Goal: Task Accomplishment & Management: Manage account settings

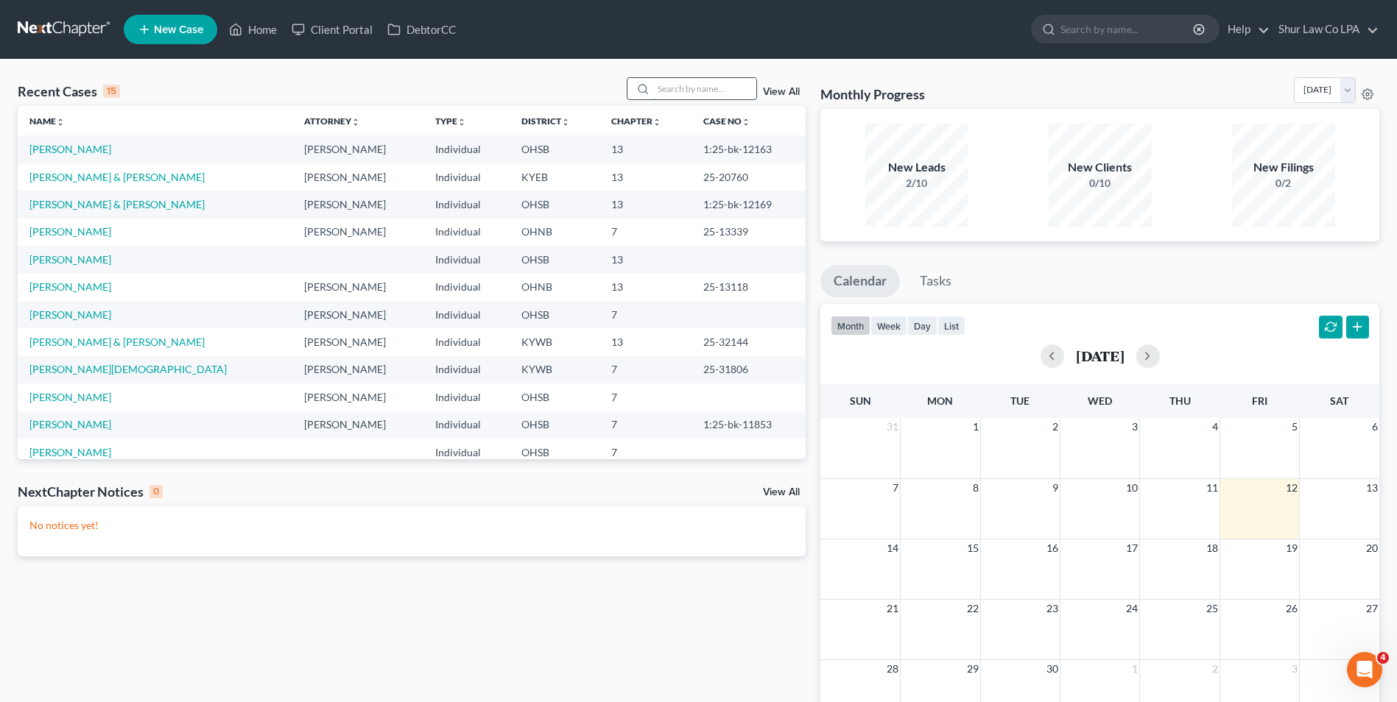
click at [710, 94] on input "search" at bounding box center [704, 88] width 103 height 21
type input "wilburn"
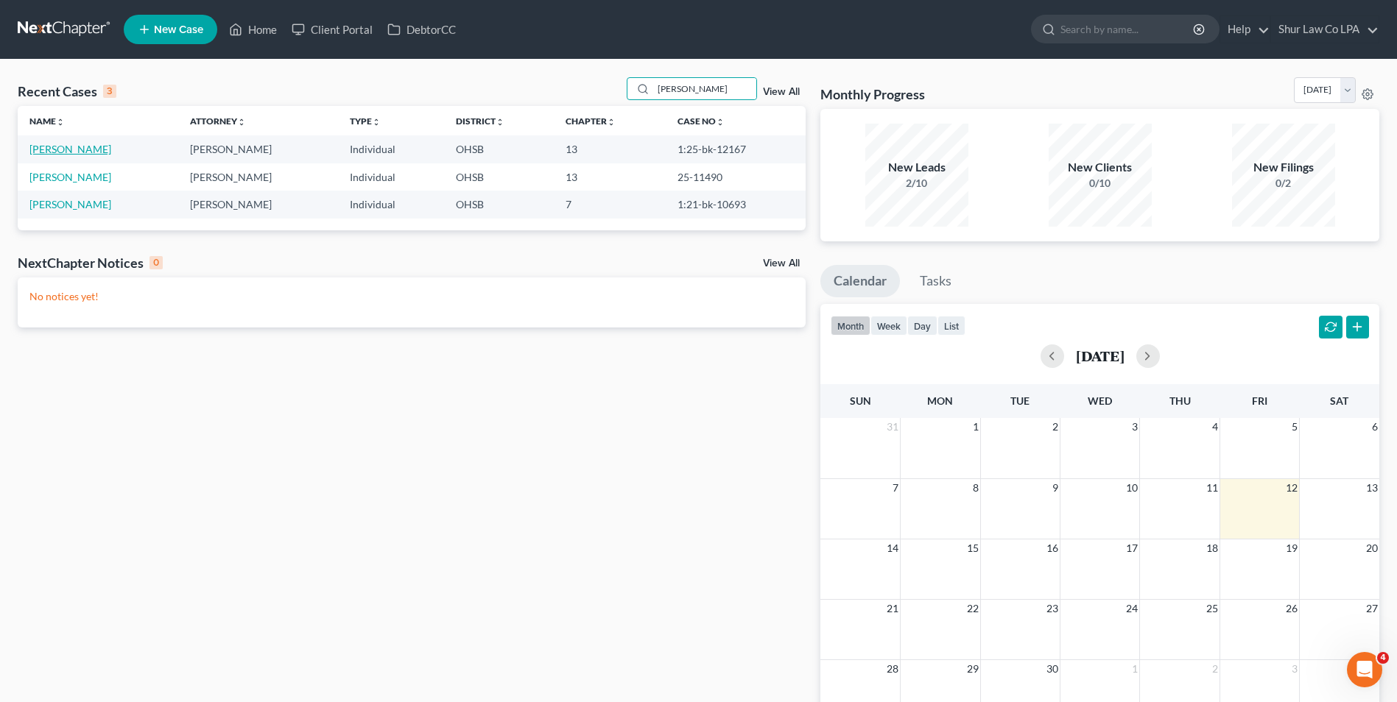
click at [65, 152] on link "[PERSON_NAME]" at bounding box center [70, 149] width 82 height 13
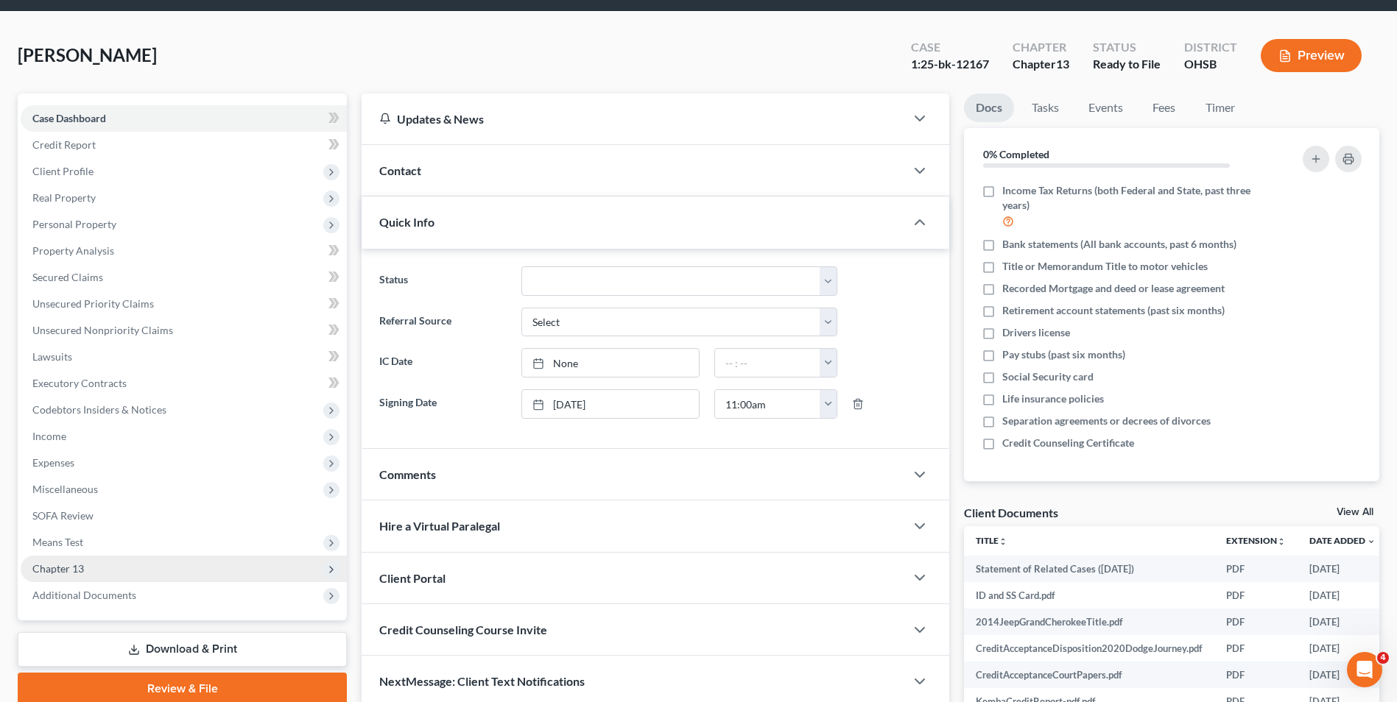
scroll to position [74, 0]
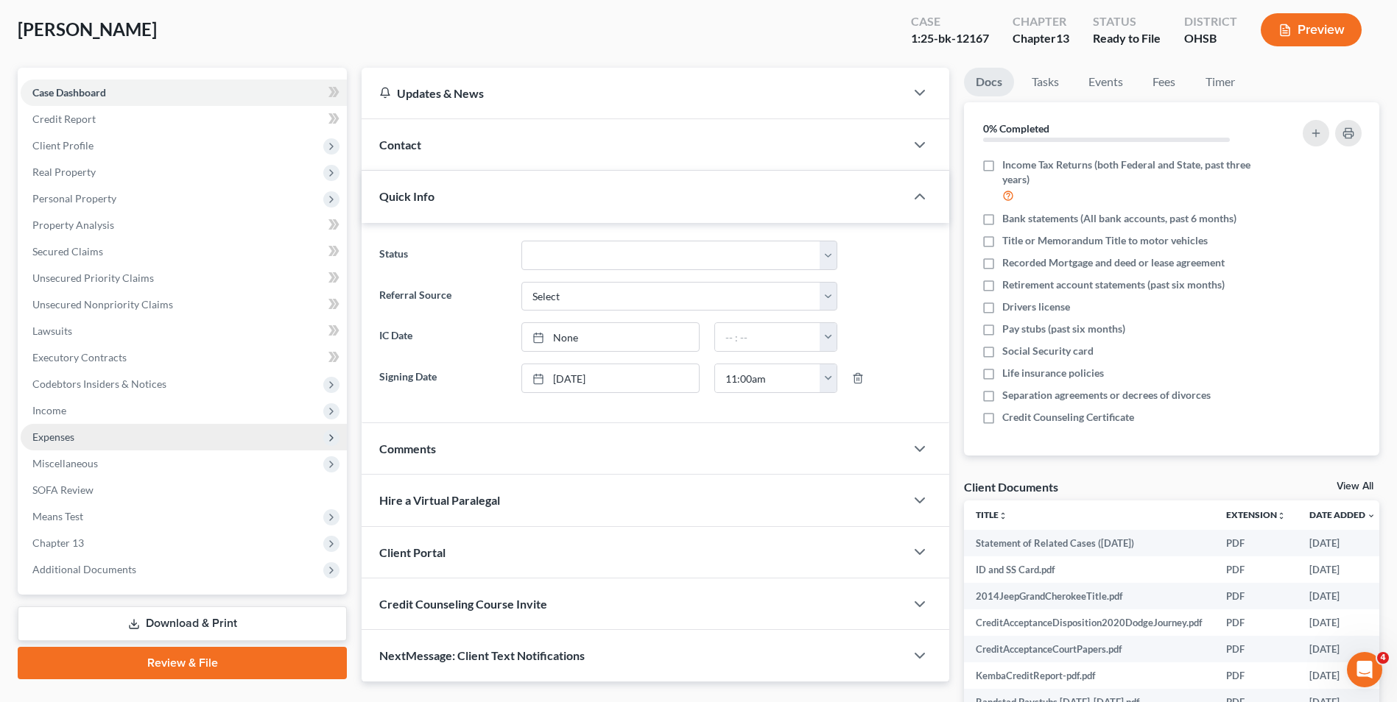
click at [80, 435] on span "Expenses" at bounding box center [184, 437] width 326 height 27
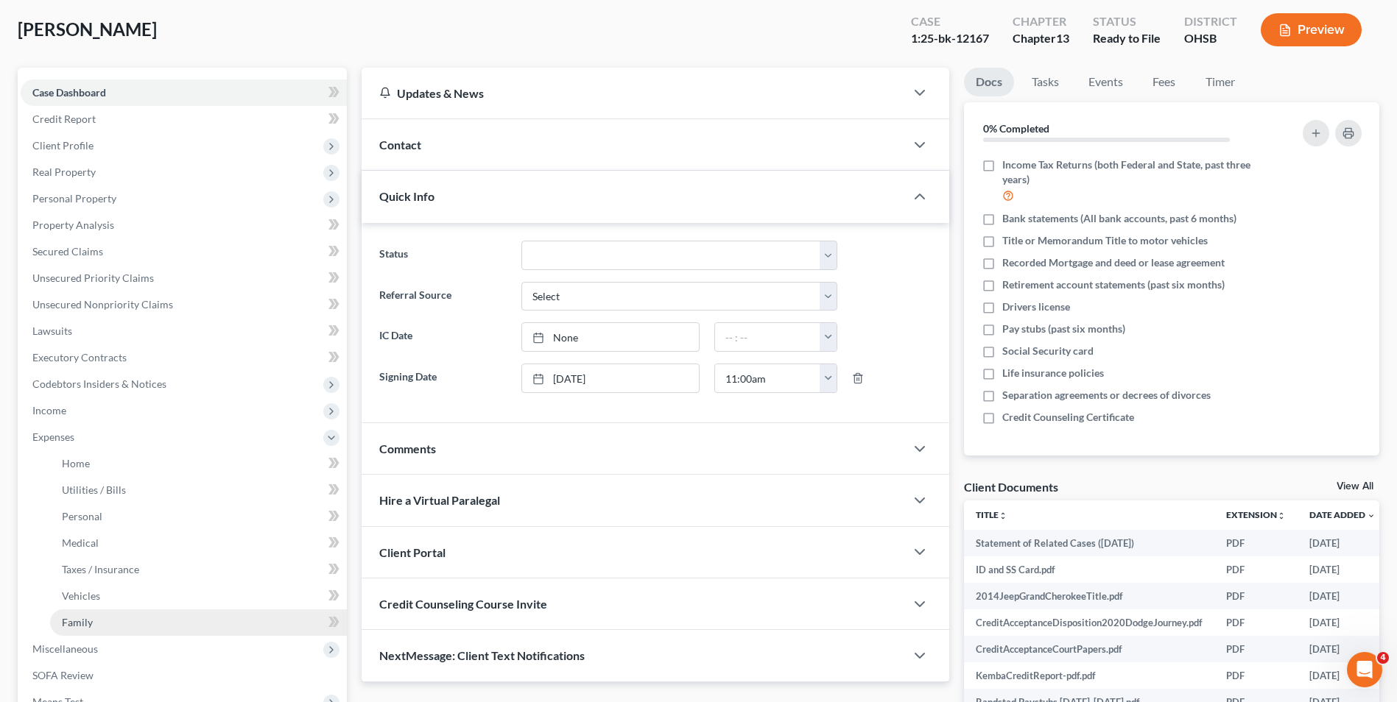
click at [76, 618] on span "Family" at bounding box center [77, 622] width 31 height 13
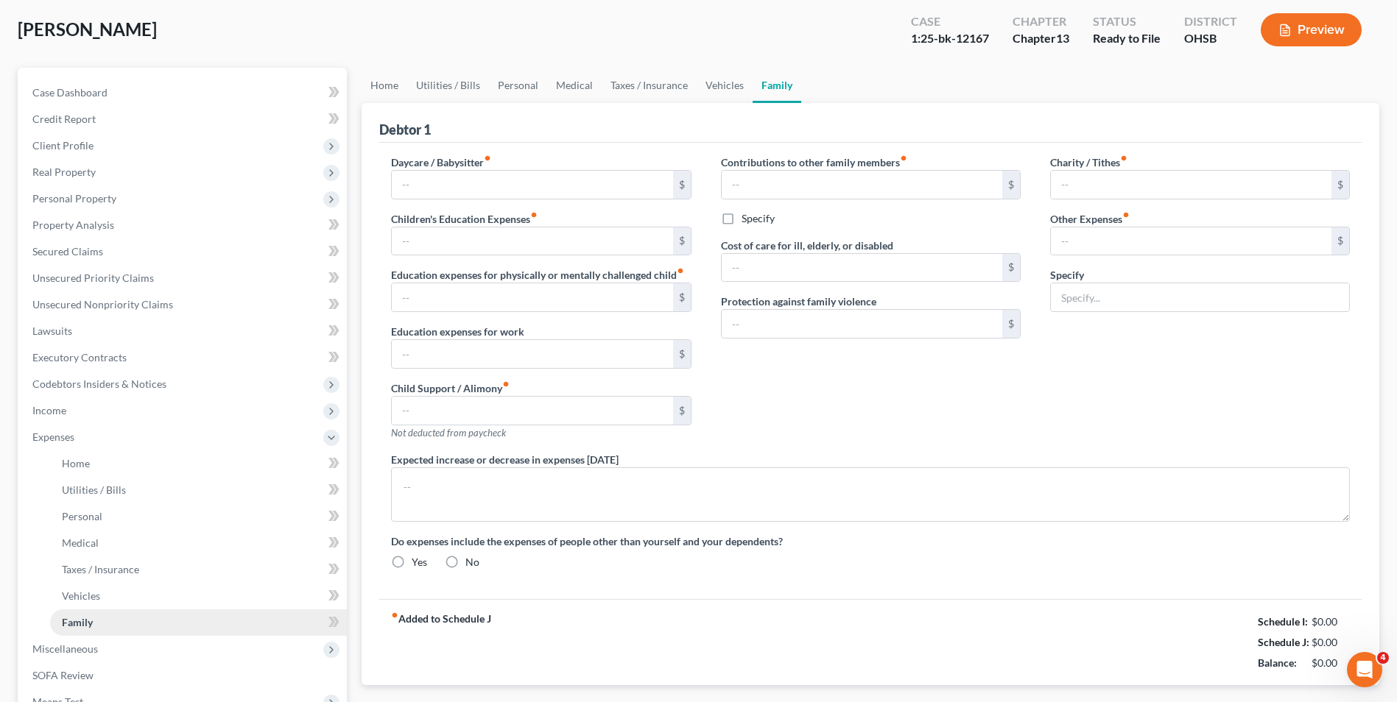
scroll to position [14, 0]
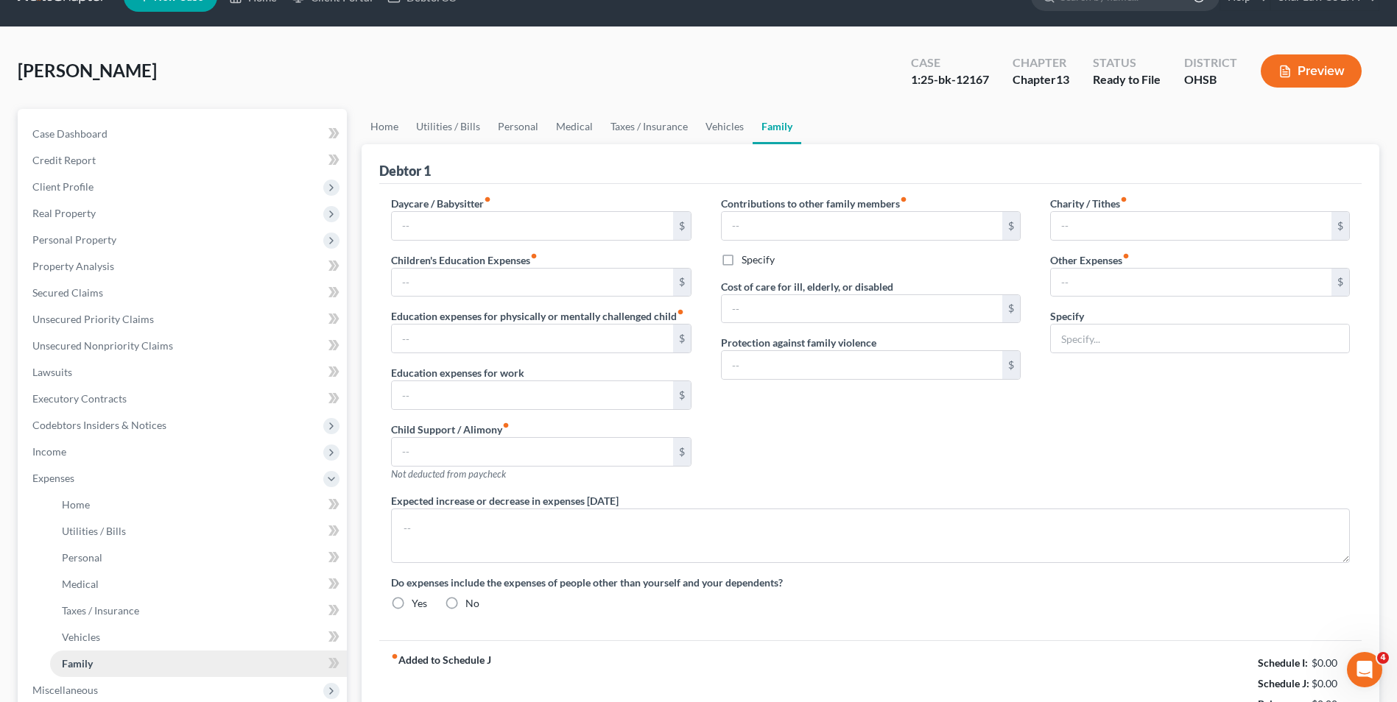
radio input "true"
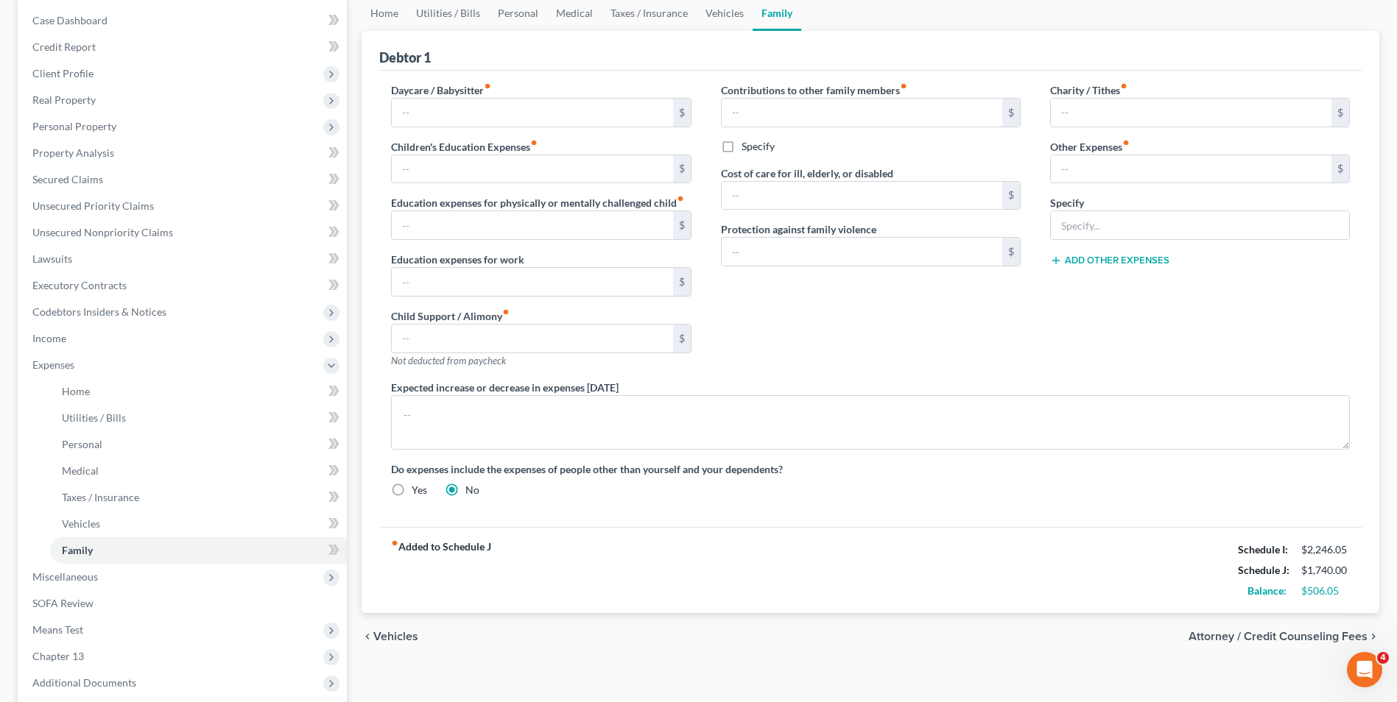
scroll to position [147, 0]
click at [76, 121] on span "Personal Property" at bounding box center [74, 125] width 84 height 13
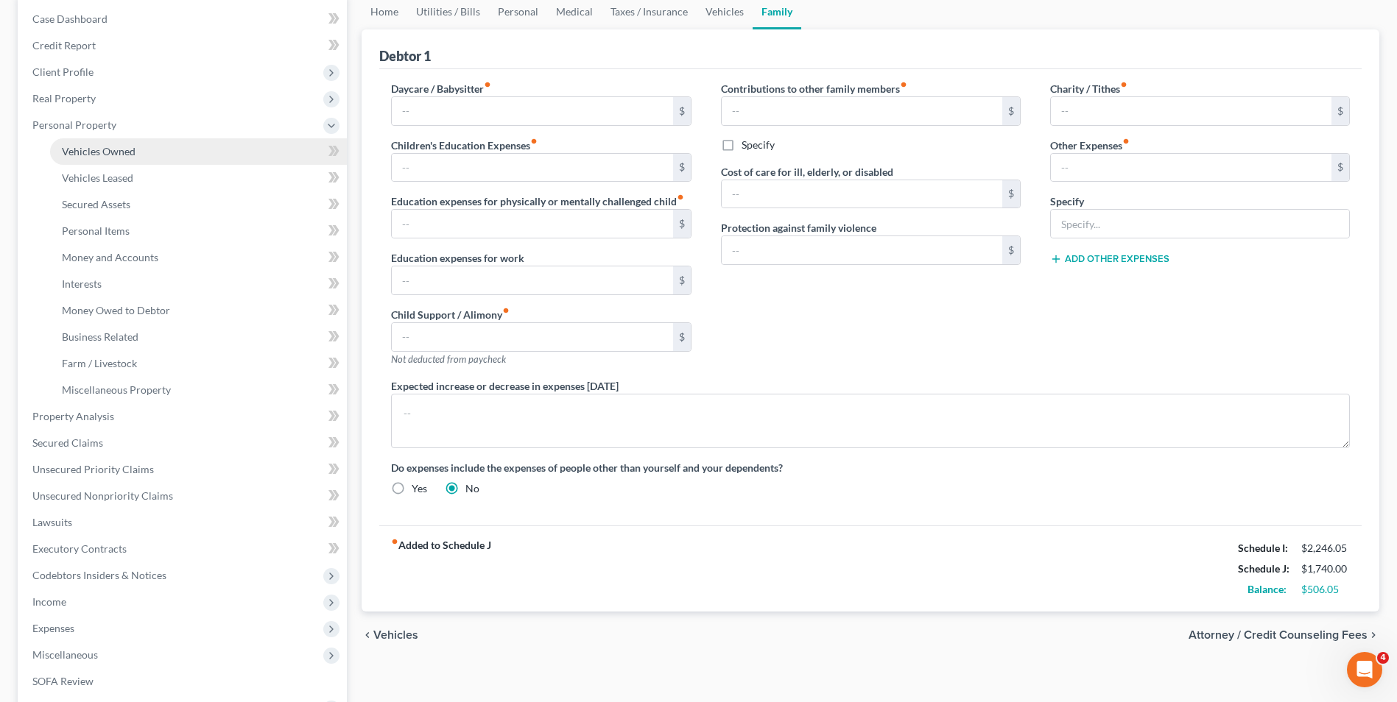
click at [82, 145] on span "Vehicles Owned" at bounding box center [99, 151] width 74 height 13
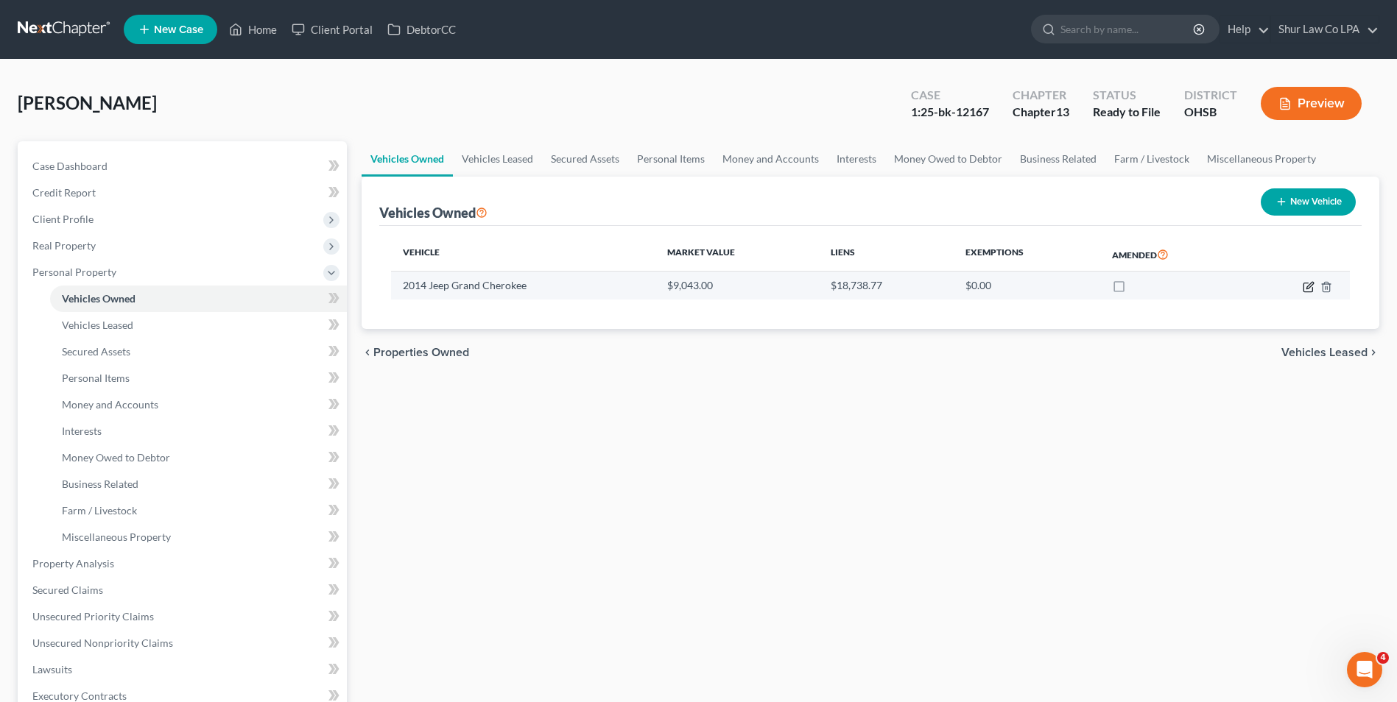
click at [1311, 286] on icon "button" at bounding box center [1309, 285] width 7 height 7
select select "0"
select select "12"
select select "2"
select select "0"
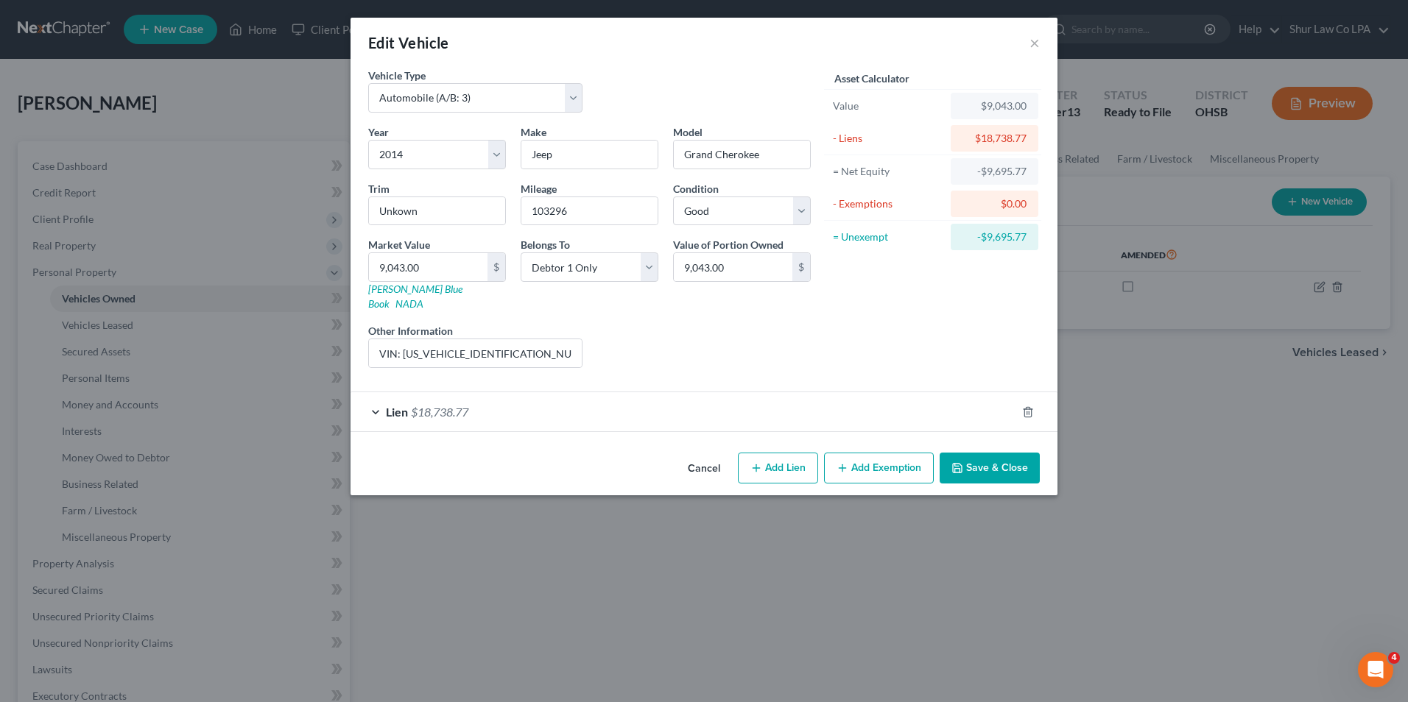
click at [374, 398] on div "Lien $18,738.77" at bounding box center [683, 411] width 666 height 39
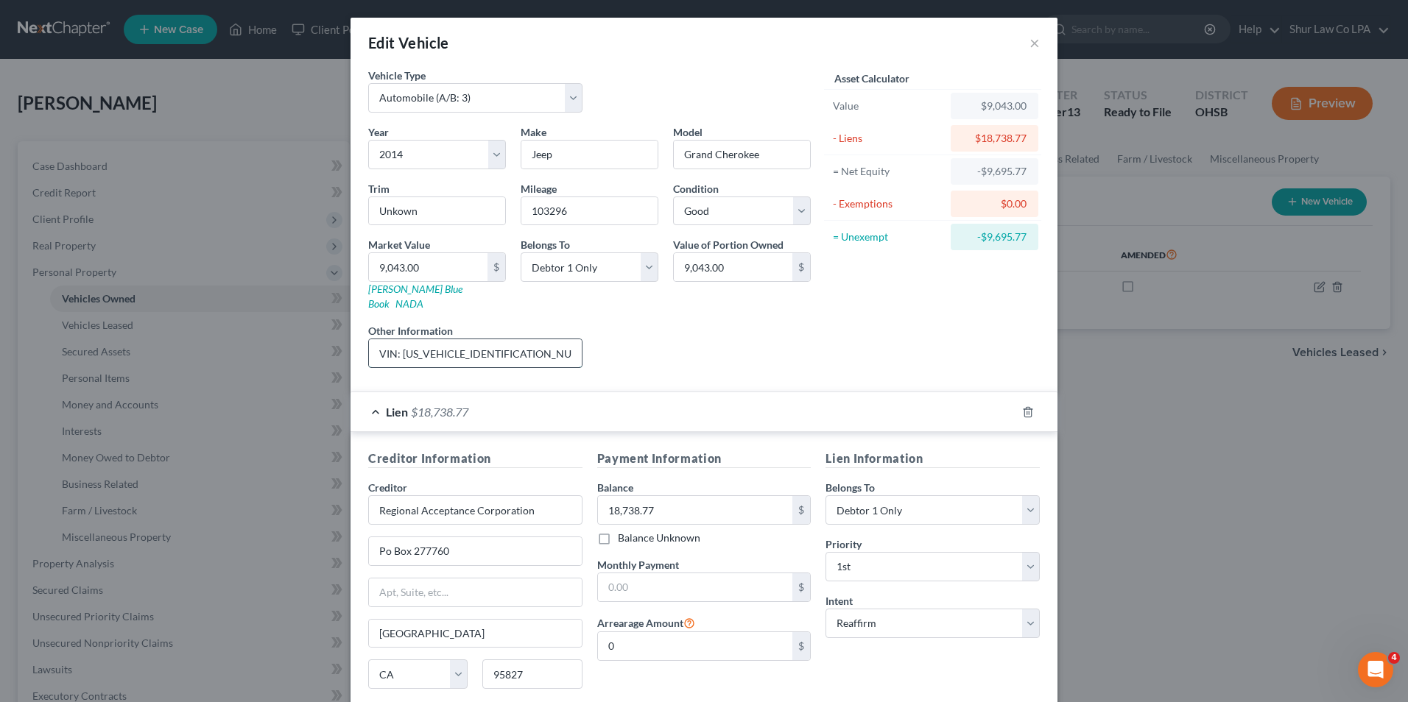
click at [502, 339] on input "VIN: 1C4RJFBGXEC254855" at bounding box center [475, 353] width 213 height 28
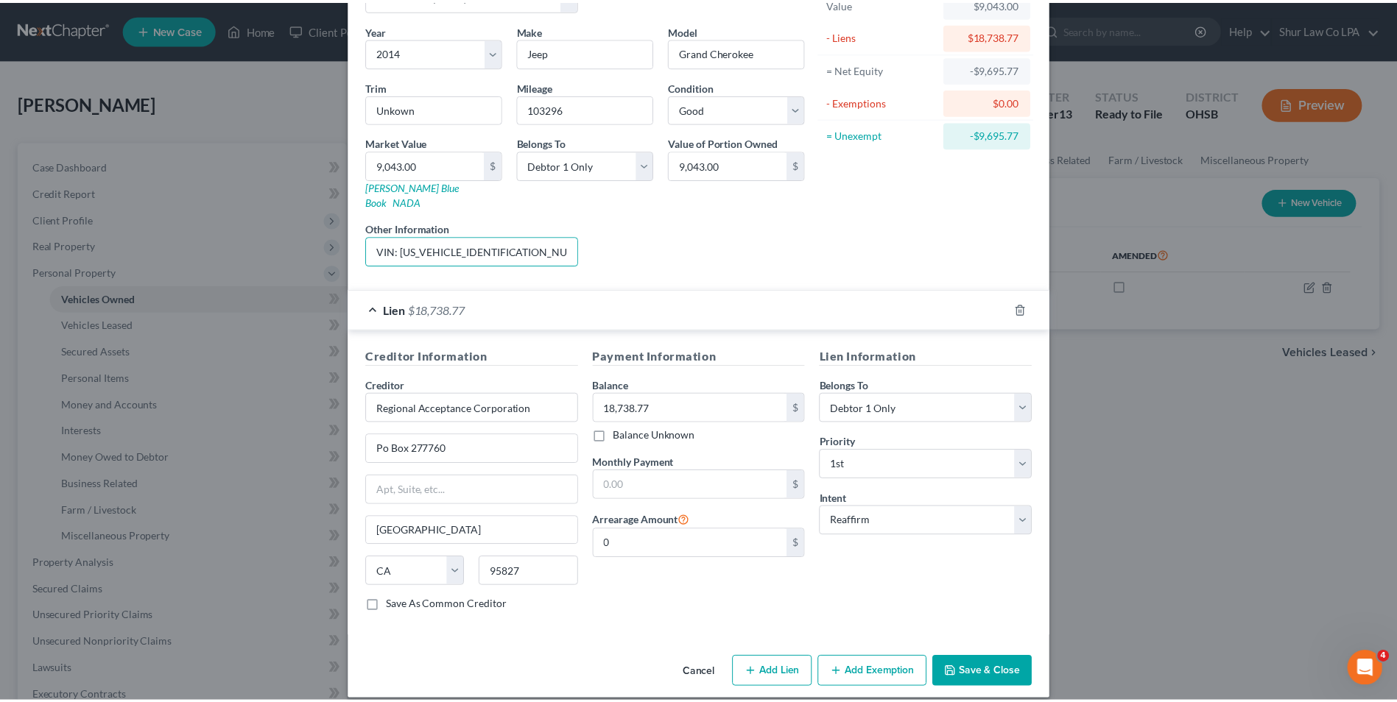
scroll to position [103, 0]
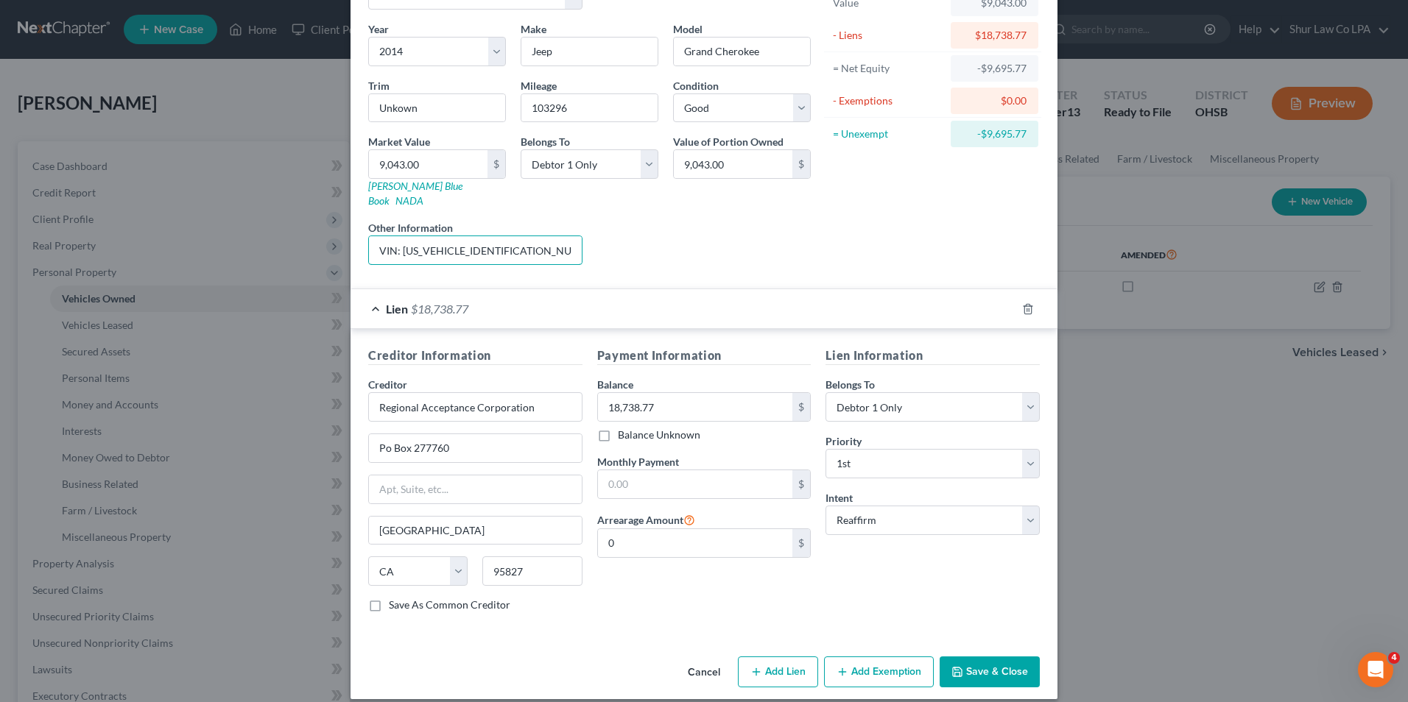
type input "VIN: 1C4RJFBGXEC254855; 9/6/24"
click at [990, 657] on button "Save & Close" at bounding box center [990, 672] width 100 height 31
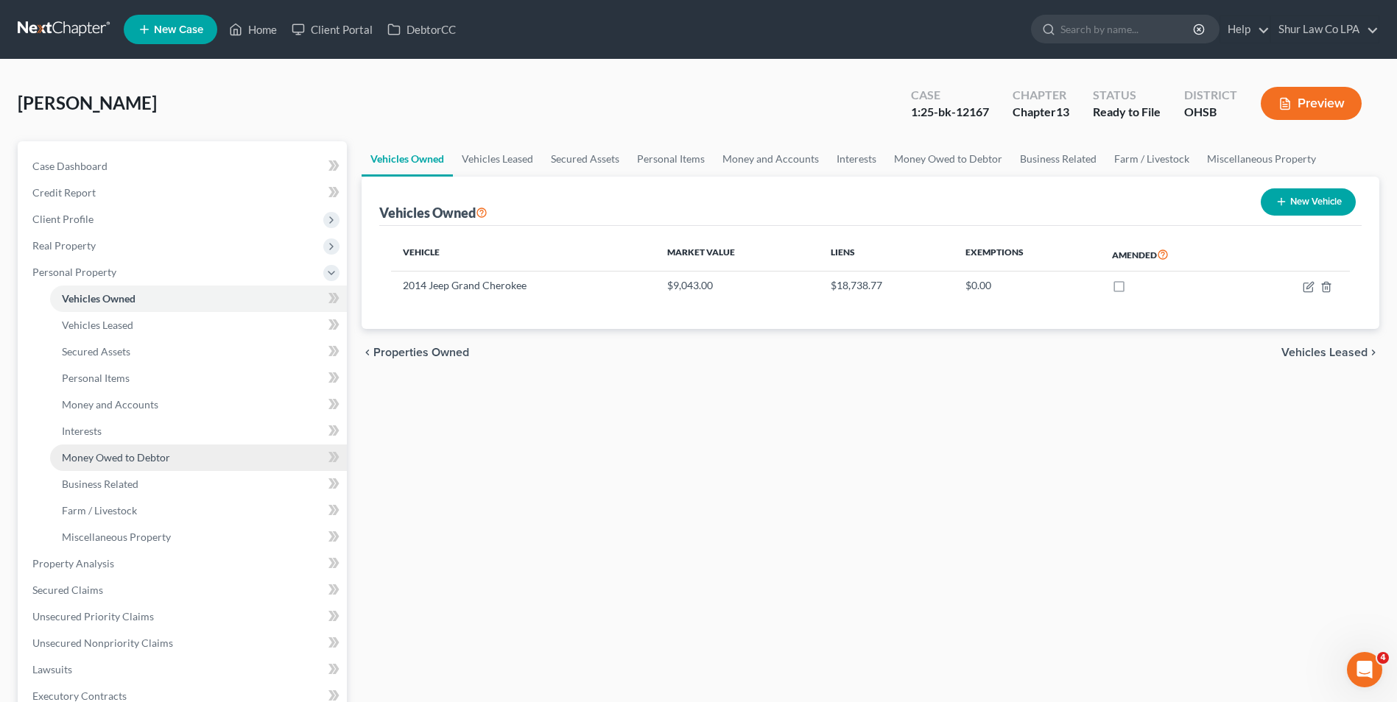
scroll to position [221, 0]
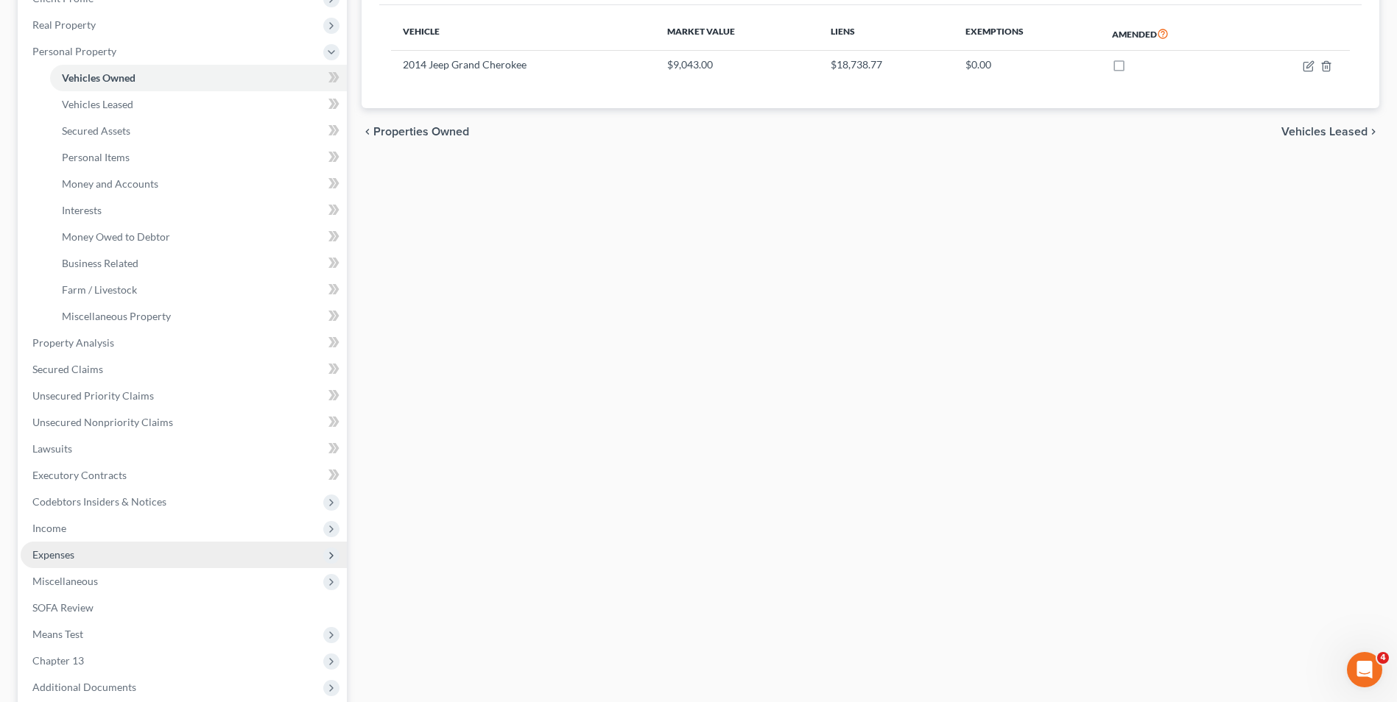
click at [63, 552] on span "Expenses" at bounding box center [53, 555] width 42 height 13
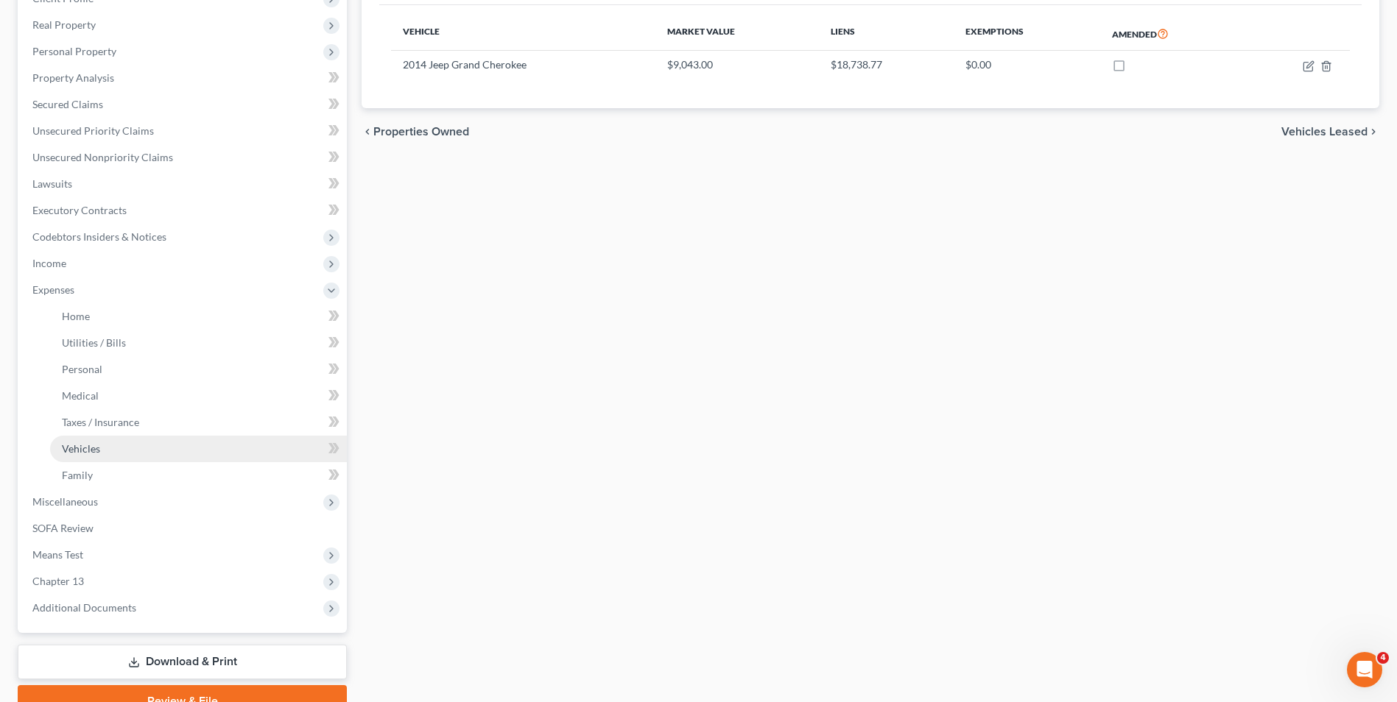
click at [68, 444] on span "Vehicles" at bounding box center [81, 449] width 38 height 13
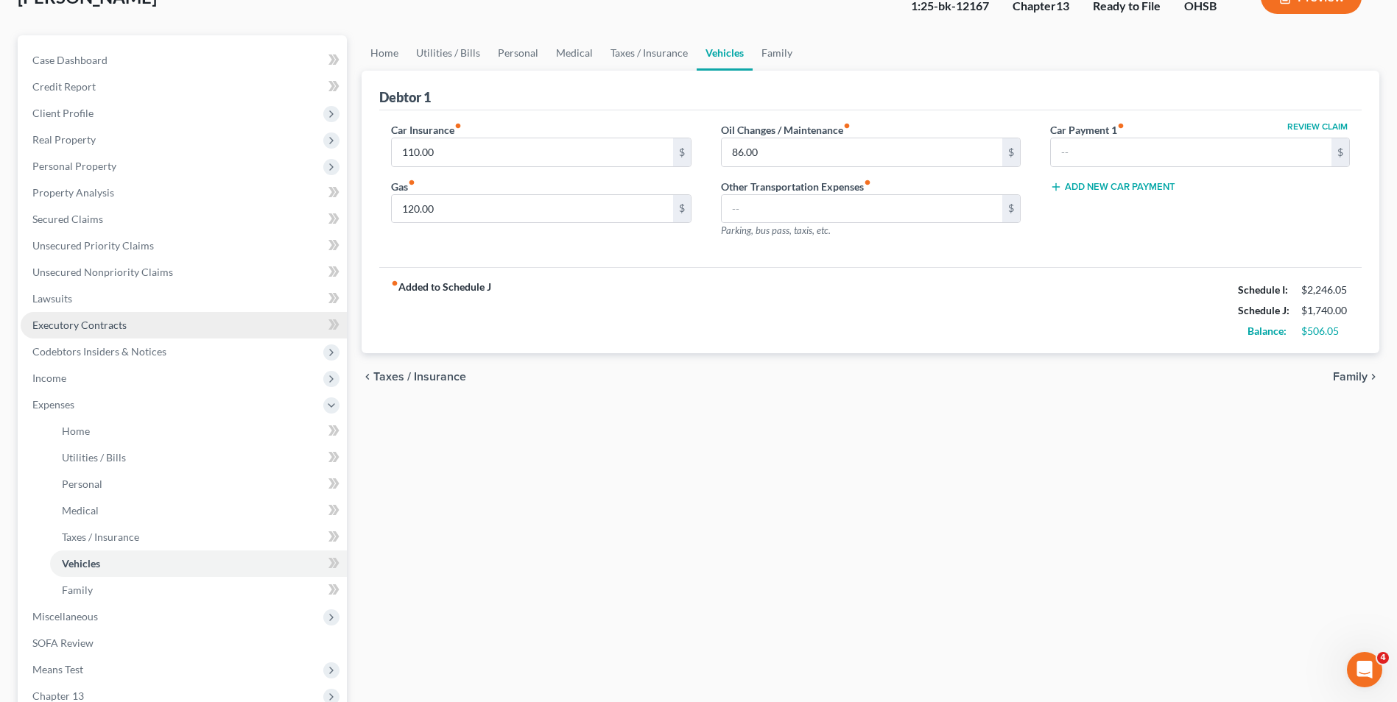
scroll to position [221, 0]
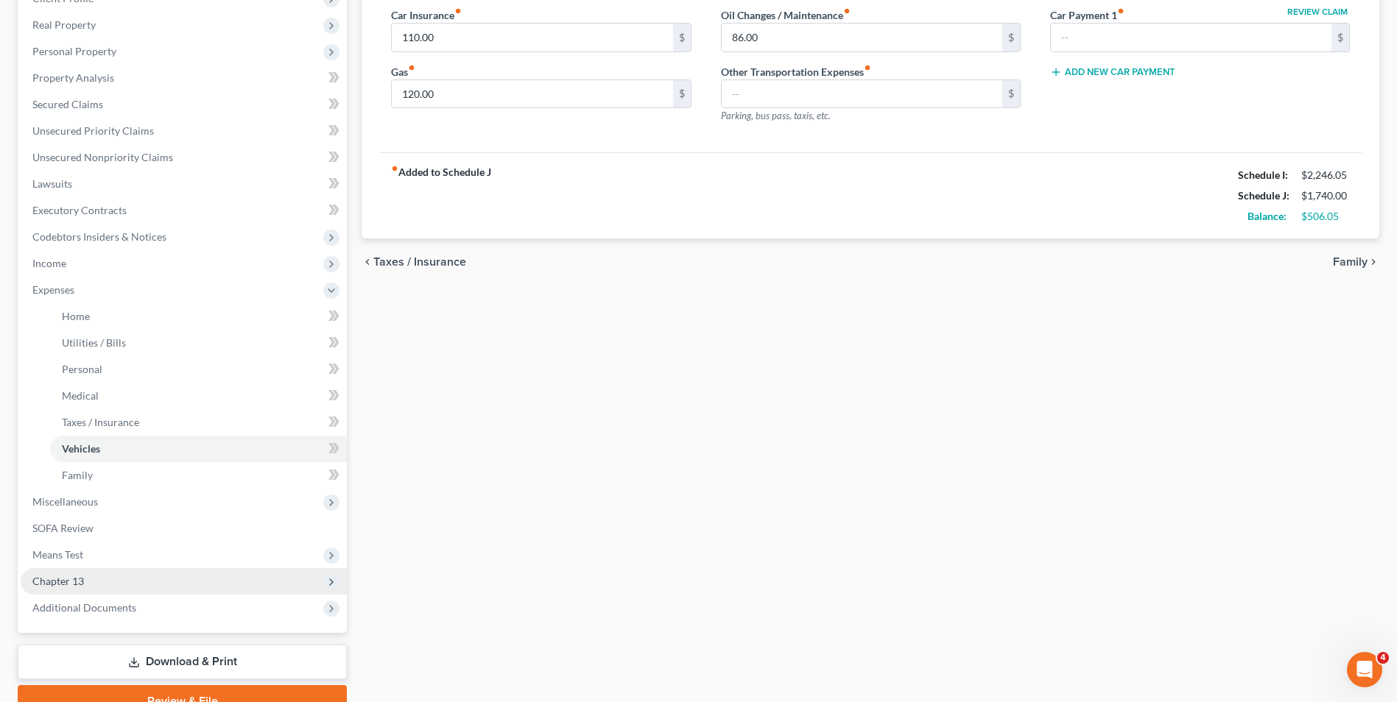
click at [63, 585] on span "Chapter 13" at bounding box center [58, 581] width 52 height 13
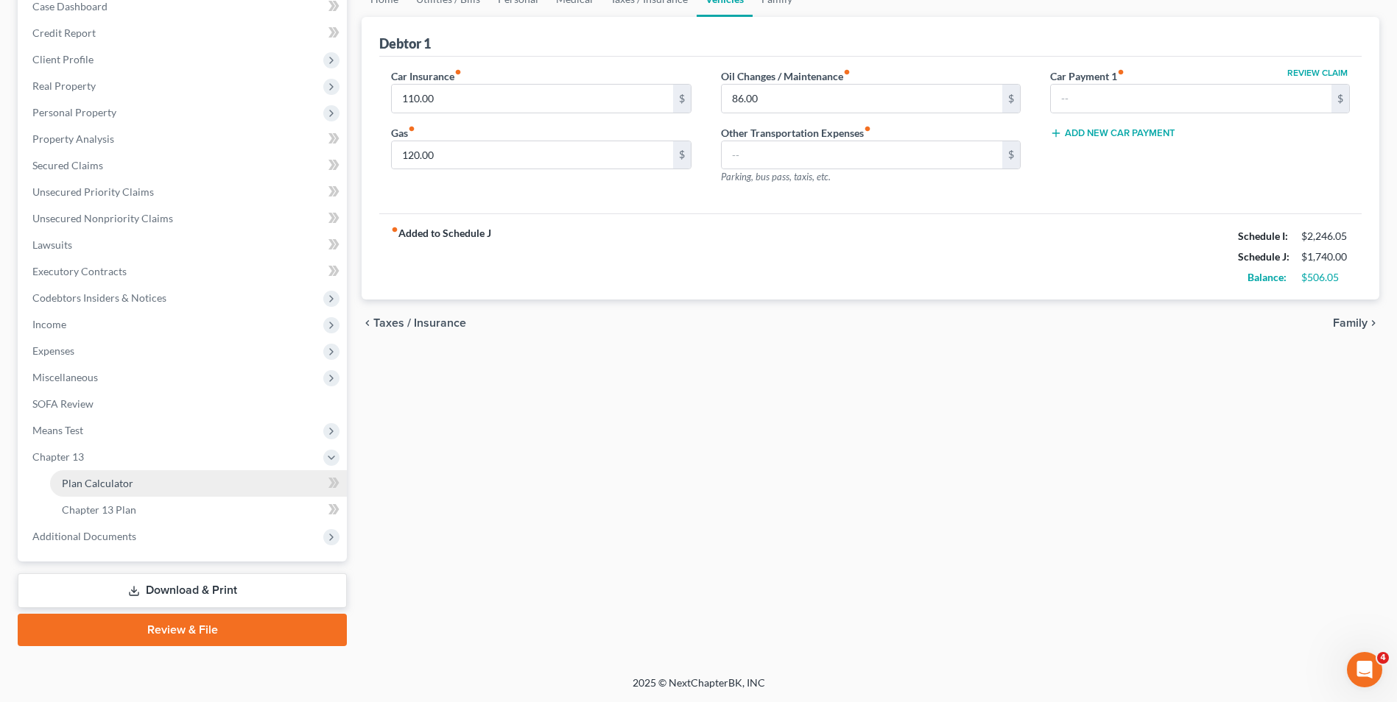
click at [106, 486] on span "Plan Calculator" at bounding box center [97, 483] width 71 height 13
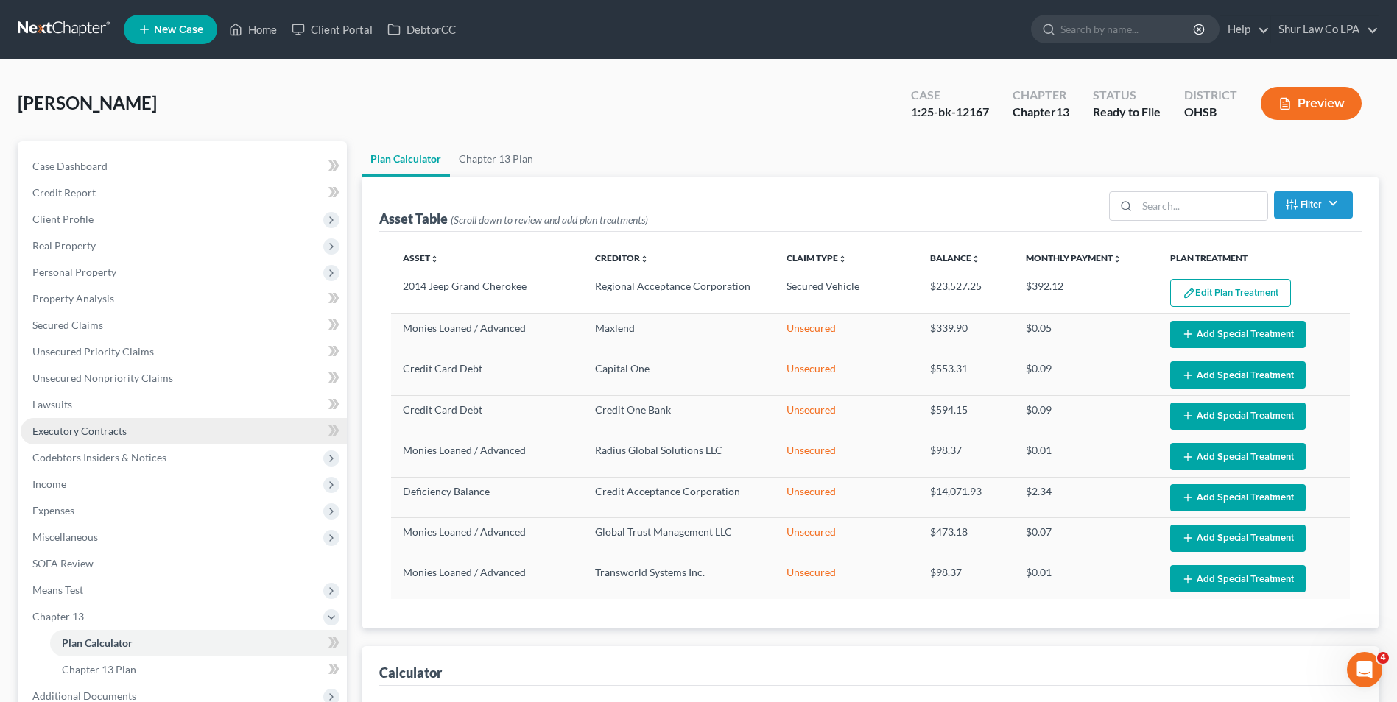
select select "59"
click at [68, 29] on link at bounding box center [65, 29] width 94 height 27
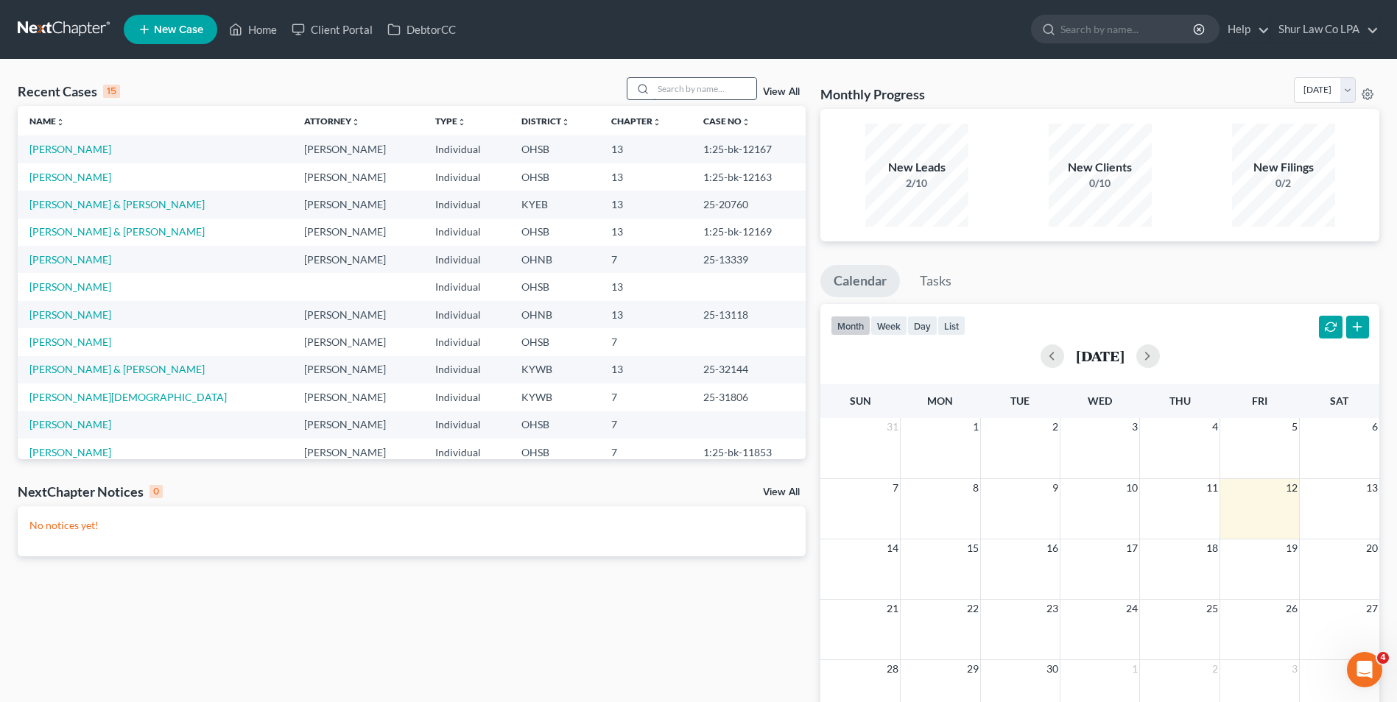
click at [719, 88] on input "search" at bounding box center [704, 88] width 103 height 21
type input "wilburn"
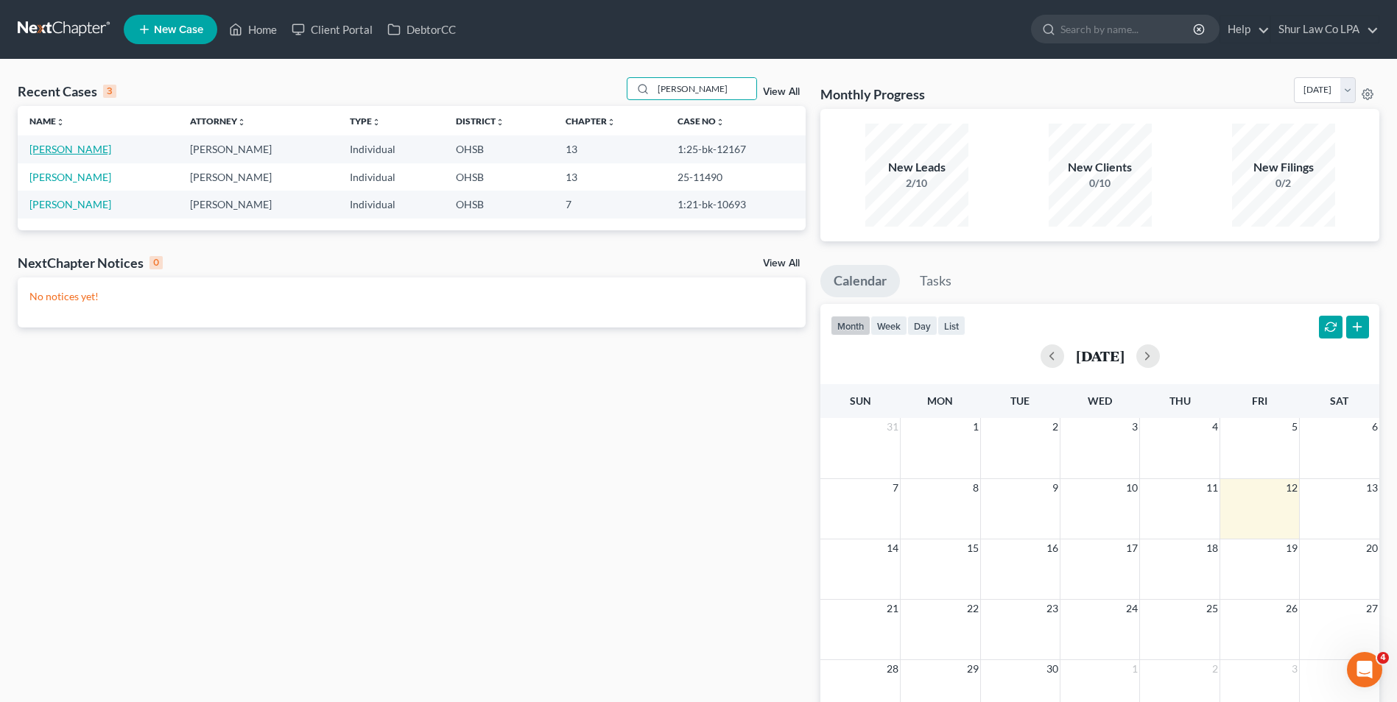
click at [66, 148] on link "[PERSON_NAME]" at bounding box center [70, 149] width 82 height 13
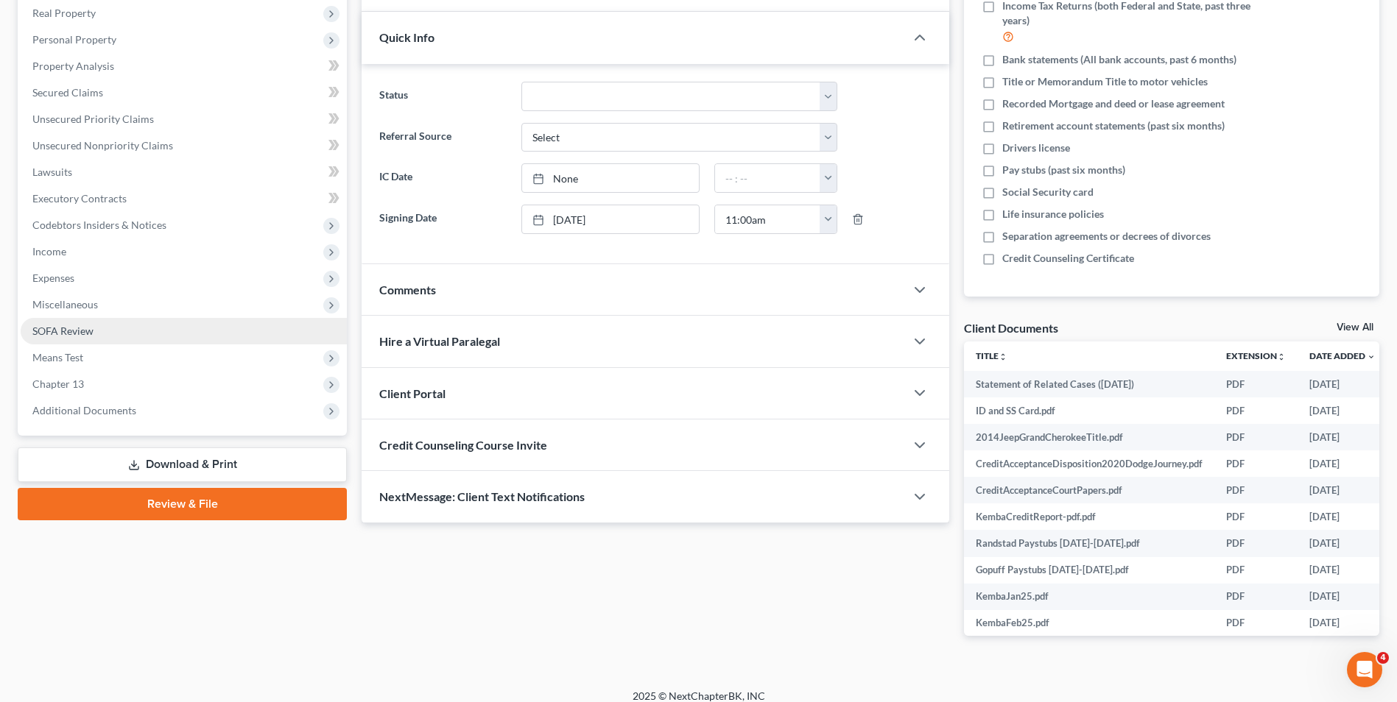
scroll to position [246, 0]
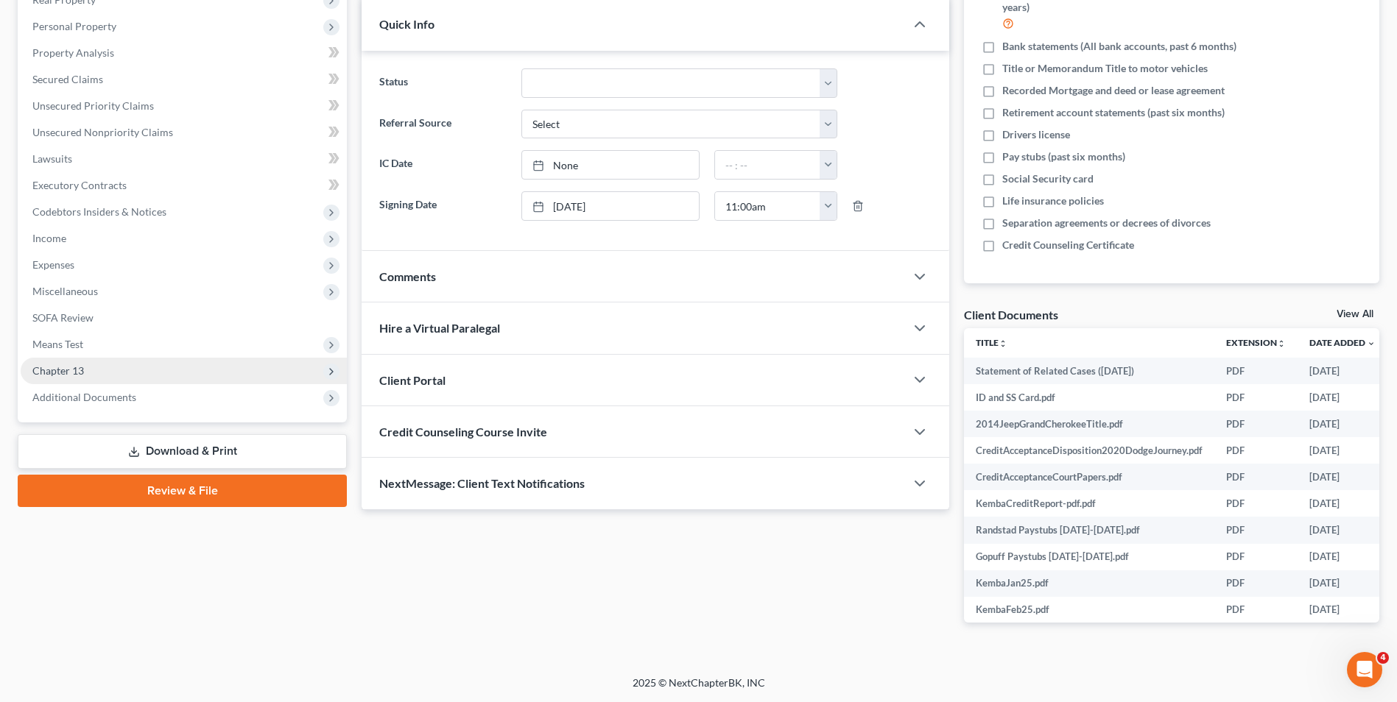
click at [72, 374] on span "Chapter 13" at bounding box center [58, 370] width 52 height 13
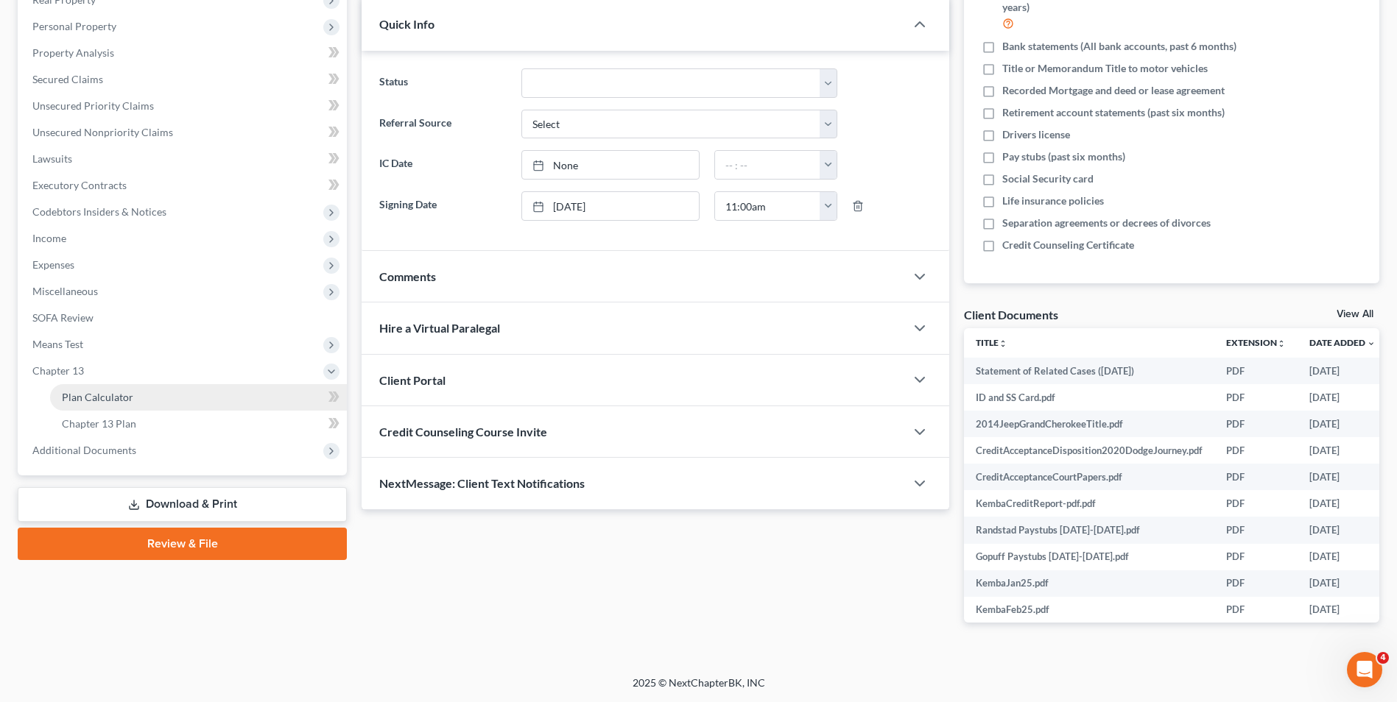
click at [74, 401] on span "Plan Calculator" at bounding box center [97, 397] width 71 height 13
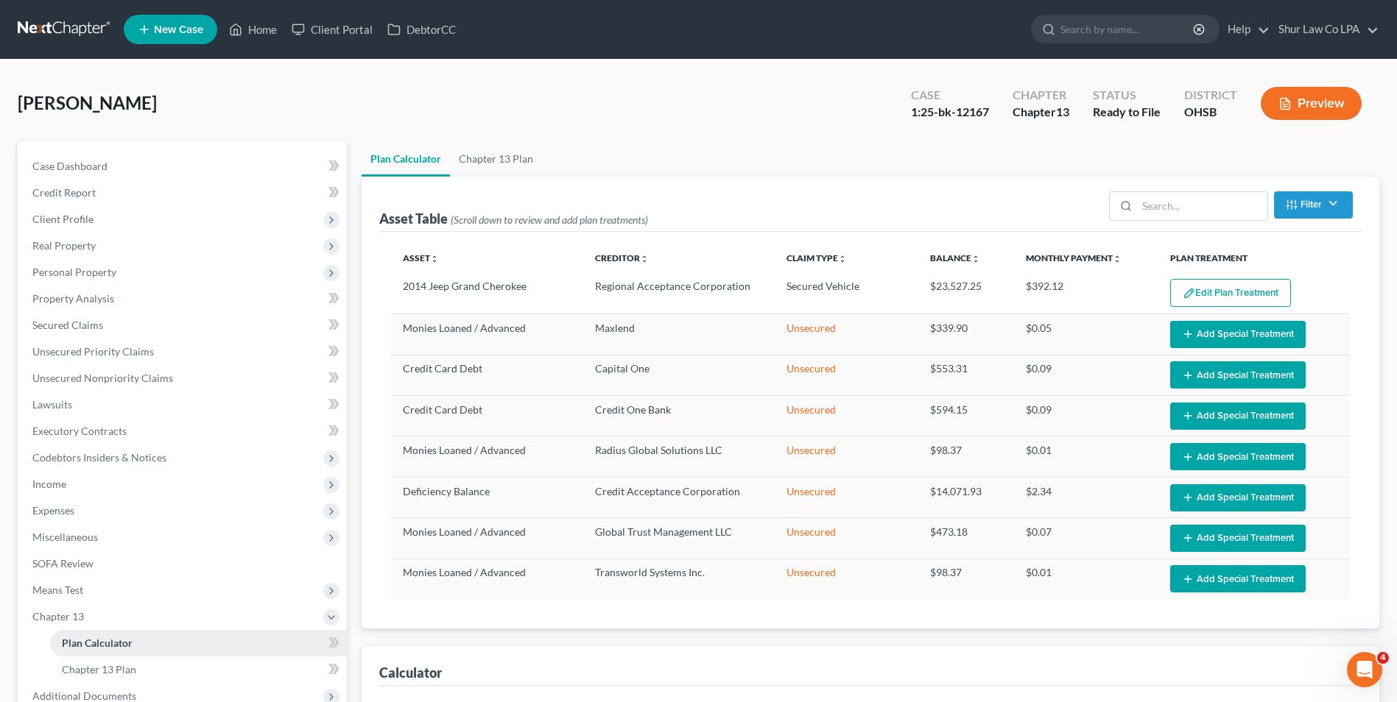
select select "59"
click at [74, 267] on span "Personal Property" at bounding box center [74, 272] width 84 height 13
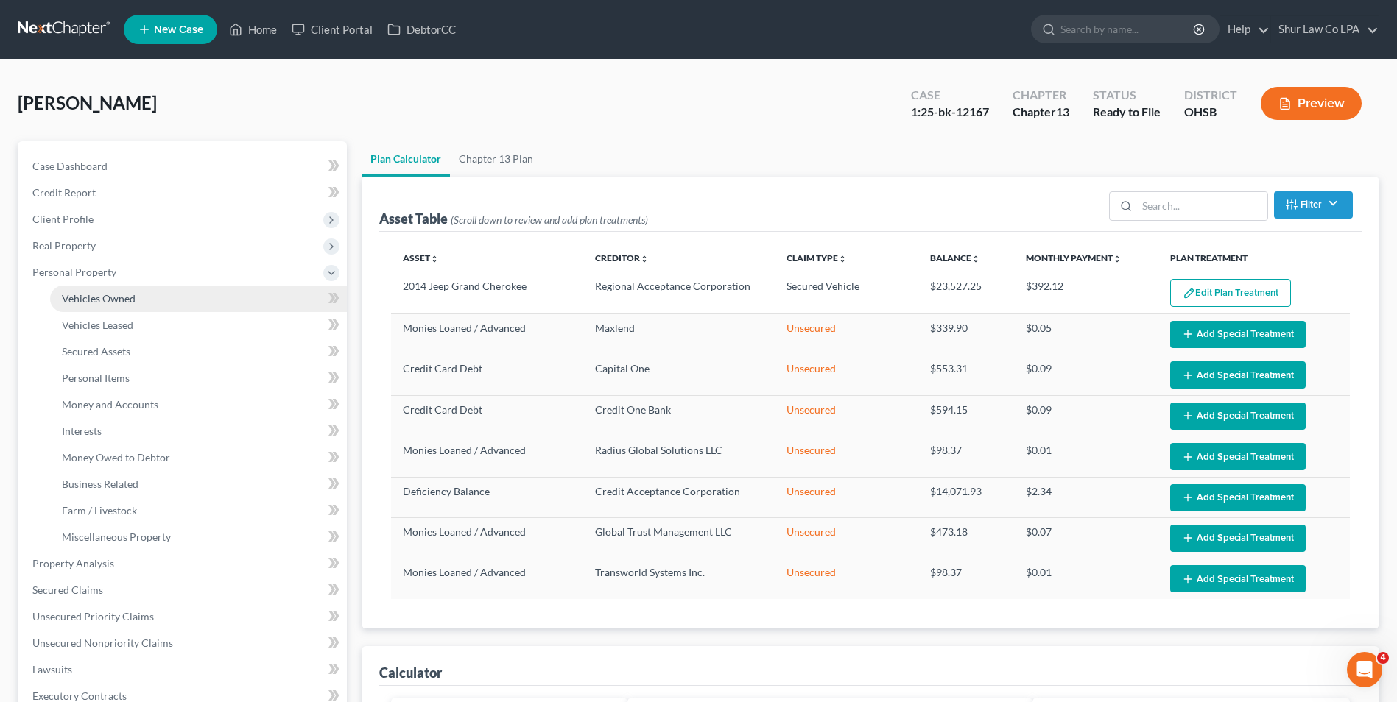
click at [85, 296] on span "Vehicles Owned" at bounding box center [99, 298] width 74 height 13
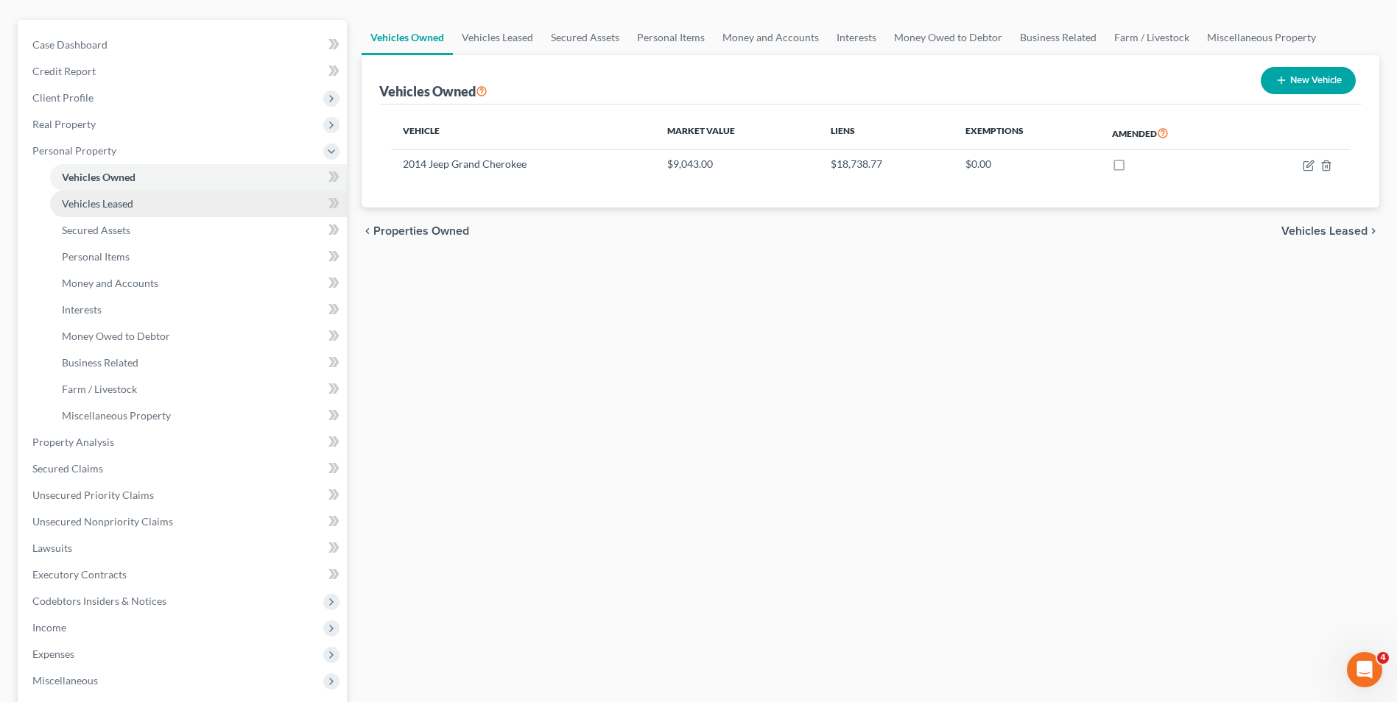
scroll to position [147, 0]
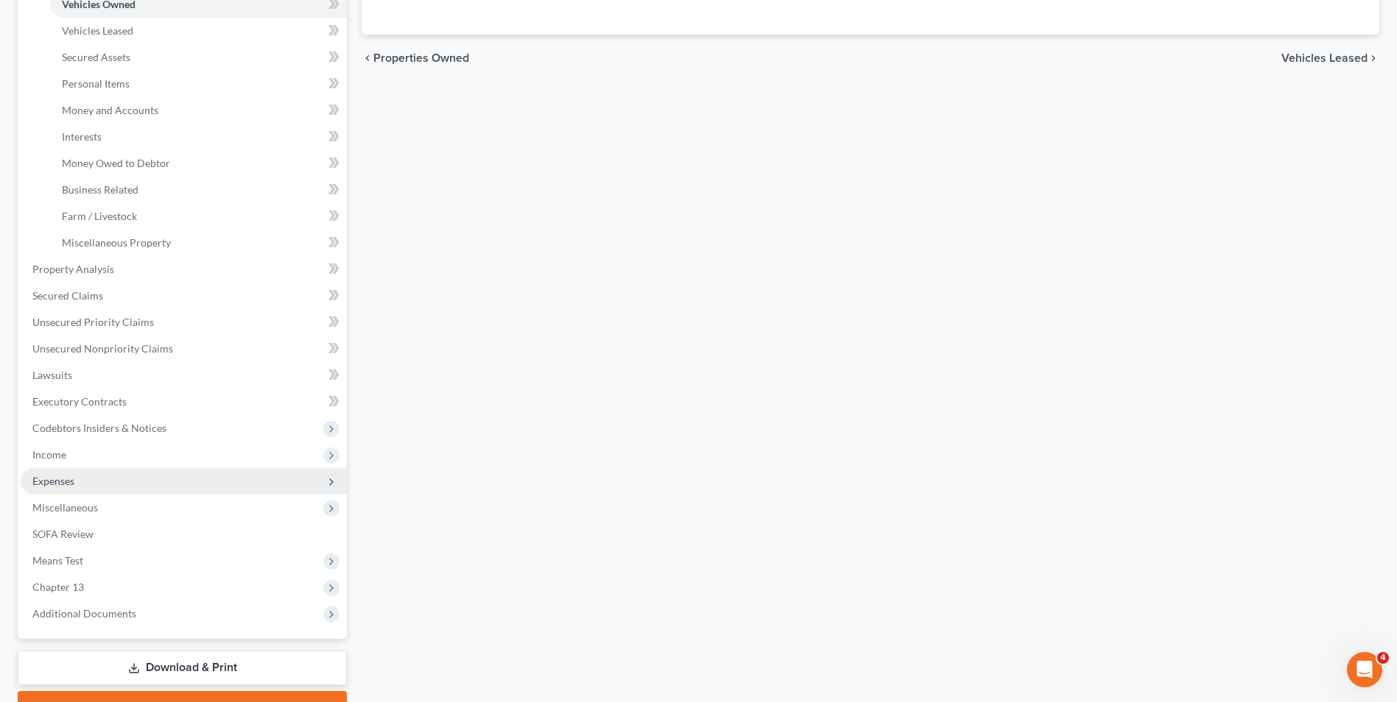
click at [66, 485] on span "Expenses" at bounding box center [53, 481] width 42 height 13
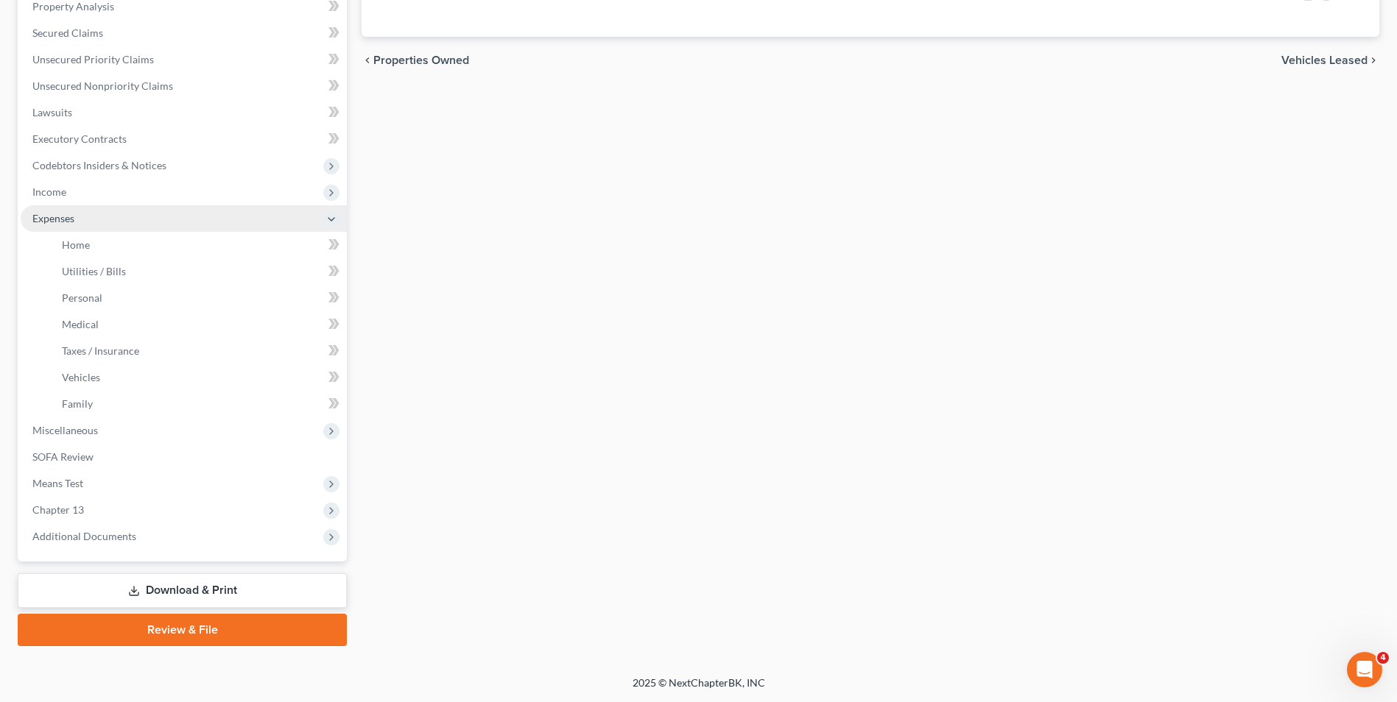
scroll to position [292, 0]
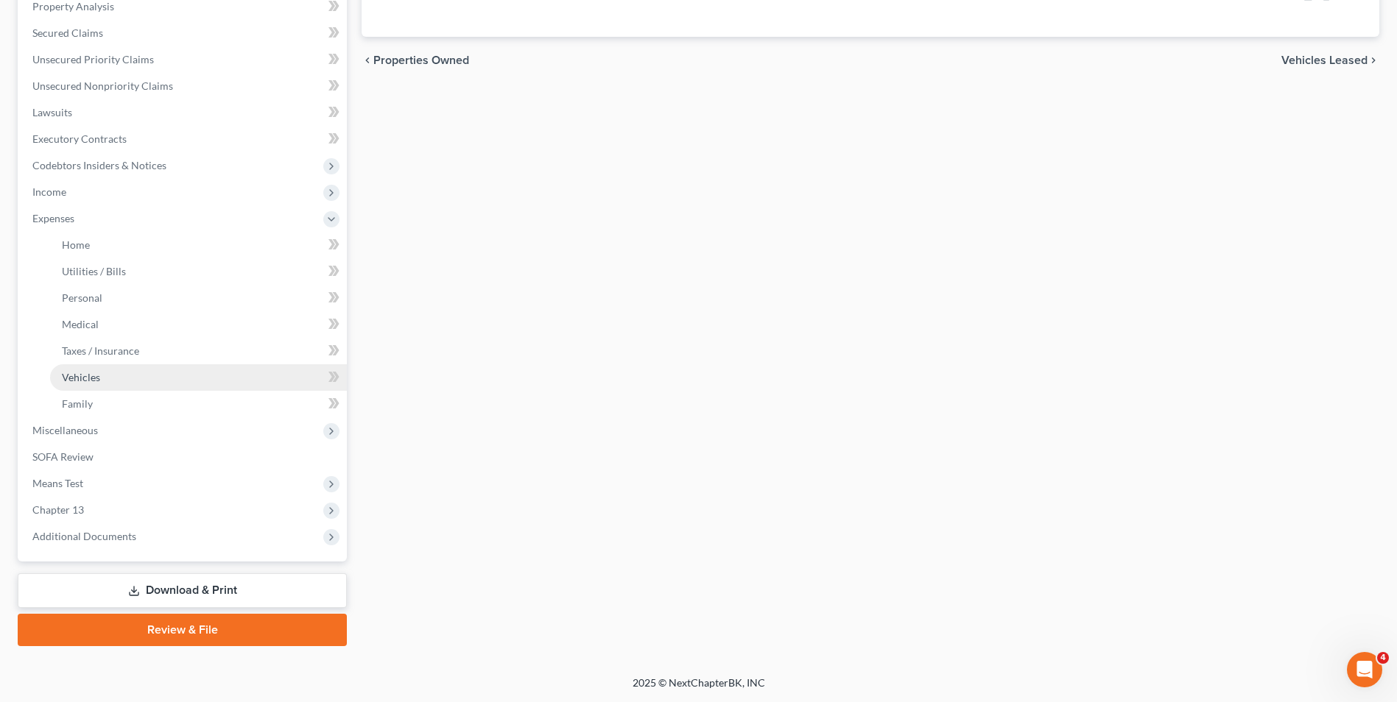
click at [77, 373] on span "Vehicles" at bounding box center [81, 377] width 38 height 13
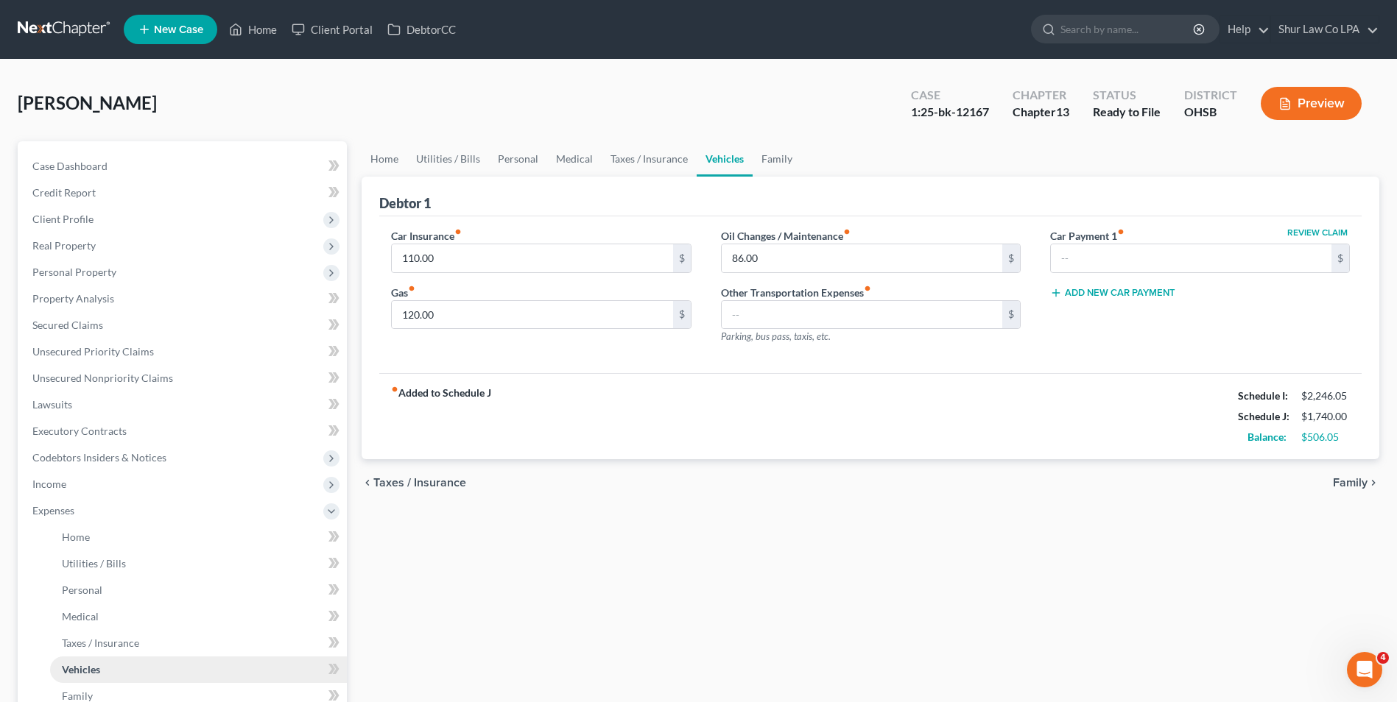
scroll to position [221, 0]
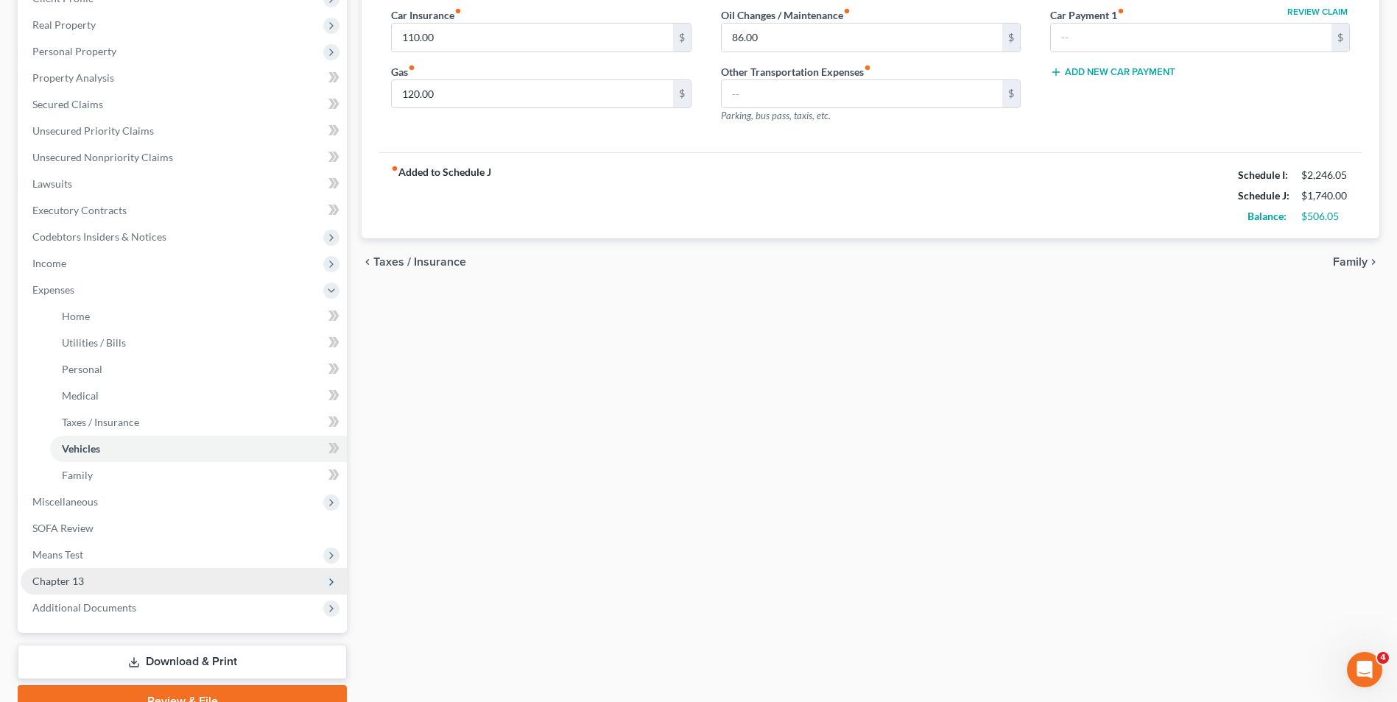
click at [60, 585] on span "Chapter 13" at bounding box center [58, 581] width 52 height 13
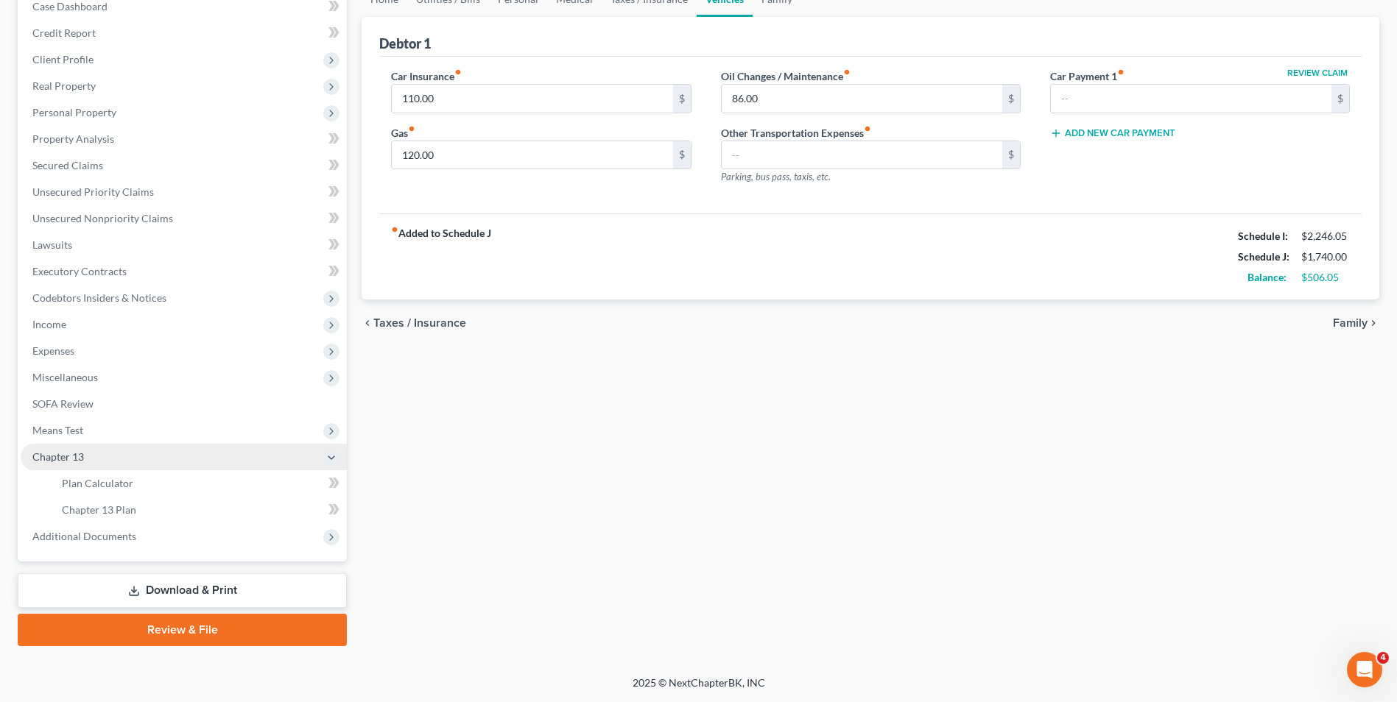
scroll to position [160, 0]
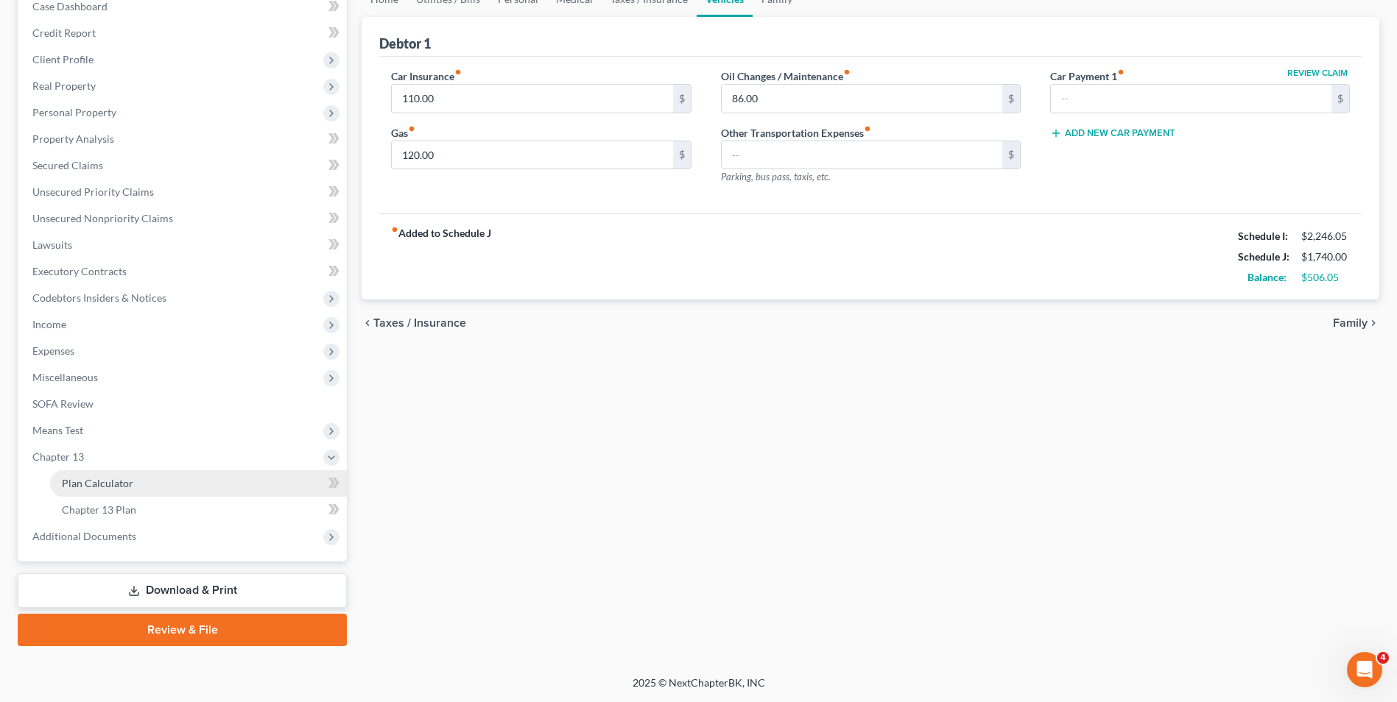
click at [90, 477] on span "Plan Calculator" at bounding box center [97, 483] width 71 height 13
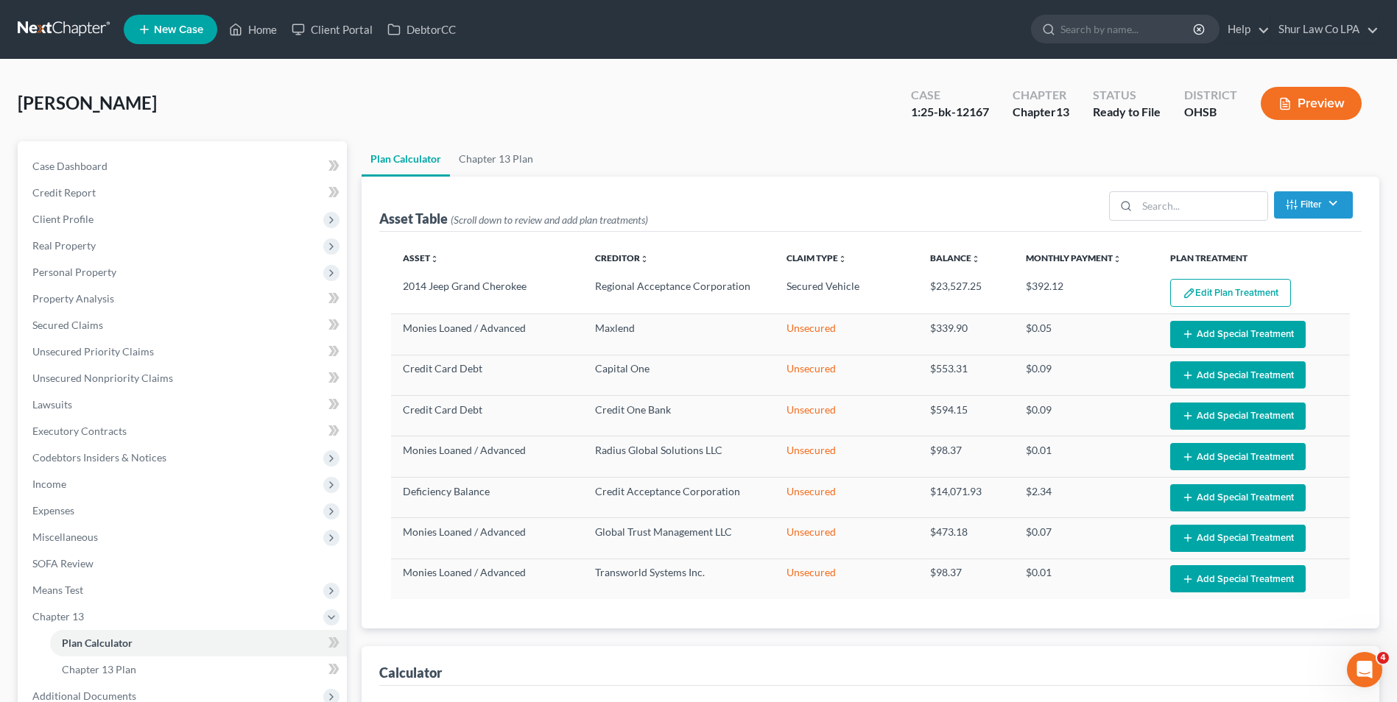
select select "59"
click at [1244, 293] on button "Edit Plan Treatment" at bounding box center [1230, 293] width 121 height 28
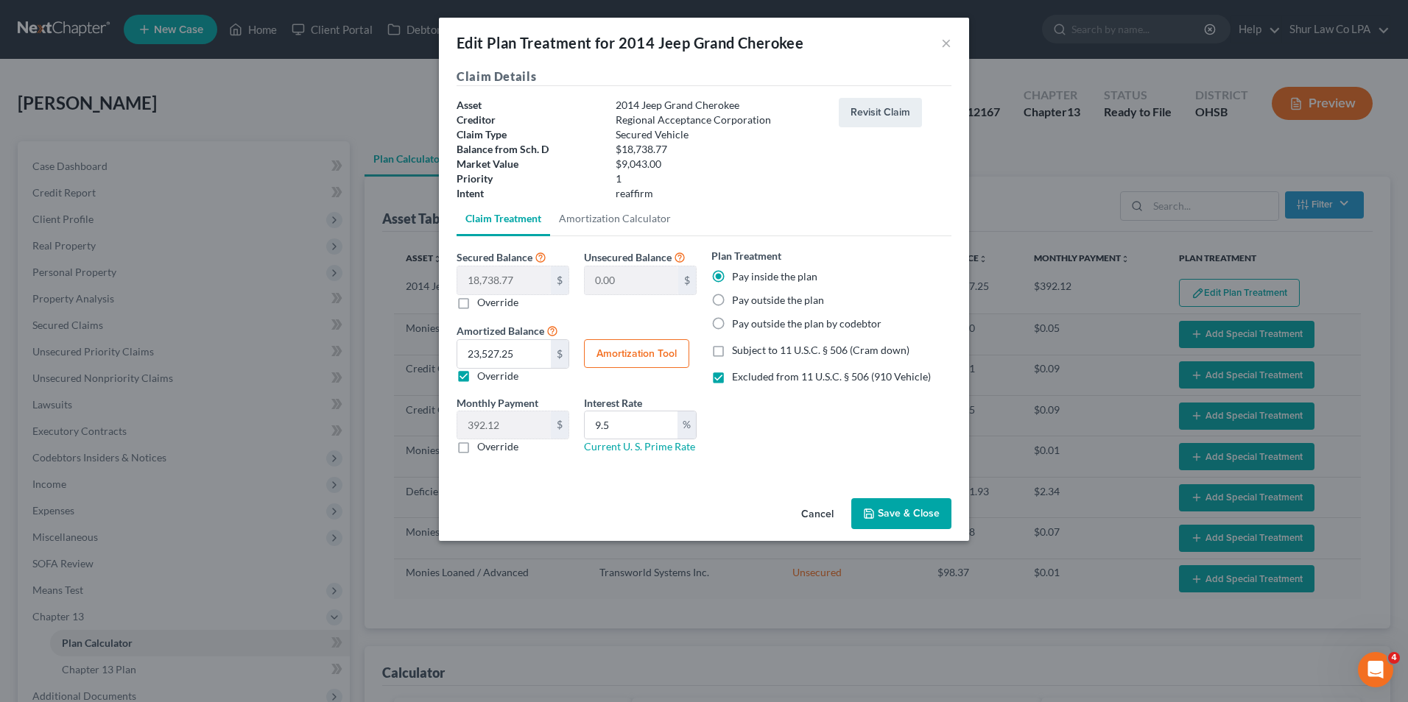
click at [741, 453] on div "Plan Treatment Pay inside the plan Pay outside the plan Pay outside the plan by…" at bounding box center [831, 357] width 255 height 218
click at [922, 515] on button "Save & Close" at bounding box center [901, 513] width 100 height 31
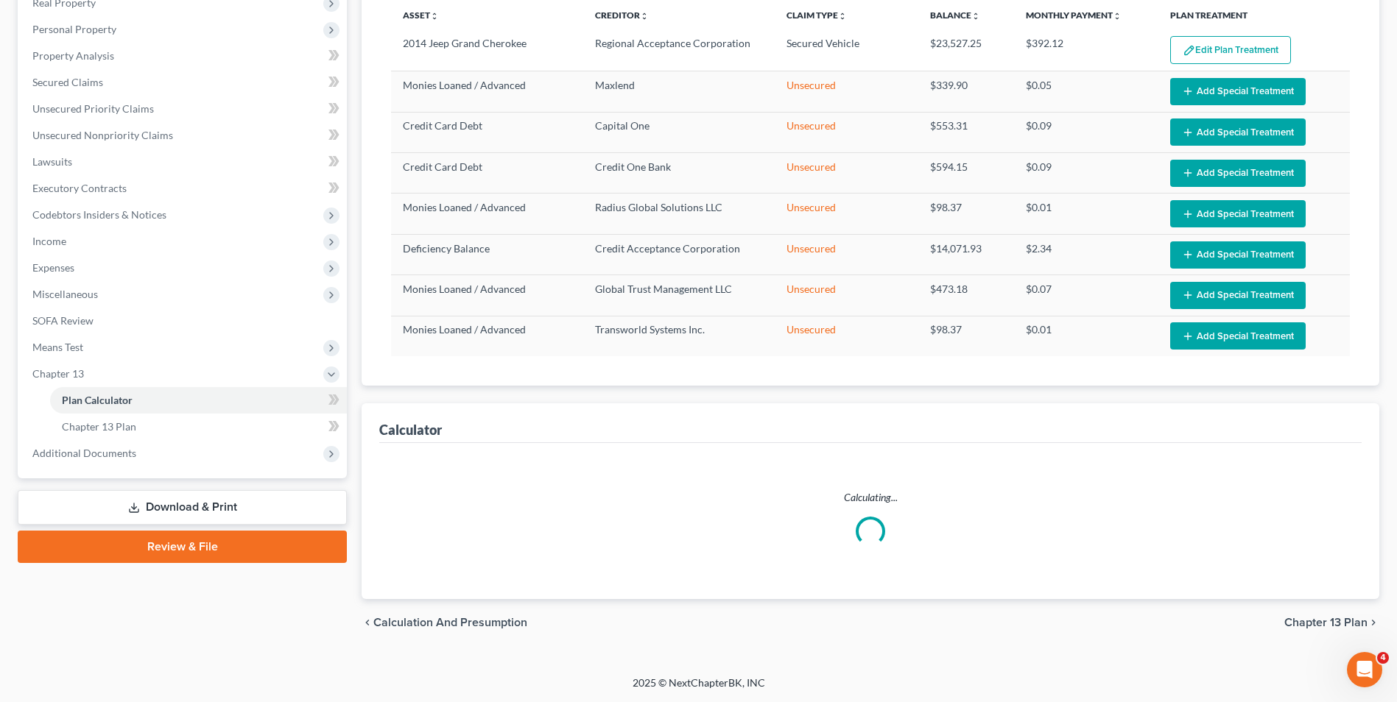
select select "59"
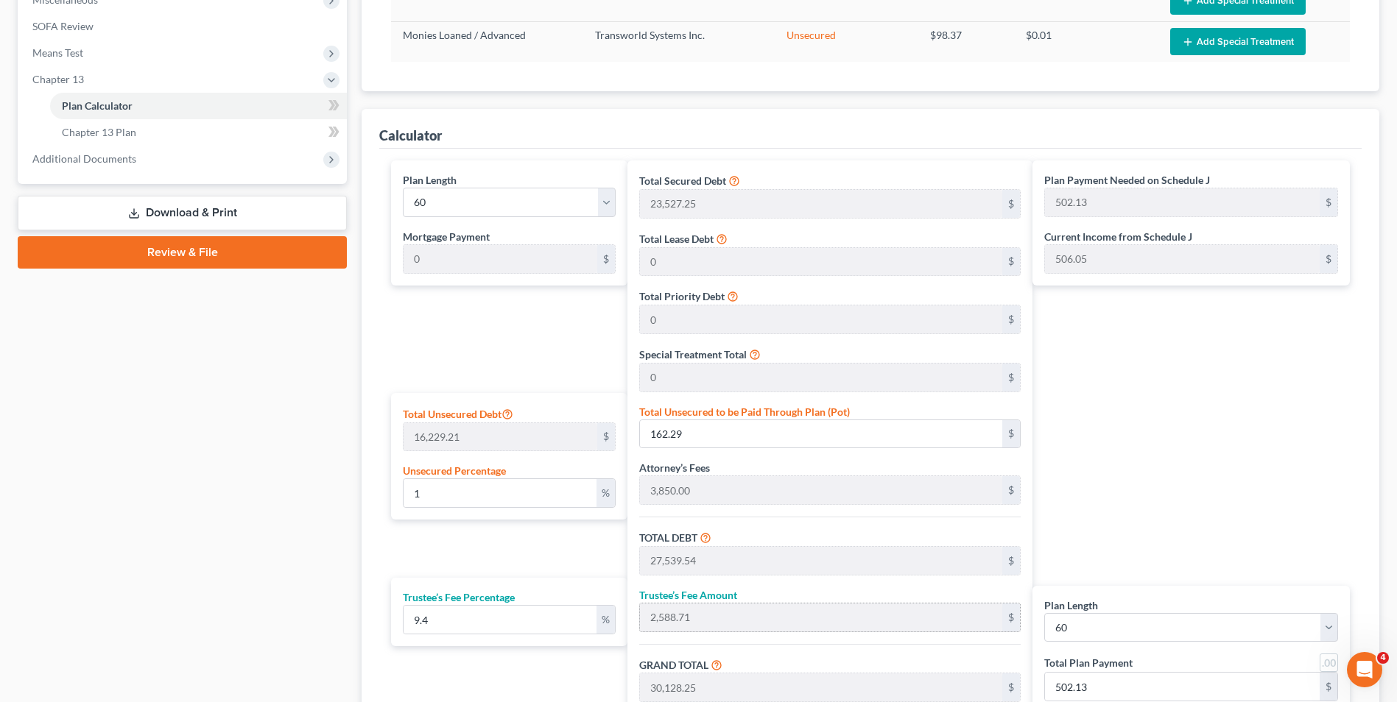
scroll to position [611, 0]
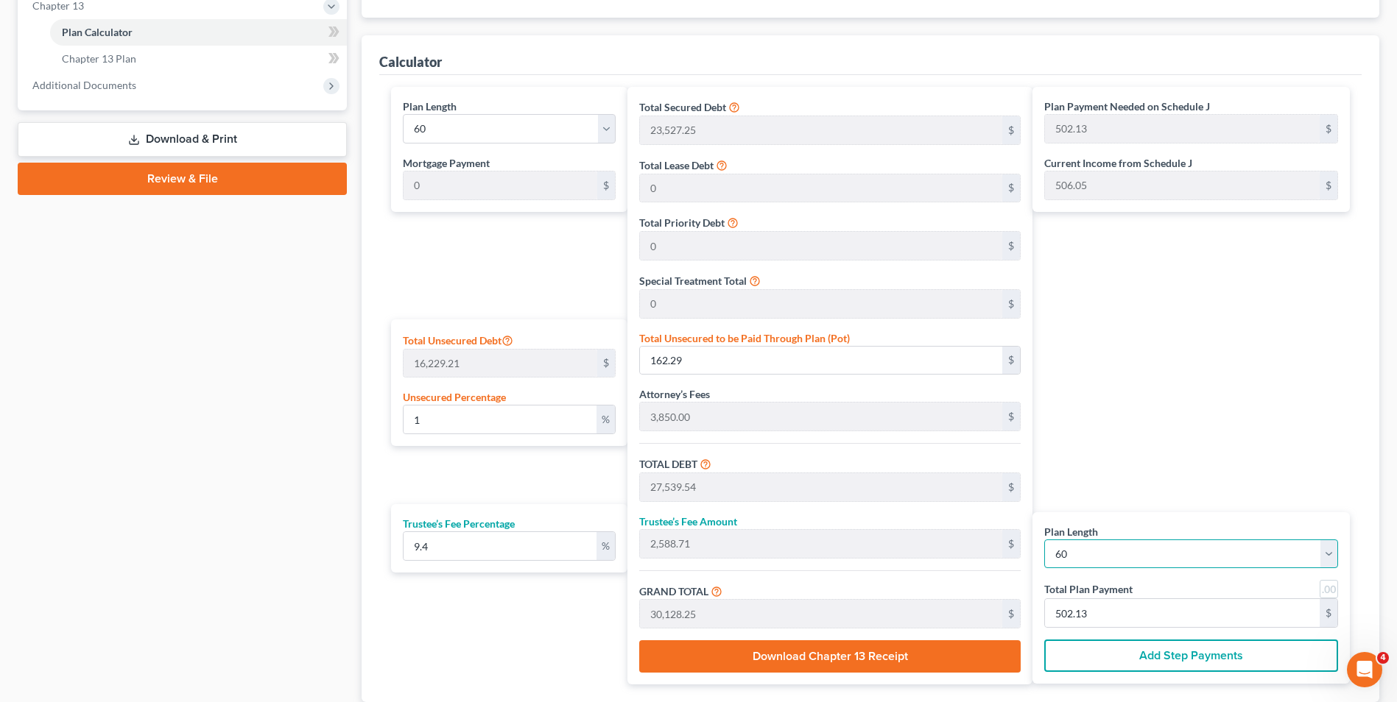
click at [1176, 545] on select "1 2 3 4 5 6 7 8 9 10 11 12 13 14 15 16 17 18 19 20 21 22 23 24 25 26 27 28 29 3…" at bounding box center [1191, 554] width 294 height 29
select select "58"
click at [1044, 540] on select "1 2 3 4 5 6 7 8 9 10 11 12 13 14 15 16 17 18 19 20 21 22 23 24 25 26 27 28 29 3…" at bounding box center [1191, 554] width 294 height 29
select select "58"
type input "510.64"
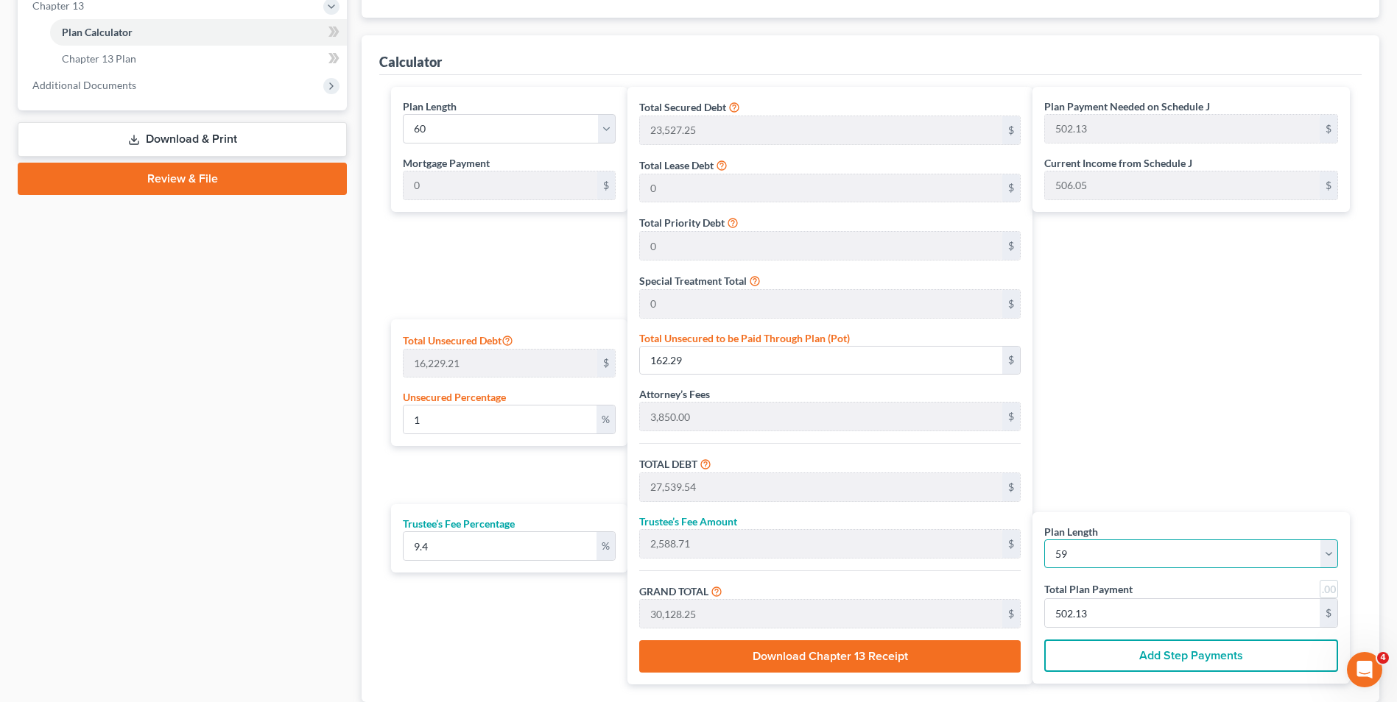
type input "510.64"
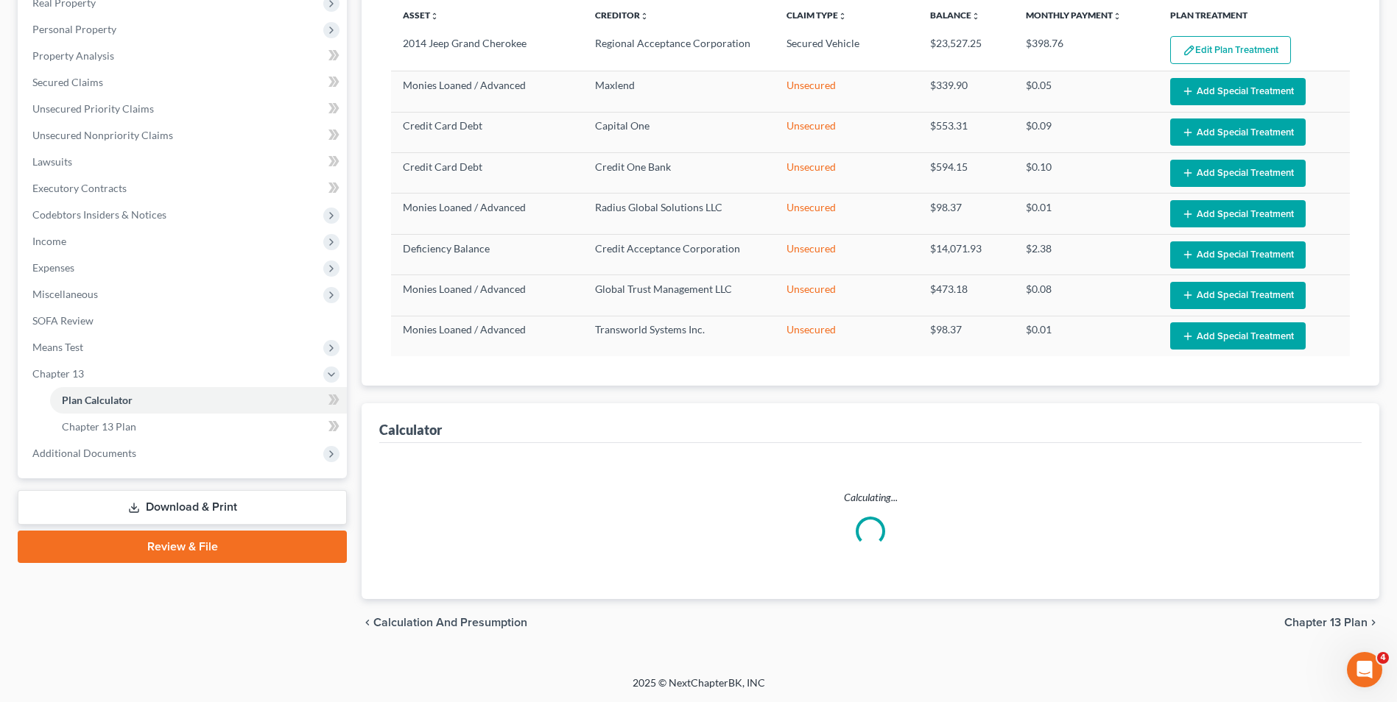
select select "58"
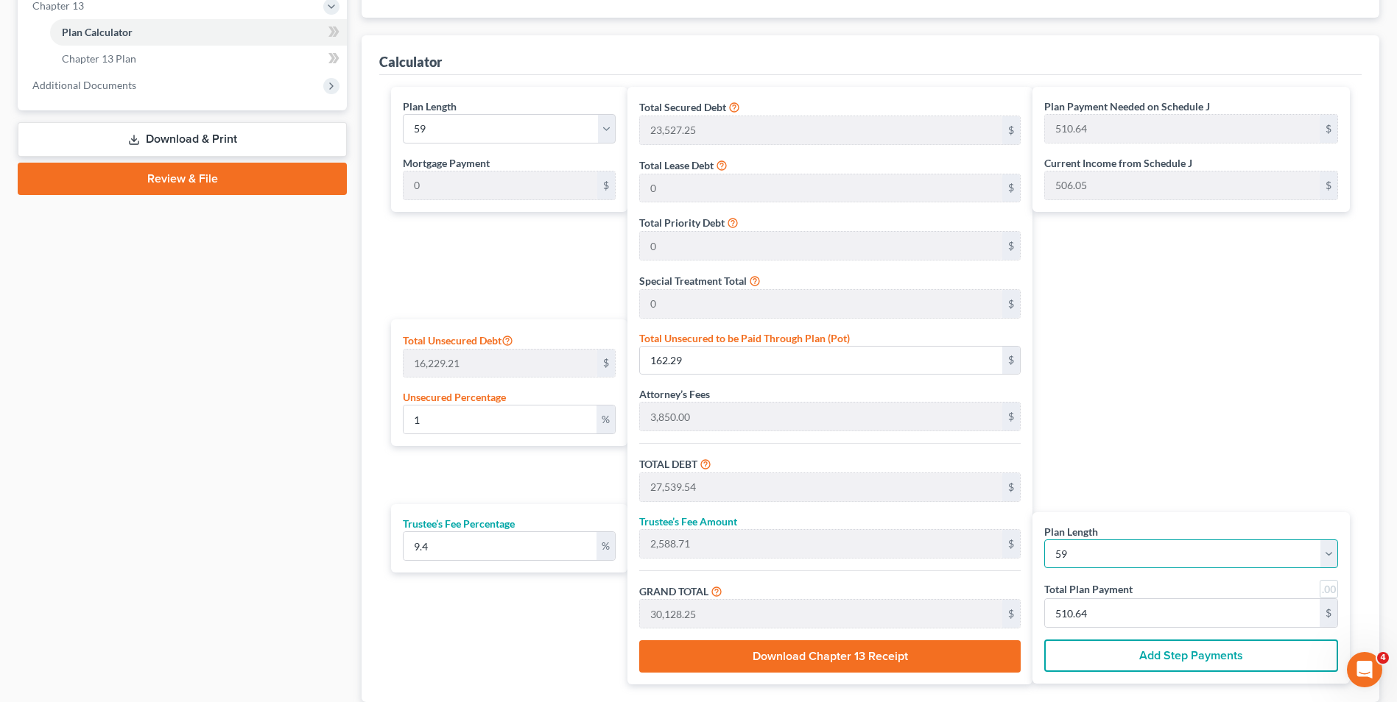
click at [1127, 548] on select "1 2 3 4 5 6 7 8 9 10 11 12 13 14 15 16 17 18 19 20 21 22 23 24 25 26 27 28 29 3…" at bounding box center [1191, 554] width 294 height 29
select select "59"
click at [1044, 540] on select "1 2 3 4 5 6 7 8 9 10 11 12 13 14 15 16 17 18 19 20 21 22 23 24 25 26 27 28 29 3…" at bounding box center [1191, 554] width 294 height 29
select select "59"
type input "502.13"
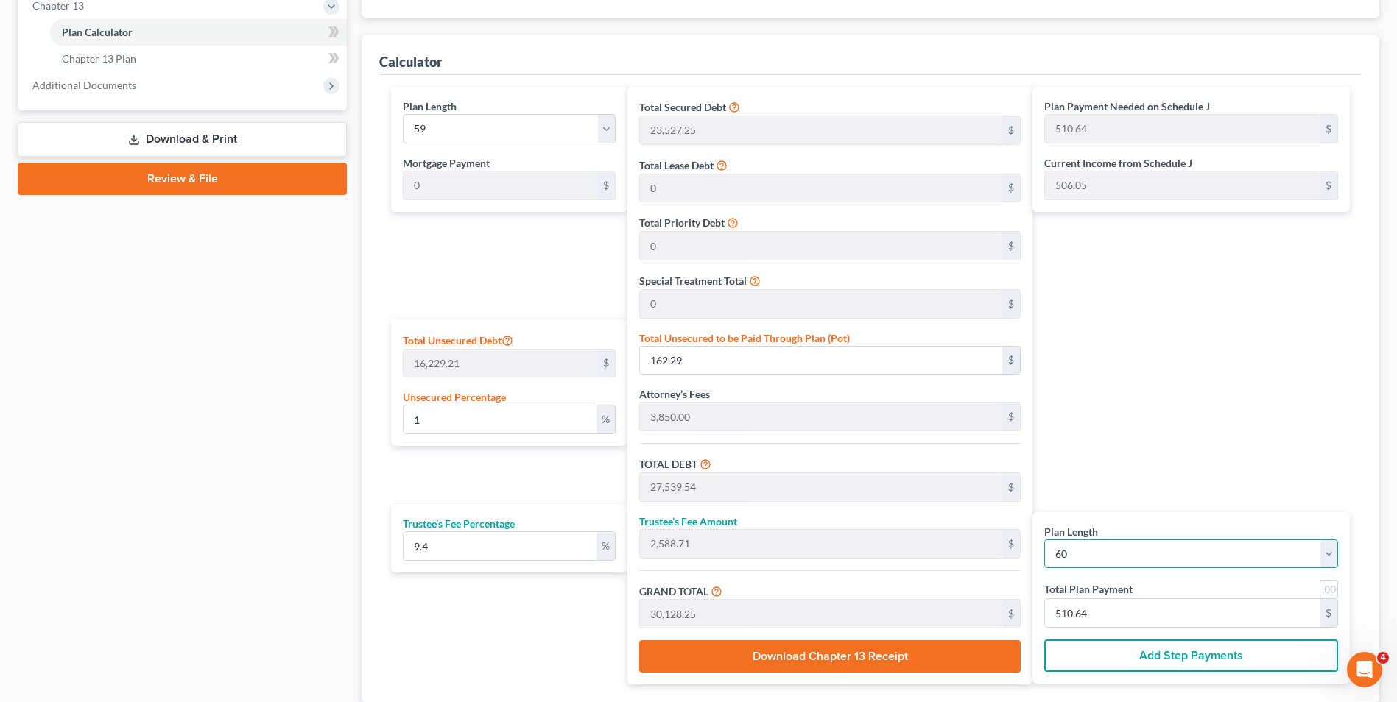
type input "502.13"
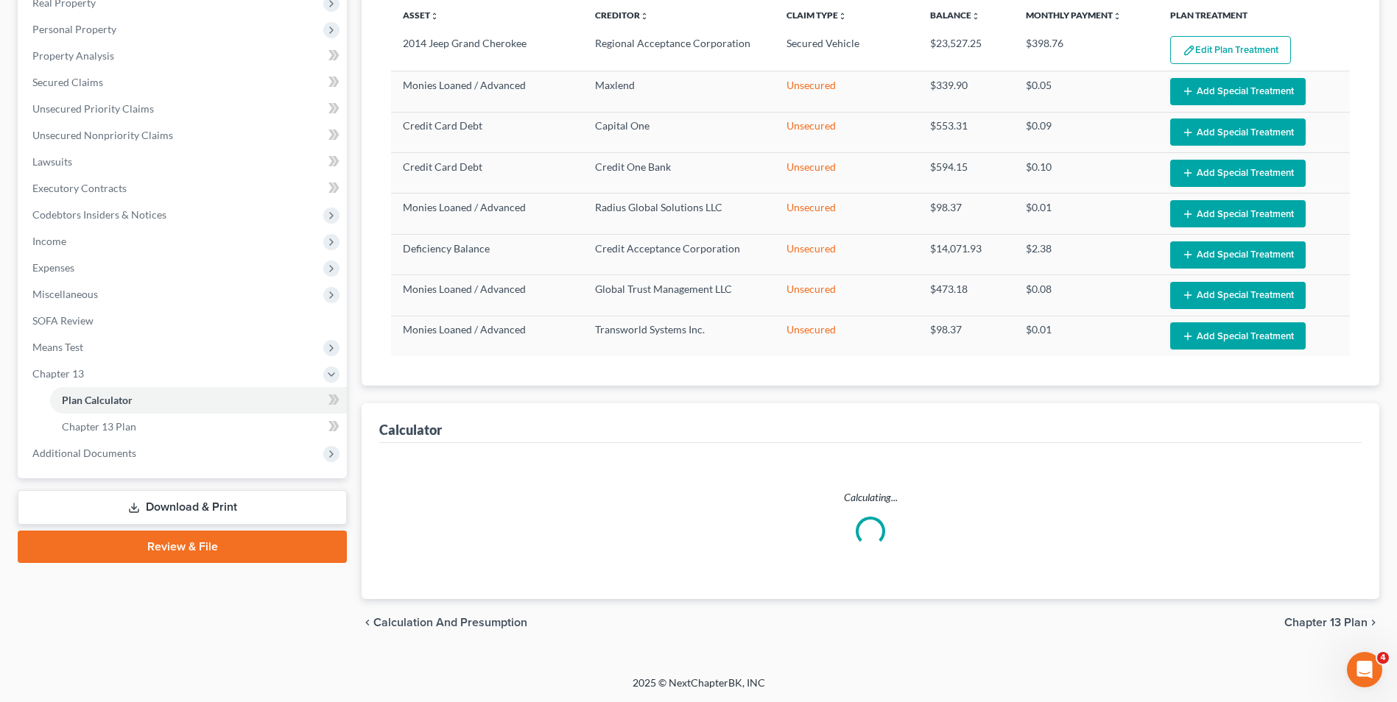
select select "59"
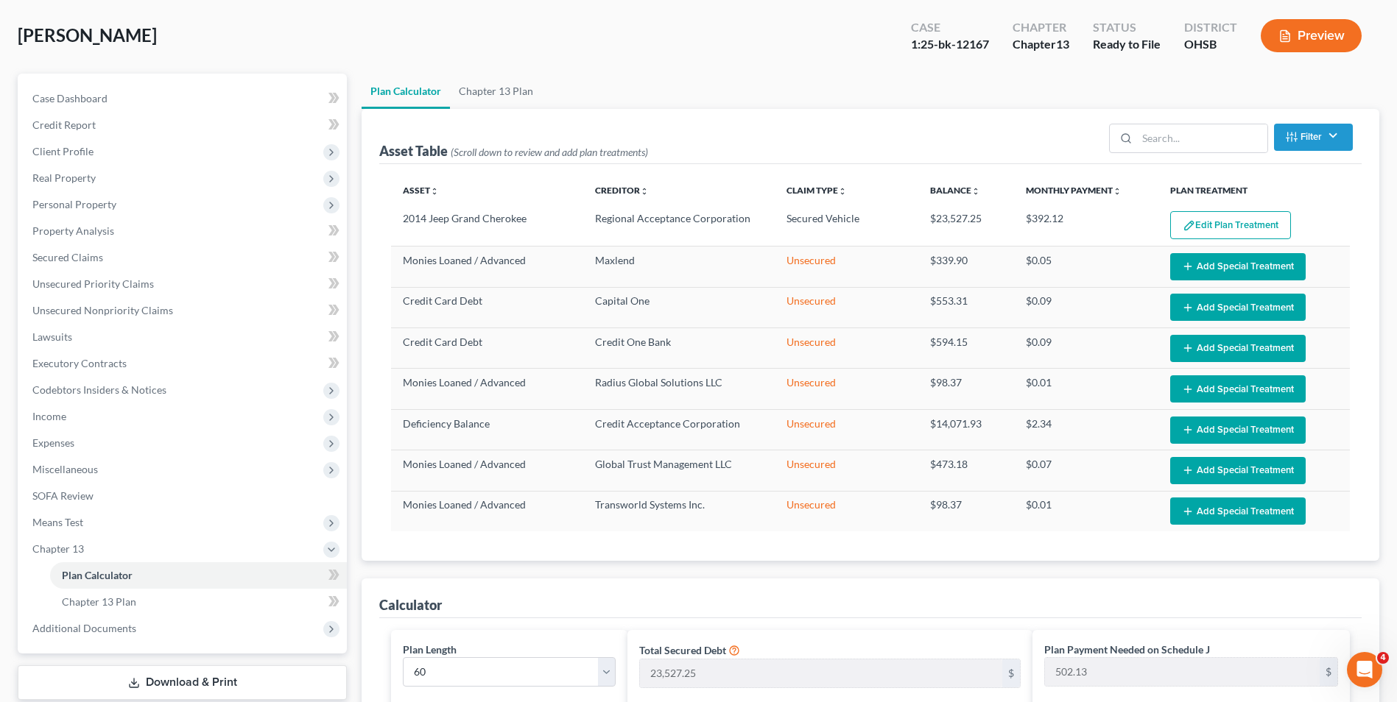
scroll to position [0, 0]
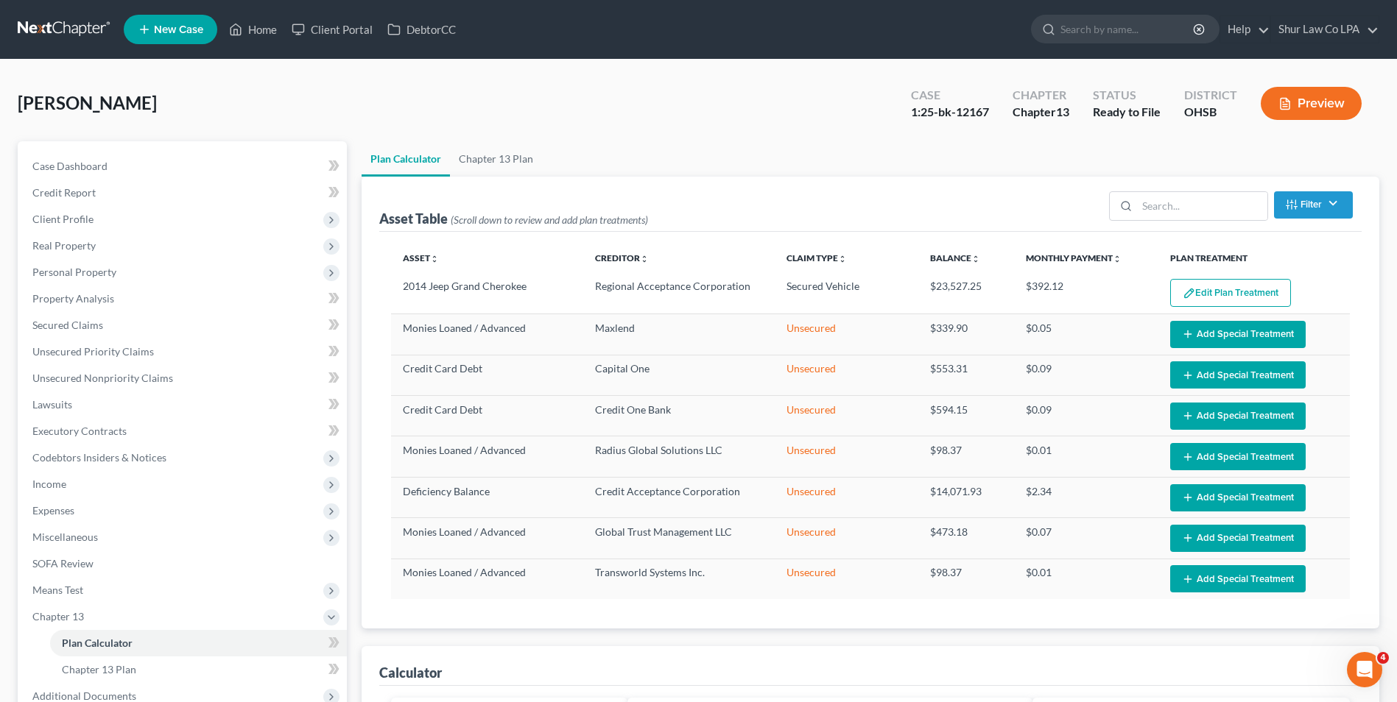
click at [68, 21] on link at bounding box center [65, 29] width 94 height 27
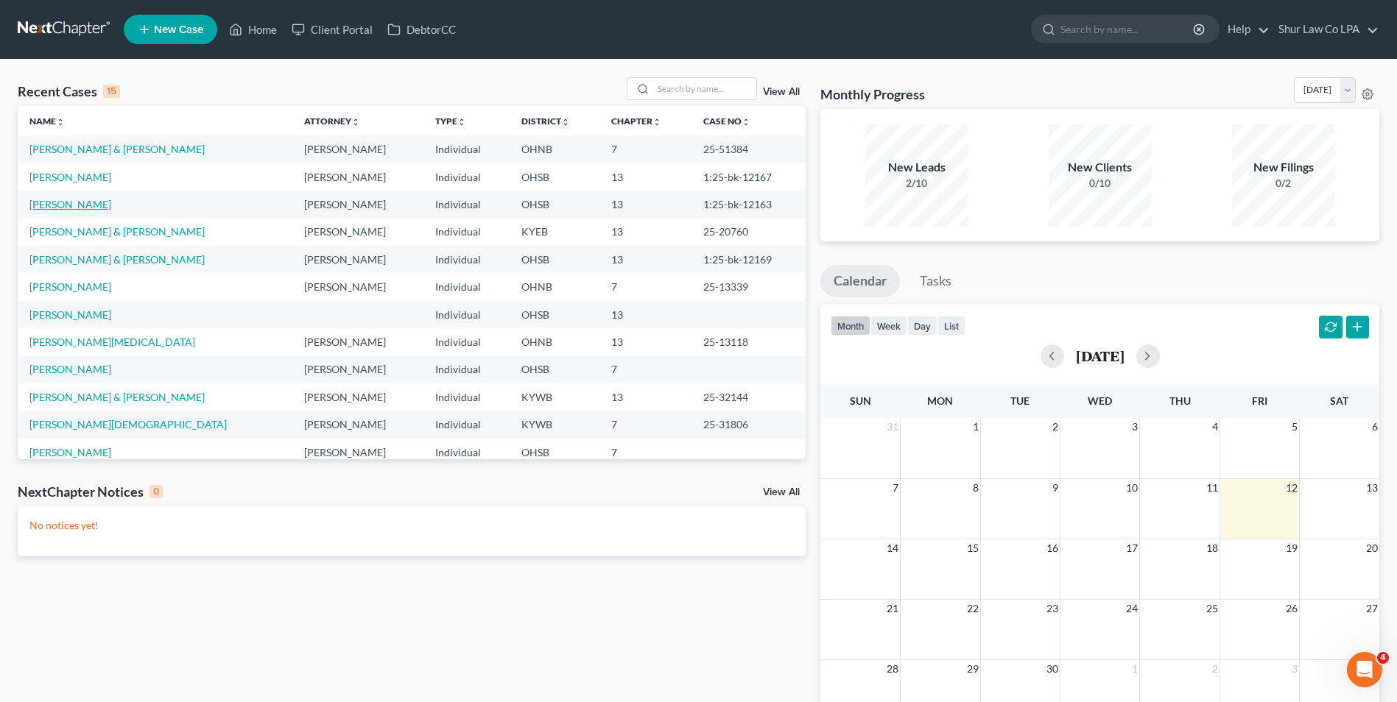
click at [96, 205] on link "[PERSON_NAME]" at bounding box center [70, 204] width 82 height 13
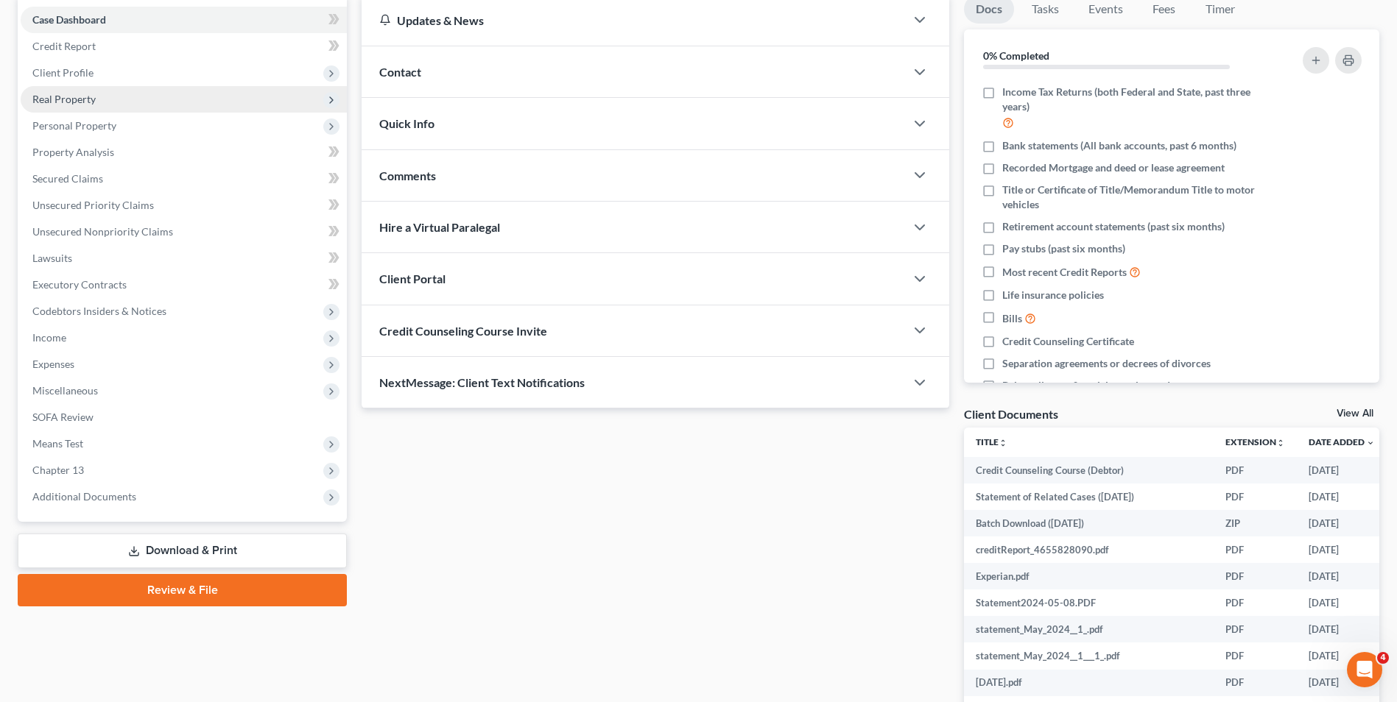
scroll to position [147, 0]
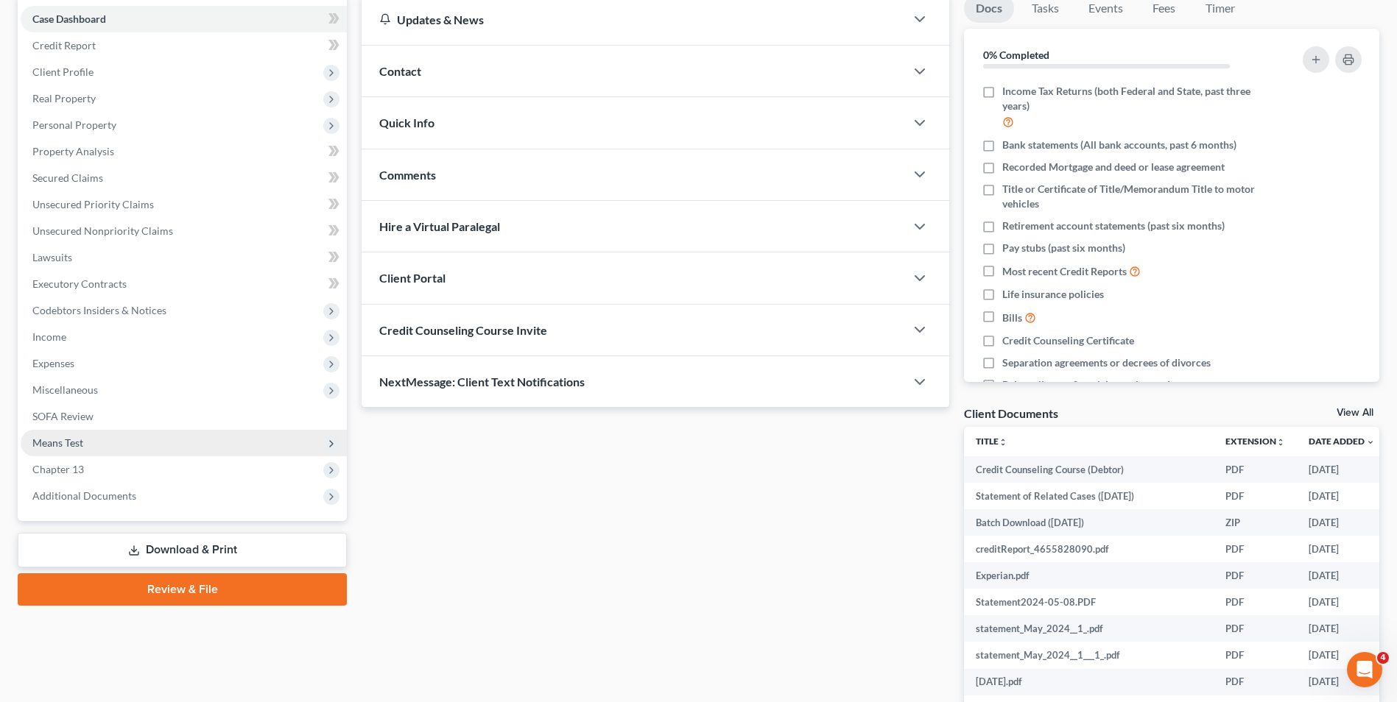
click at [58, 440] on span "Means Test" at bounding box center [57, 443] width 51 height 13
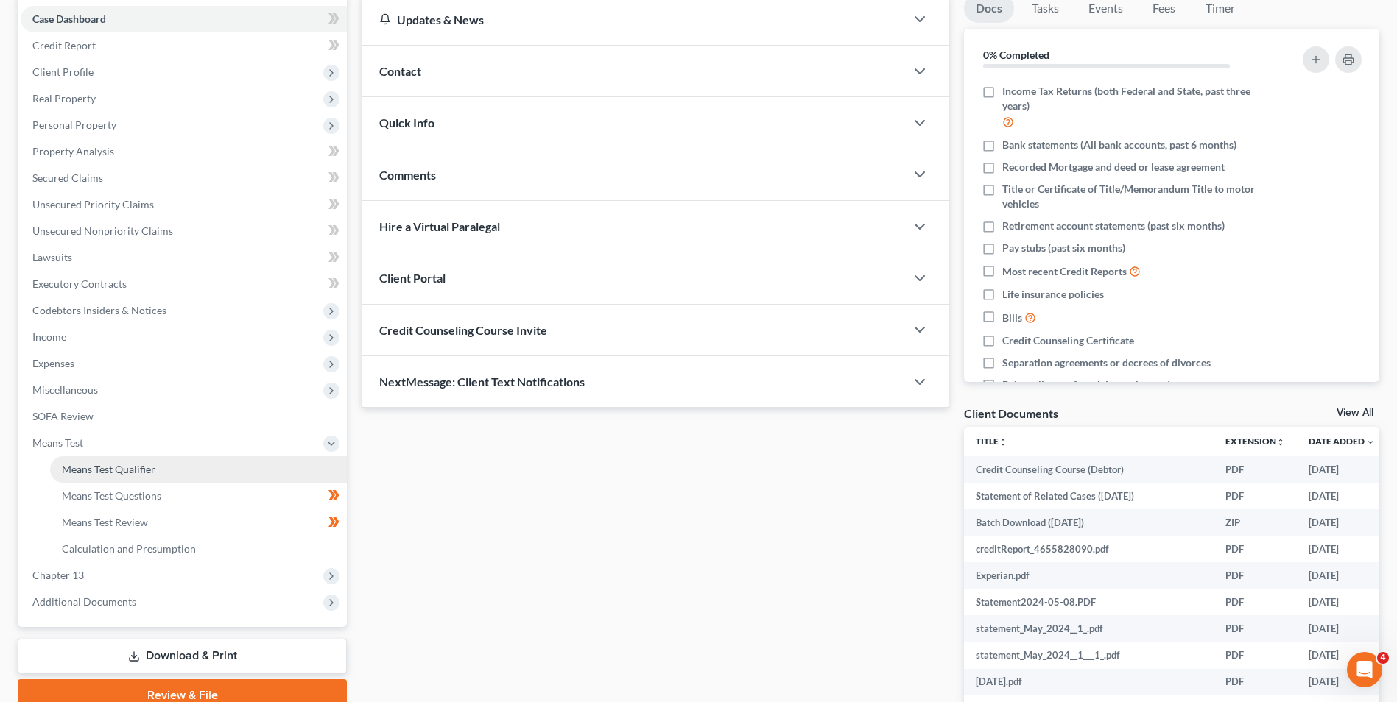
click at [104, 468] on span "Means Test Qualifier" at bounding box center [109, 469] width 94 height 13
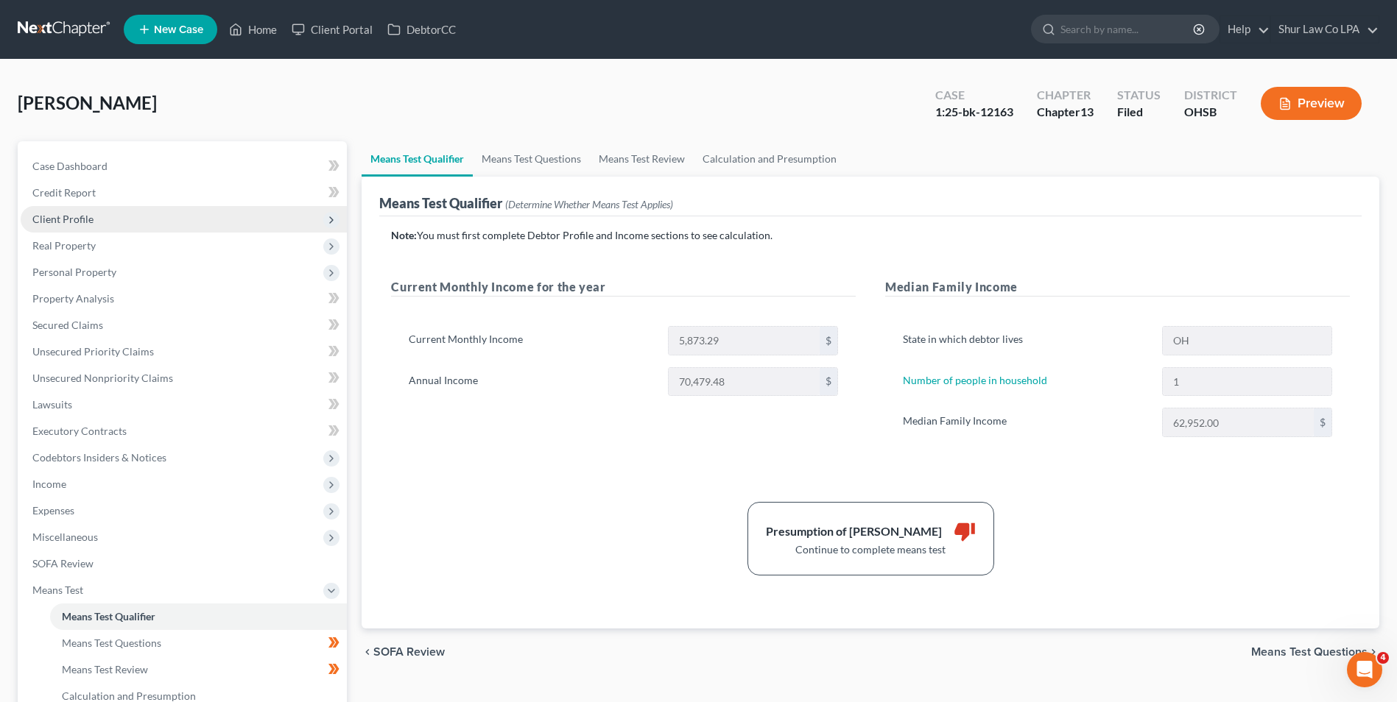
click at [79, 224] on span "Client Profile" at bounding box center [62, 219] width 61 height 13
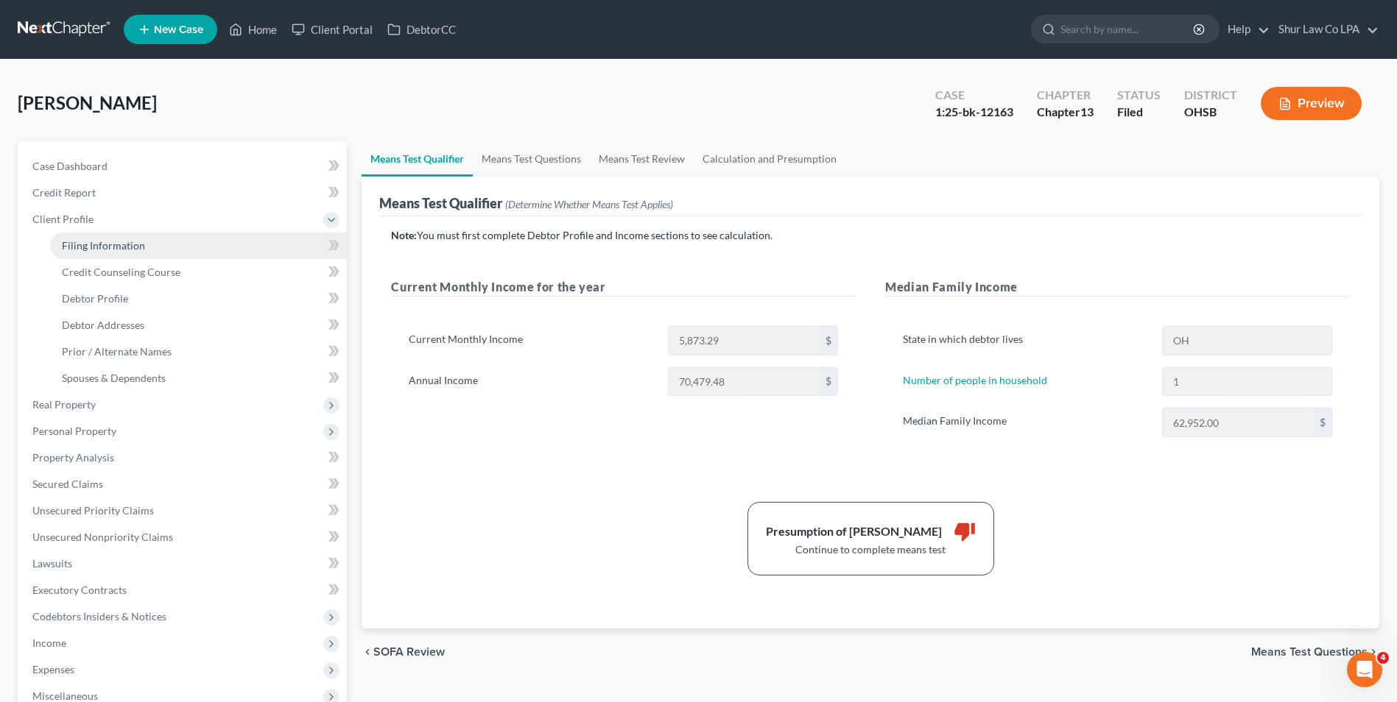
click at [80, 243] on span "Filing Information" at bounding box center [103, 245] width 83 height 13
select select "1"
select select "0"
select select "3"
select select "36"
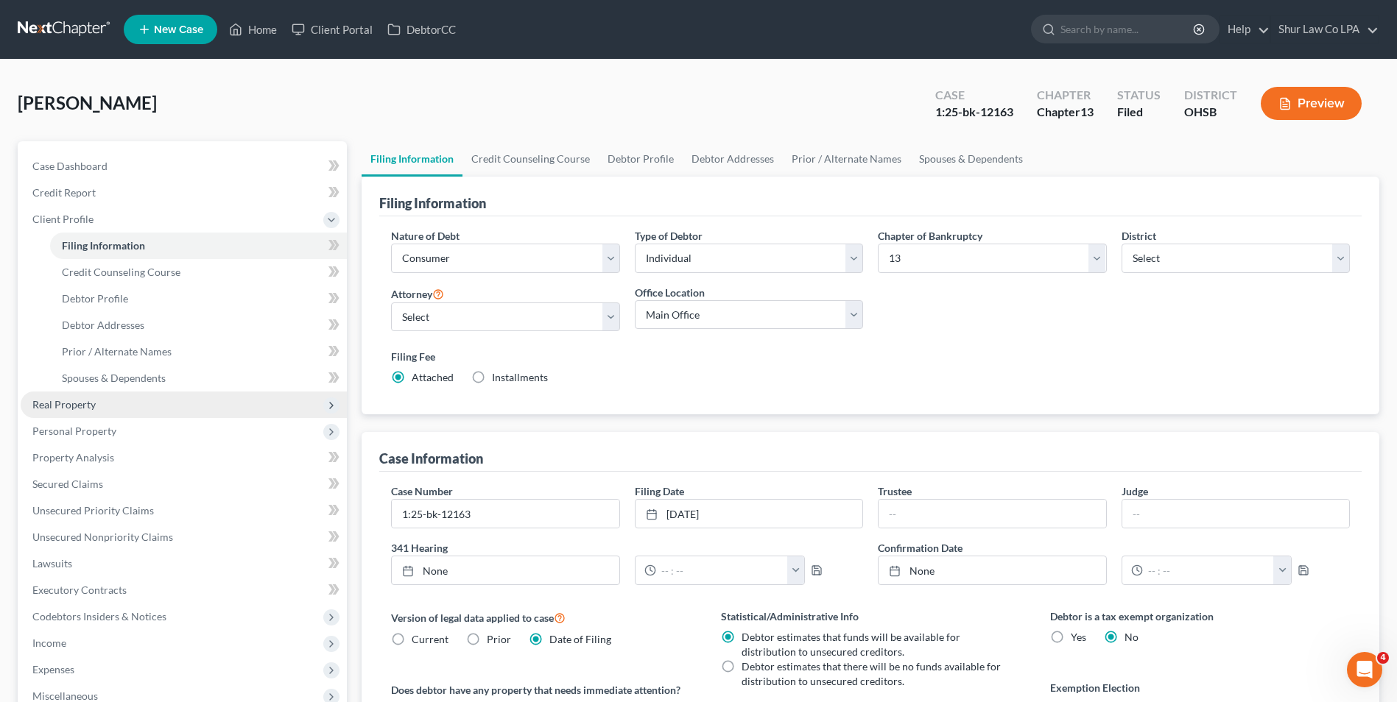
click at [82, 406] on span "Real Property" at bounding box center [63, 404] width 63 height 13
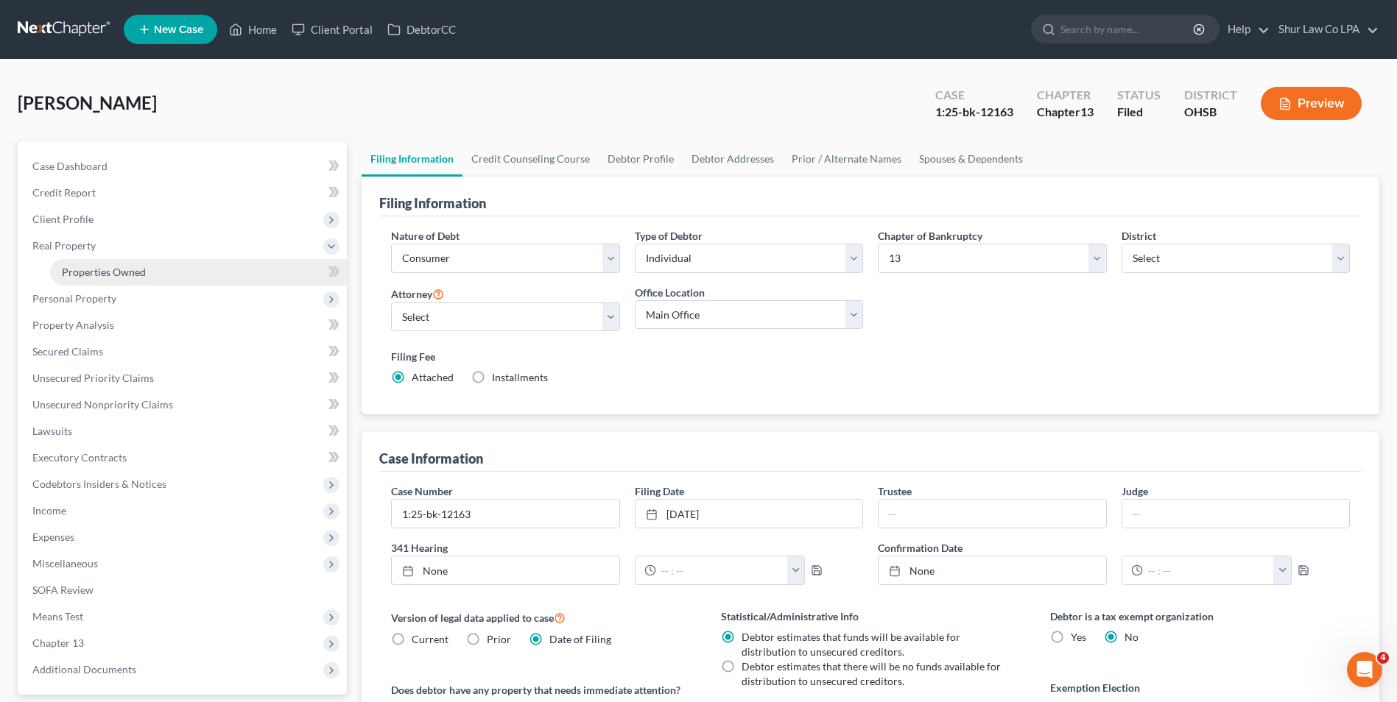
click at [135, 277] on span "Properties Owned" at bounding box center [104, 272] width 84 height 13
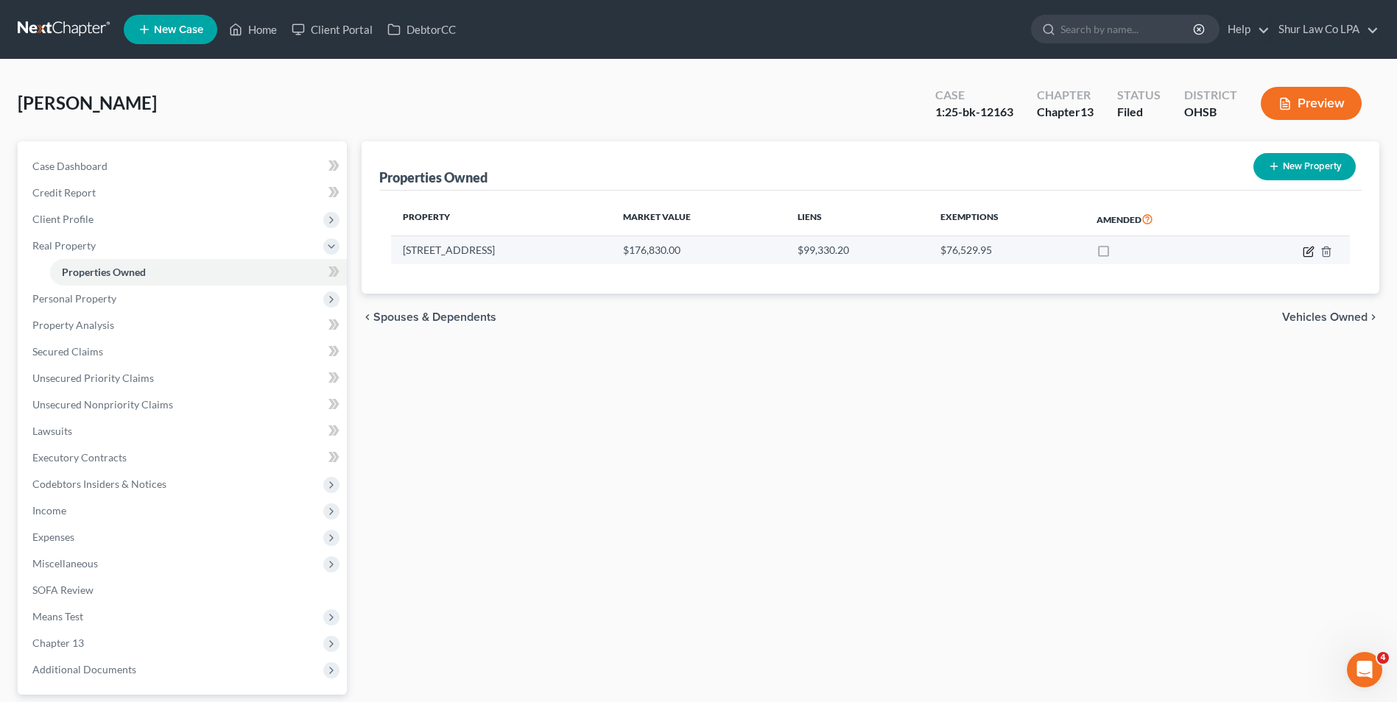
click at [1308, 253] on icon "button" at bounding box center [1309, 250] width 7 height 7
select select "36"
select select "0"
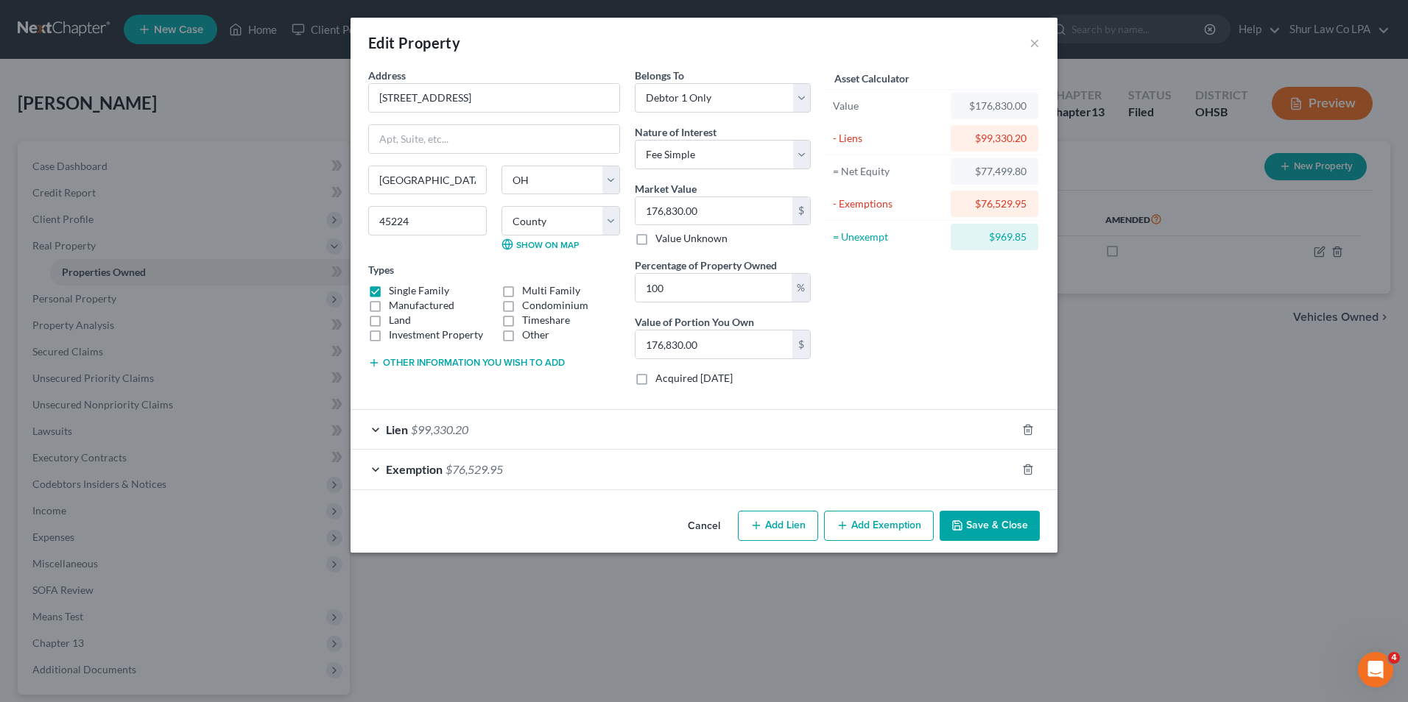
click at [373, 429] on div "Lien $99,330.20" at bounding box center [683, 429] width 666 height 39
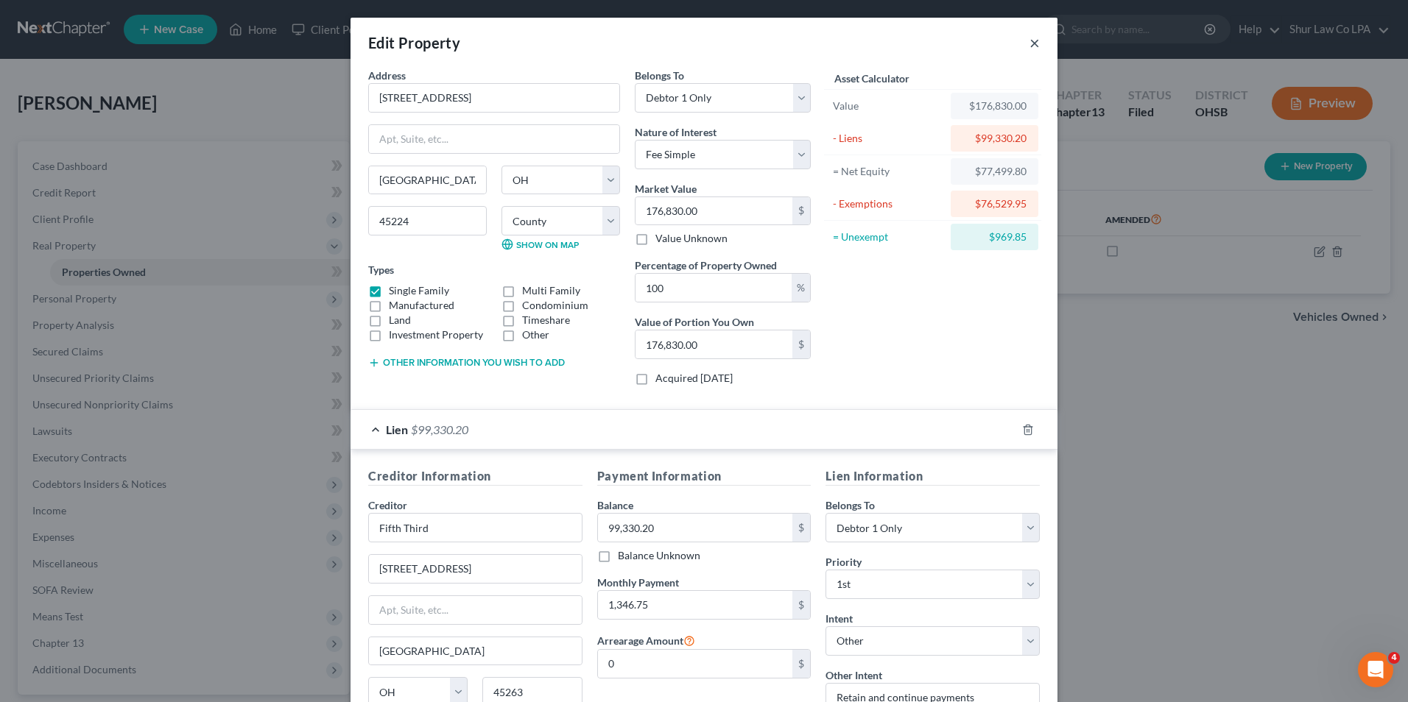
click at [1029, 47] on button "×" at bounding box center [1034, 43] width 10 height 18
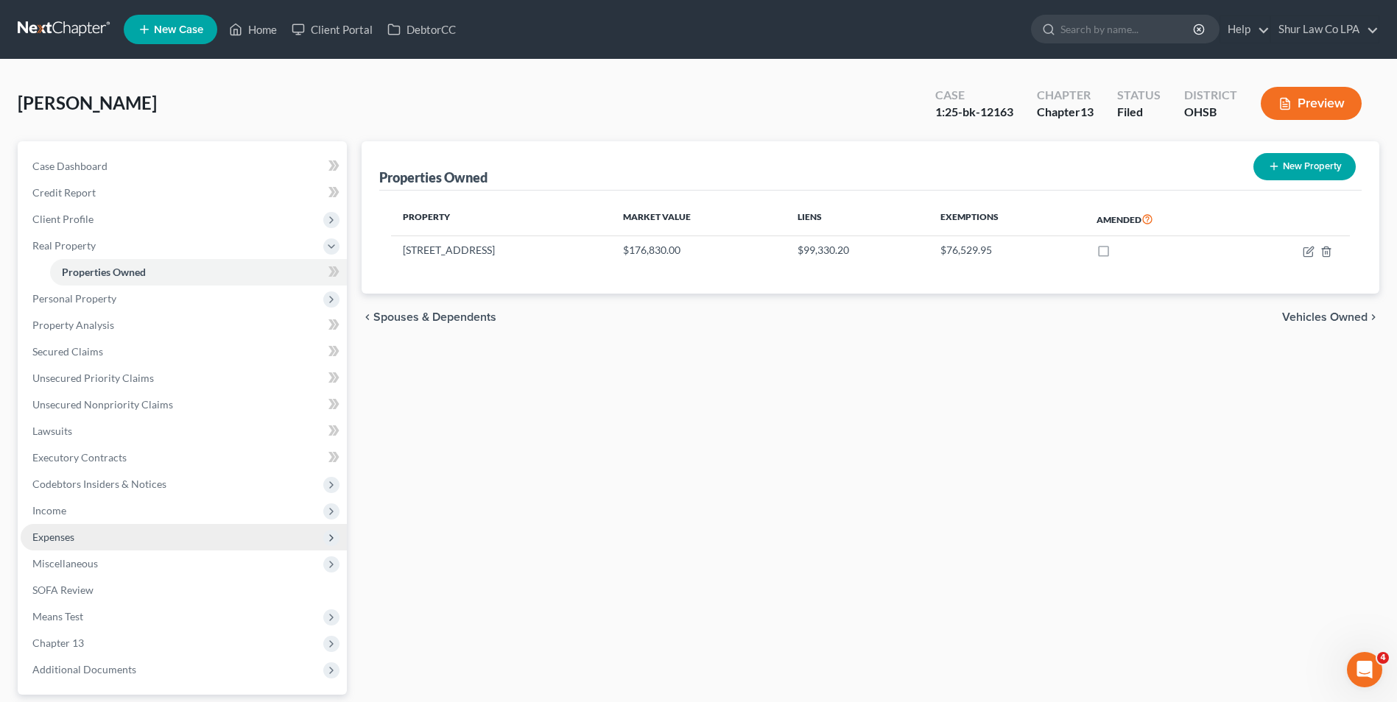
click at [68, 539] on span "Expenses" at bounding box center [53, 537] width 42 height 13
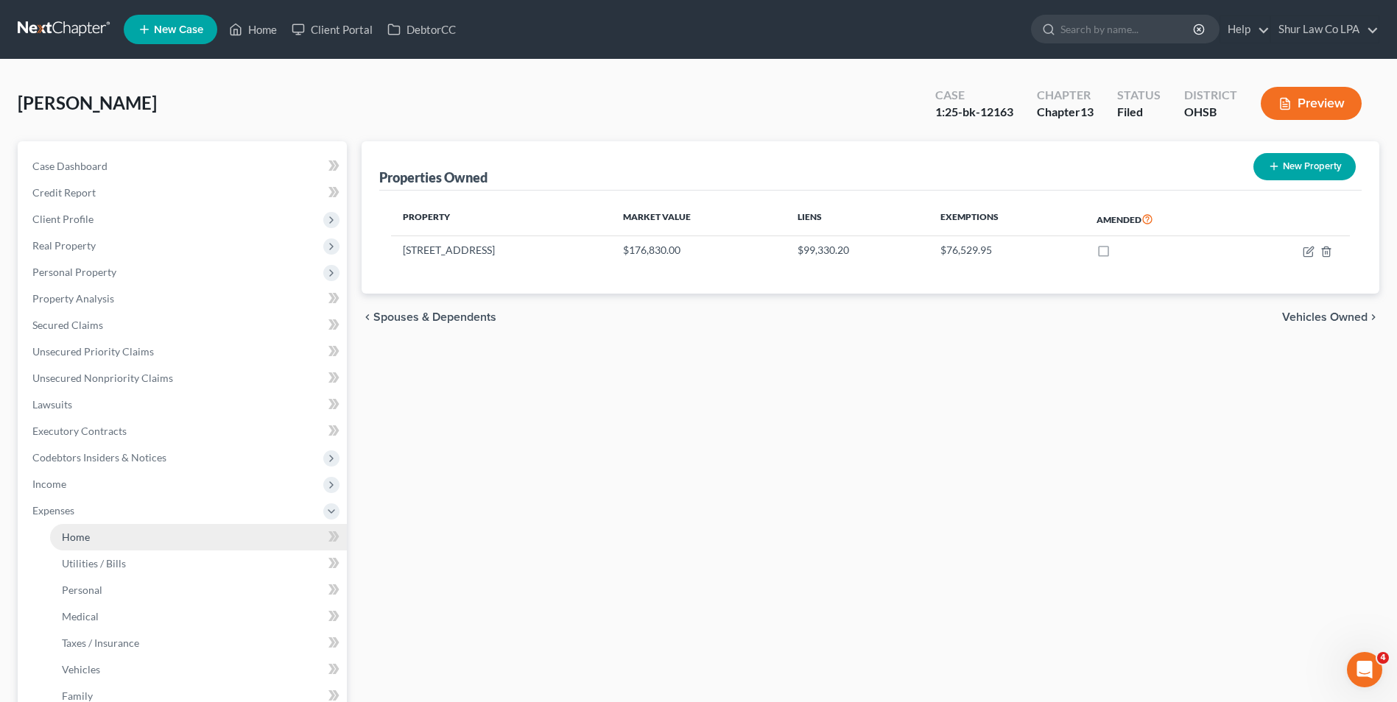
click at [74, 540] on span "Home" at bounding box center [76, 537] width 28 height 13
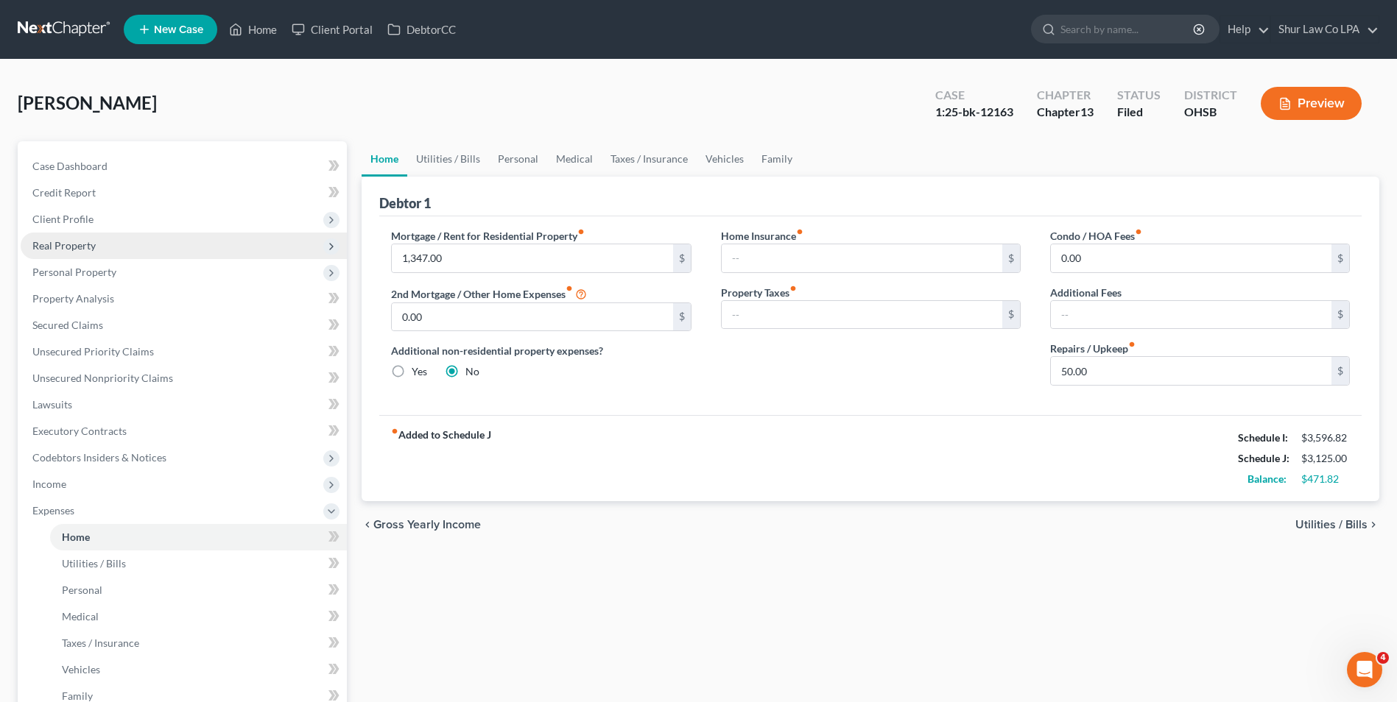
click at [88, 245] on span "Real Property" at bounding box center [63, 245] width 63 height 13
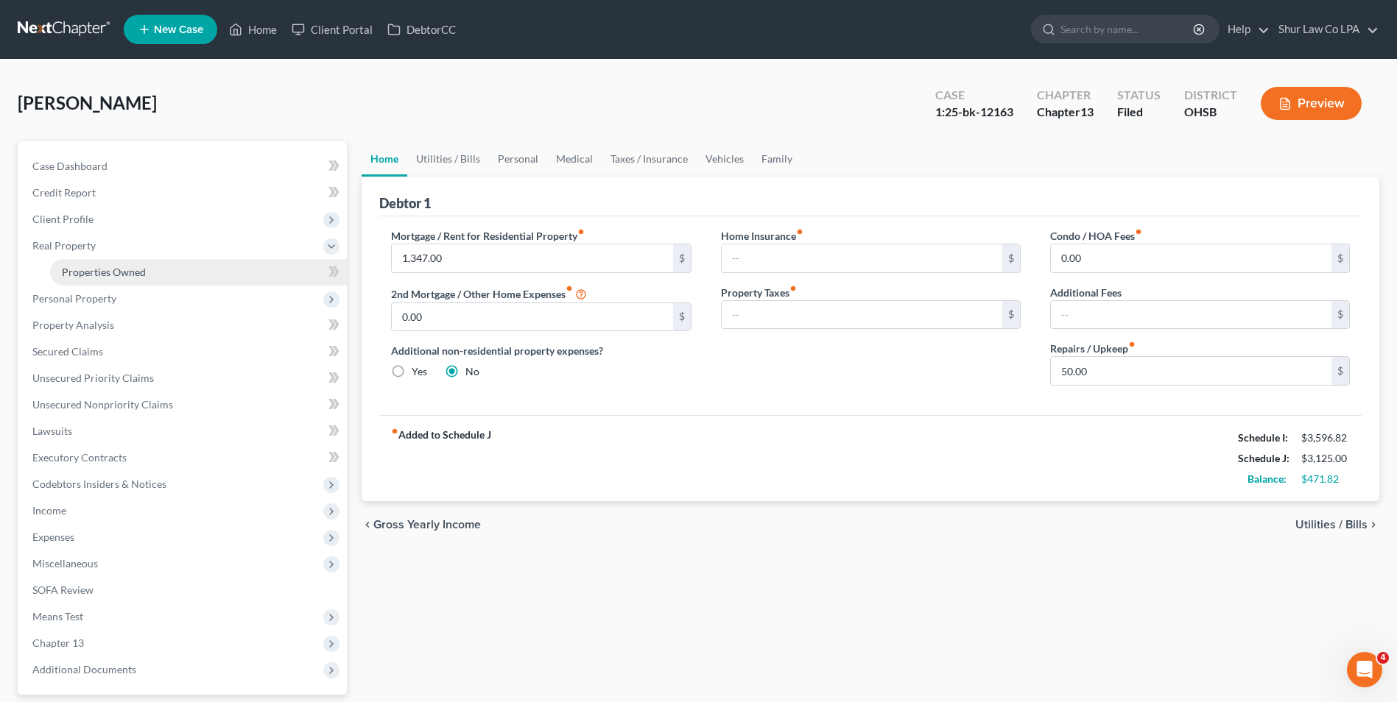
click at [88, 272] on span "Properties Owned" at bounding box center [104, 272] width 84 height 13
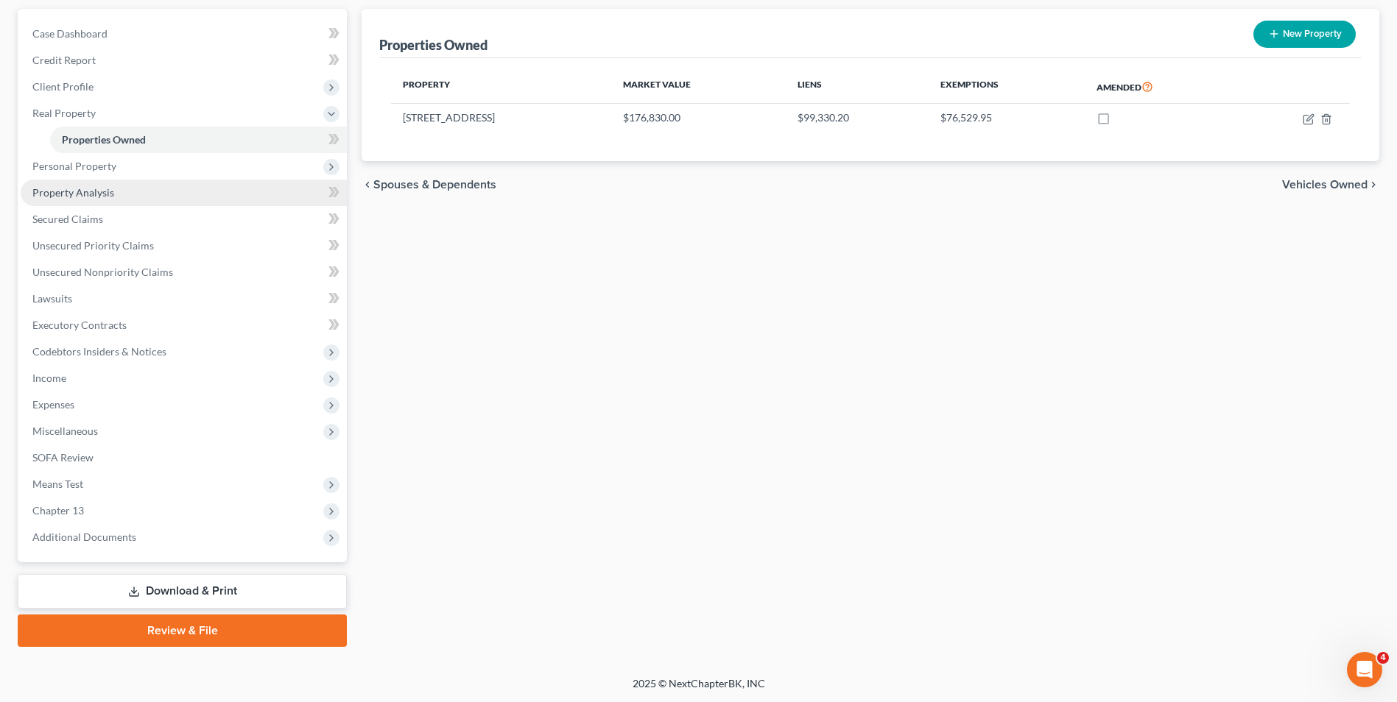
scroll to position [133, 0]
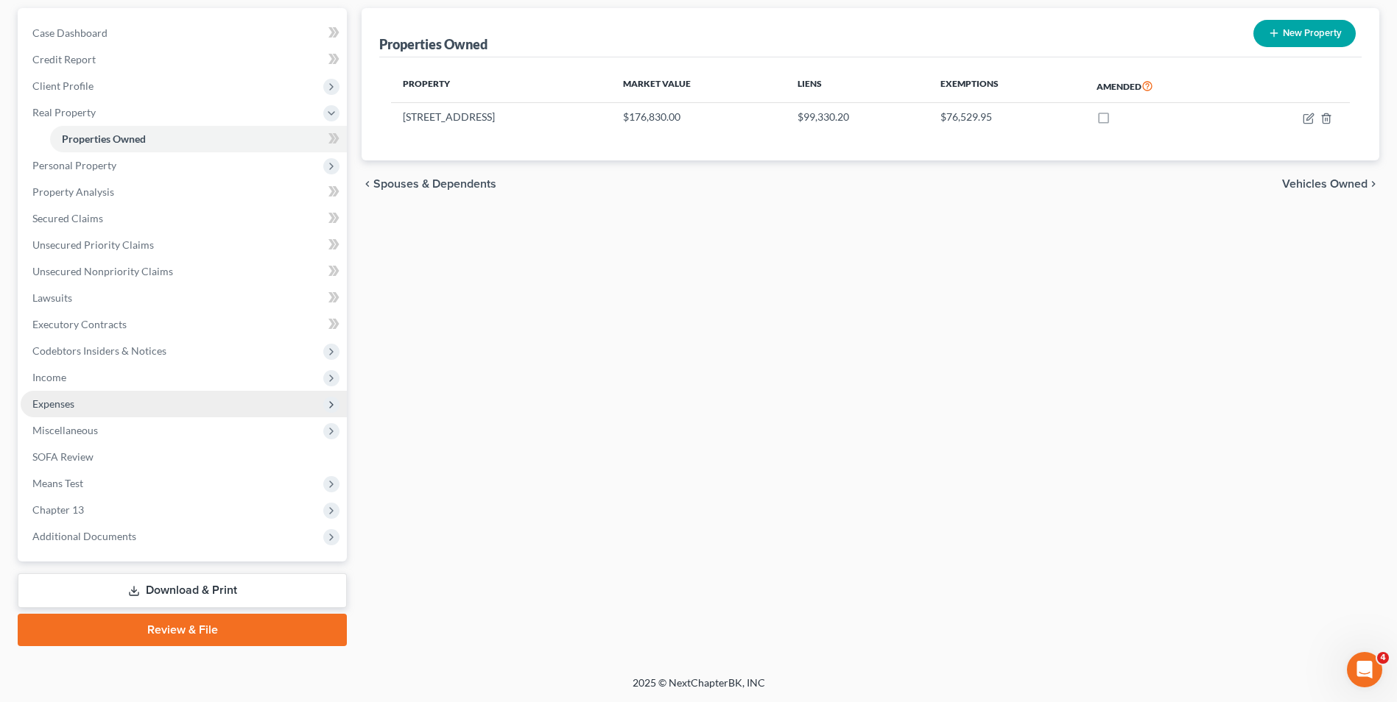
click at [68, 406] on span "Expenses" at bounding box center [53, 404] width 42 height 13
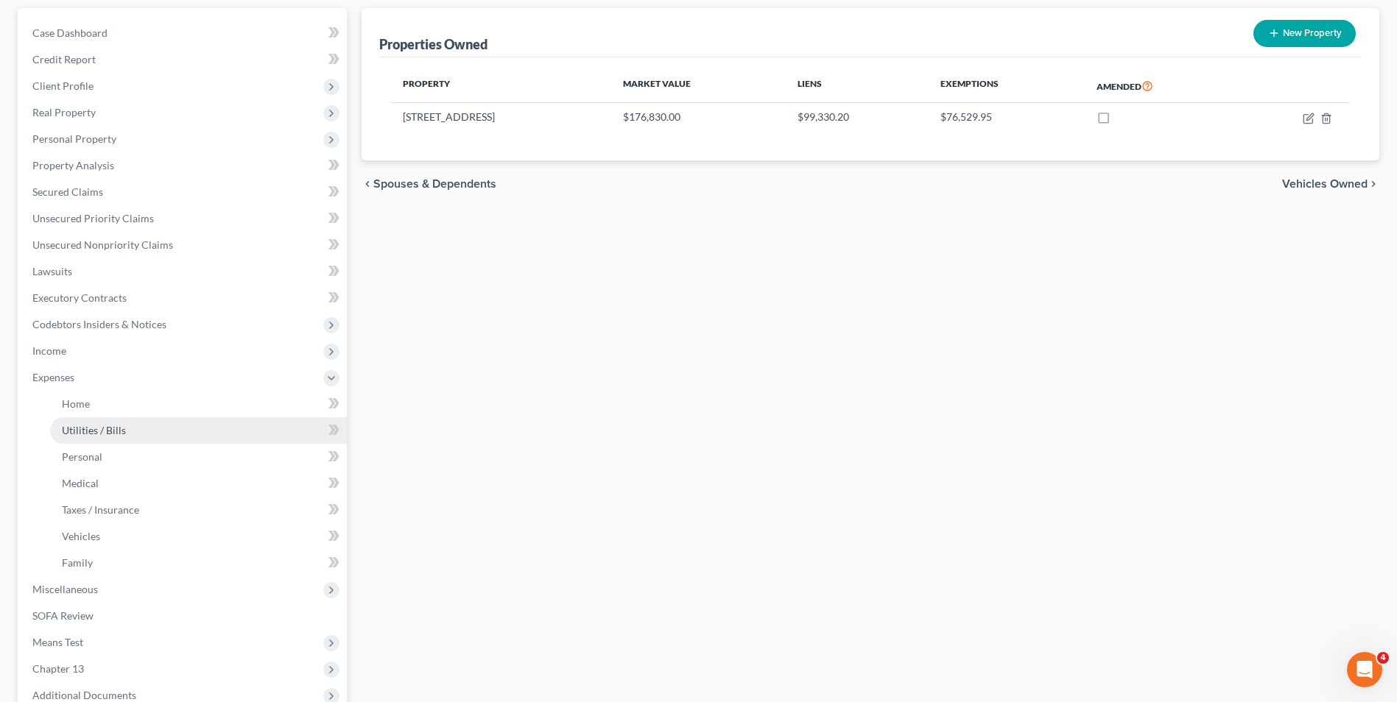
scroll to position [292, 0]
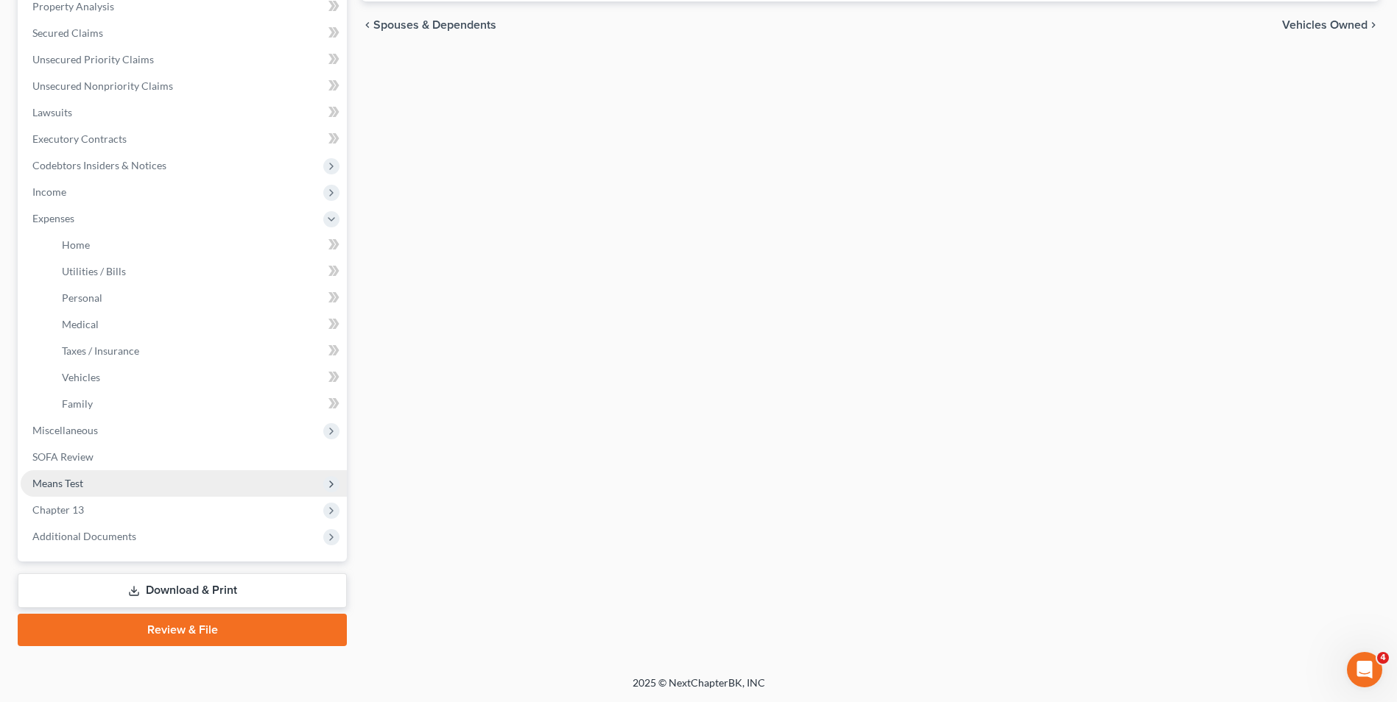
click at [62, 488] on span "Means Test" at bounding box center [57, 483] width 51 height 13
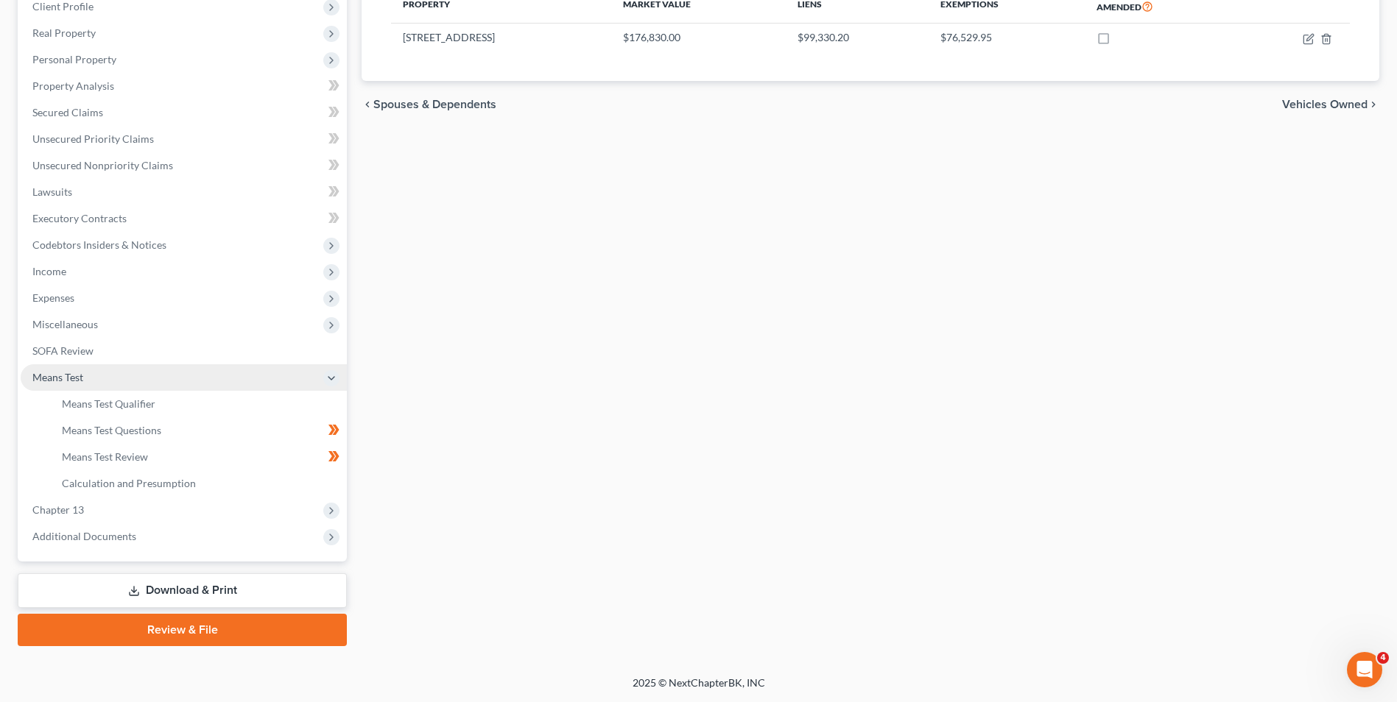
scroll to position [213, 0]
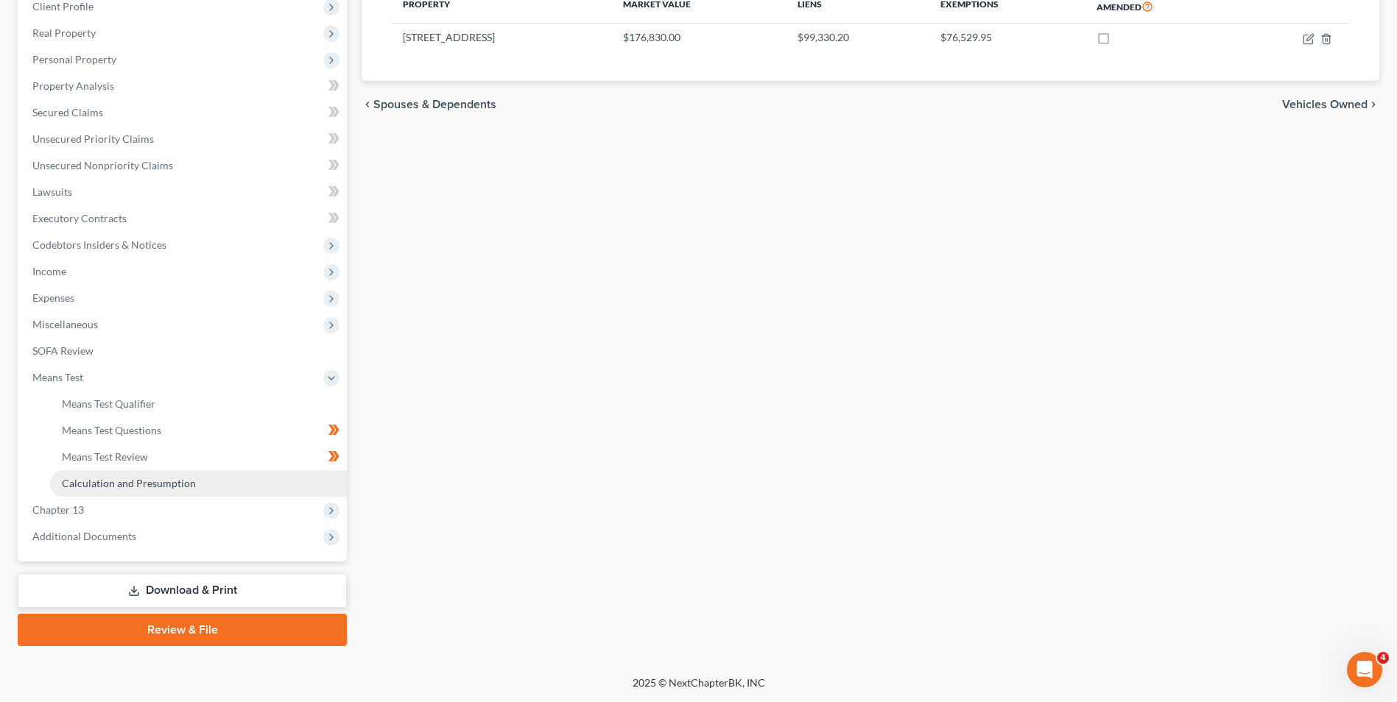
click at [87, 484] on span "Calculation and Presumption" at bounding box center [129, 483] width 134 height 13
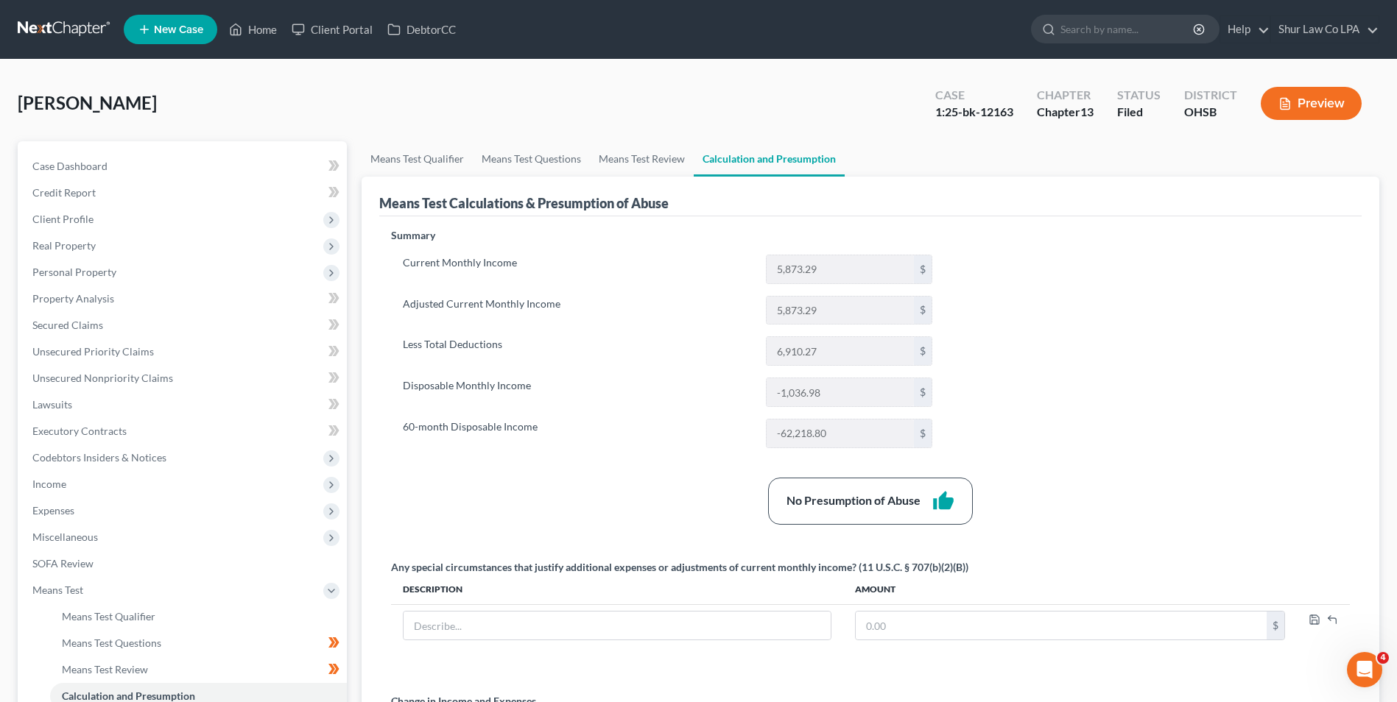
click at [1314, 108] on button "Preview" at bounding box center [1311, 103] width 101 height 33
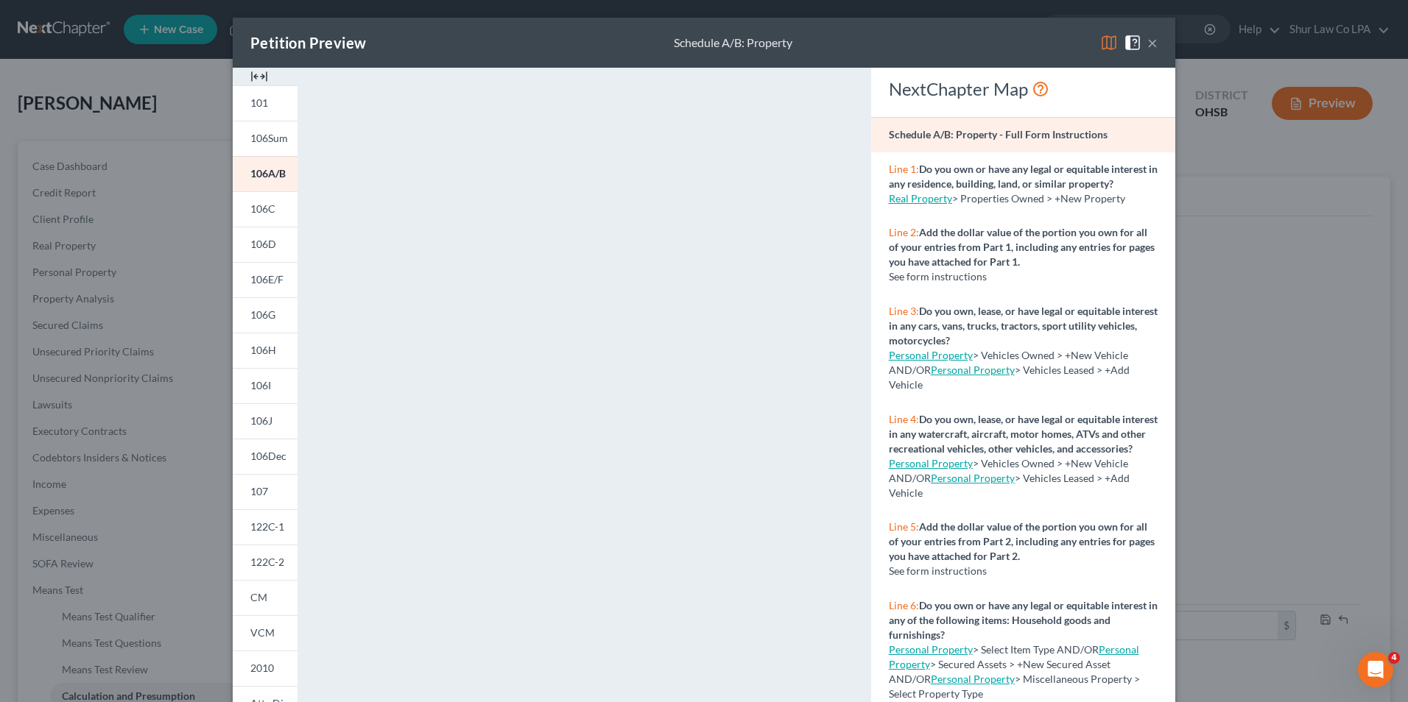
click at [250, 76] on img at bounding box center [259, 77] width 18 height 18
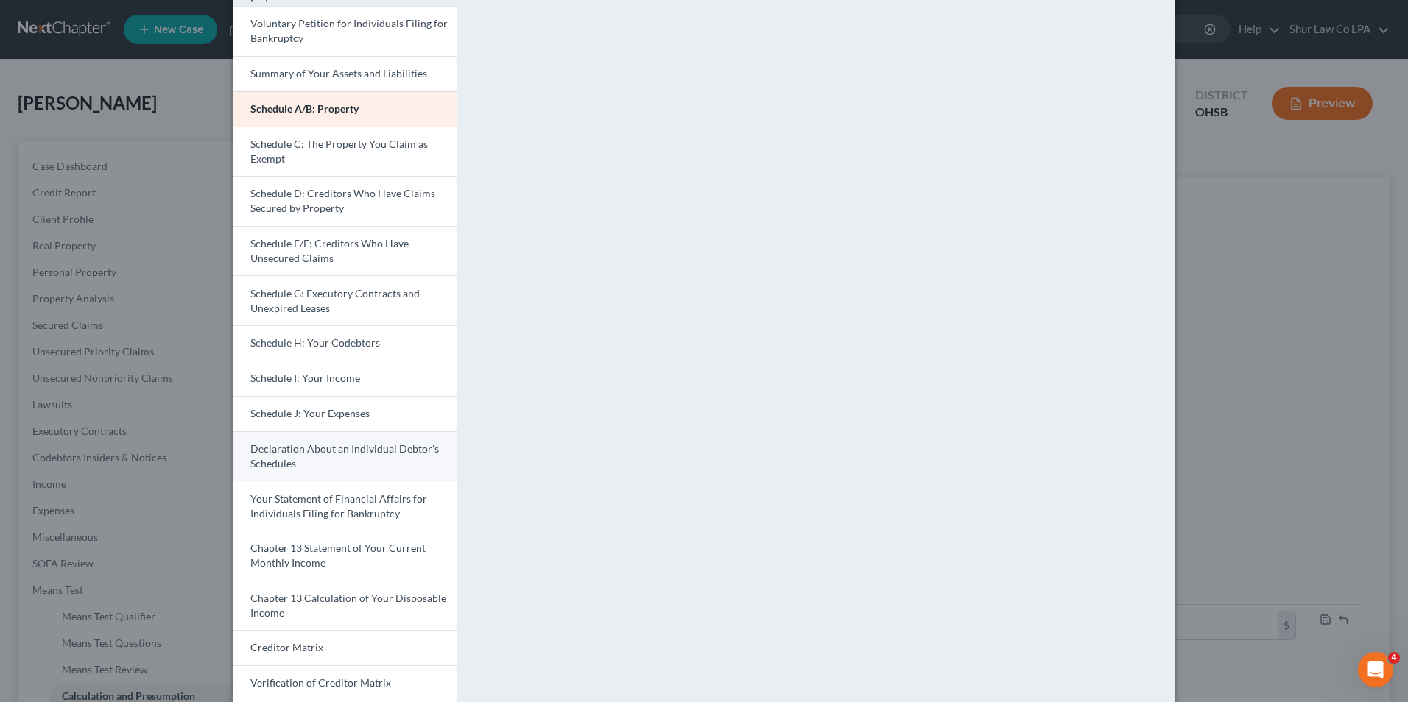
scroll to position [147, 0]
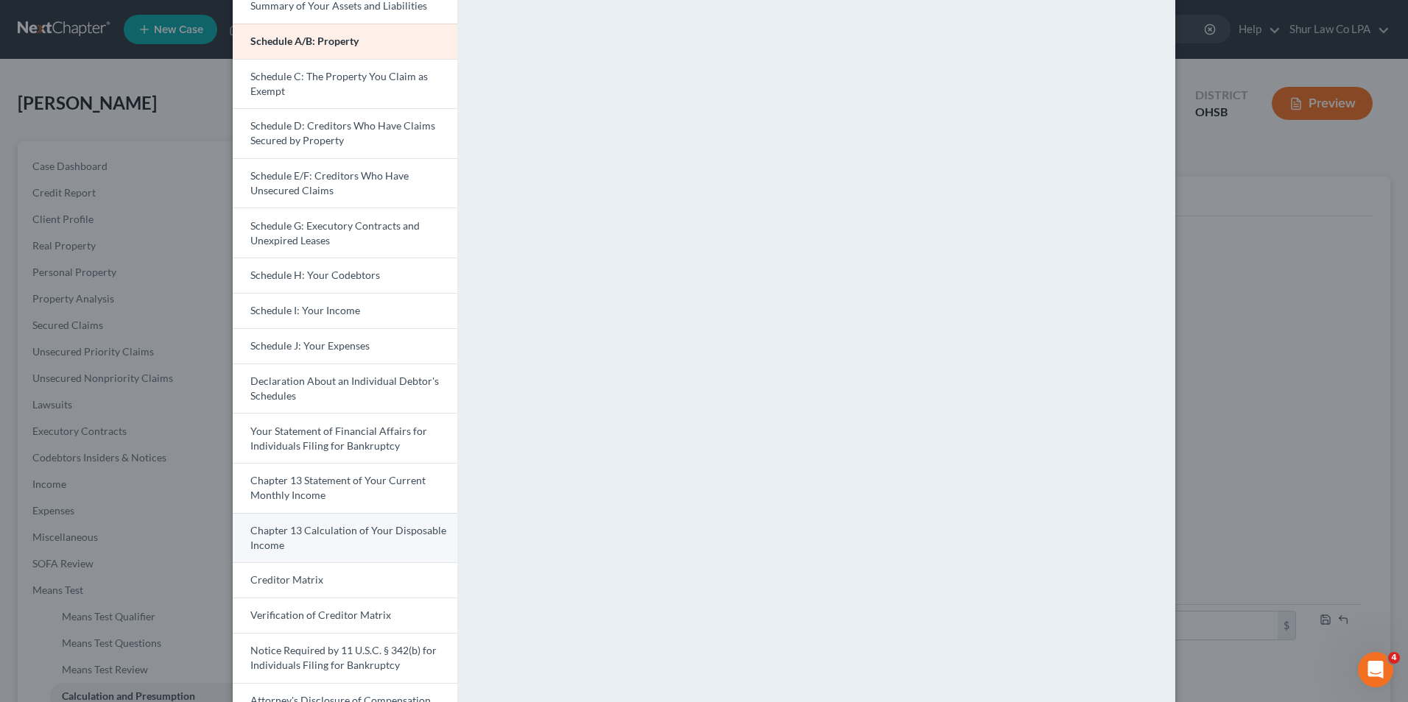
click at [314, 532] on span "Chapter 13 Calculation of Your Disposable Income" at bounding box center [348, 537] width 196 height 27
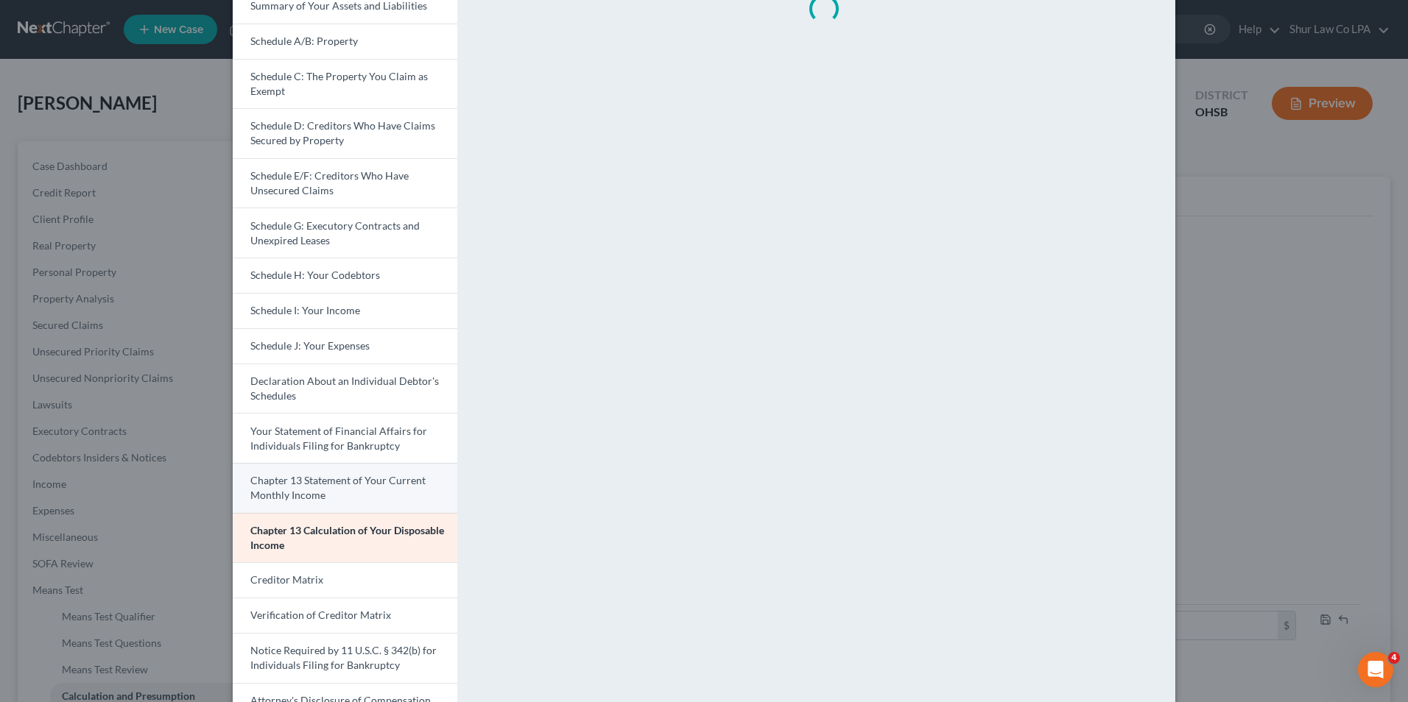
click at [331, 497] on link "Chapter 13 Statement of Your Current Monthly Income" at bounding box center [345, 488] width 225 height 50
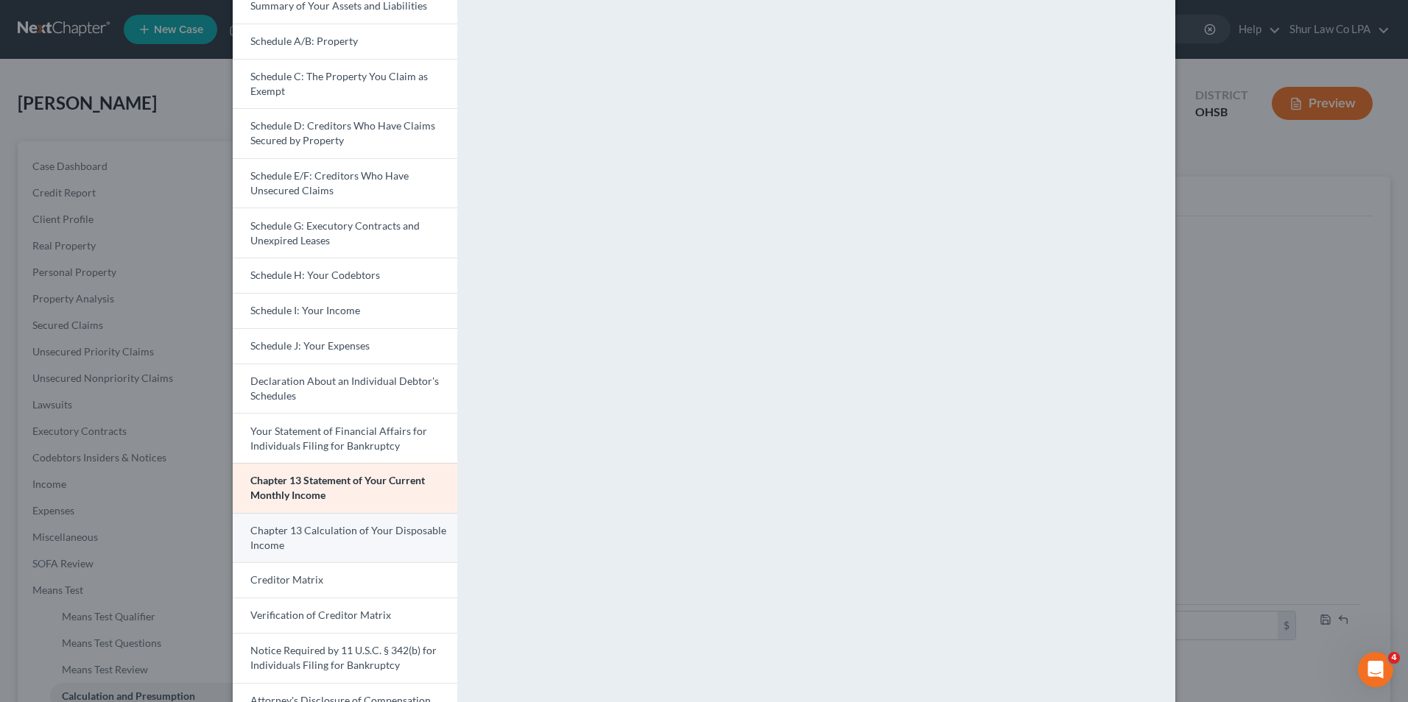
click at [381, 540] on link "Chapter 13 Calculation of Your Disposable Income" at bounding box center [345, 538] width 225 height 50
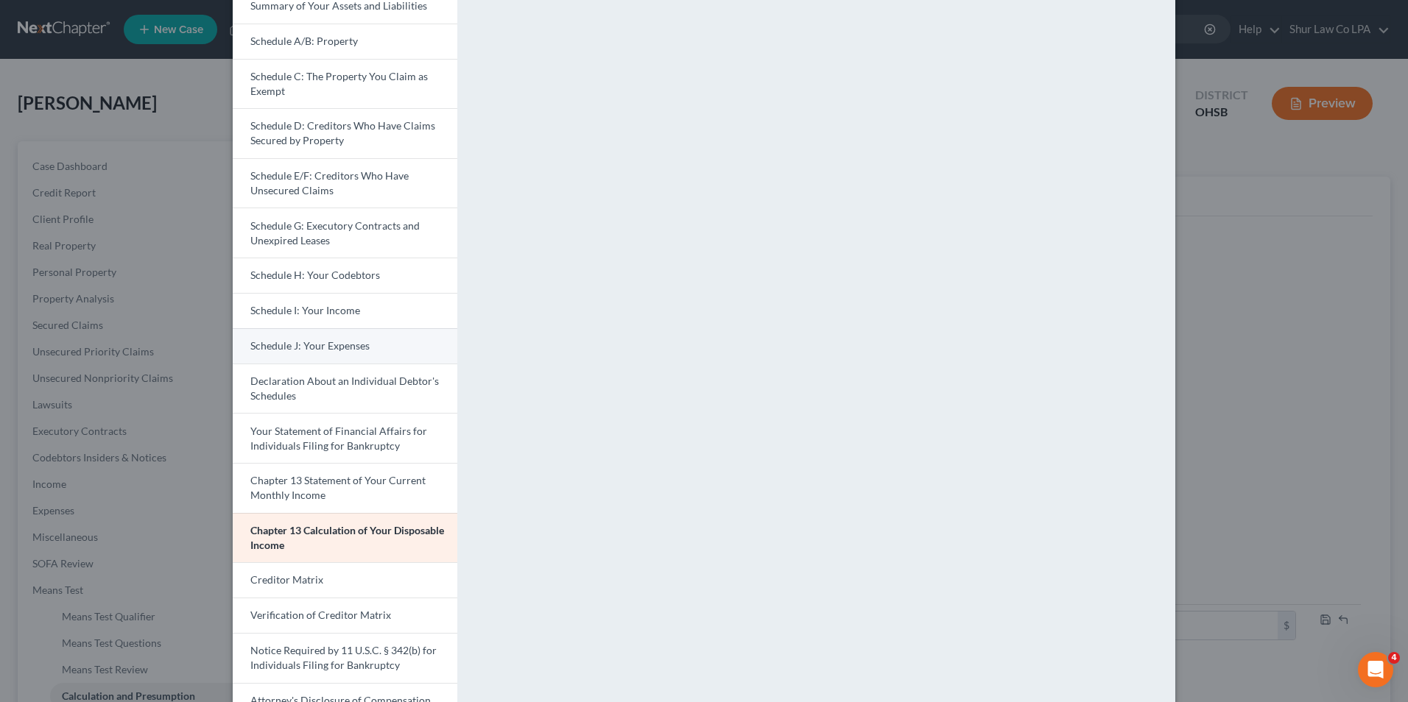
click at [279, 340] on span "Schedule J: Your Expenses" at bounding box center [309, 345] width 119 height 13
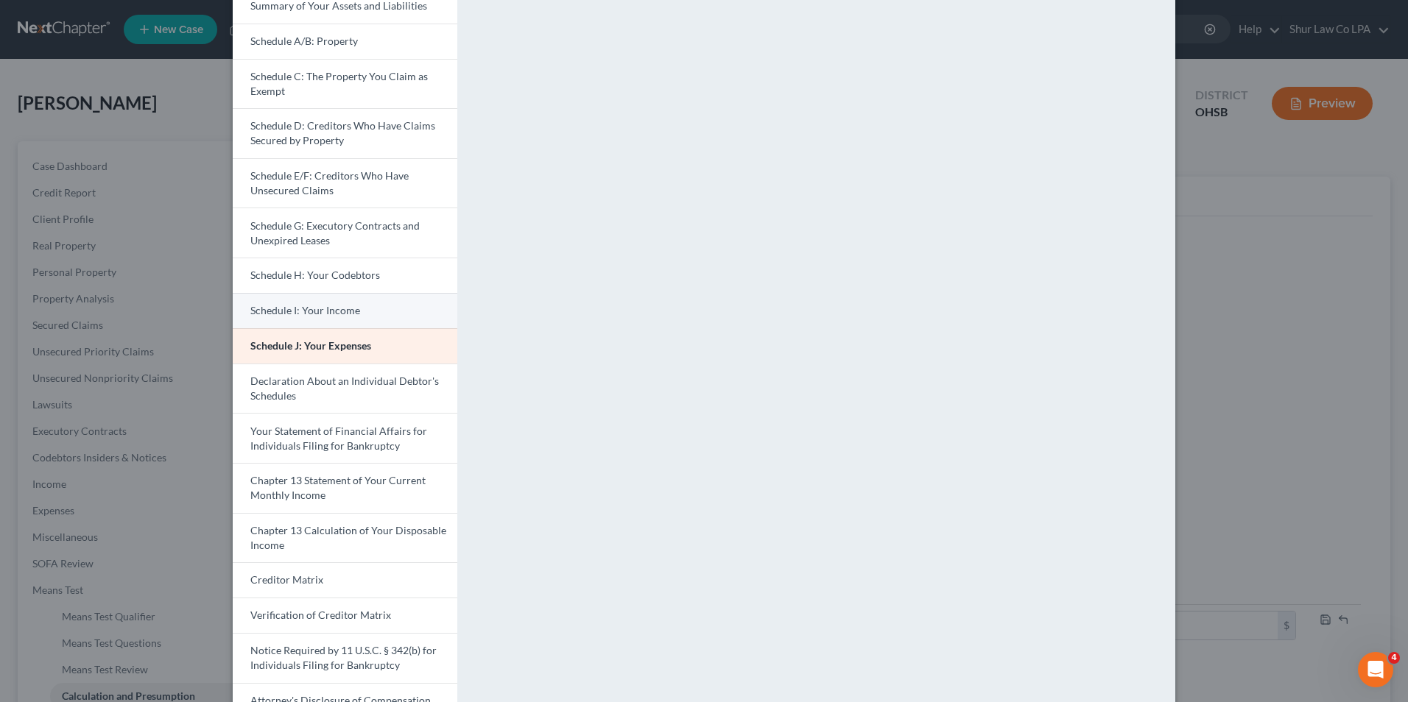
click at [324, 303] on link "Schedule I: Your Income" at bounding box center [345, 310] width 225 height 35
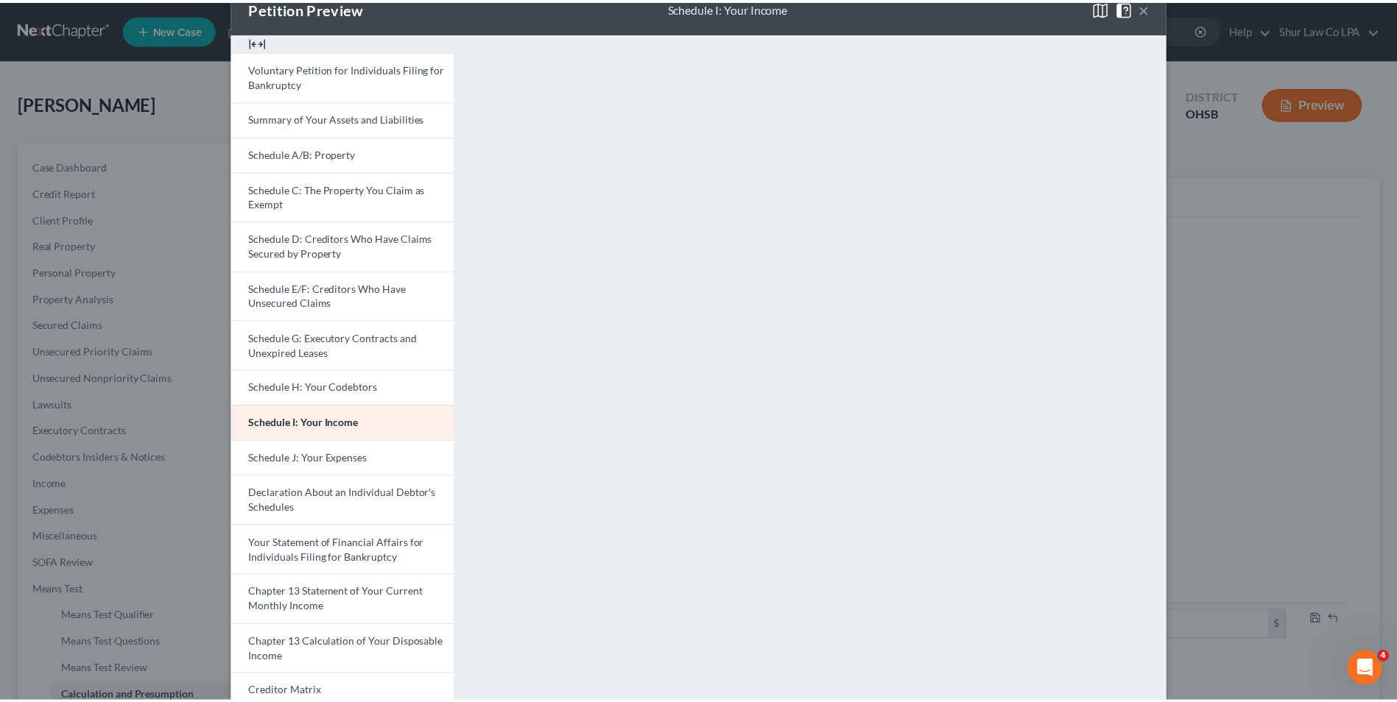
scroll to position [0, 0]
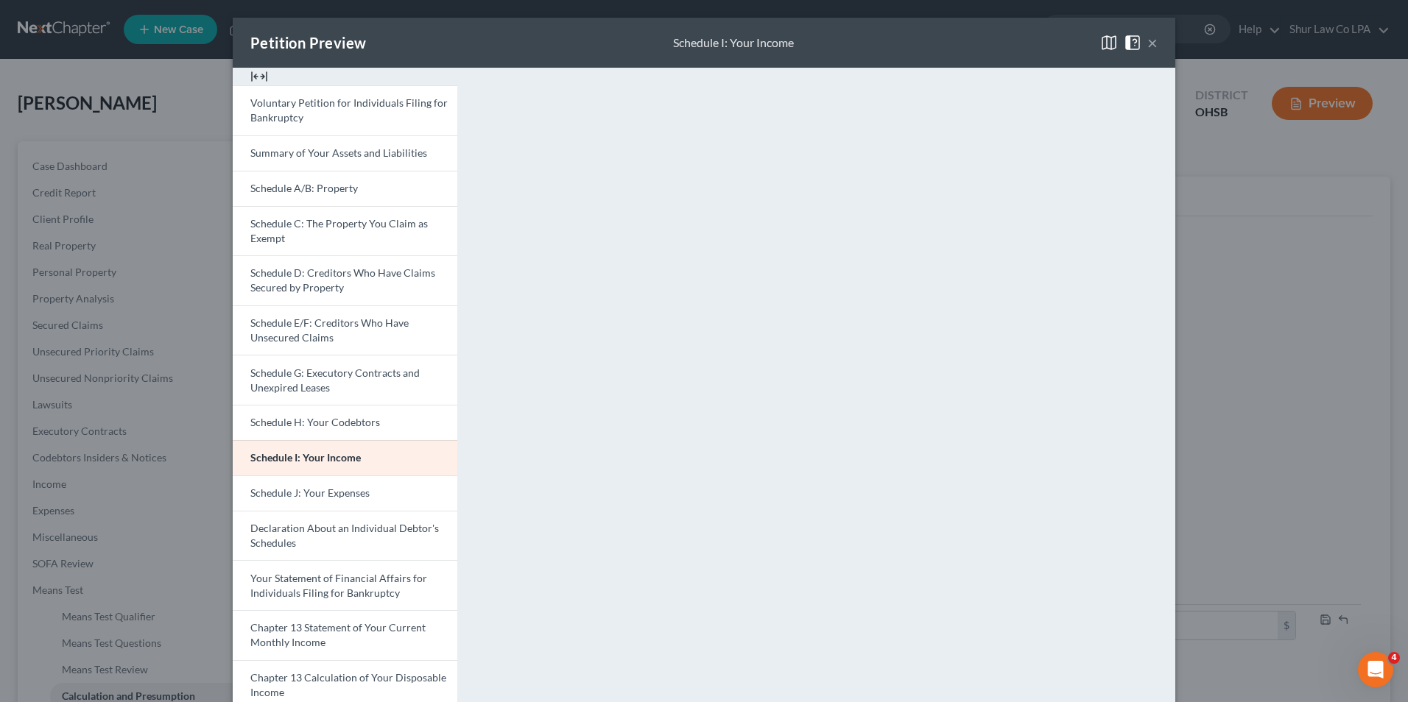
click at [1150, 40] on button "×" at bounding box center [1152, 43] width 10 height 18
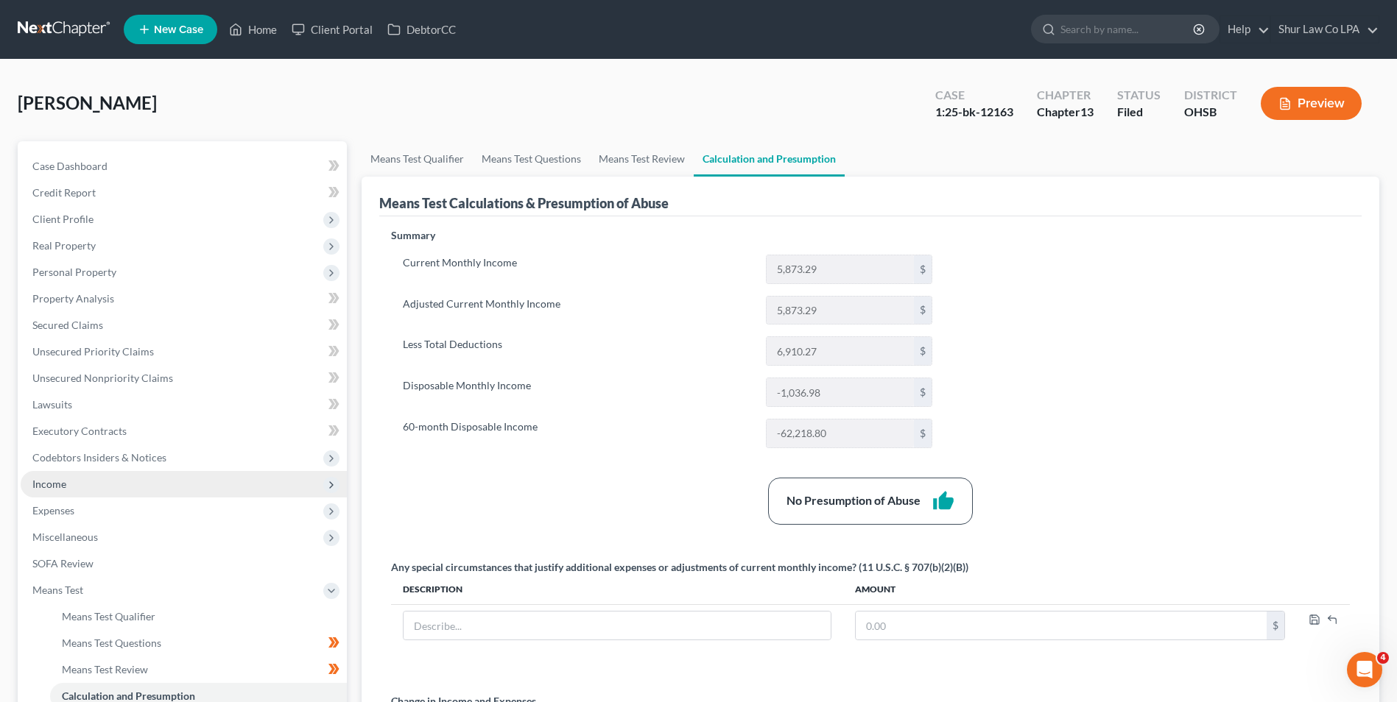
click at [66, 487] on span "Income" at bounding box center [49, 484] width 34 height 13
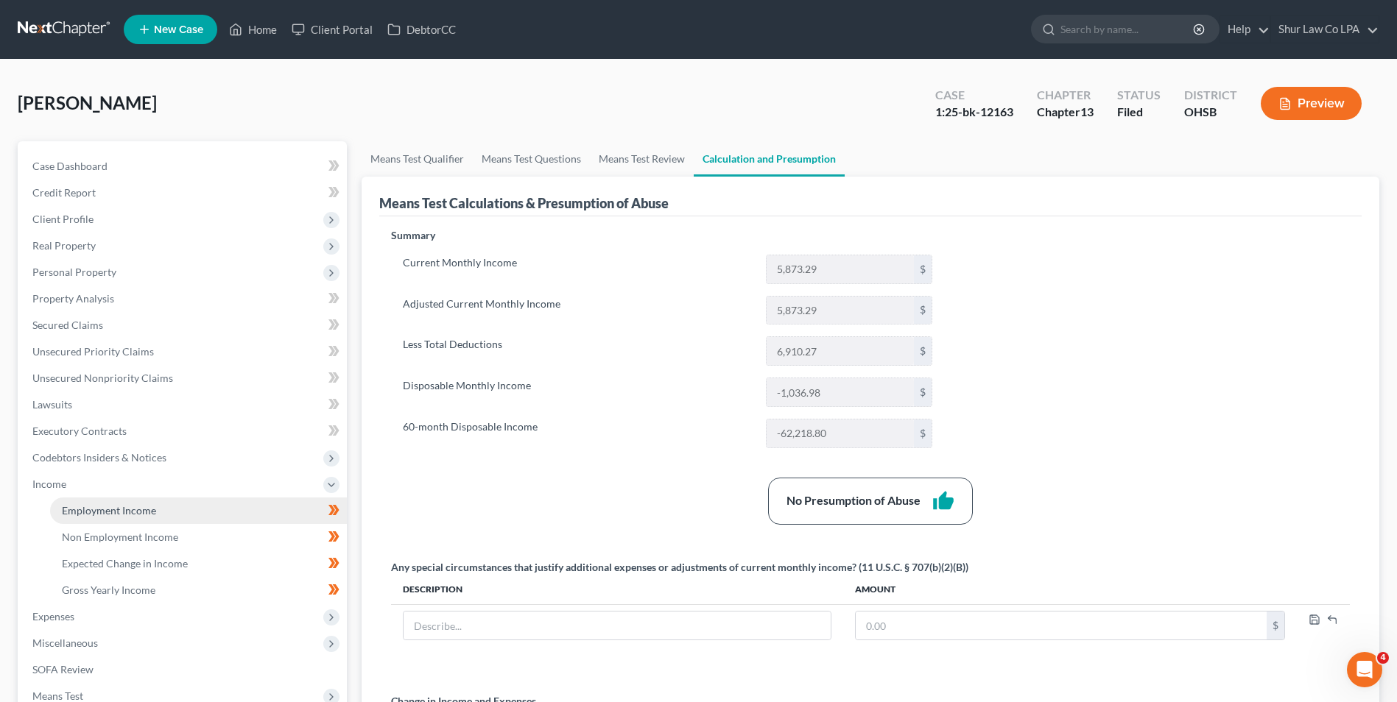
click at [77, 517] on link "Employment Income" at bounding box center [198, 511] width 297 height 27
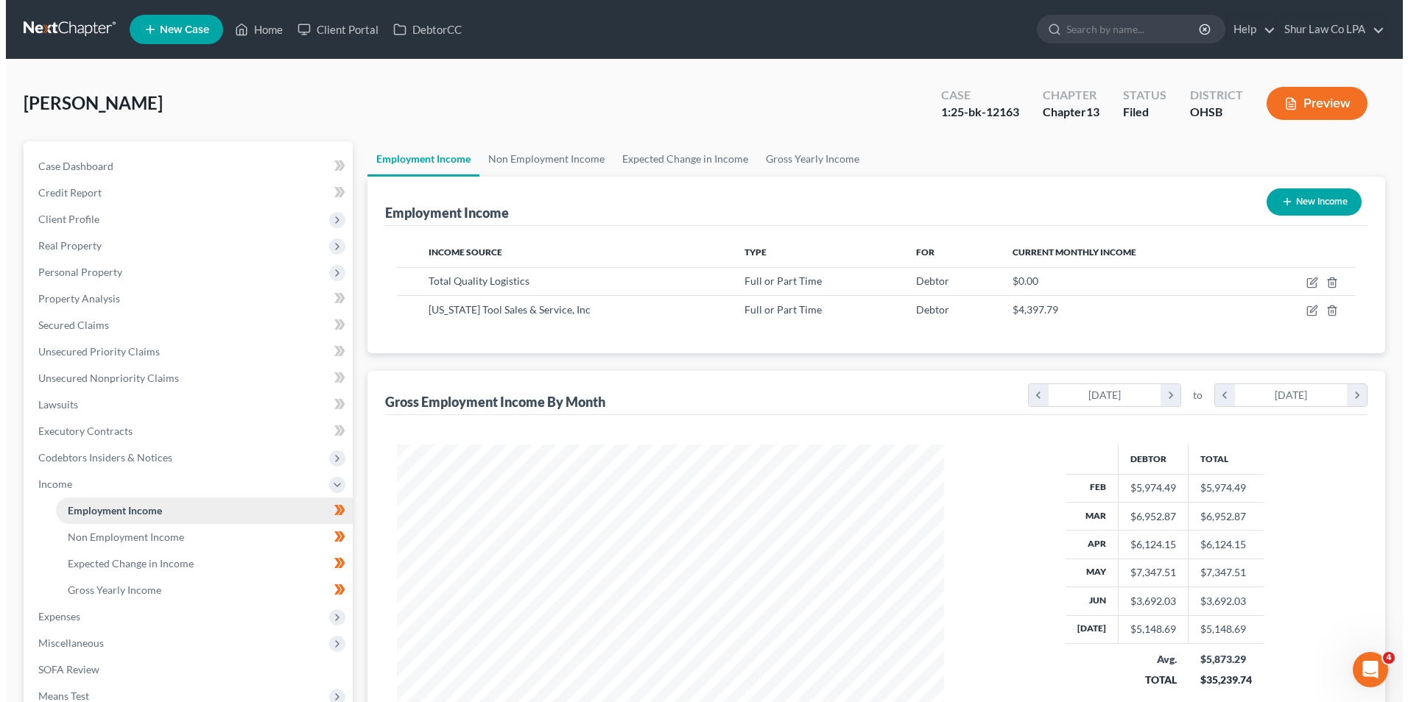
scroll to position [273, 576]
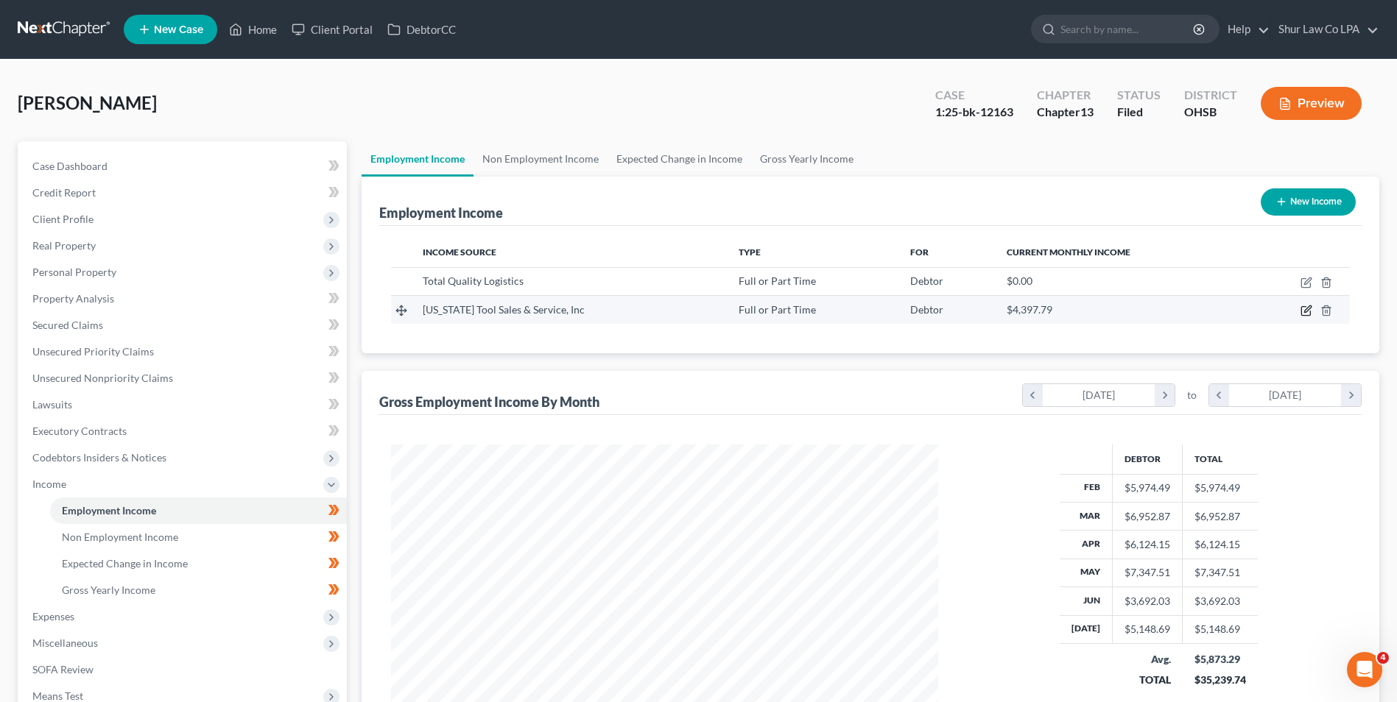
click at [1308, 313] on icon "button" at bounding box center [1306, 311] width 12 height 12
select select "0"
select select "36"
select select "2"
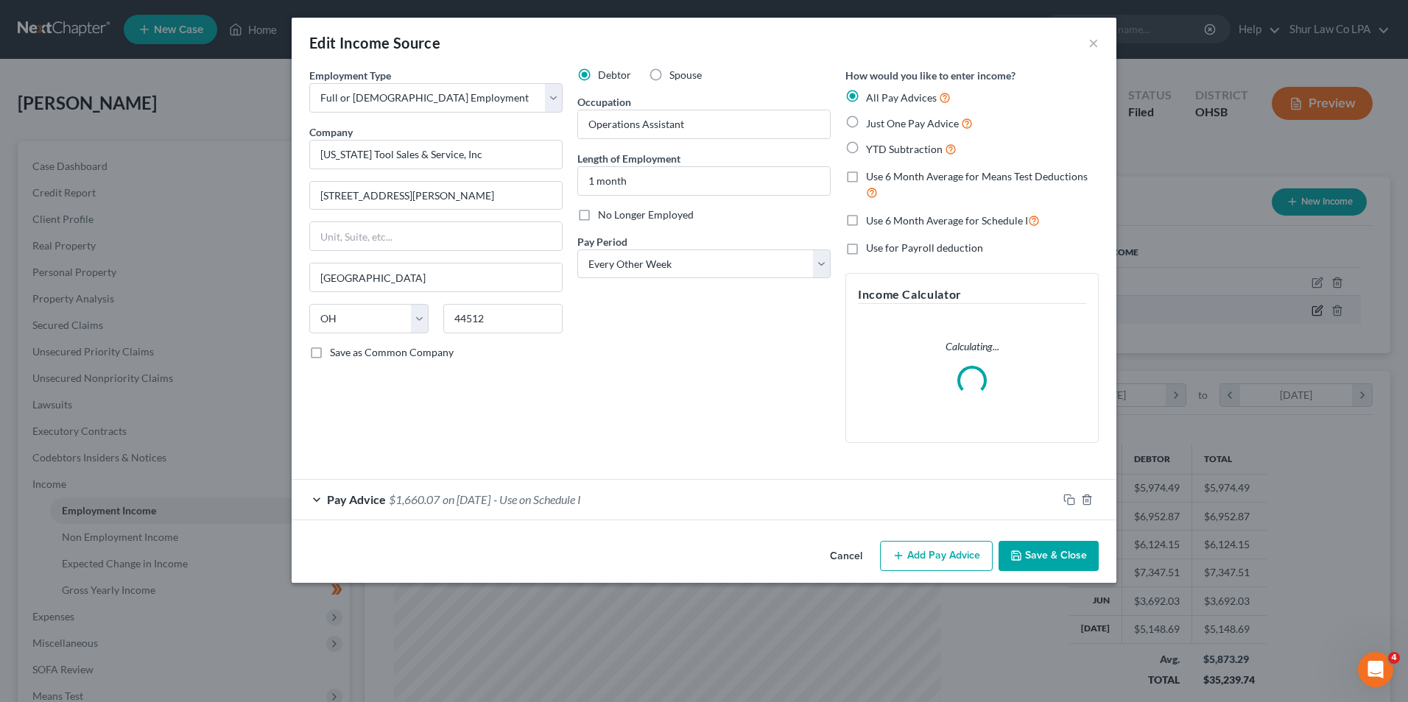
scroll to position [275, 582]
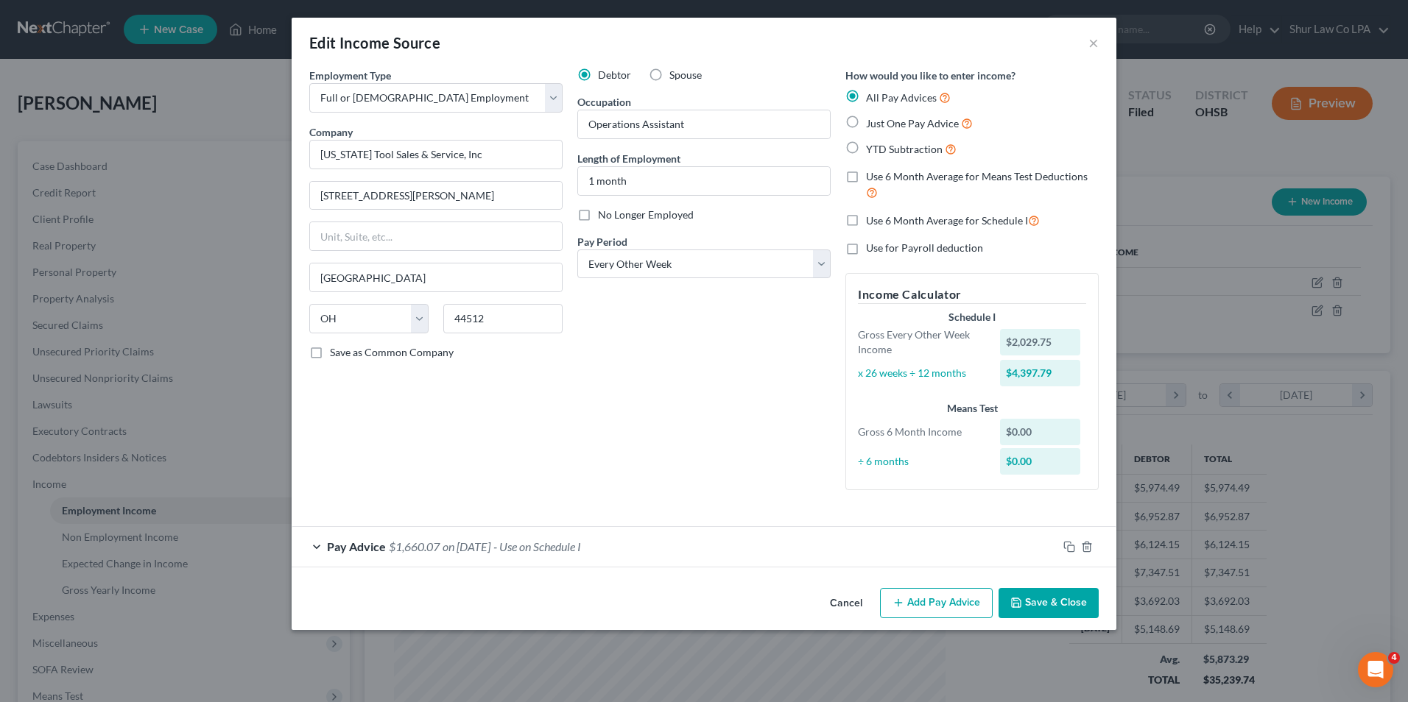
click at [315, 546] on div "Pay Advice $1,660.07 on [DATE] - Use on Schedule I" at bounding box center [675, 546] width 766 height 39
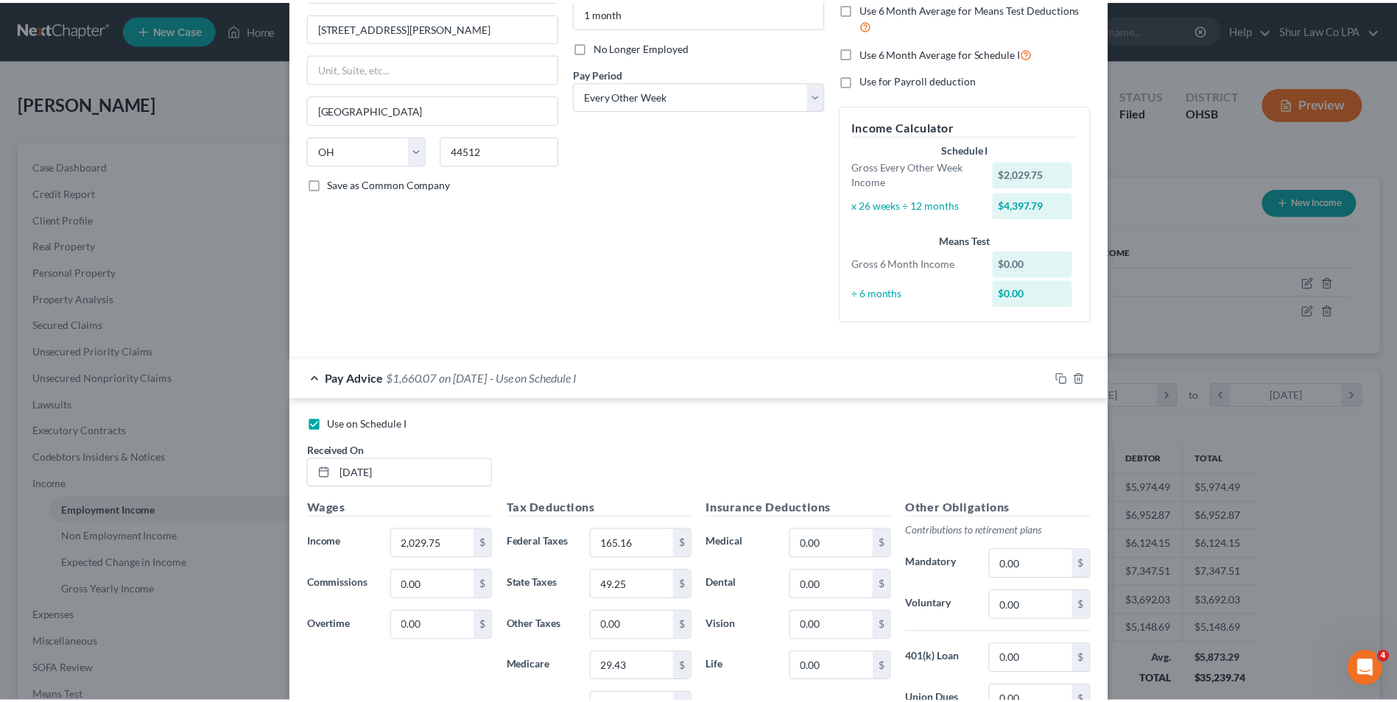
scroll to position [389, 0]
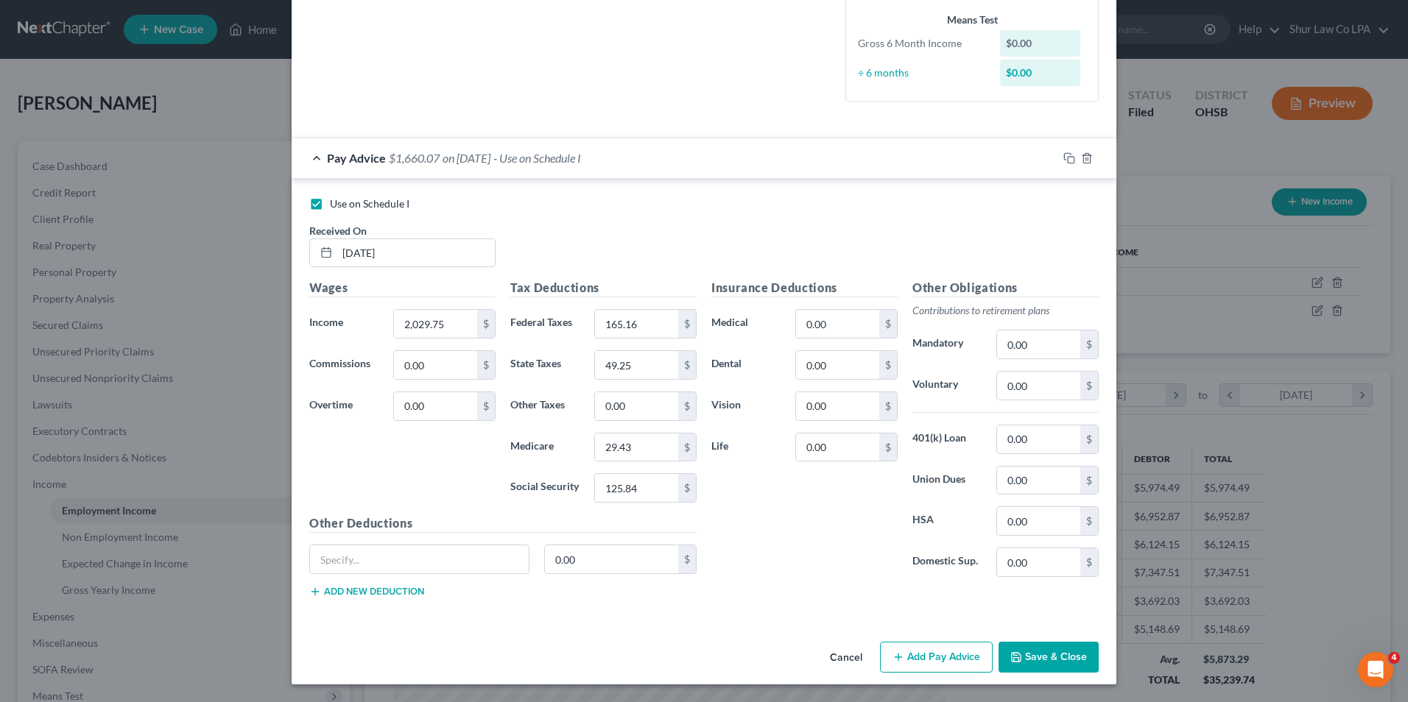
click at [1035, 660] on button "Save & Close" at bounding box center [1048, 657] width 100 height 31
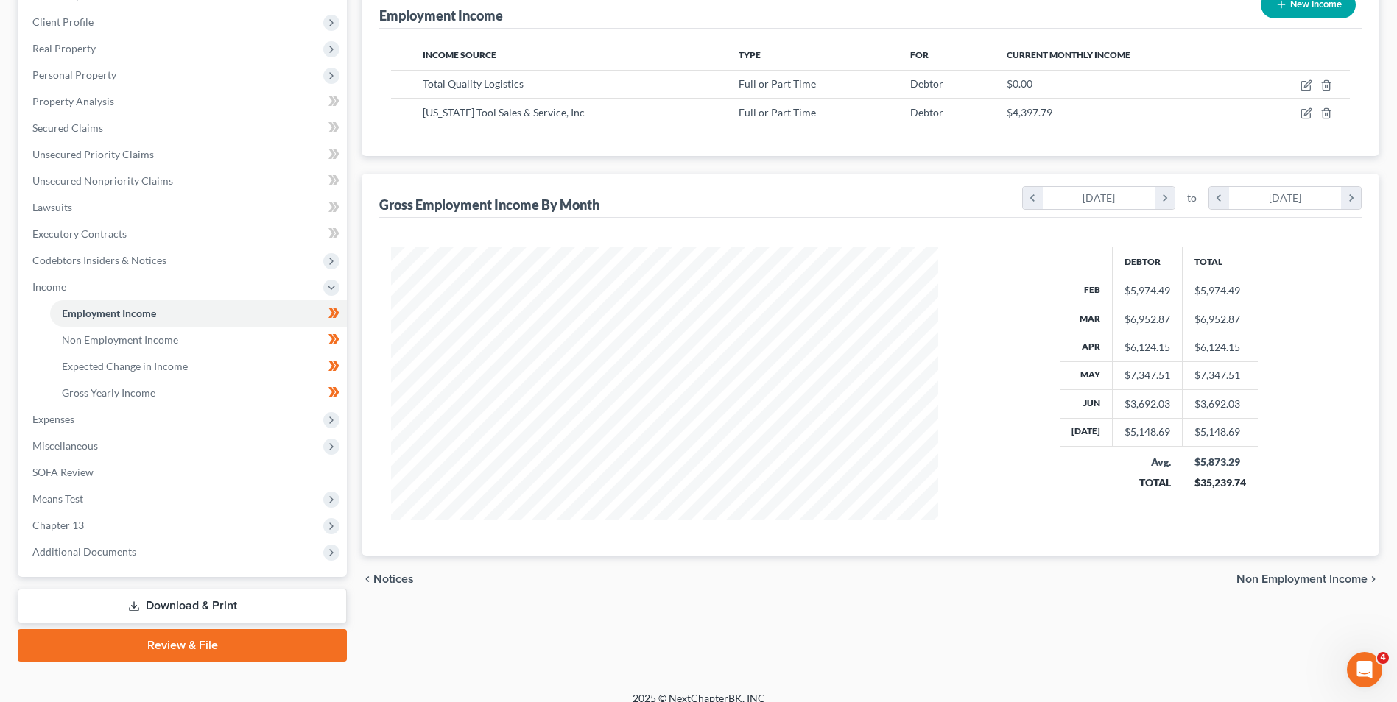
scroll to position [213, 0]
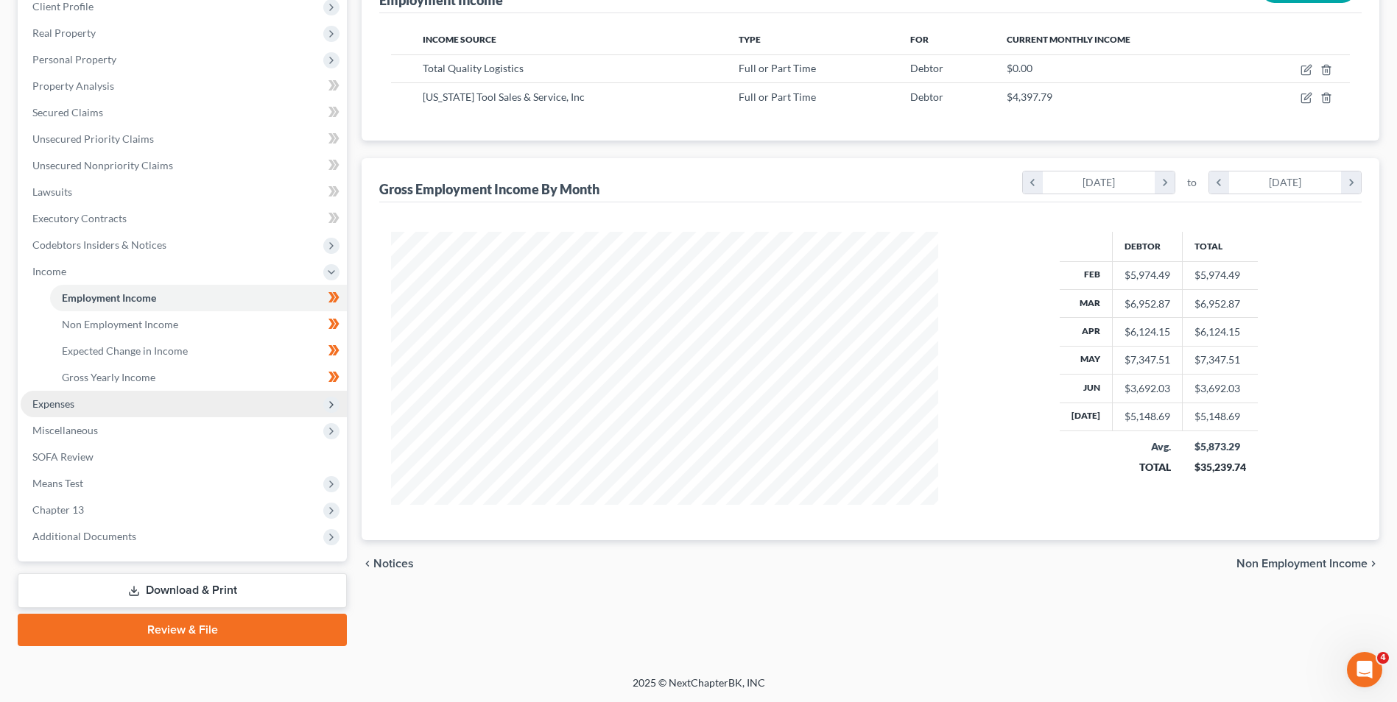
click at [73, 402] on span "Expenses" at bounding box center [53, 404] width 42 height 13
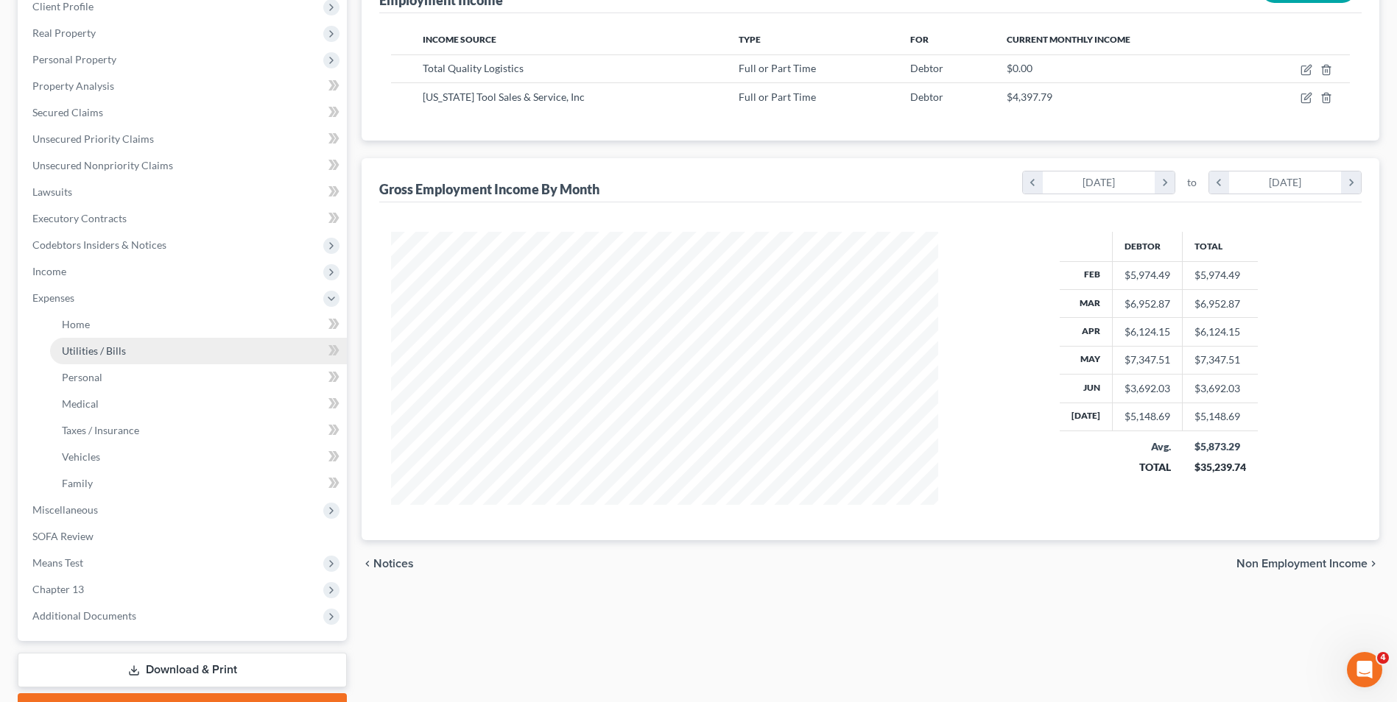
click at [96, 352] on span "Utilities / Bills" at bounding box center [94, 351] width 64 height 13
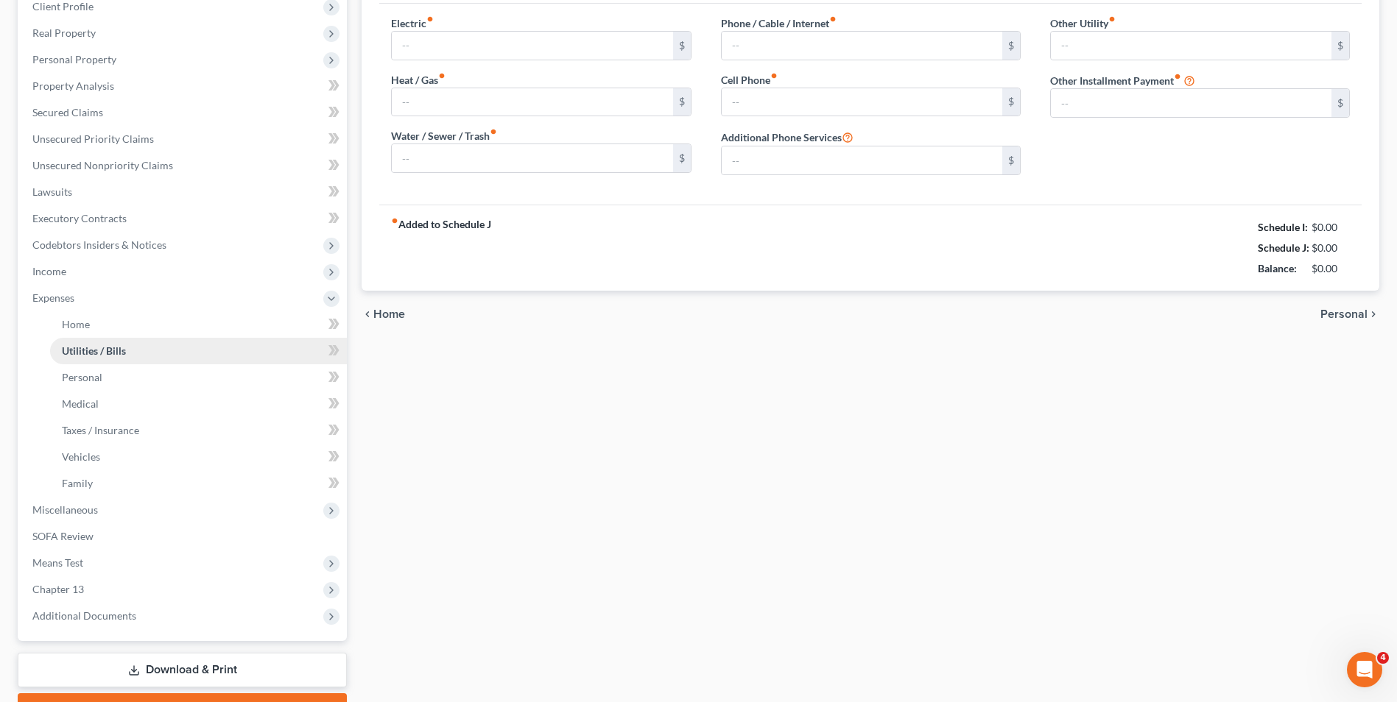
scroll to position [138, 0]
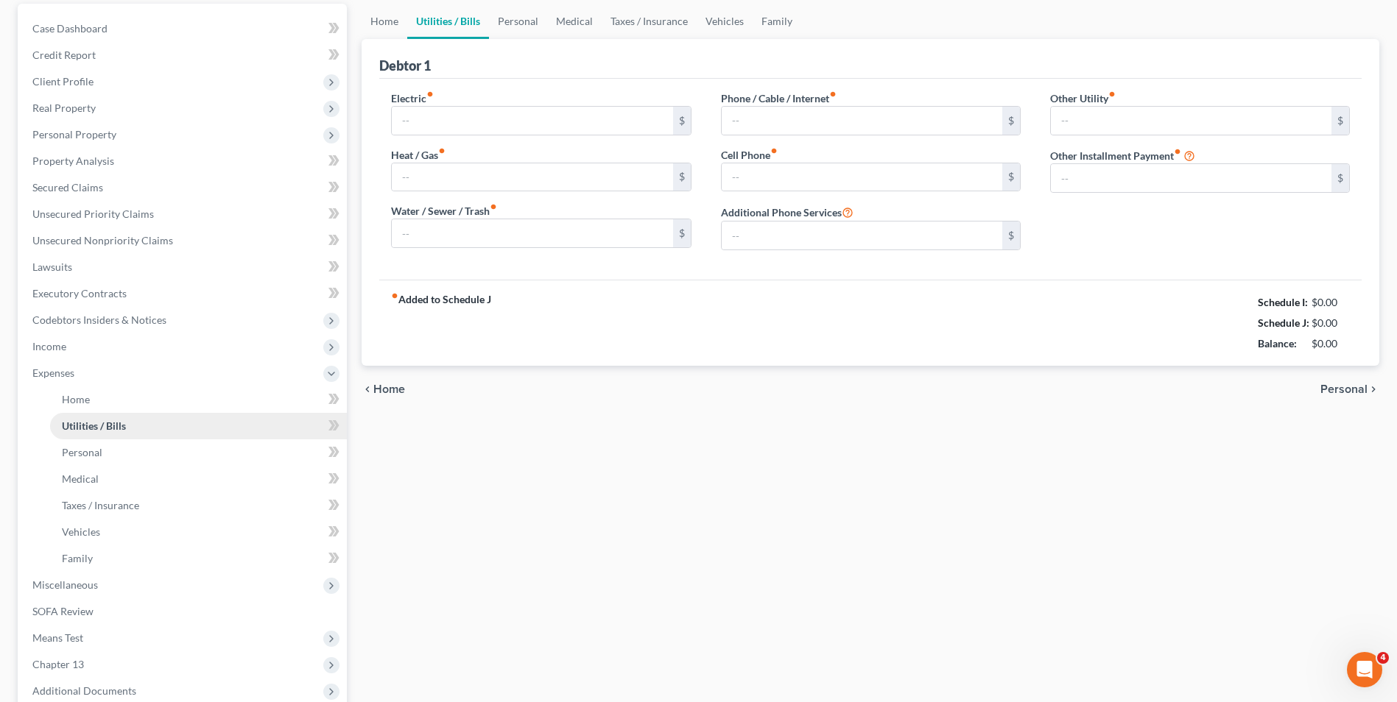
type input "180.00"
type input "120.00"
type input "65.00"
type input "50.00"
type input "85.00"
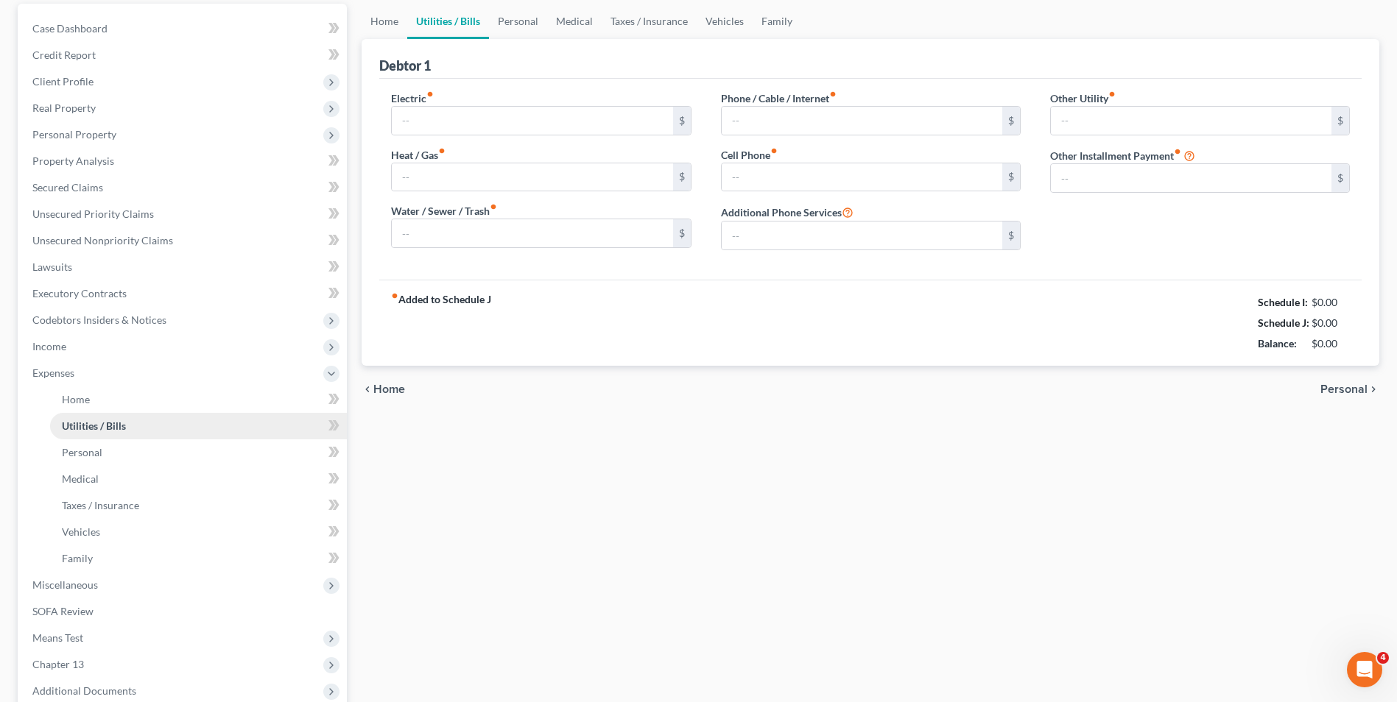
type input "0.00"
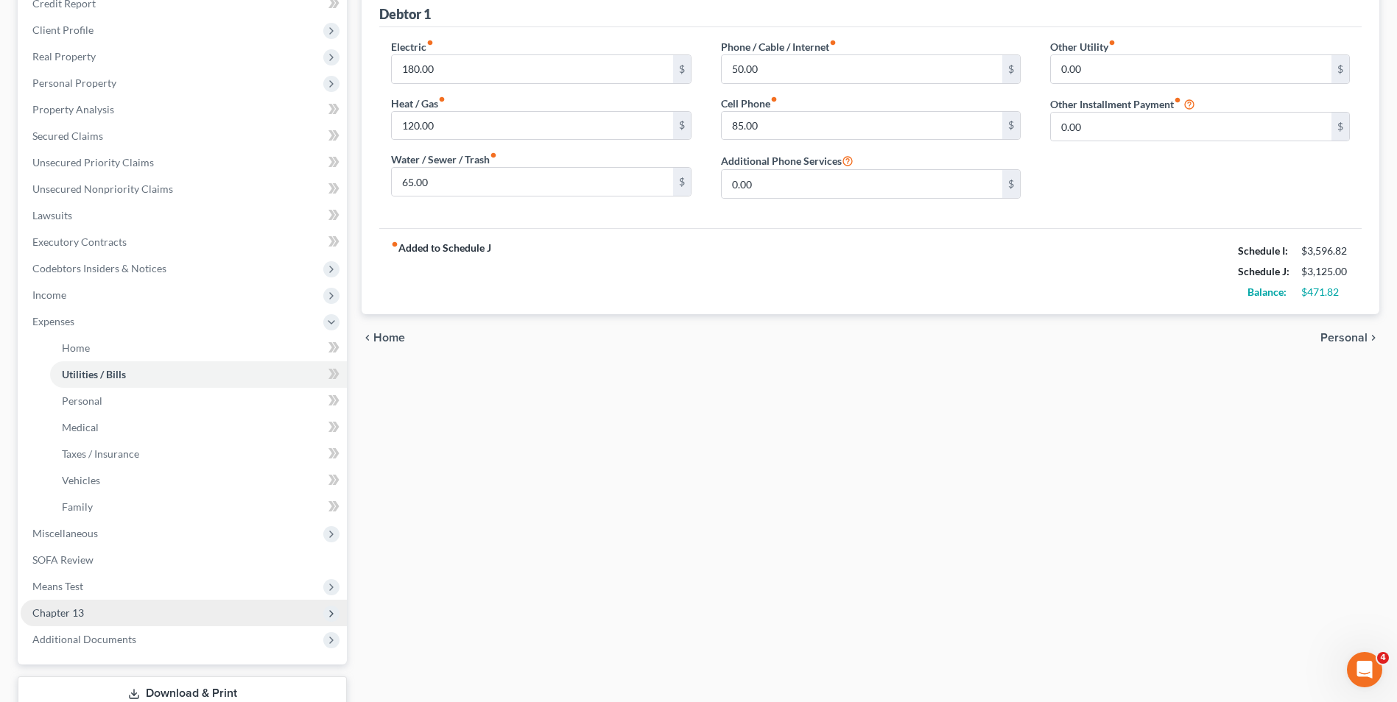
scroll to position [292, 0]
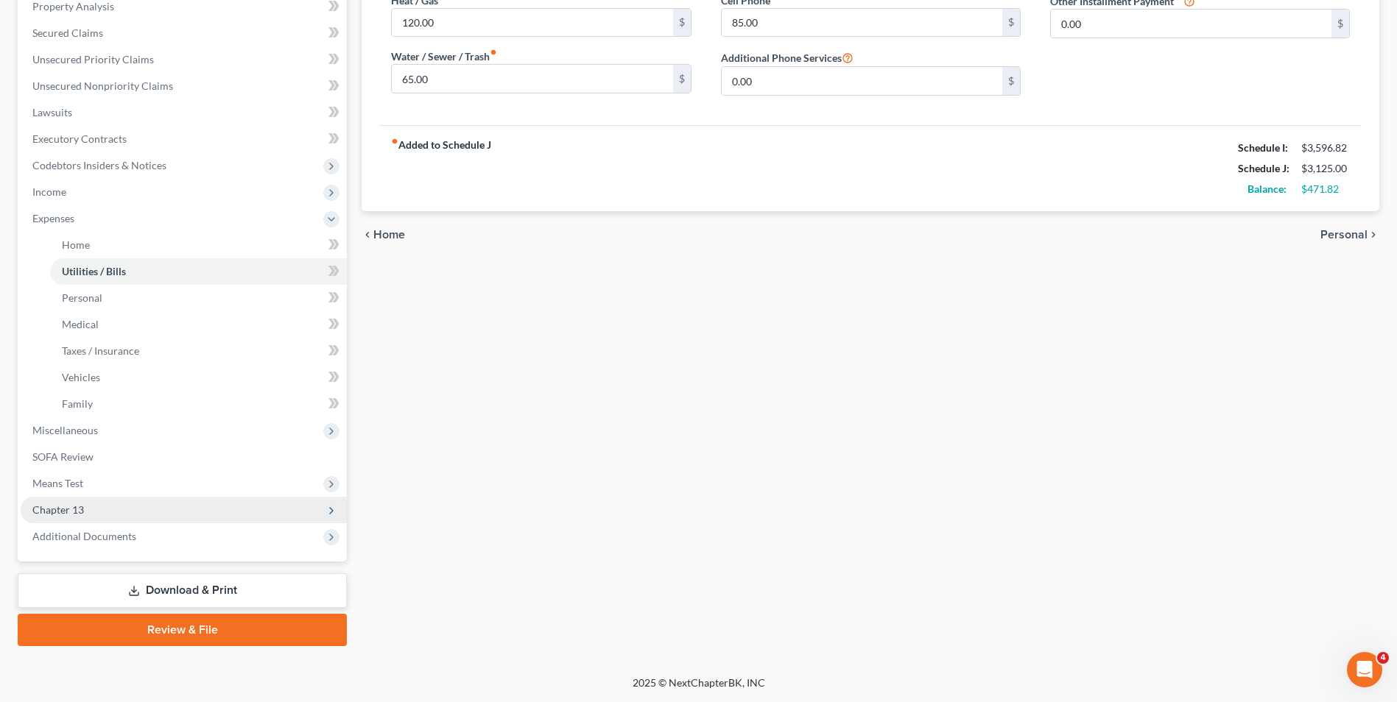
click at [91, 515] on span "Chapter 13" at bounding box center [184, 510] width 326 height 27
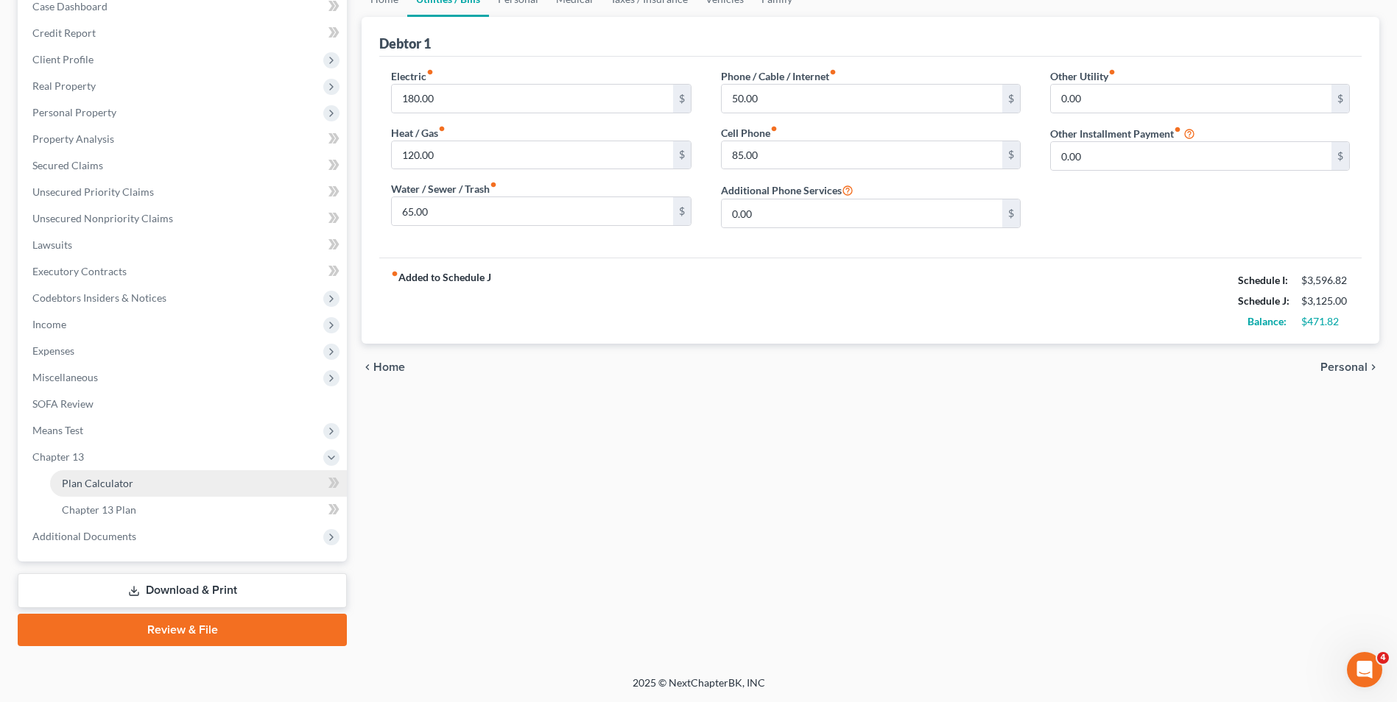
click at [106, 485] on span "Plan Calculator" at bounding box center [97, 483] width 71 height 13
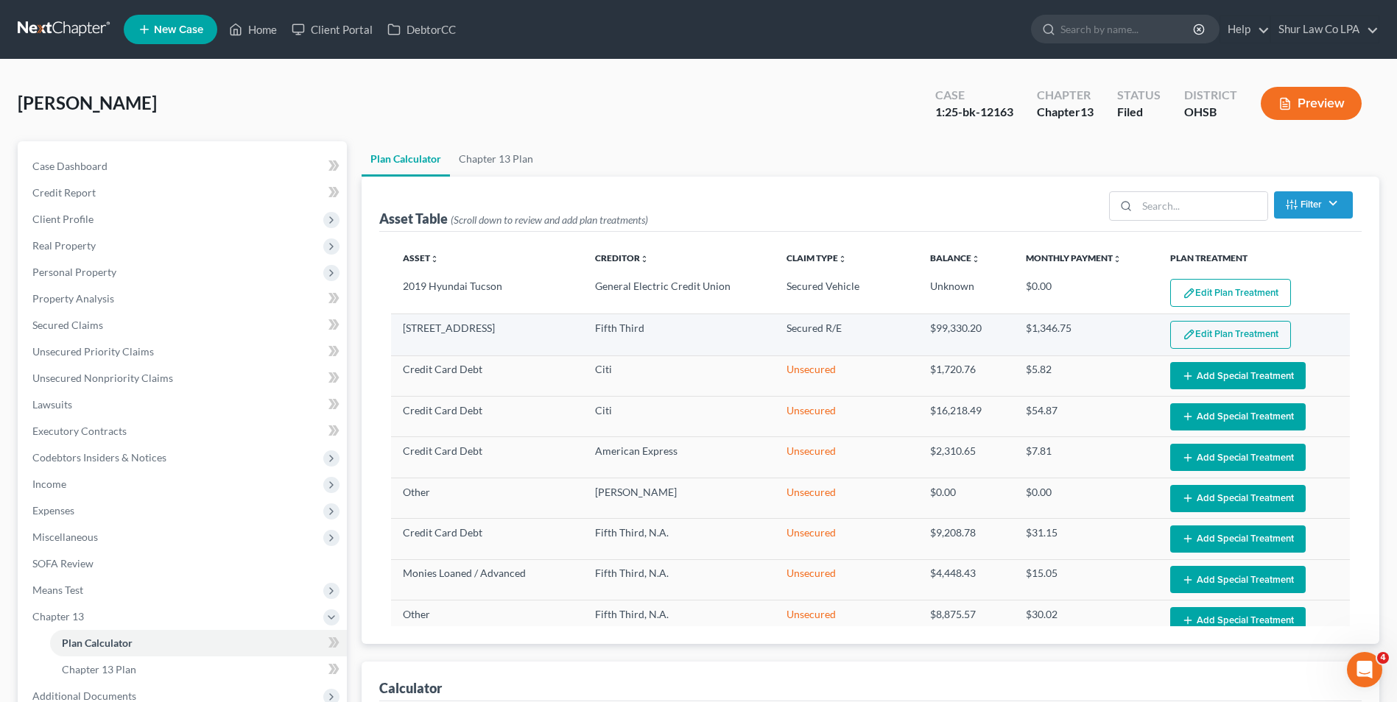
select select "59"
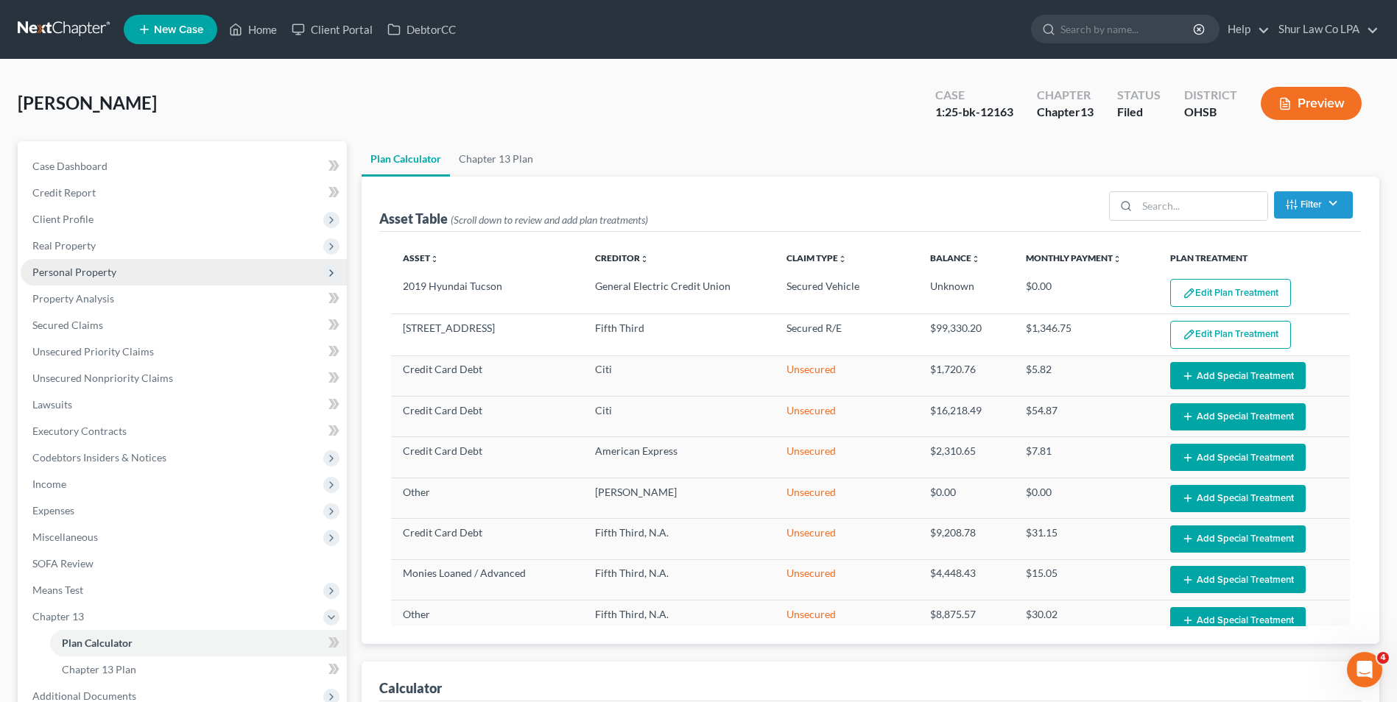
click at [51, 271] on span "Personal Property" at bounding box center [74, 272] width 84 height 13
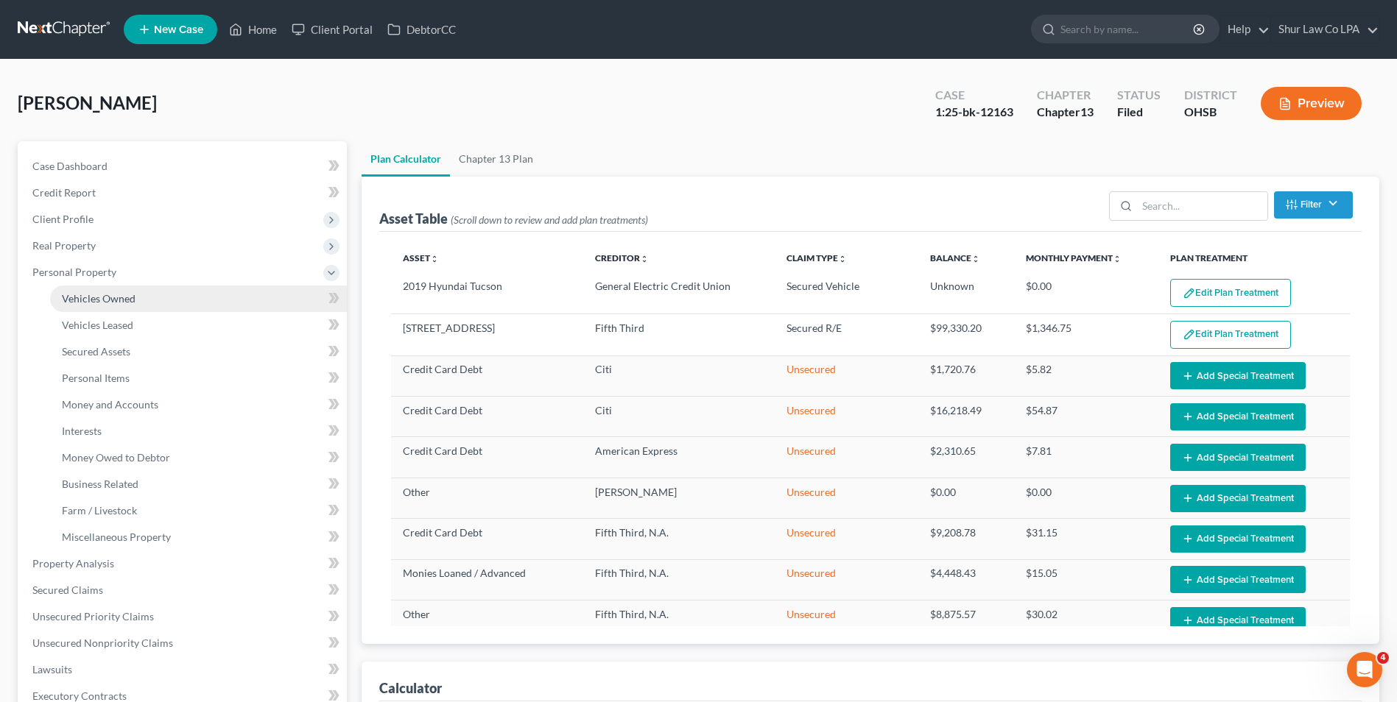
click at [85, 295] on span "Vehicles Owned" at bounding box center [99, 298] width 74 height 13
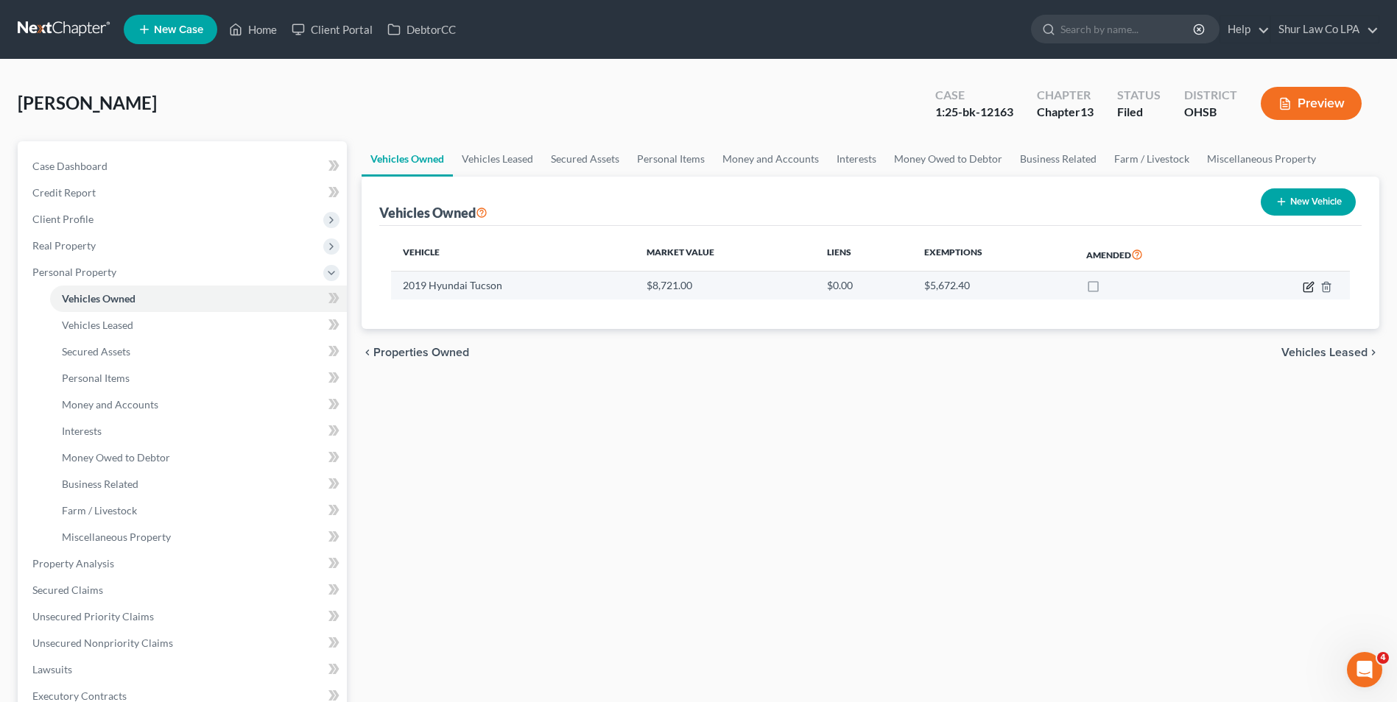
click at [1309, 286] on icon "button" at bounding box center [1309, 287] width 12 height 12
select select "0"
select select "7"
select select "3"
select select "0"
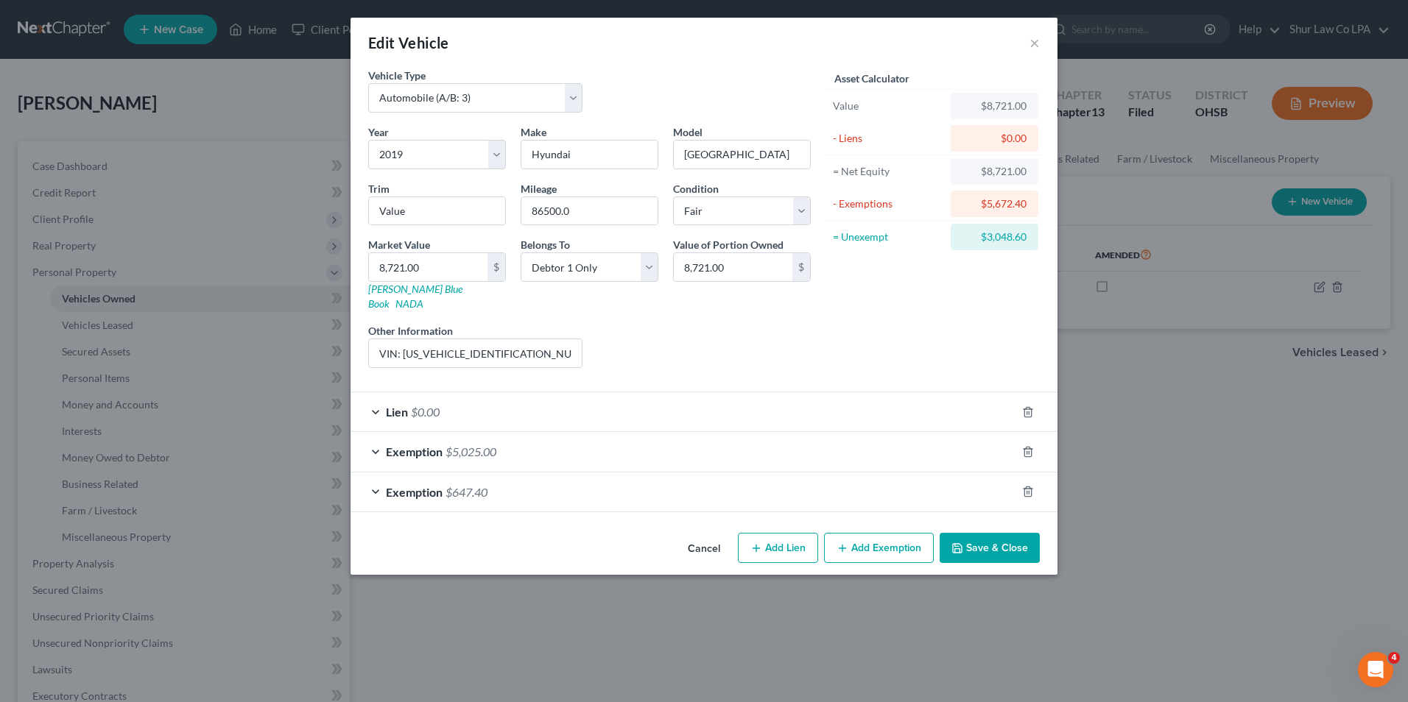
click at [378, 395] on div "Lien $0.00" at bounding box center [683, 411] width 666 height 39
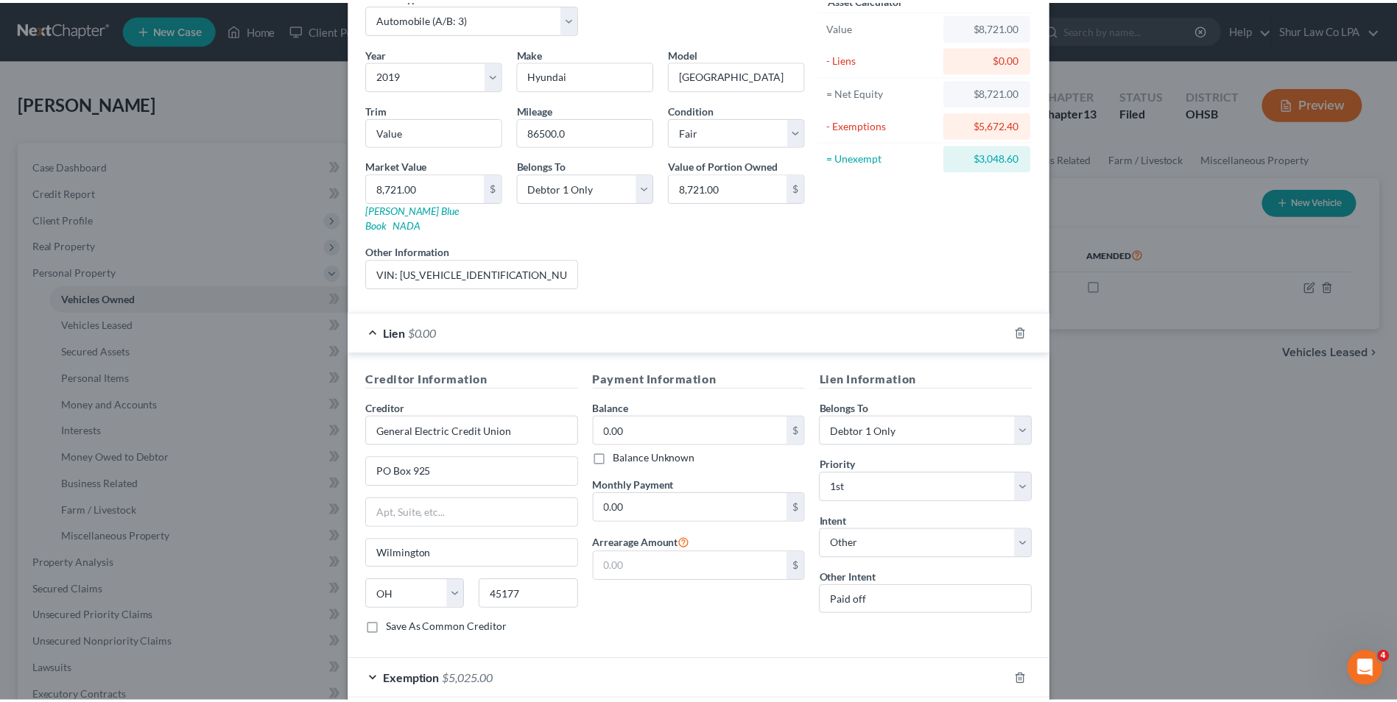
scroll to position [147, 0]
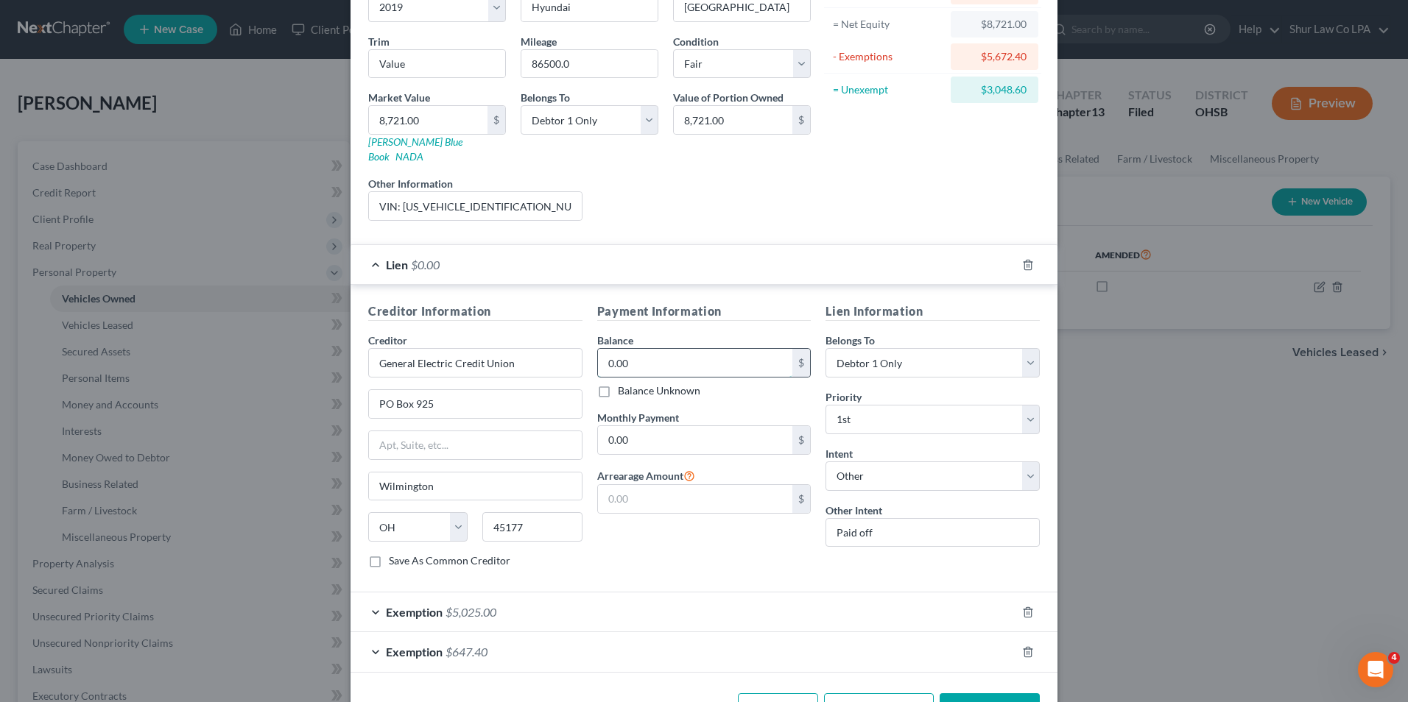
click at [627, 349] on input "0.00" at bounding box center [695, 363] width 195 height 28
type input "8,721"
click at [979, 694] on button "Save & Close" at bounding box center [990, 709] width 100 height 31
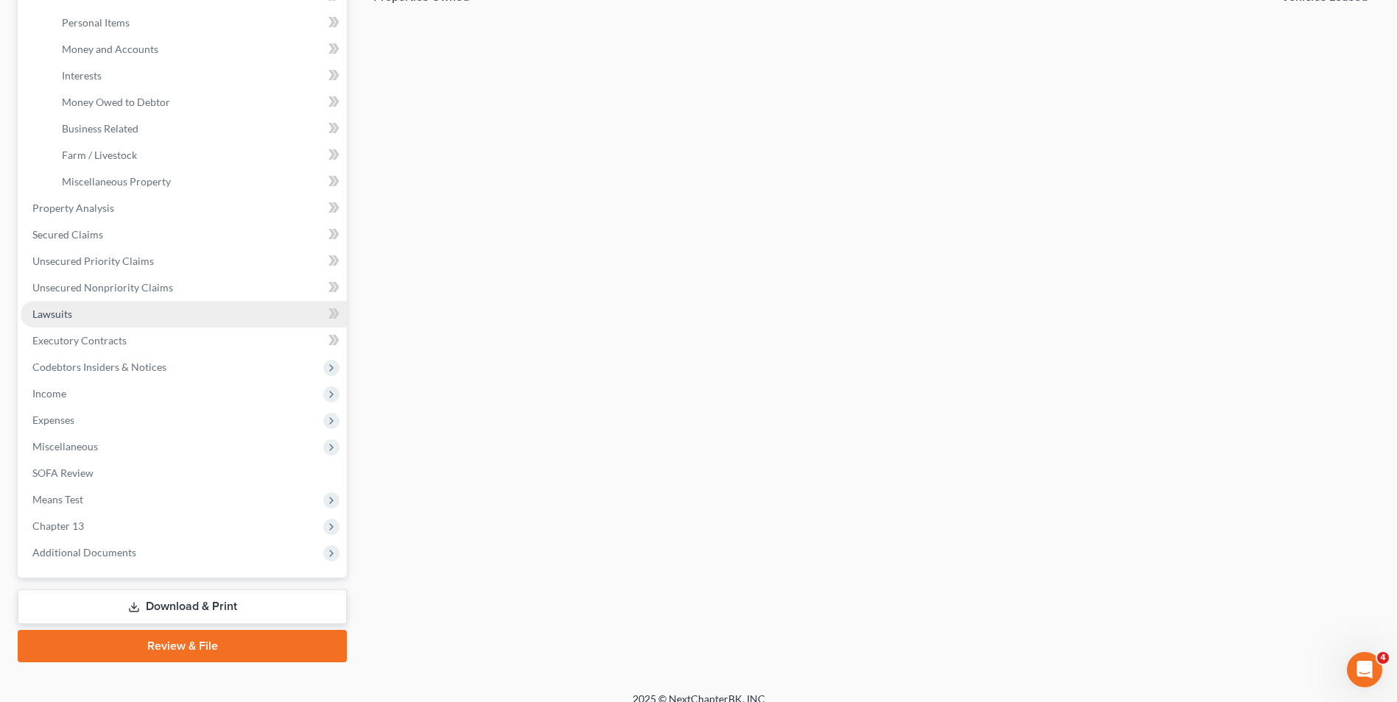
scroll to position [368, 0]
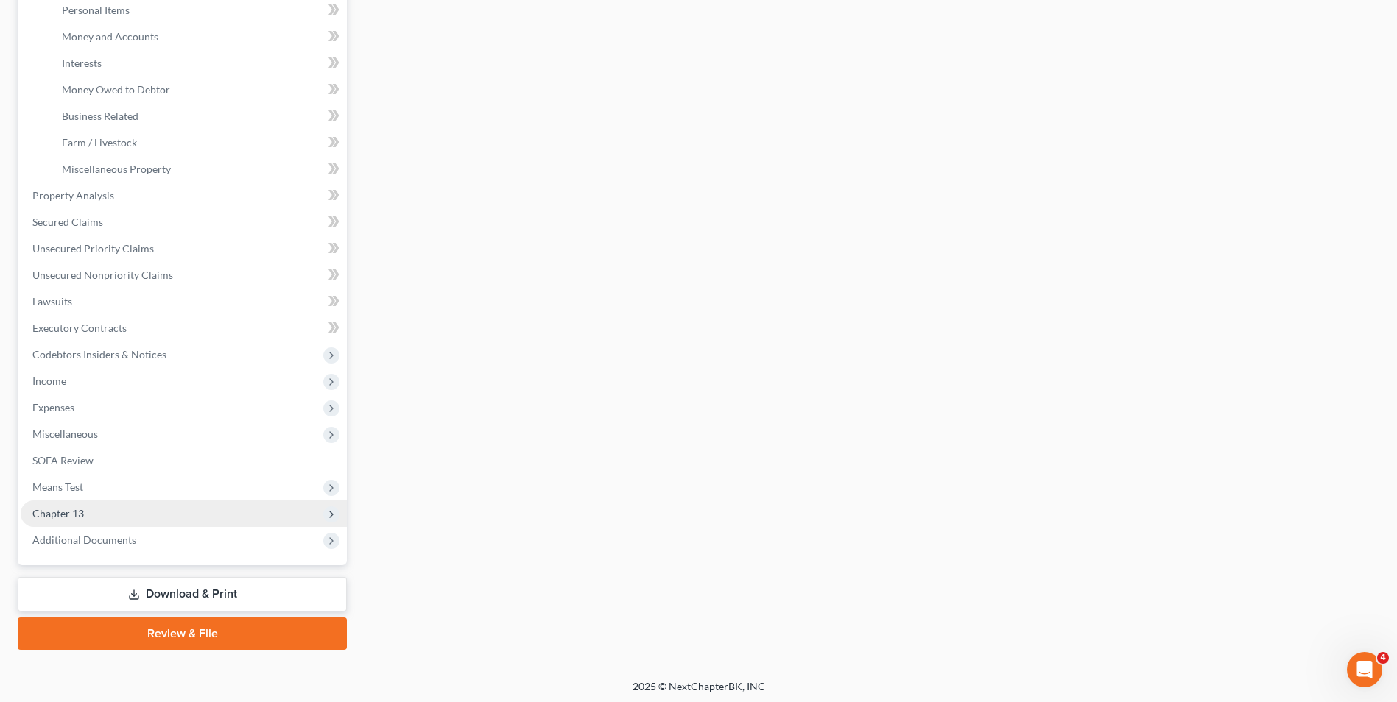
click at [89, 510] on span "Chapter 13" at bounding box center [184, 514] width 326 height 27
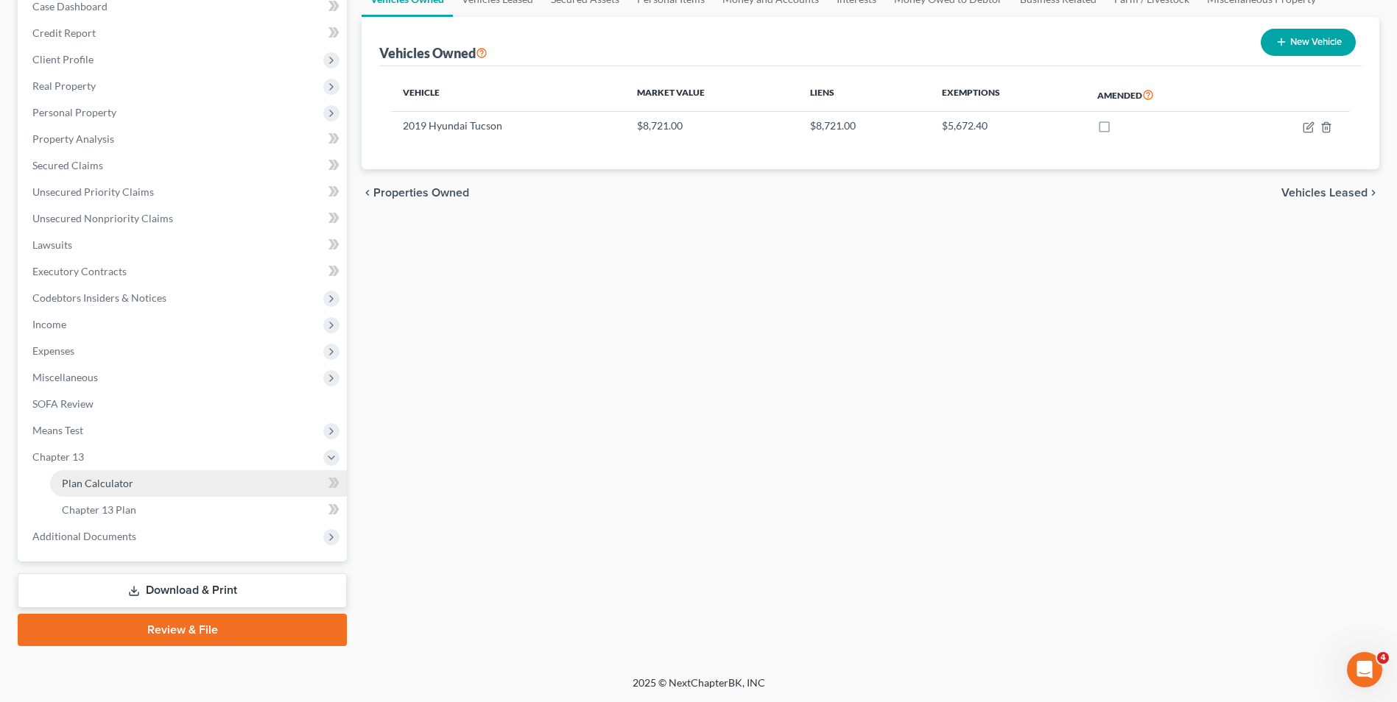
click at [105, 481] on span "Plan Calculator" at bounding box center [97, 483] width 71 height 13
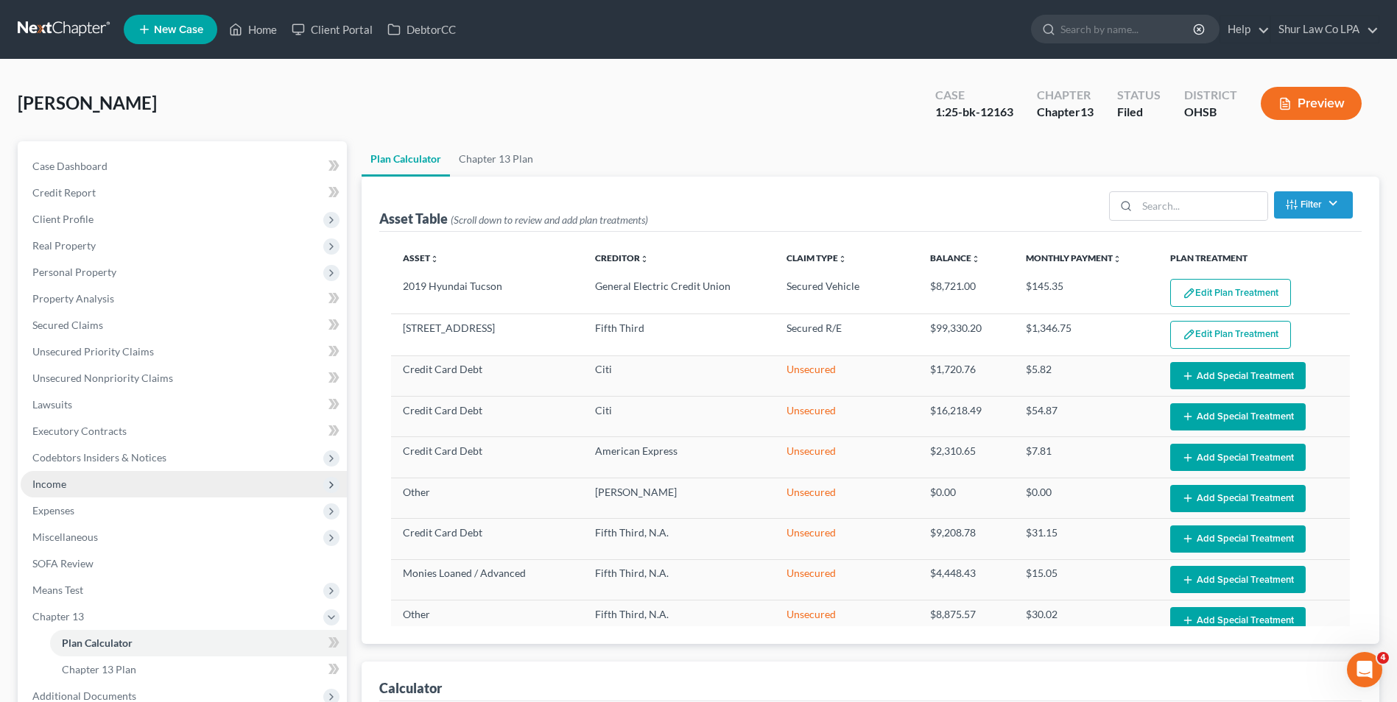
select select "59"
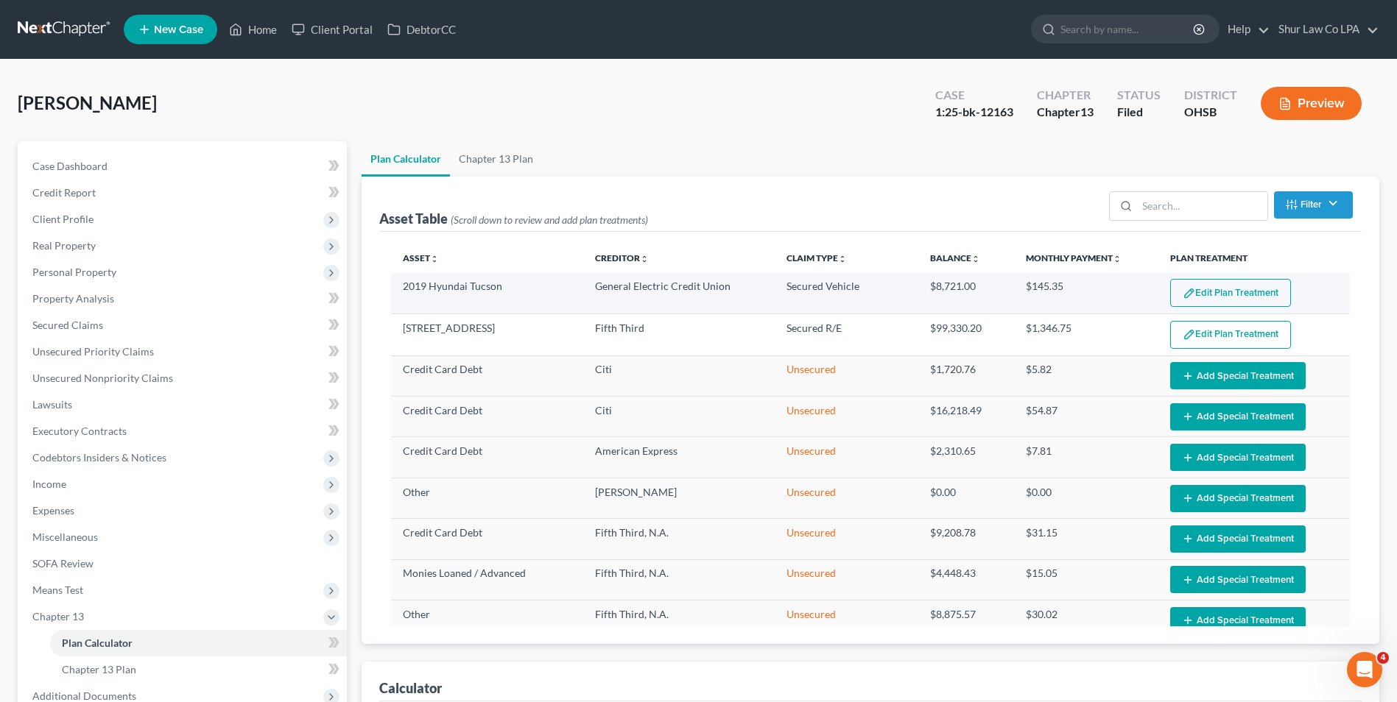
click at [1219, 295] on button "Edit Plan Treatment" at bounding box center [1230, 293] width 121 height 28
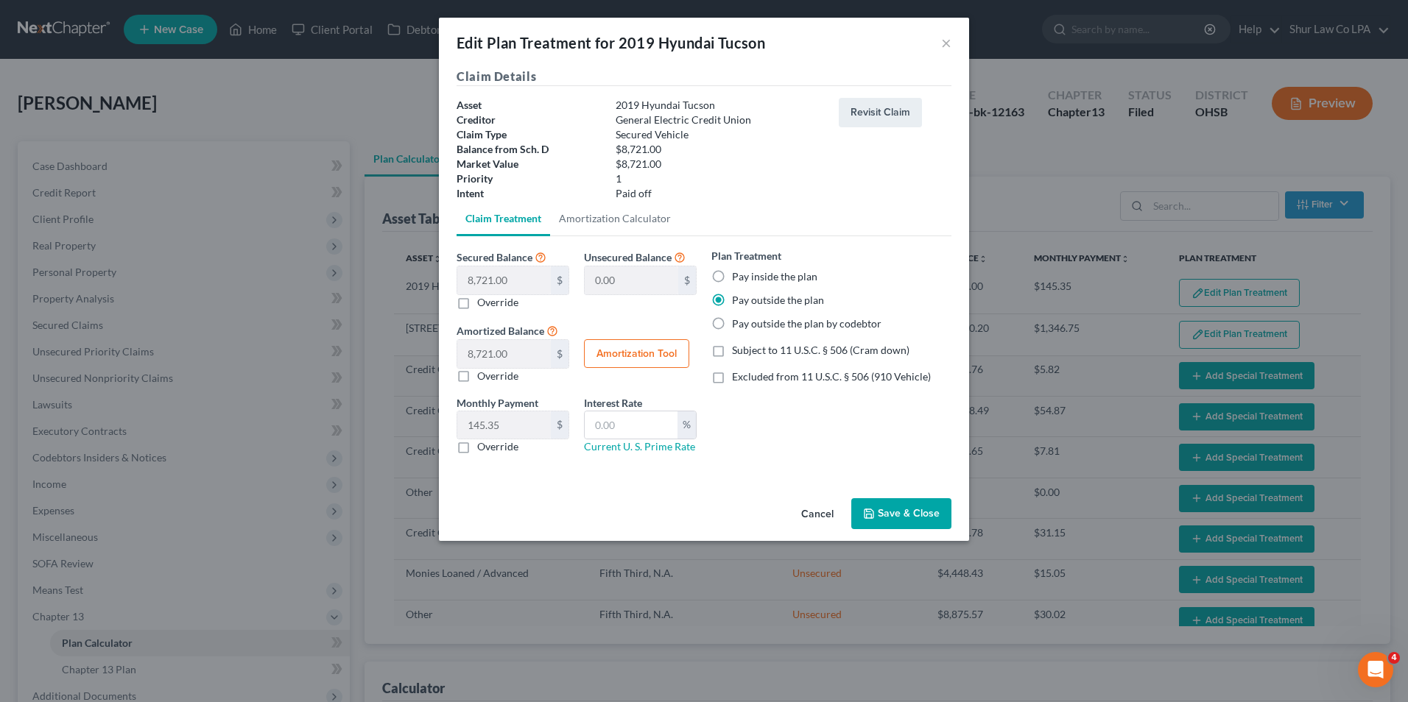
click at [732, 278] on label "Pay inside the plan" at bounding box center [774, 276] width 85 height 15
click at [738, 278] on input "Pay inside the plan" at bounding box center [743, 274] width 10 height 10
radio input "true"
click at [898, 513] on button "Save & Close" at bounding box center [901, 513] width 100 height 31
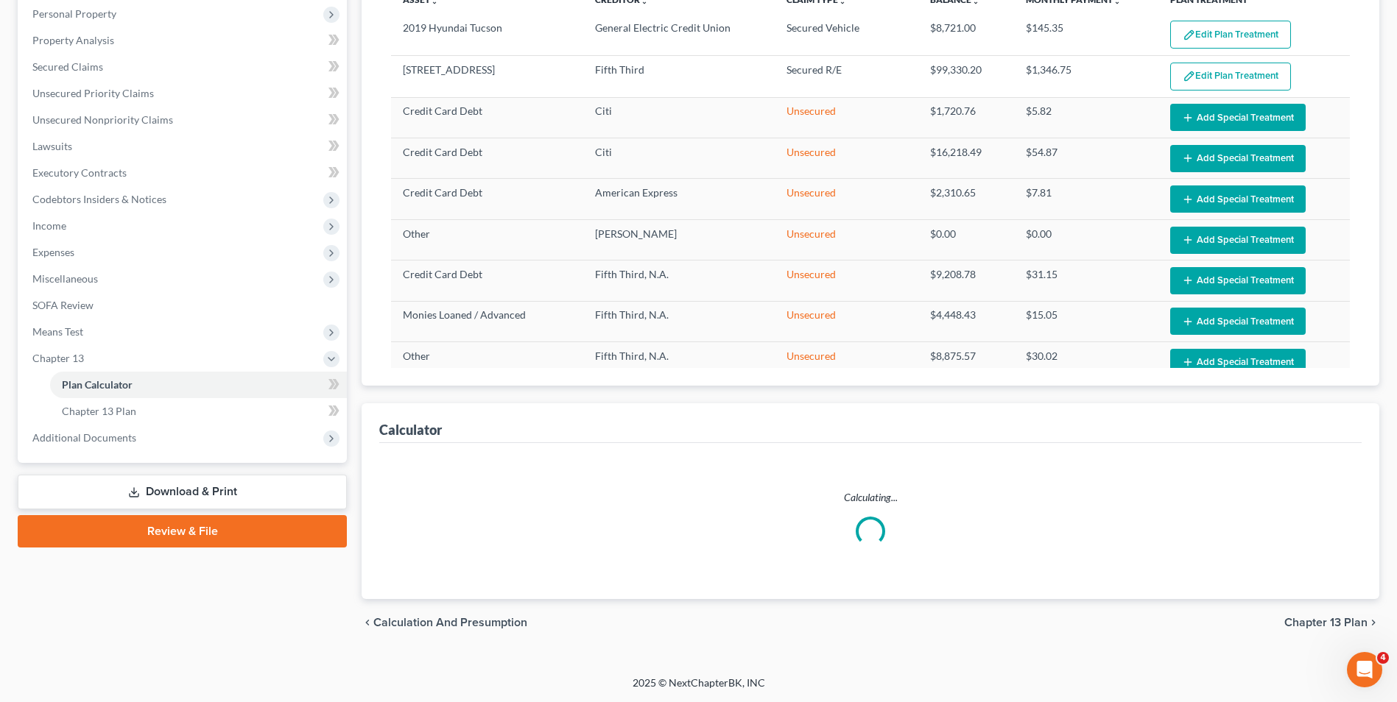
select select "59"
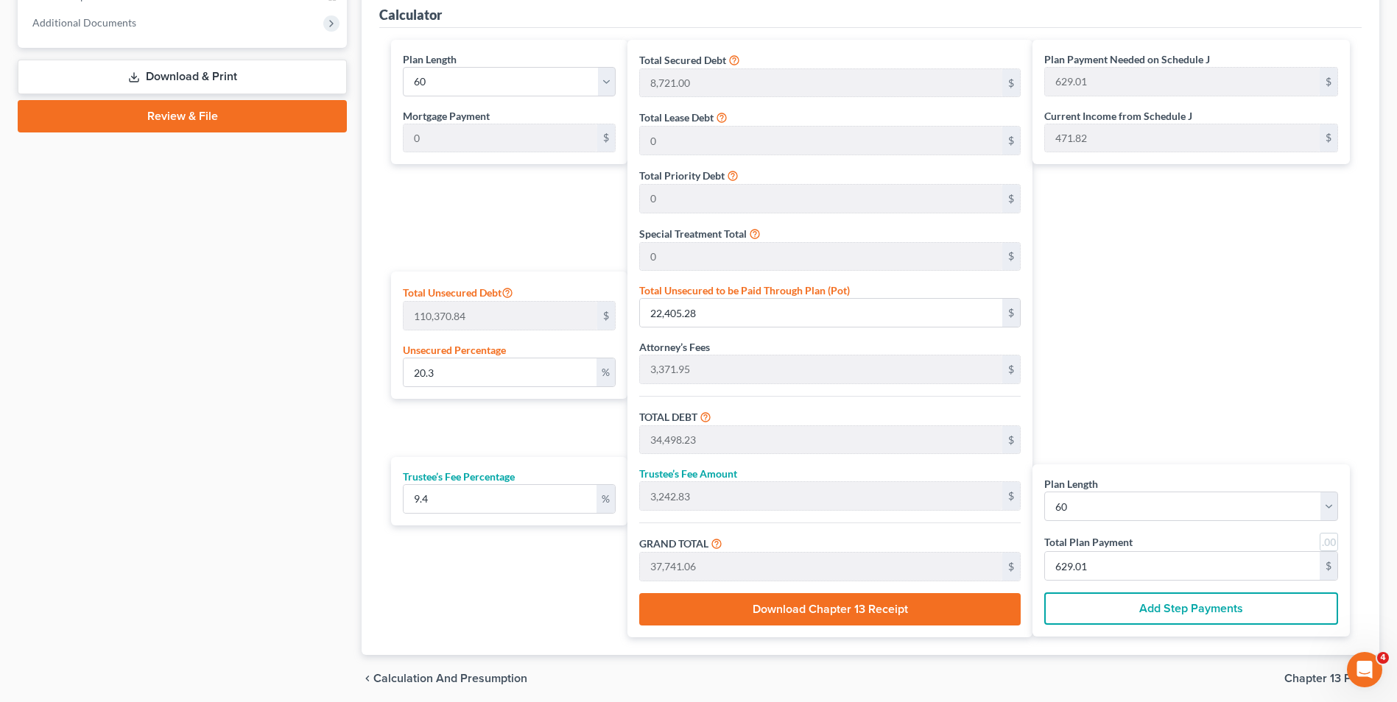
scroll to position [700, 0]
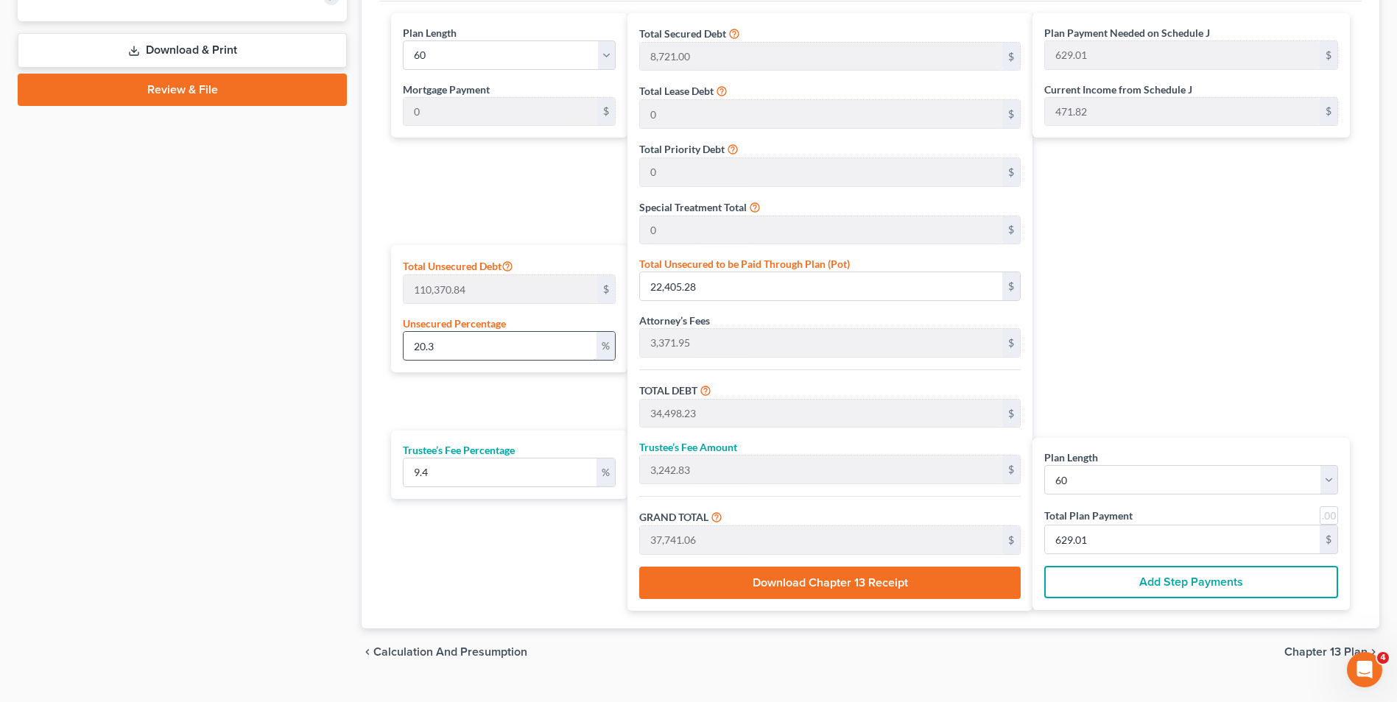
click at [454, 345] on input "20.3" at bounding box center [499, 346] width 192 height 28
type input "20."
type input "22,074.16"
type input "34,167.11"
type input "3,211.70"
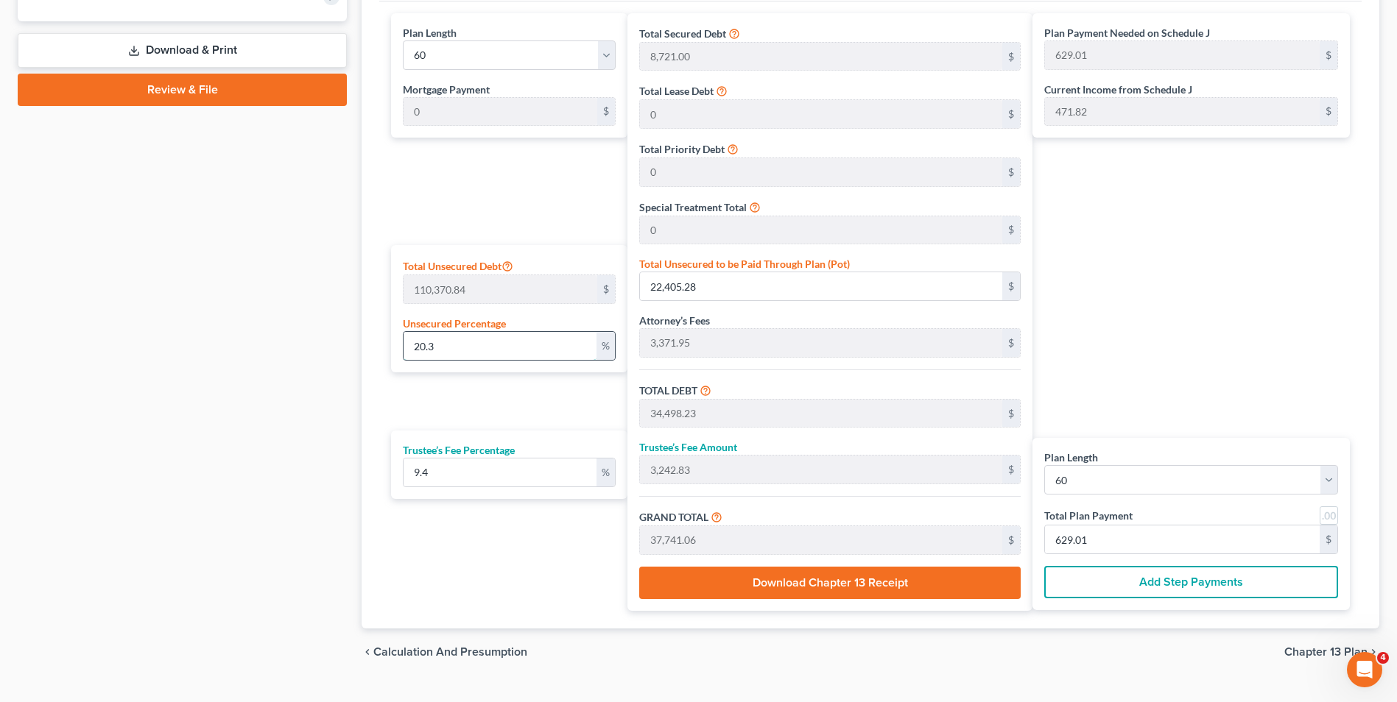
type input "37,378.82"
type input "622.98"
type input "2"
type input "2,207.41"
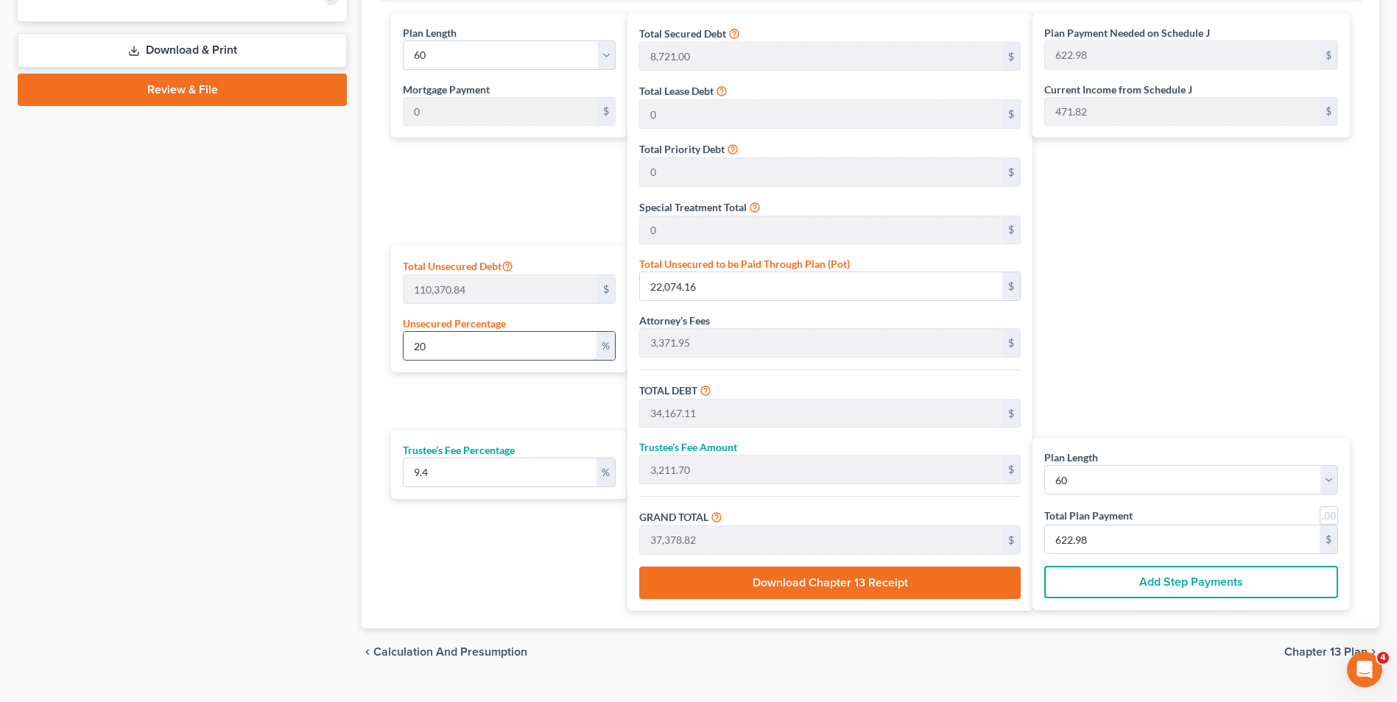
type input "14,300.36"
type input "1,344.23"
type input "15,644.60"
type input "260.74"
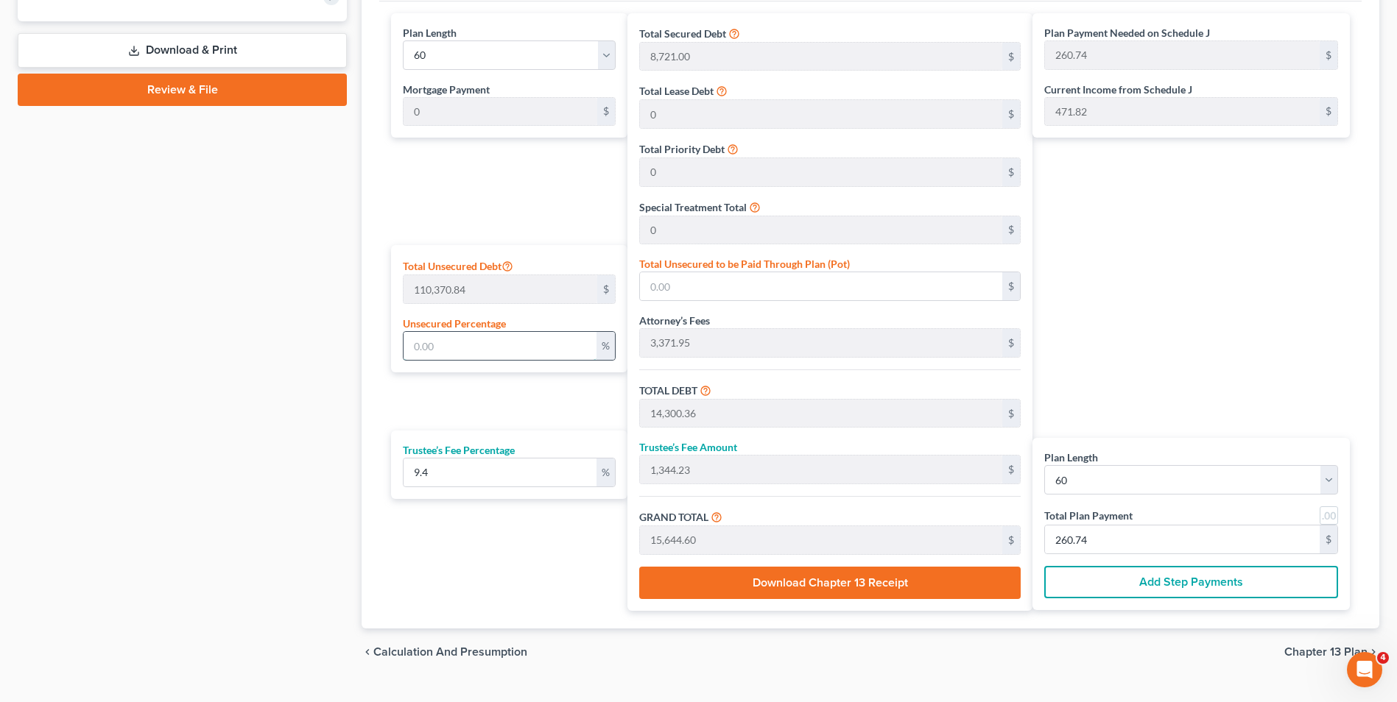
type input "12,092.95"
type input "1,136.73"
type input "13,229.68"
type input "220.49"
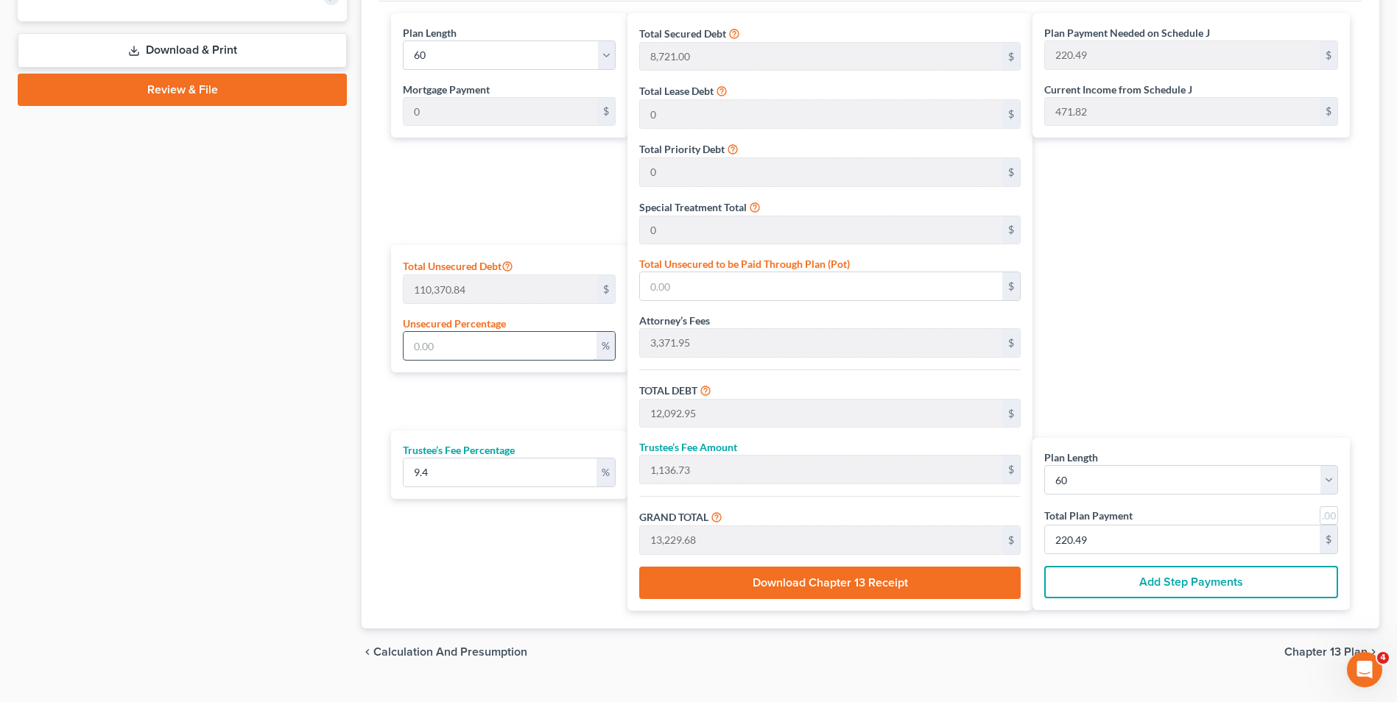
type input "1"
type input "1,103.70"
type input "13,196.65"
type input "1,240.48"
type input "14,437.14"
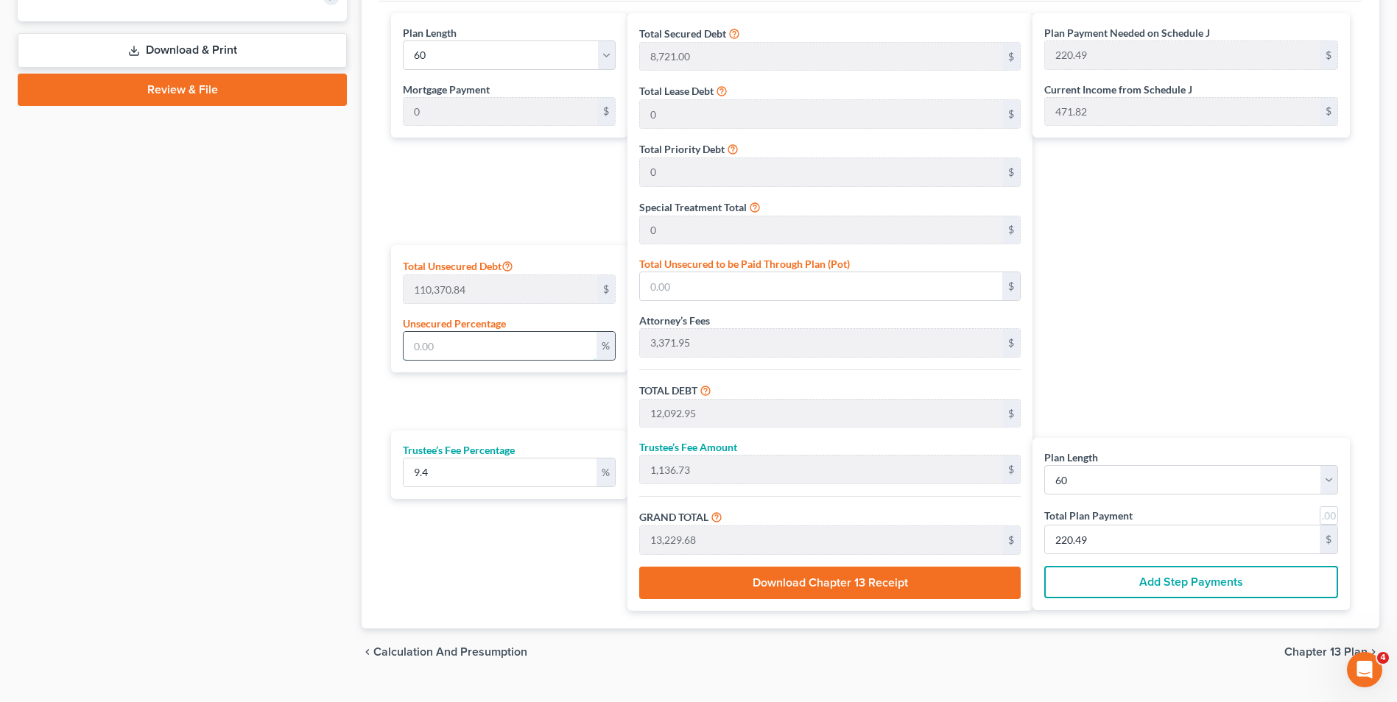
type input "240.61"
type input "15"
type input "16,555.62"
type input "28,648.57"
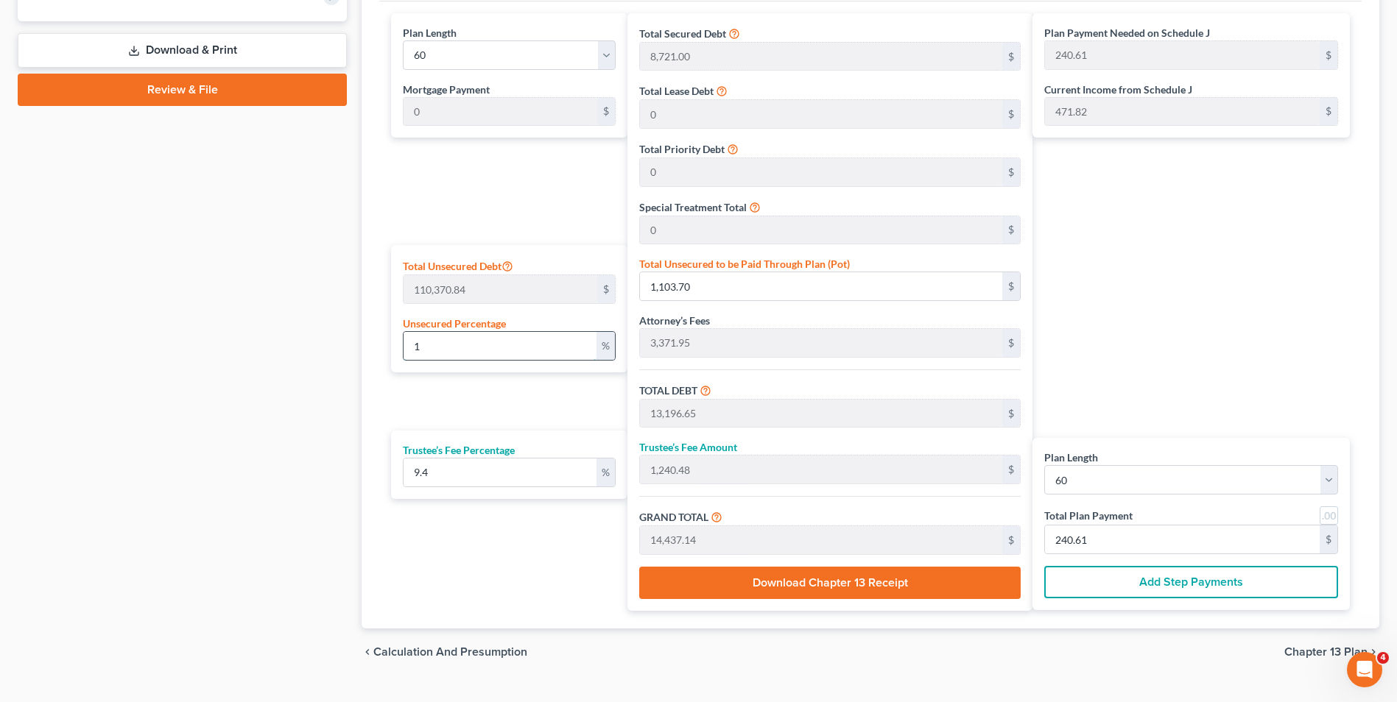
type input "2,692.96"
type input "31,341.54"
type input "522.35"
type input "1"
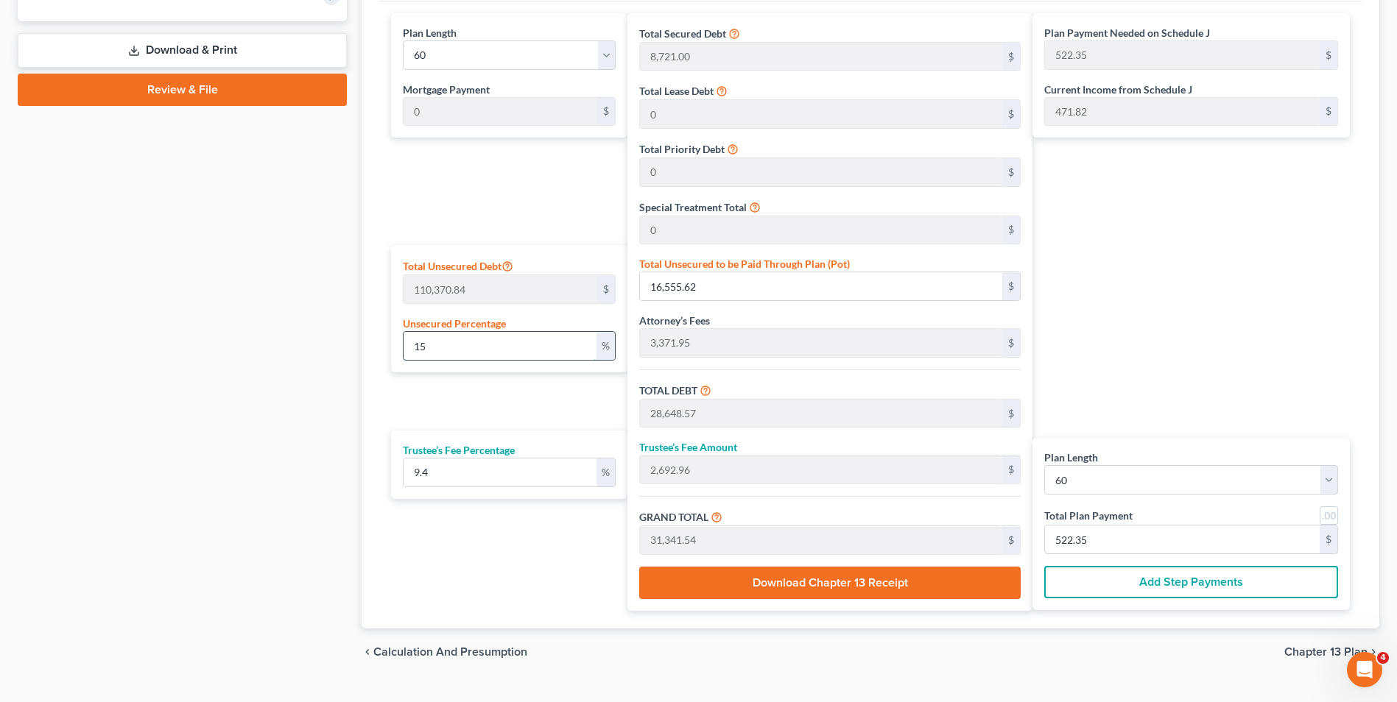
type input "1,103.70"
type input "13,196.65"
type input "1,240.48"
type input "14,437.14"
type input "240.61"
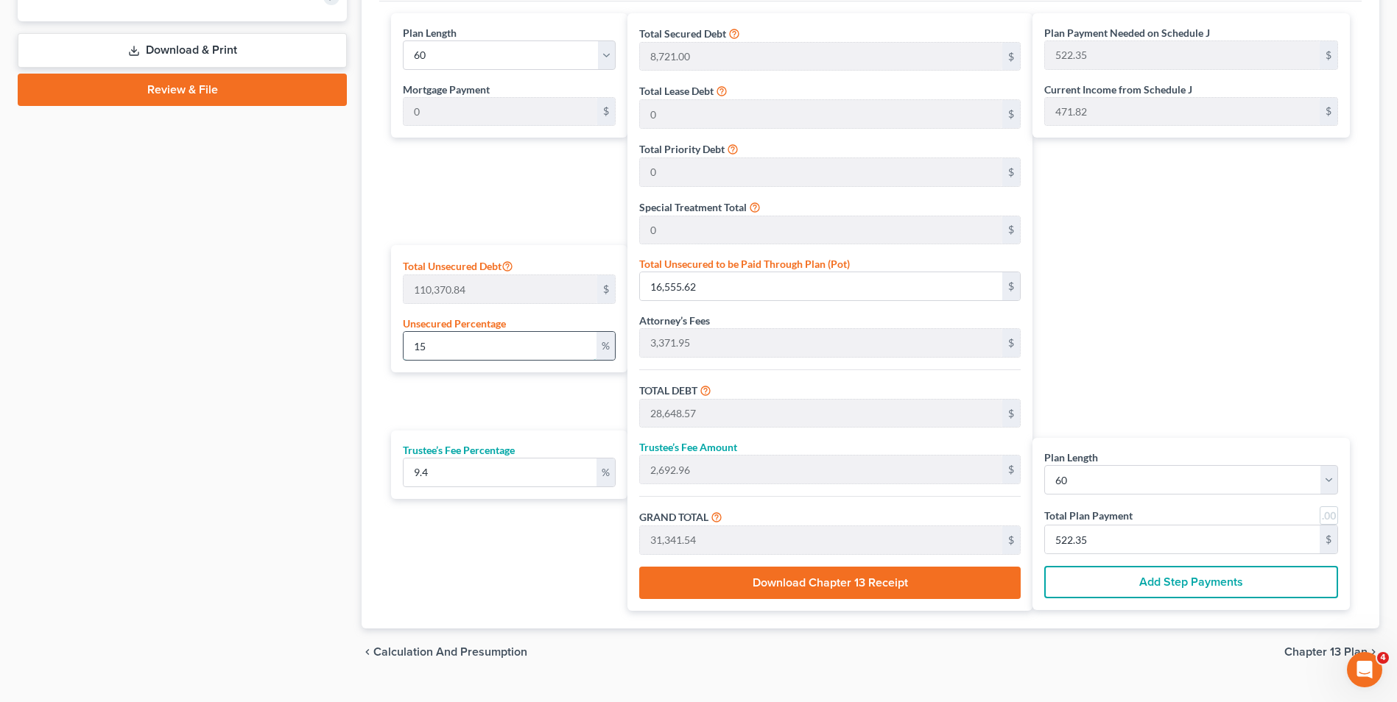
type input "240.61"
type input "12,092.95"
type input "1,136.73"
type input "13,229.68"
type input "220.49"
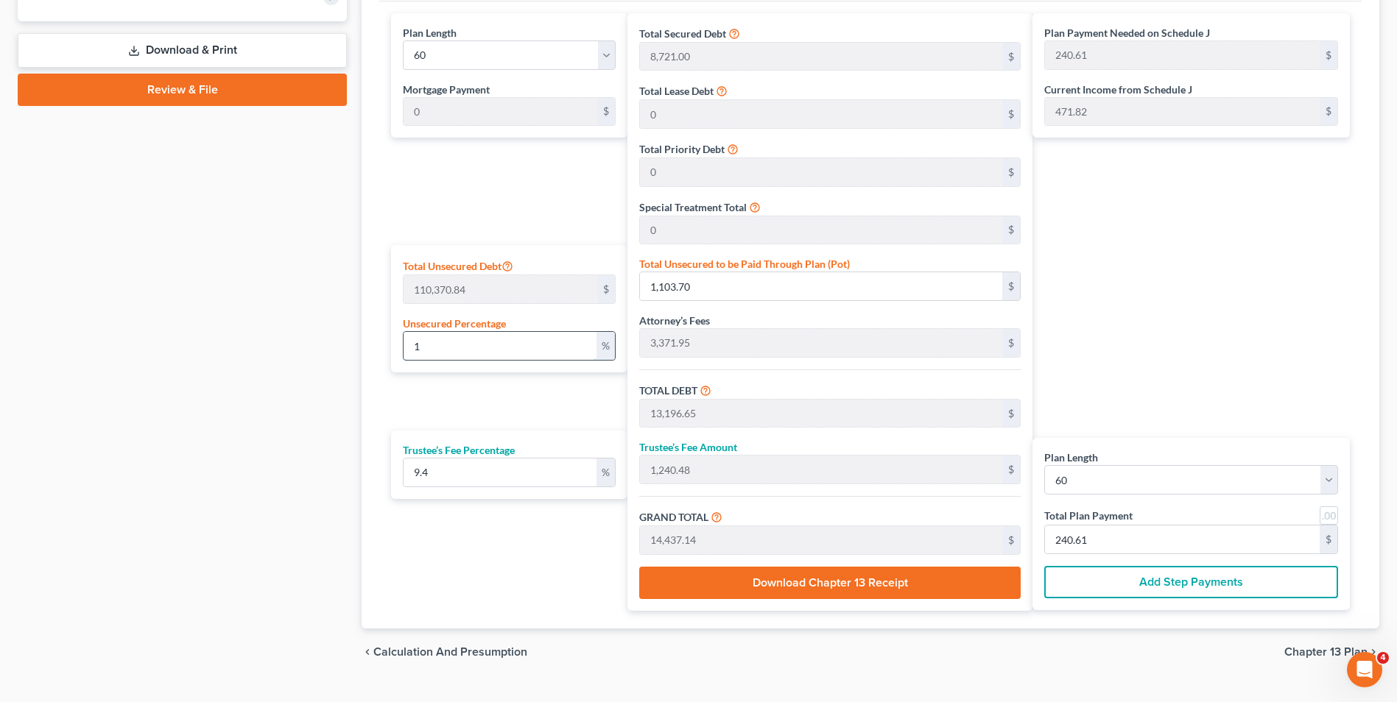
type input "220.49"
type input "1"
type input "1,103.70"
type input "13,196.65"
type input "1,240.48"
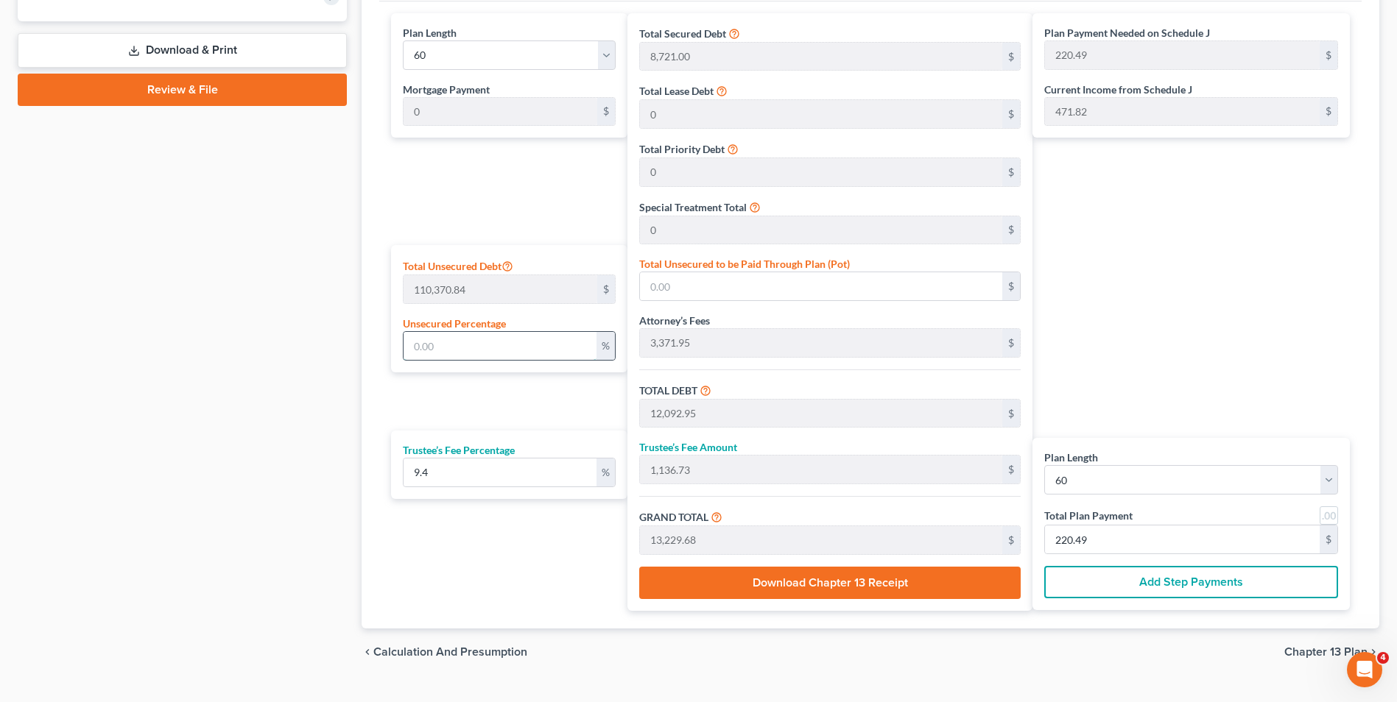
type input "14,437.14"
type input "240.61"
type input "10"
type input "11,037.08"
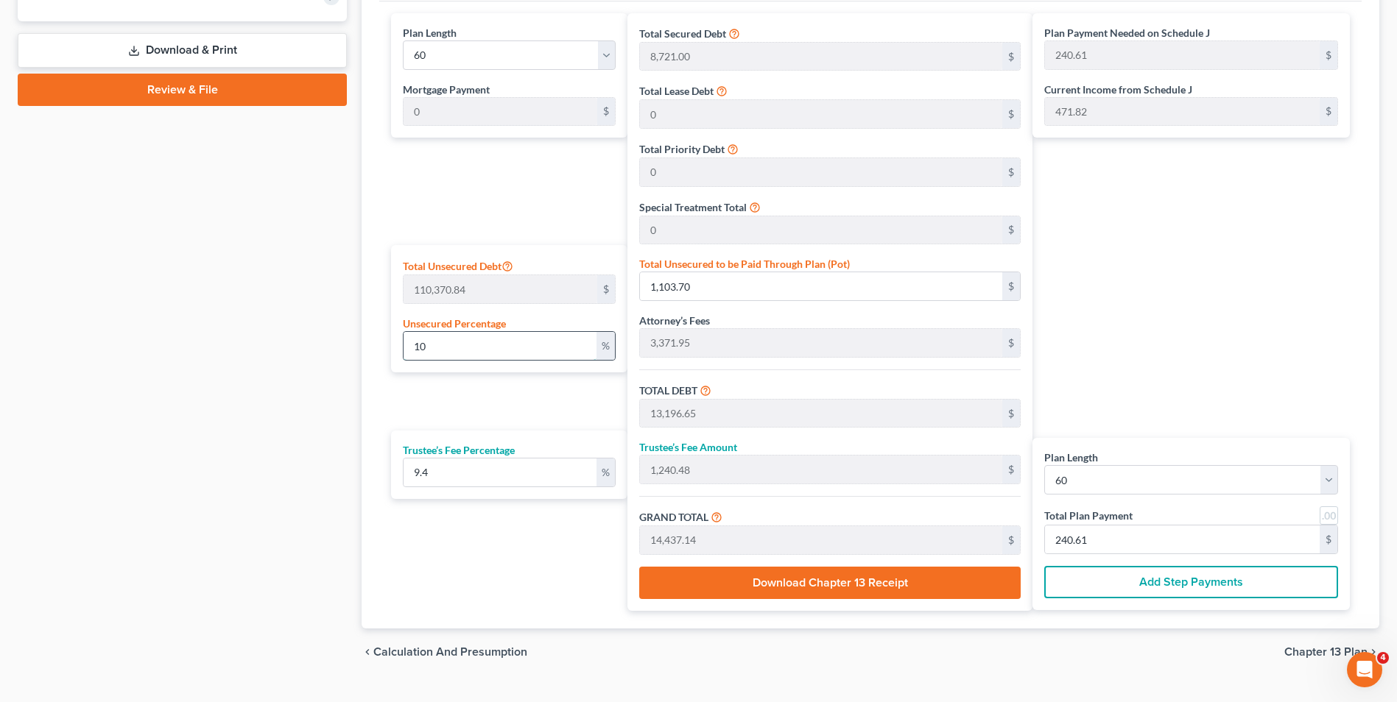
type input "23,130.03"
type input "2,174.22"
type input "25,304.25"
type input "421.73"
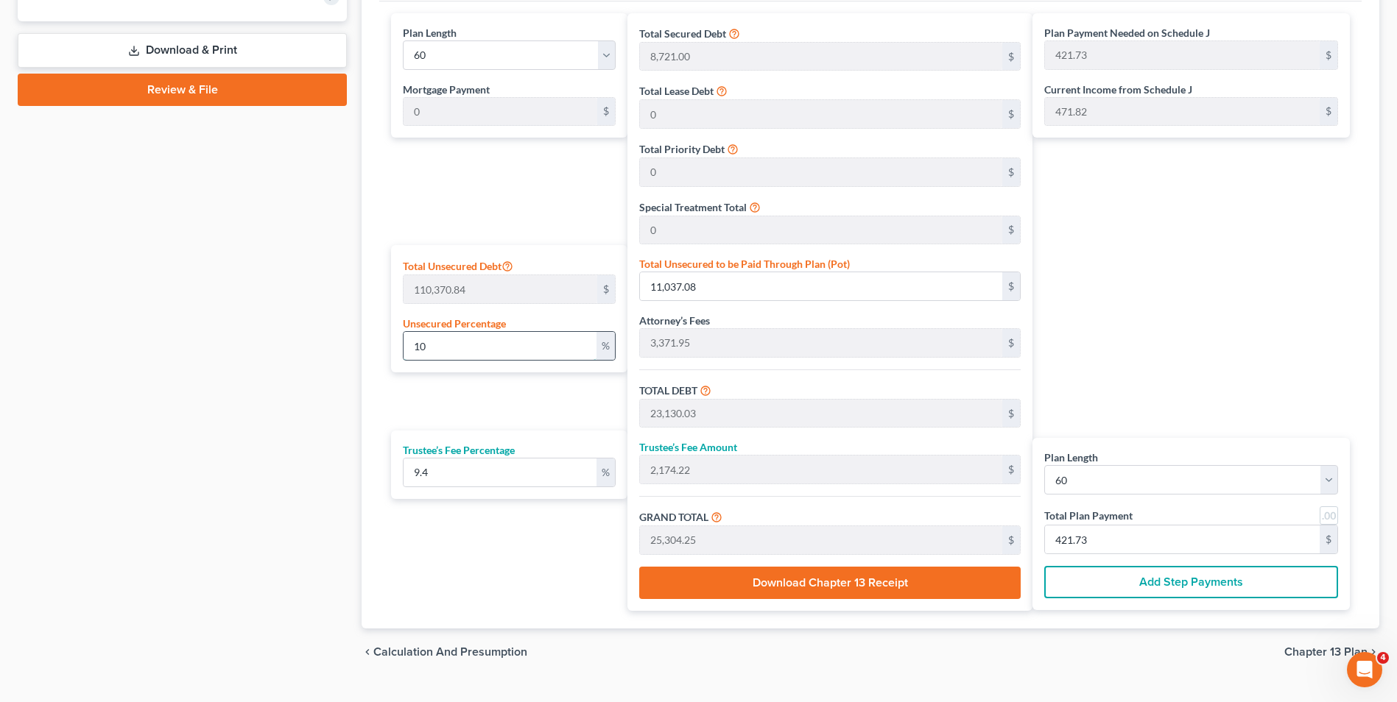
type input "1"
type input "1,103.70"
type input "13,196.65"
type input "1,240.48"
type input "14,437.14"
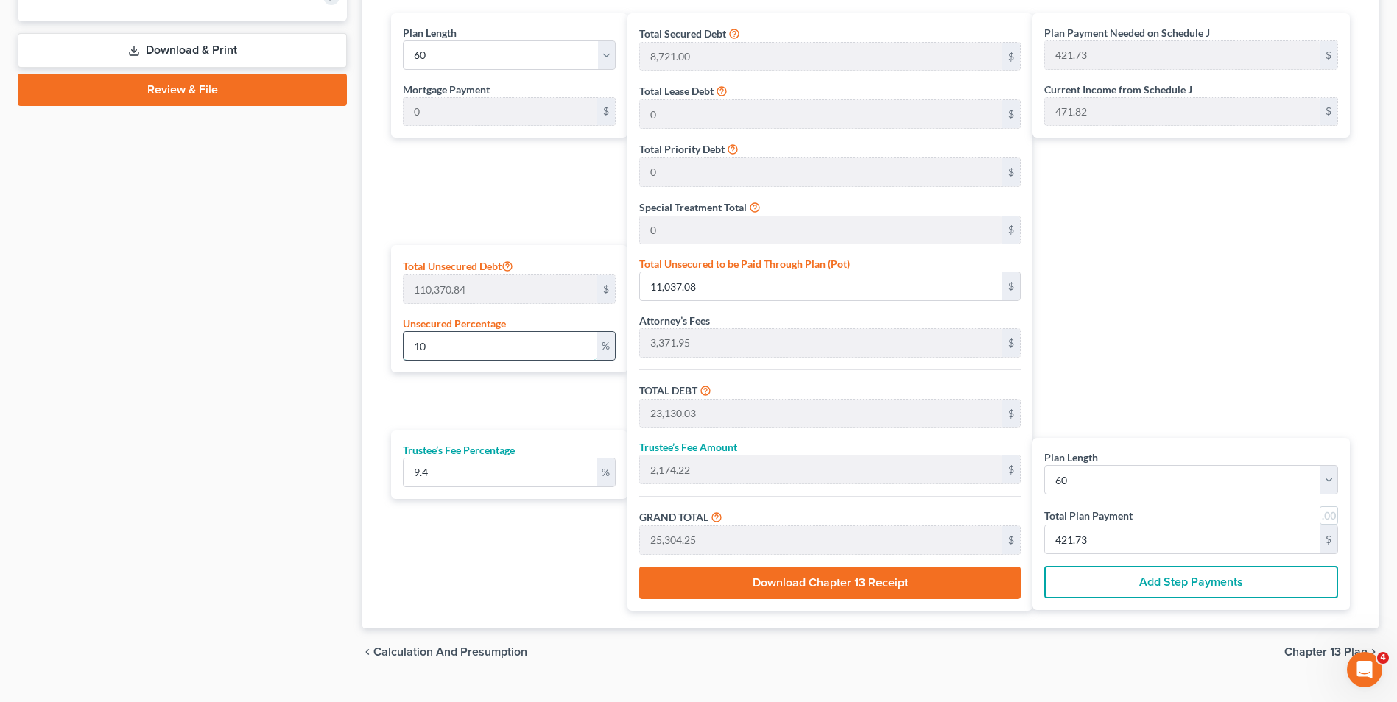
type input "240.61"
type input "12,092.95"
type input "1,136.73"
type input "13,229.68"
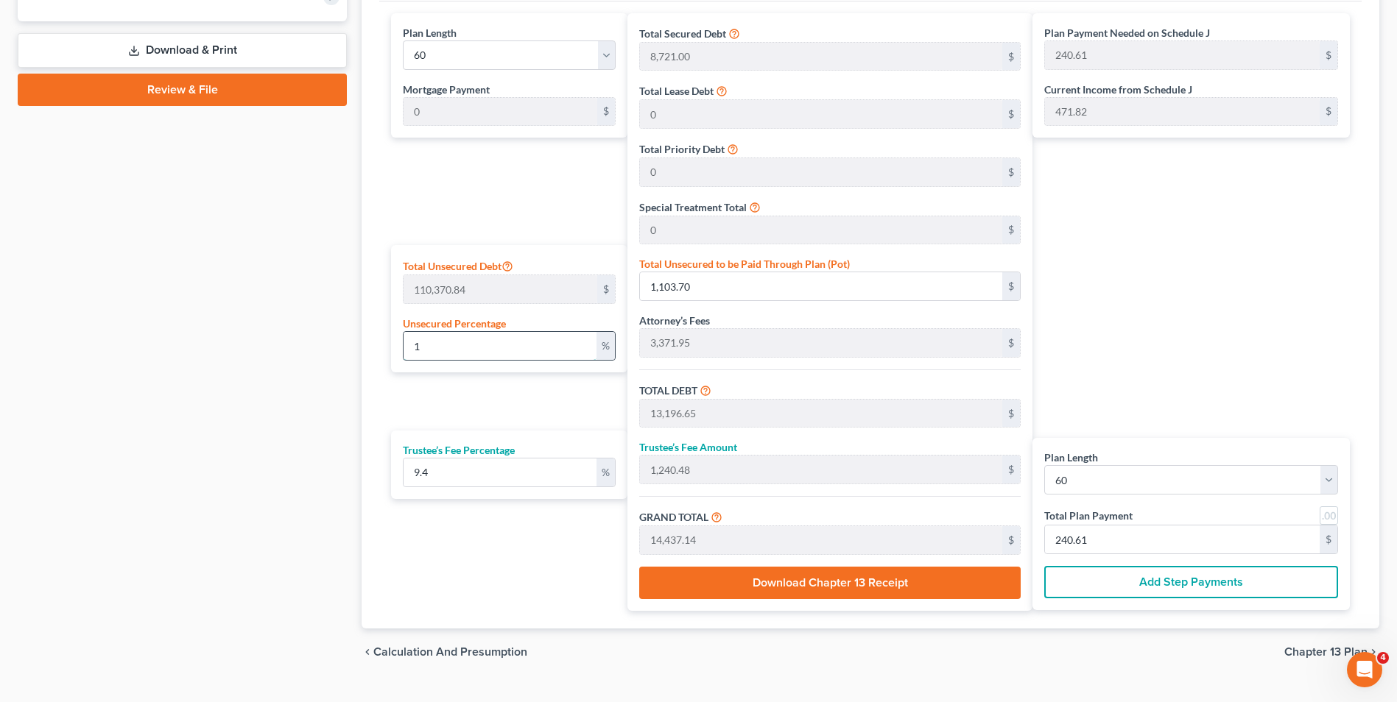
type input "220.49"
type input "1"
type input "1,103.70"
type input "13,196.65"
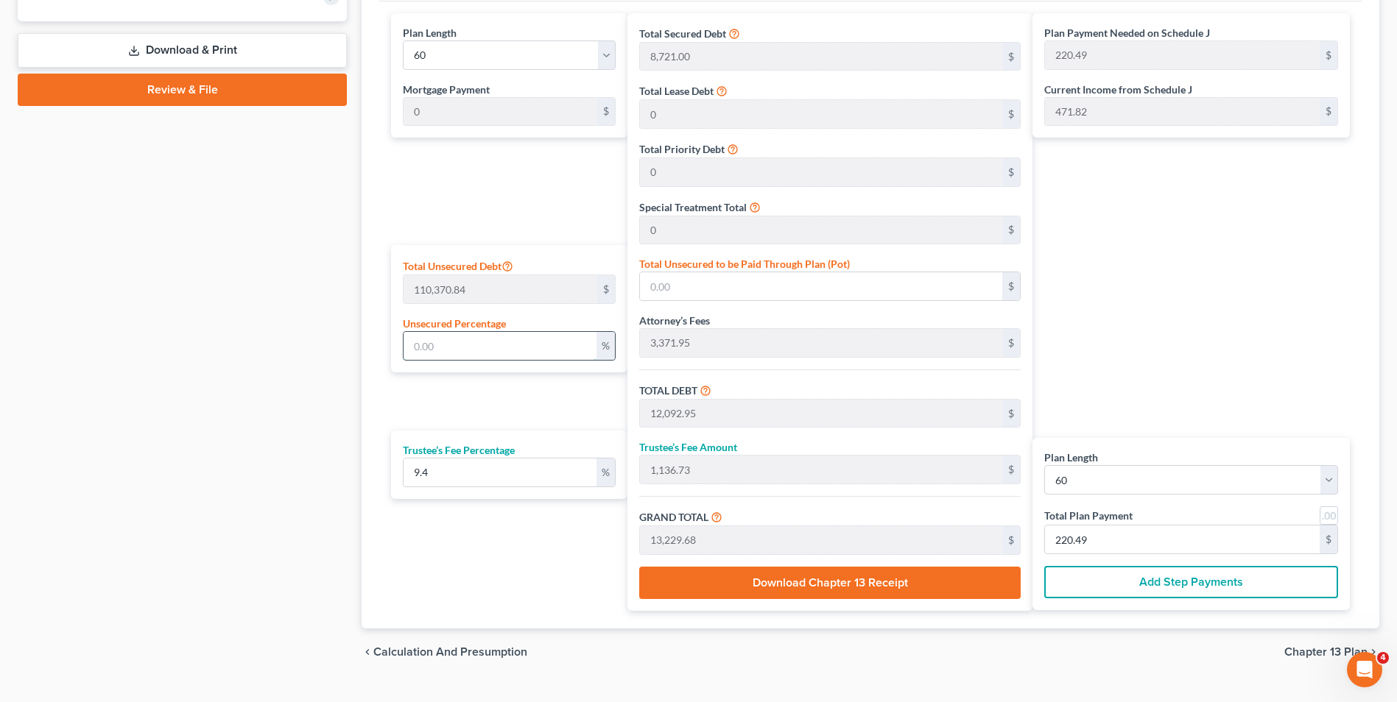
type input "1,240.48"
type input "14,437.14"
type input "240.61"
type input "11"
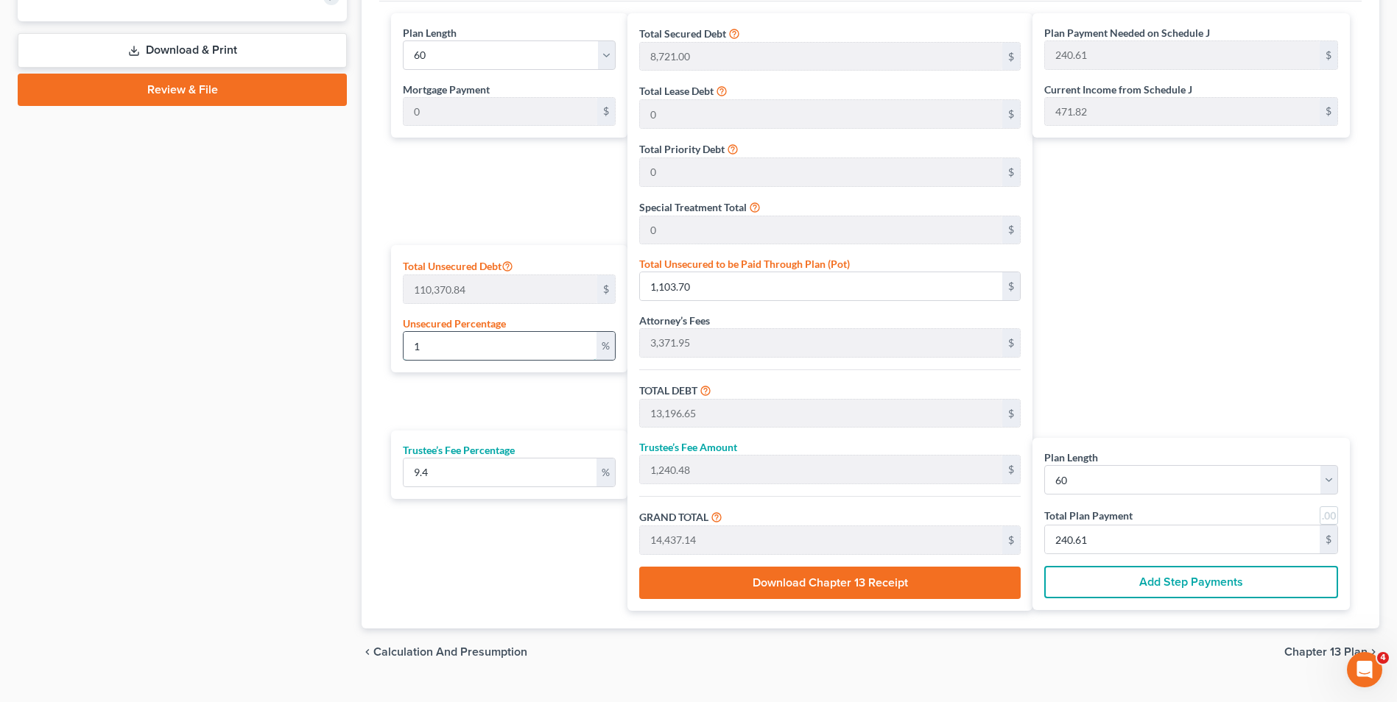
type input "12,140.79"
type input "24,233.74"
type input "2,277.97"
type input "26,511.71"
type input "441.86"
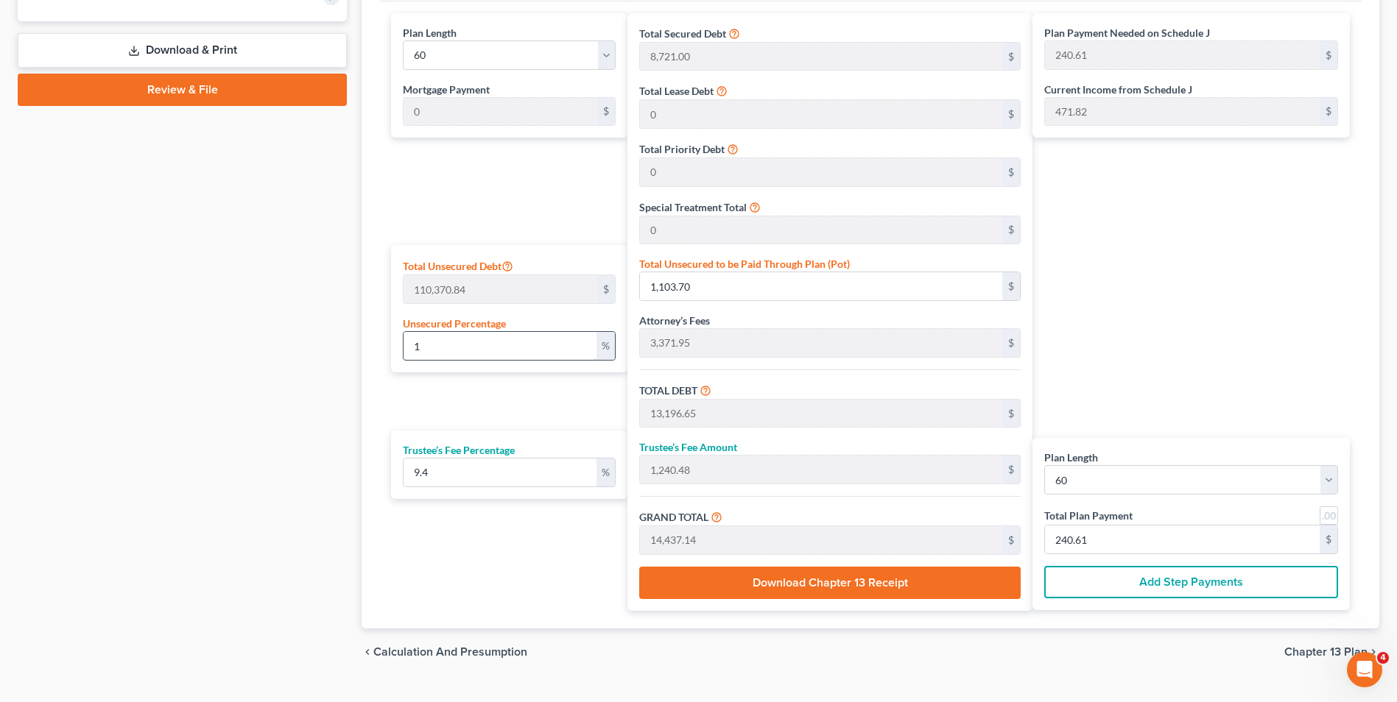
type input "441.86"
type input "1"
type input "1,103.70"
type input "13,196.65"
type input "1,240.48"
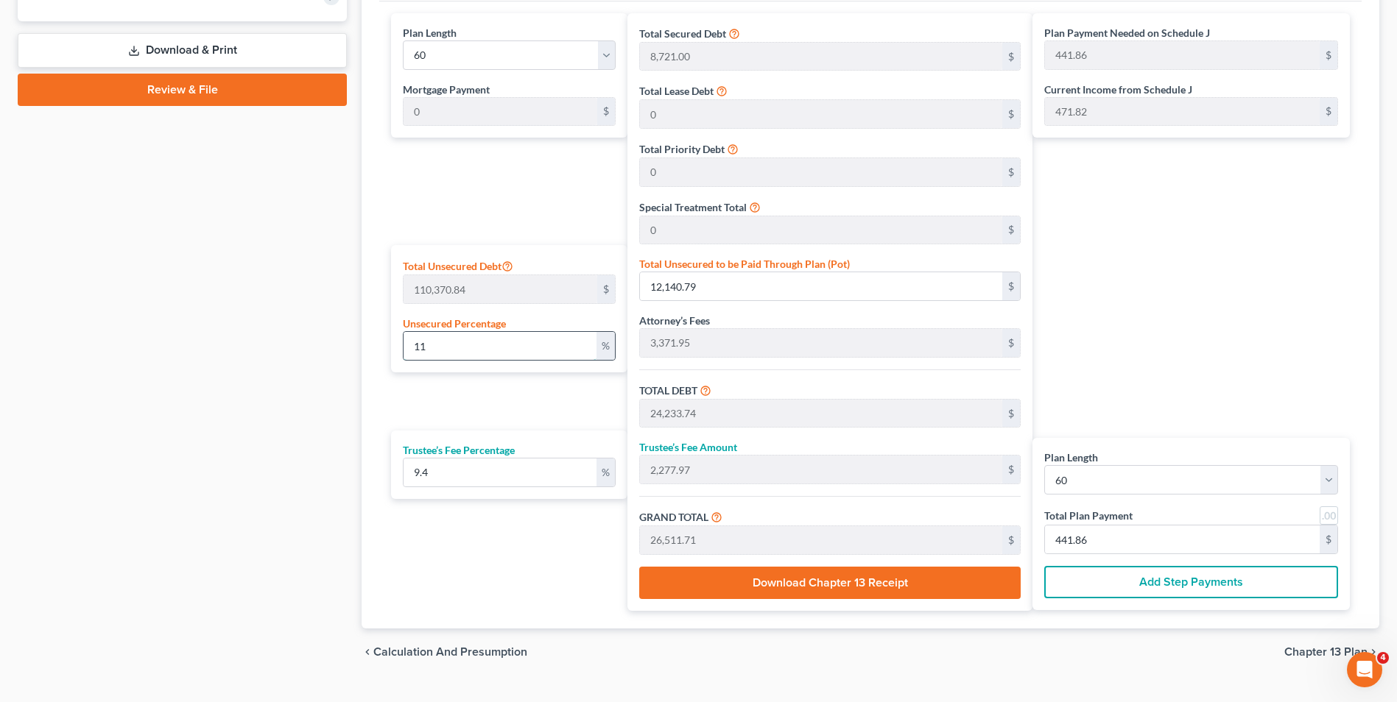
type input "14,437.14"
type input "240.61"
type input "12,092.95"
type input "1,136.73"
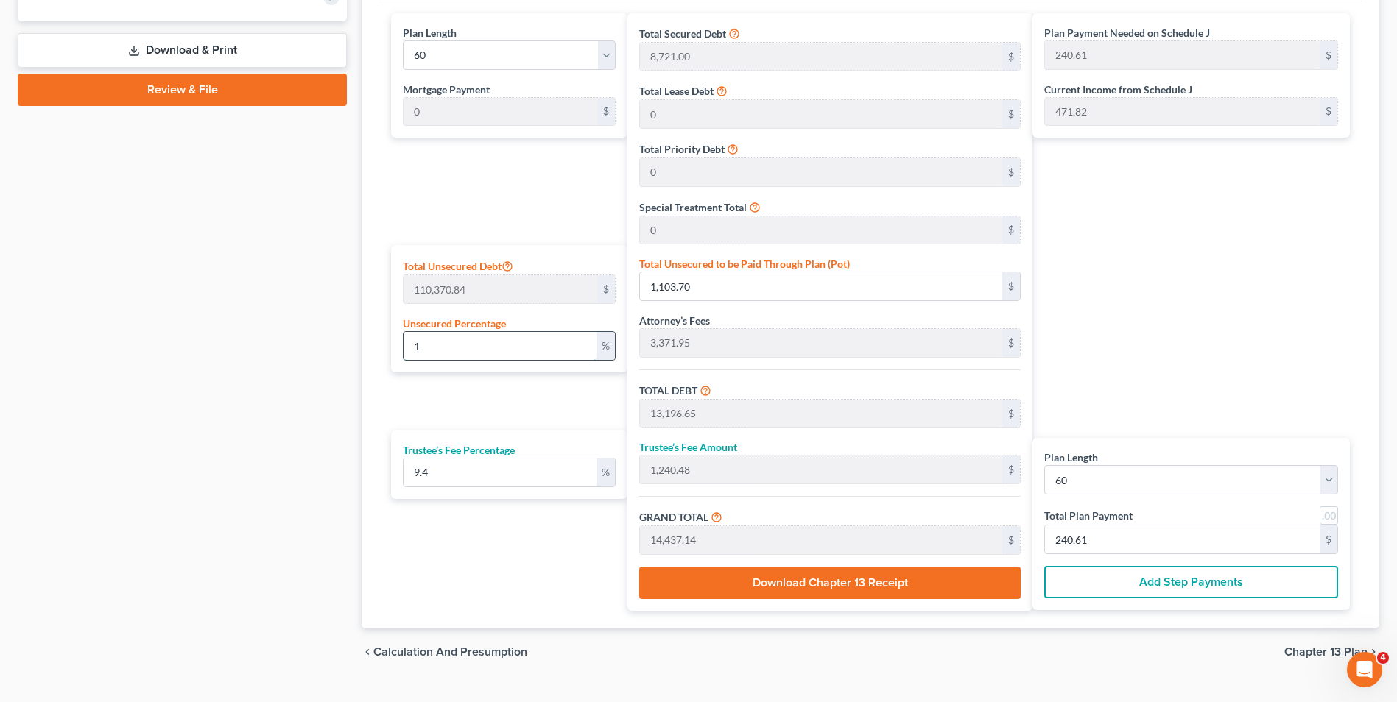
type input "13,229.68"
type input "220.49"
type input "1"
type input "1,103.70"
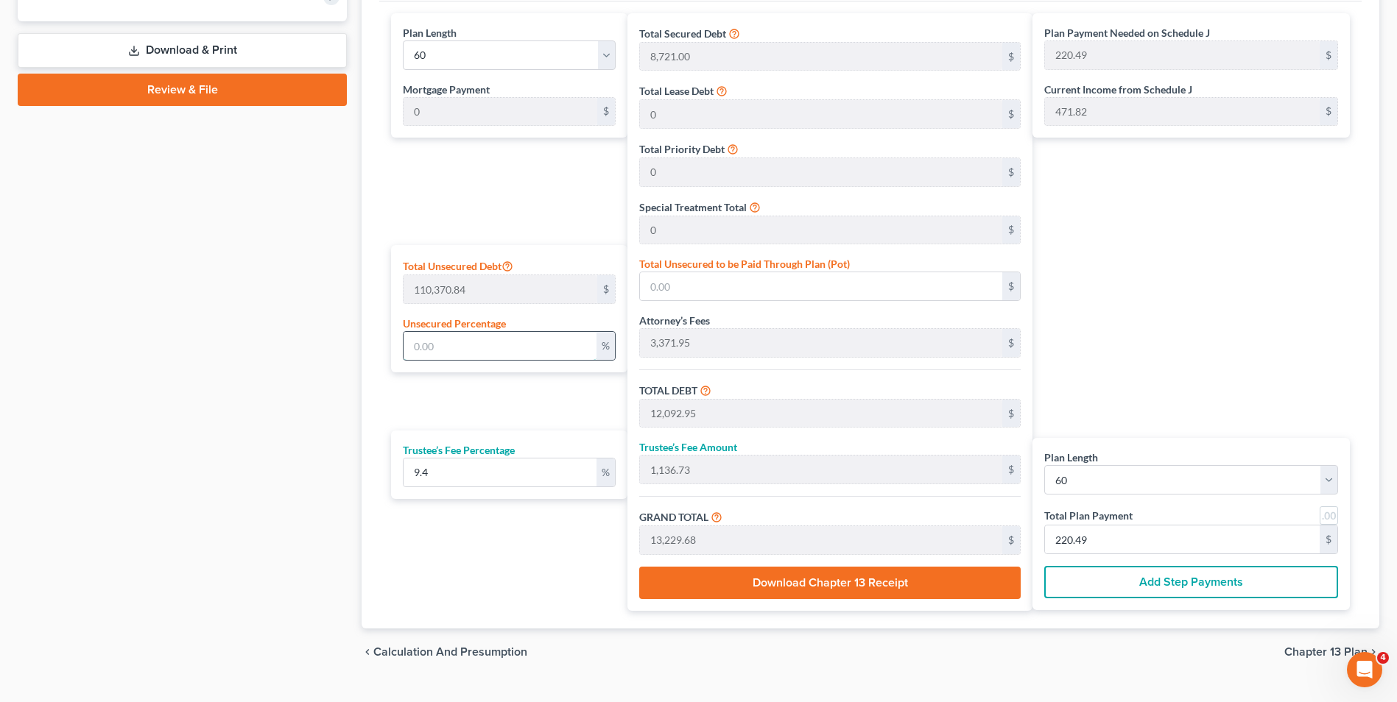
type input "13,196.65"
type input "1,240.48"
type input "14,437.14"
type input "240.61"
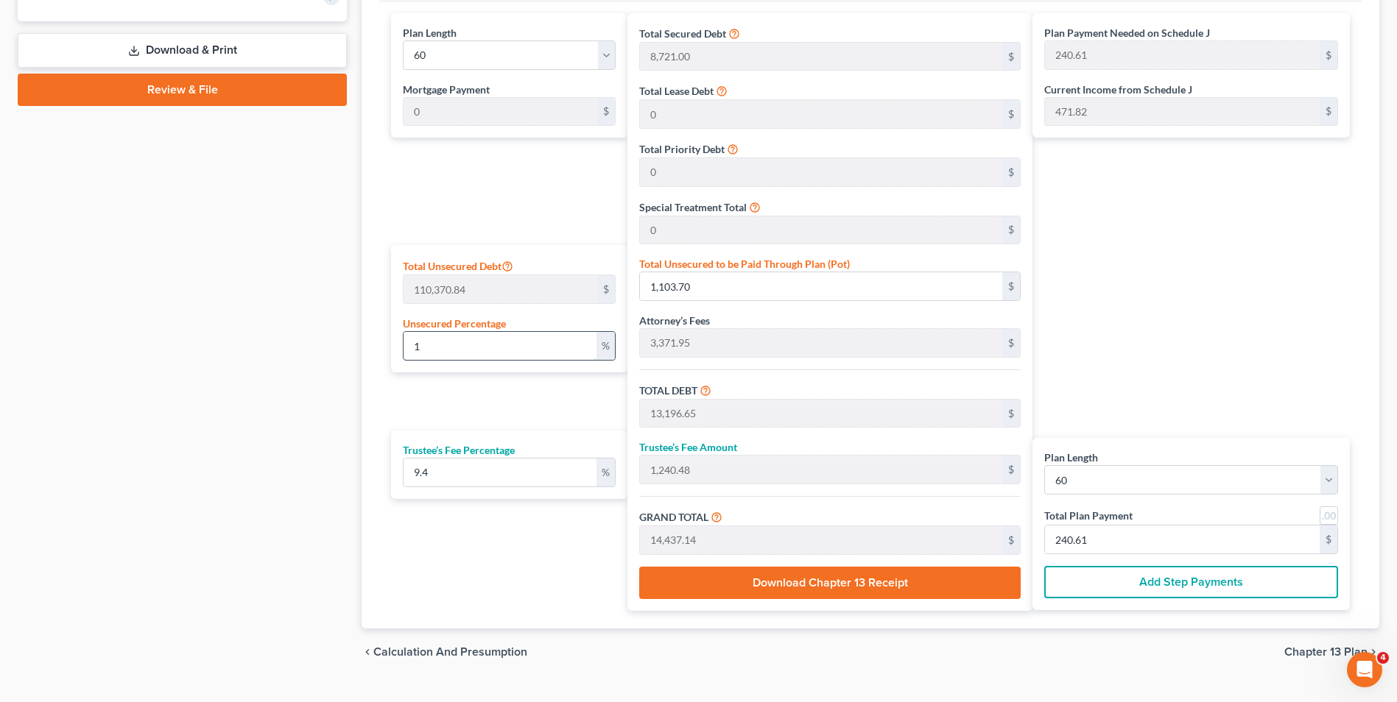
type input "12"
type input "13,244.50"
type input "25,337.45"
type input "2,381.72"
type input "27,719.17"
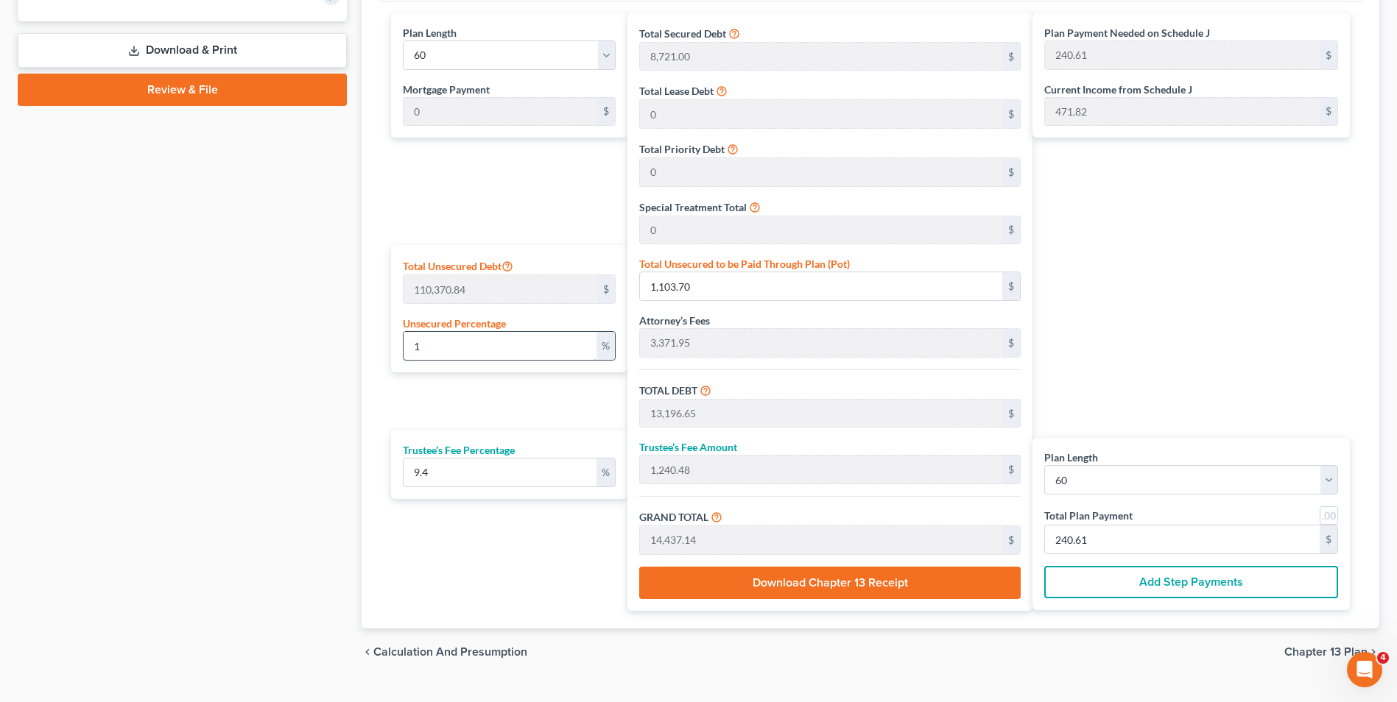
type input "461.98"
type input "1"
type input "1,103.70"
type input "13,196.65"
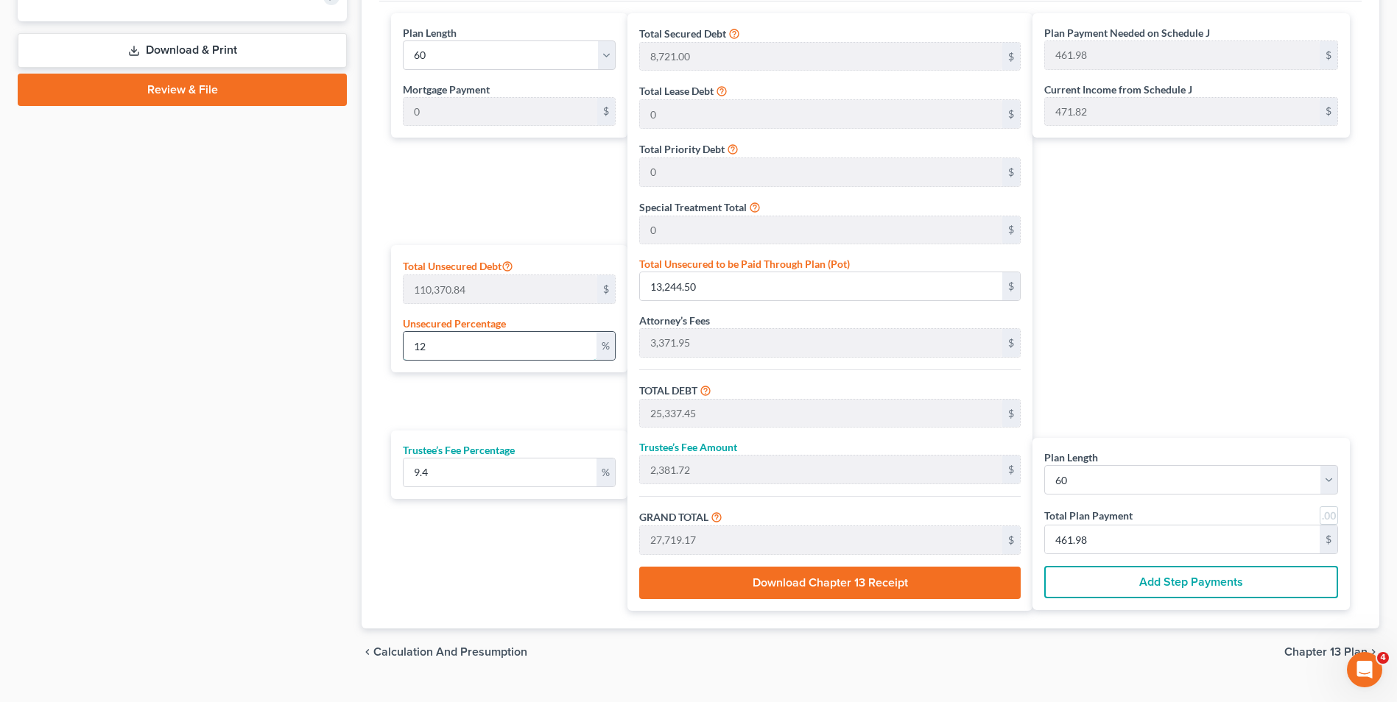
type input "1,240.48"
type input "14,437.14"
type input "240.61"
type input "13"
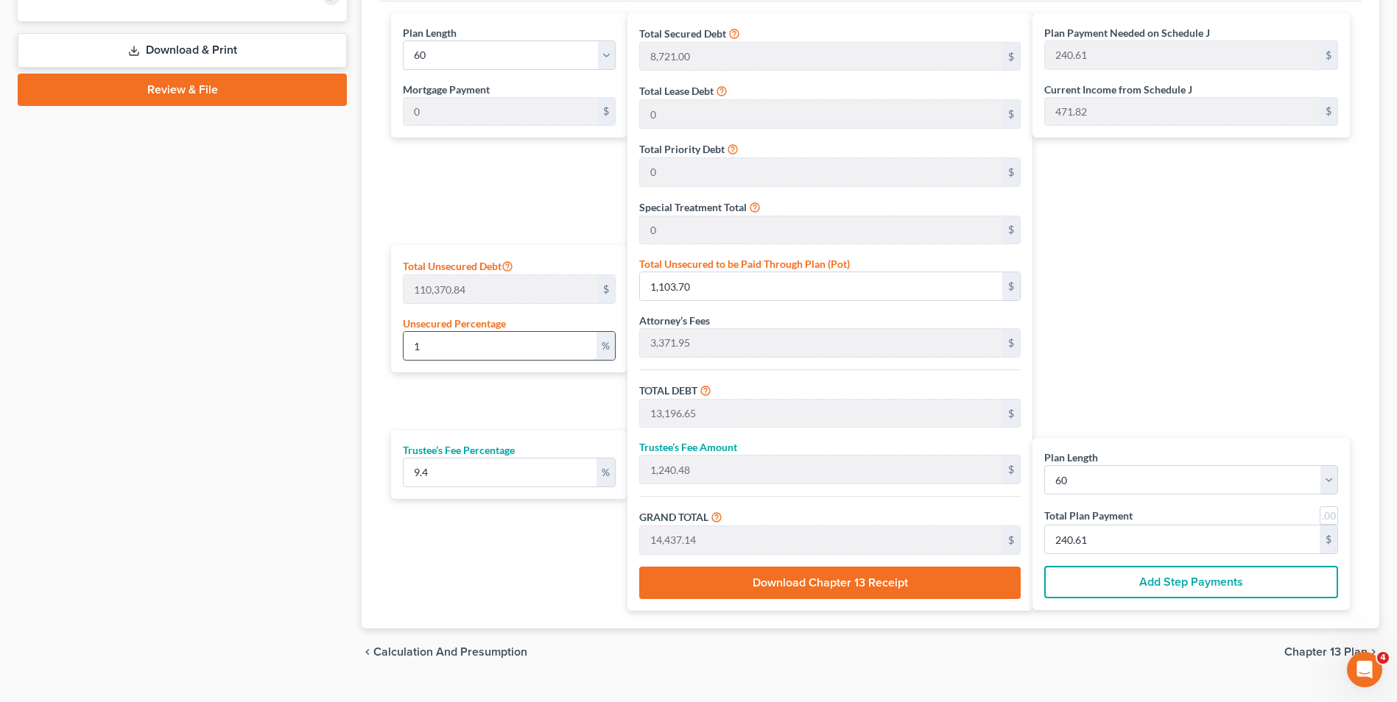
type input "14,348.20"
type input "26,441.15"
type input "2,485.46"
type input "28,926.62"
type input "482.11"
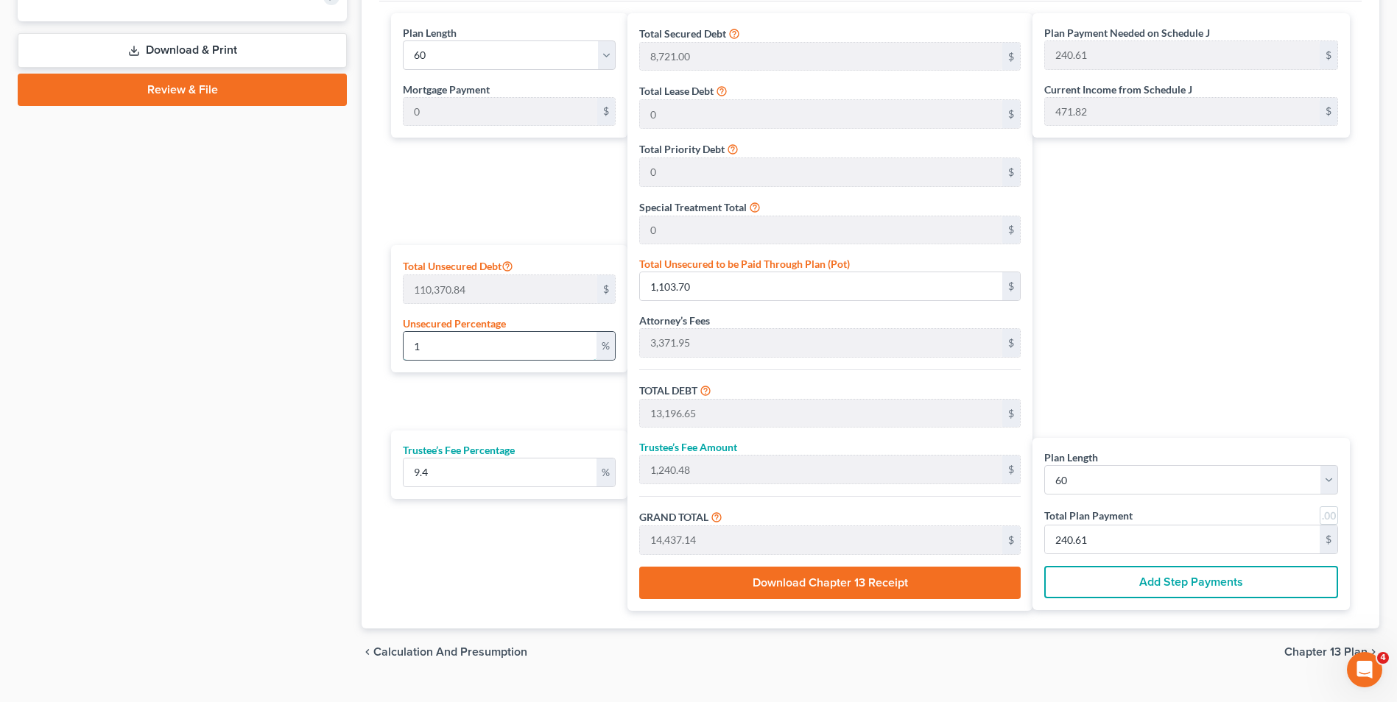
type input "482.11"
type input "1"
type input "1,103.70"
type input "13,196.65"
type input "1,240.48"
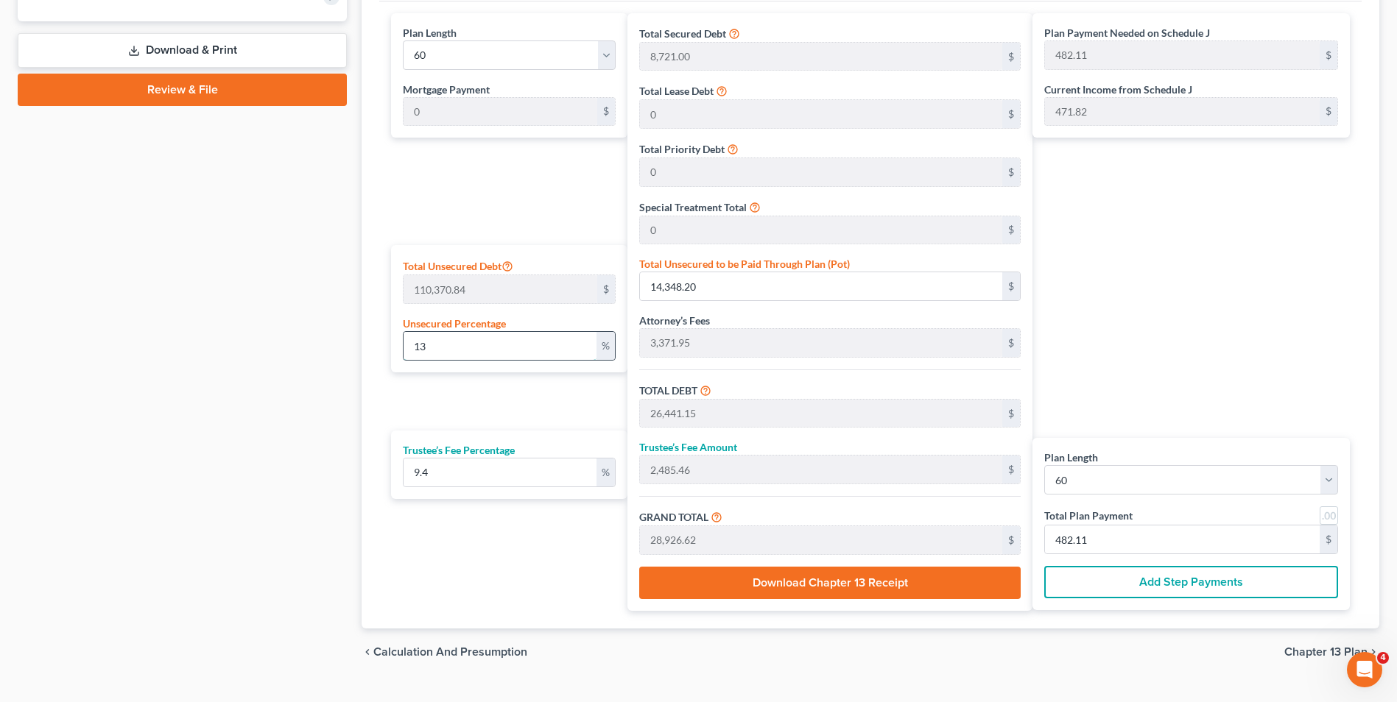
type input "14,437.14"
type input "240.61"
type input "12"
type input "13,244.50"
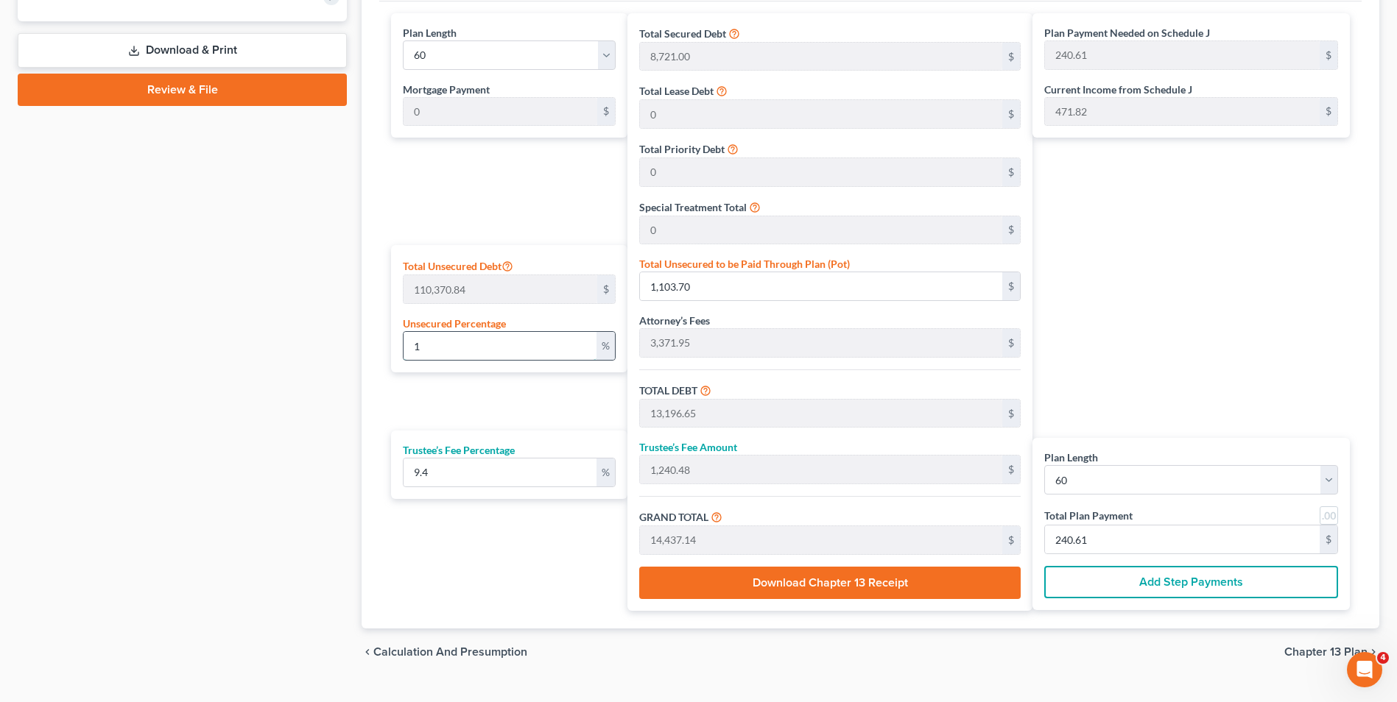
type input "25,337.45"
type input "2,381.72"
type input "27,719.17"
type input "461.98"
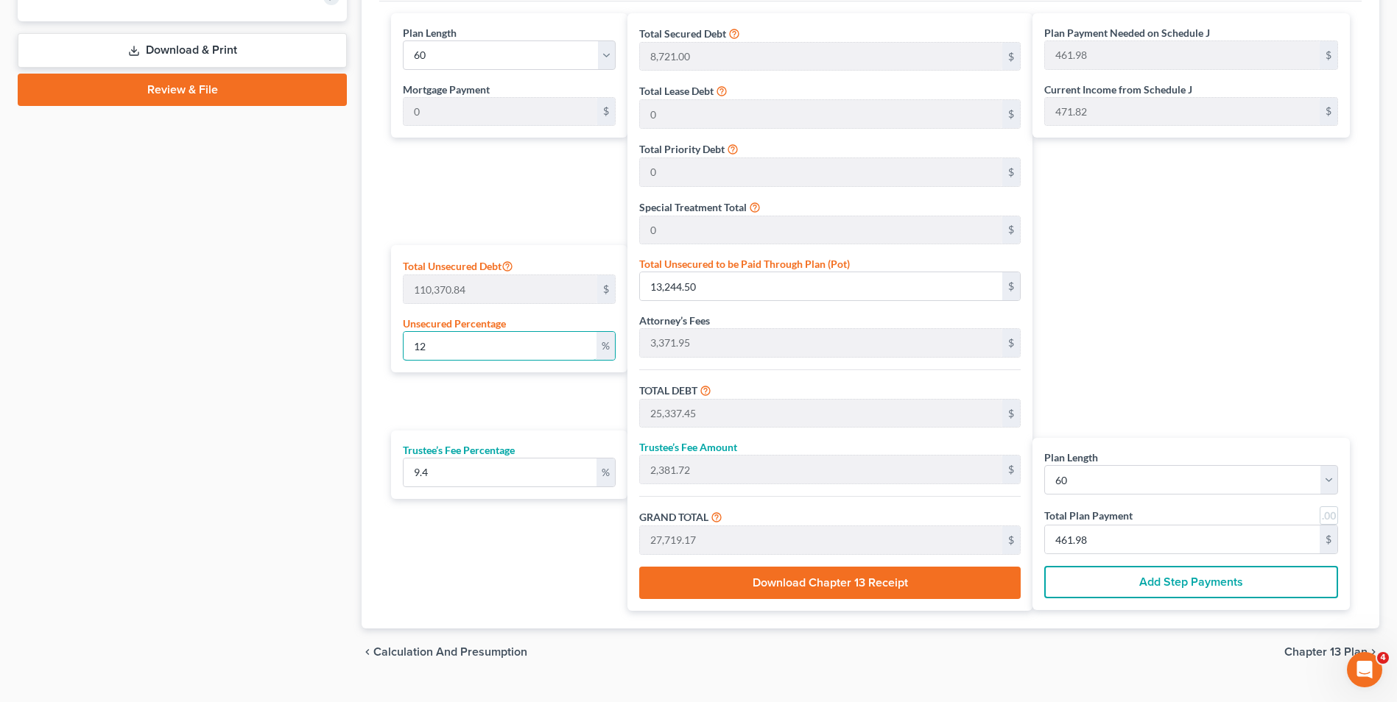
type input "12"
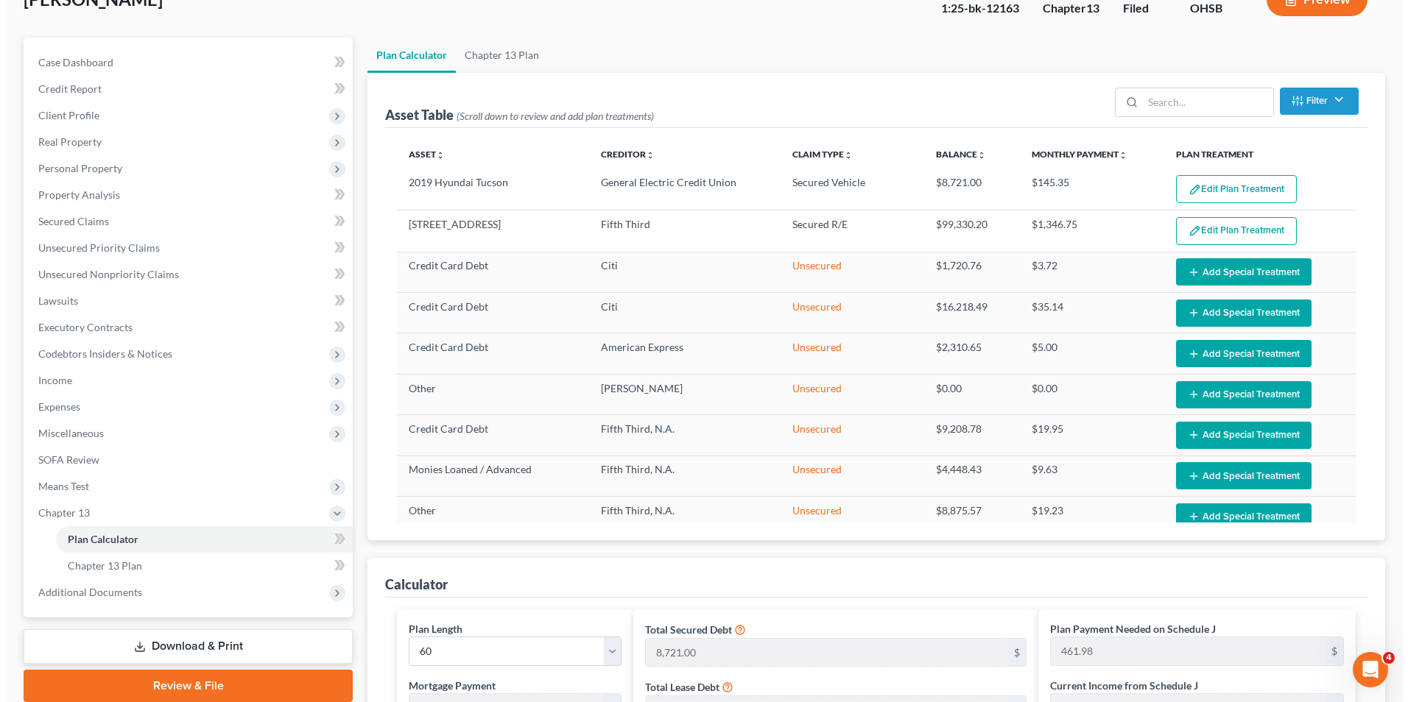
scroll to position [0, 0]
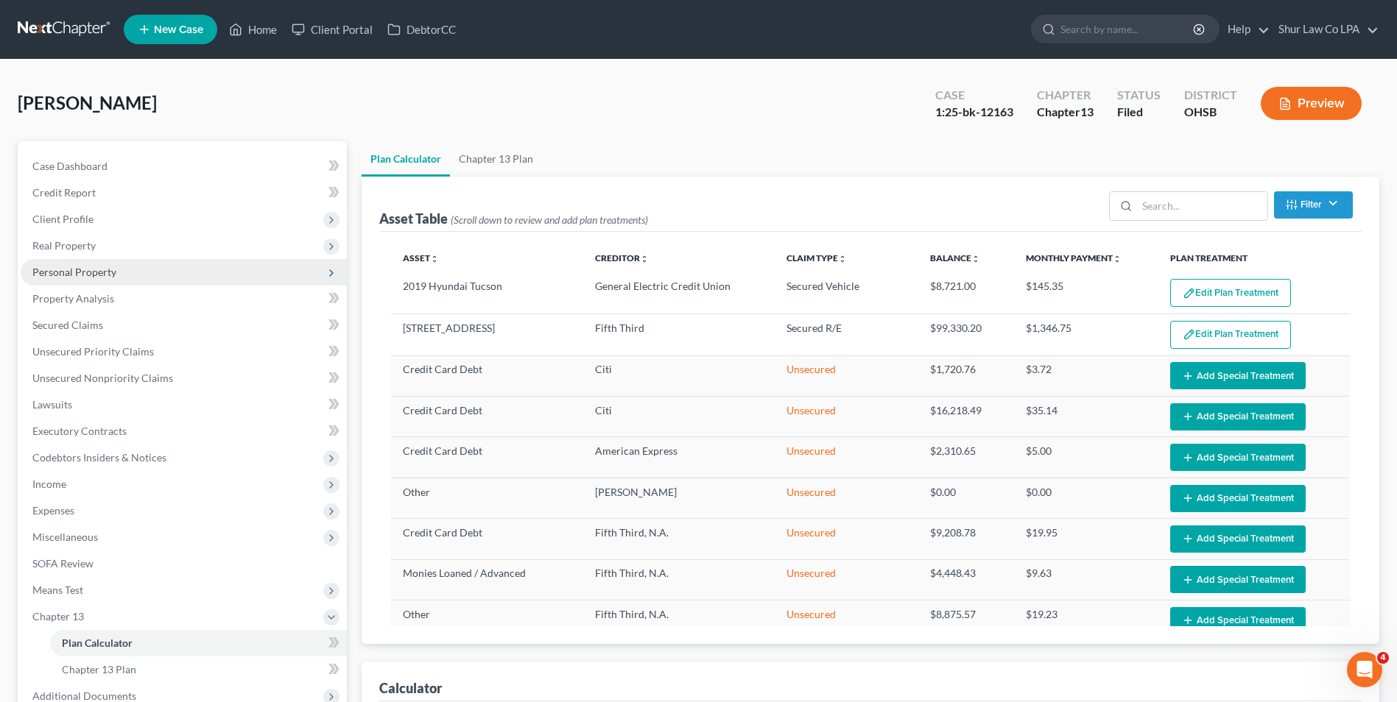
click at [90, 278] on span "Personal Property" at bounding box center [184, 272] width 326 height 27
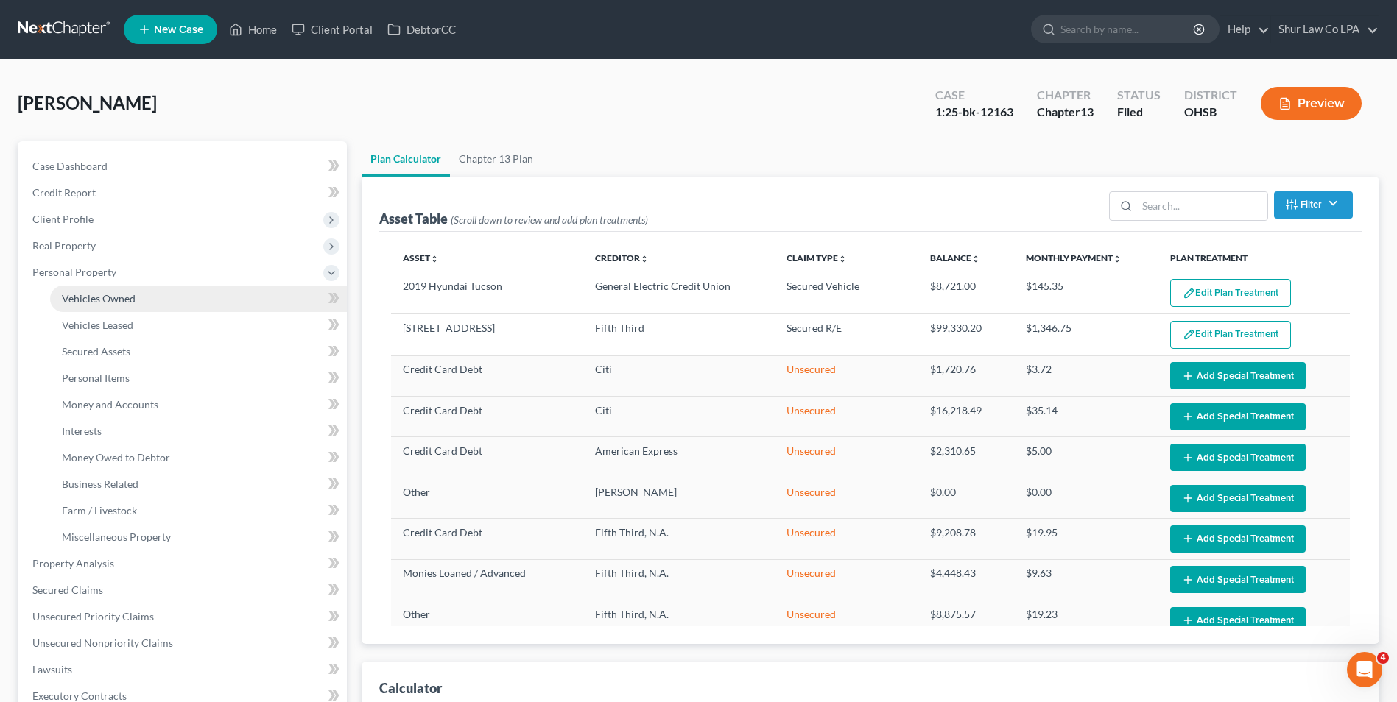
click at [110, 299] on span "Vehicles Owned" at bounding box center [99, 298] width 74 height 13
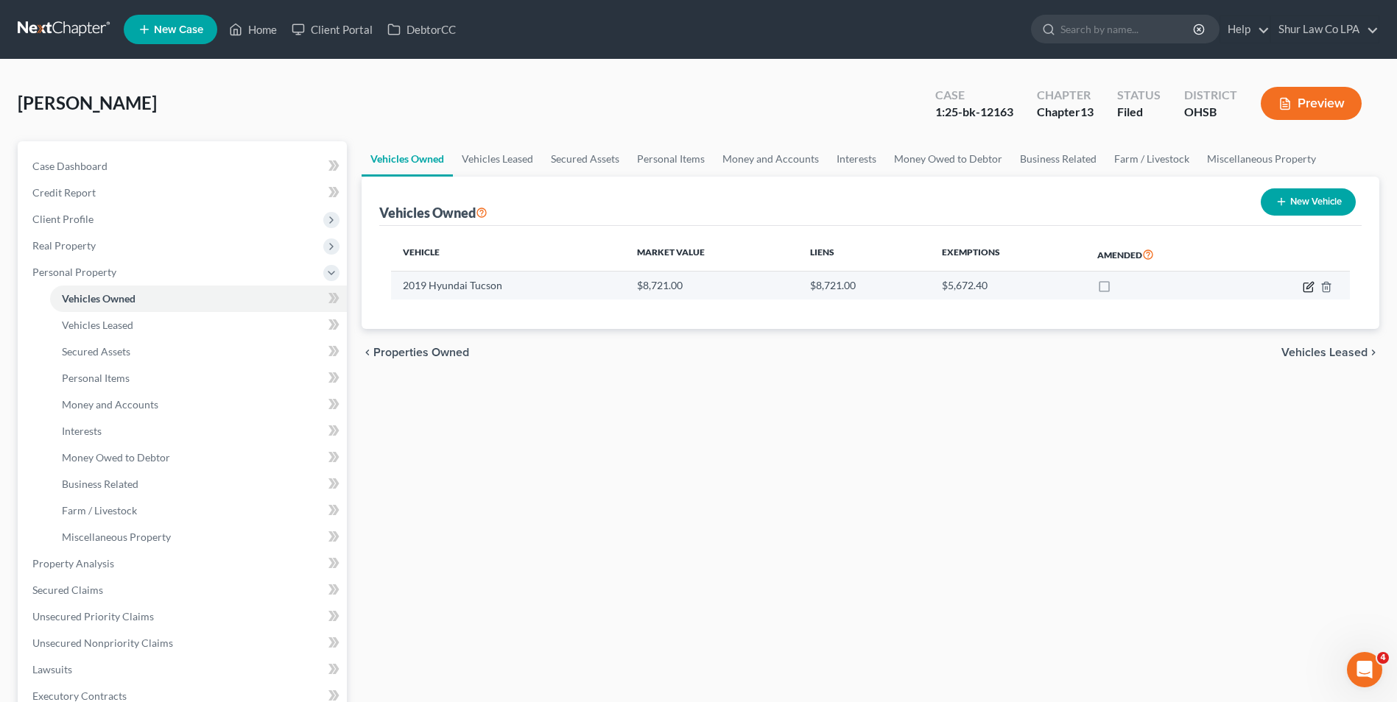
click at [1308, 285] on icon "button" at bounding box center [1309, 285] width 7 height 7
select select "0"
select select "7"
select select "3"
select select "0"
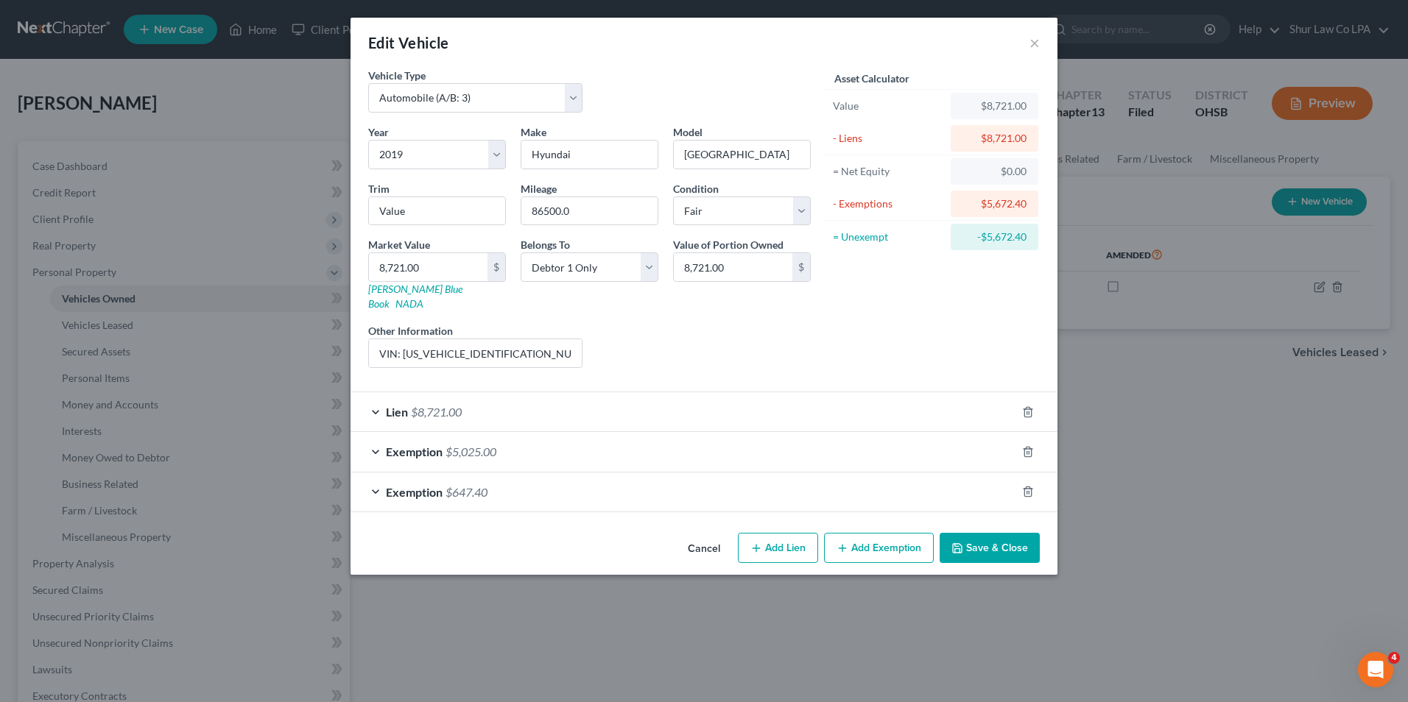
click at [374, 396] on div "Lien $8,721.00" at bounding box center [683, 411] width 666 height 39
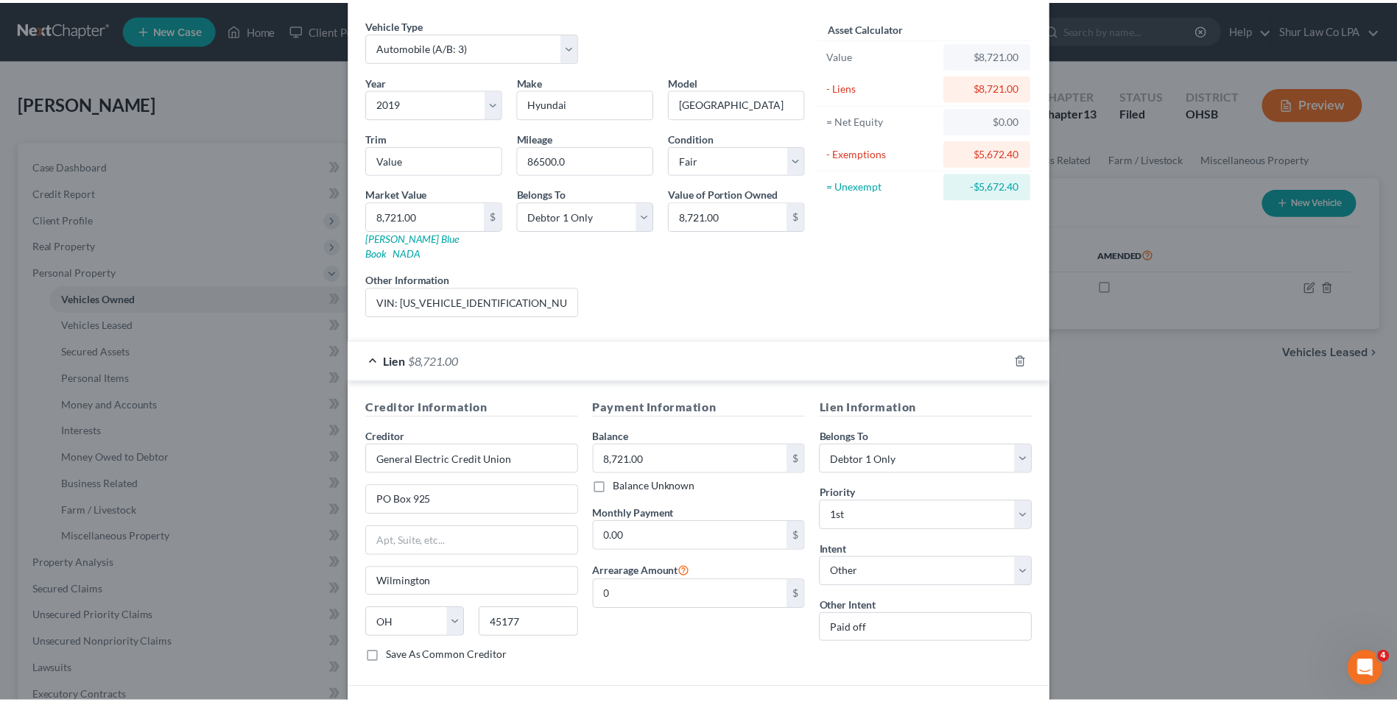
scroll to position [183, 0]
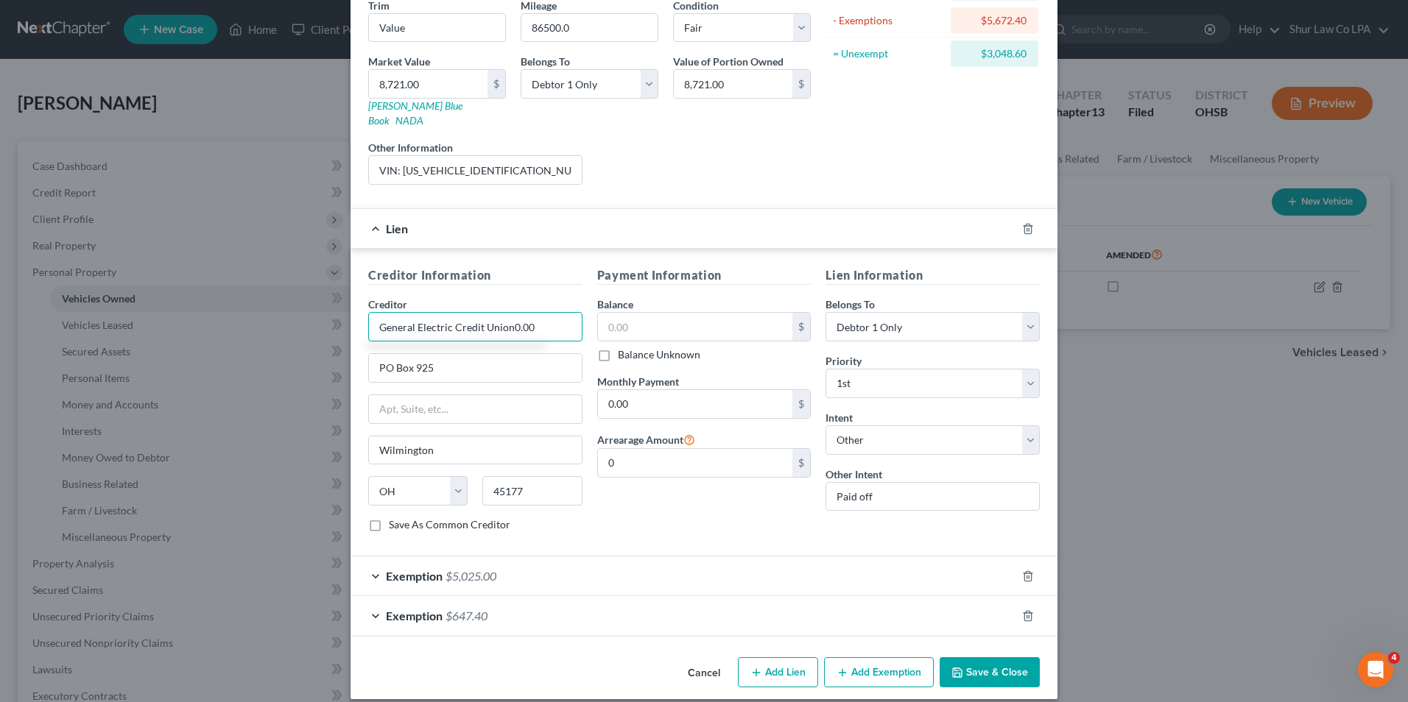
click at [554, 312] on input "General Electric Credit Union0.00" at bounding box center [475, 326] width 214 height 29
type input "General Electric Credit Union"
click at [608, 313] on input "text" at bounding box center [695, 327] width 195 height 28
type input "0.00"
click at [714, 184] on form "Vehicle Type Select Automobile (A/B: 3) Truck (A/B: 3) Trailer (A/B: 4) Watercr…" at bounding box center [704, 260] width 672 height 753
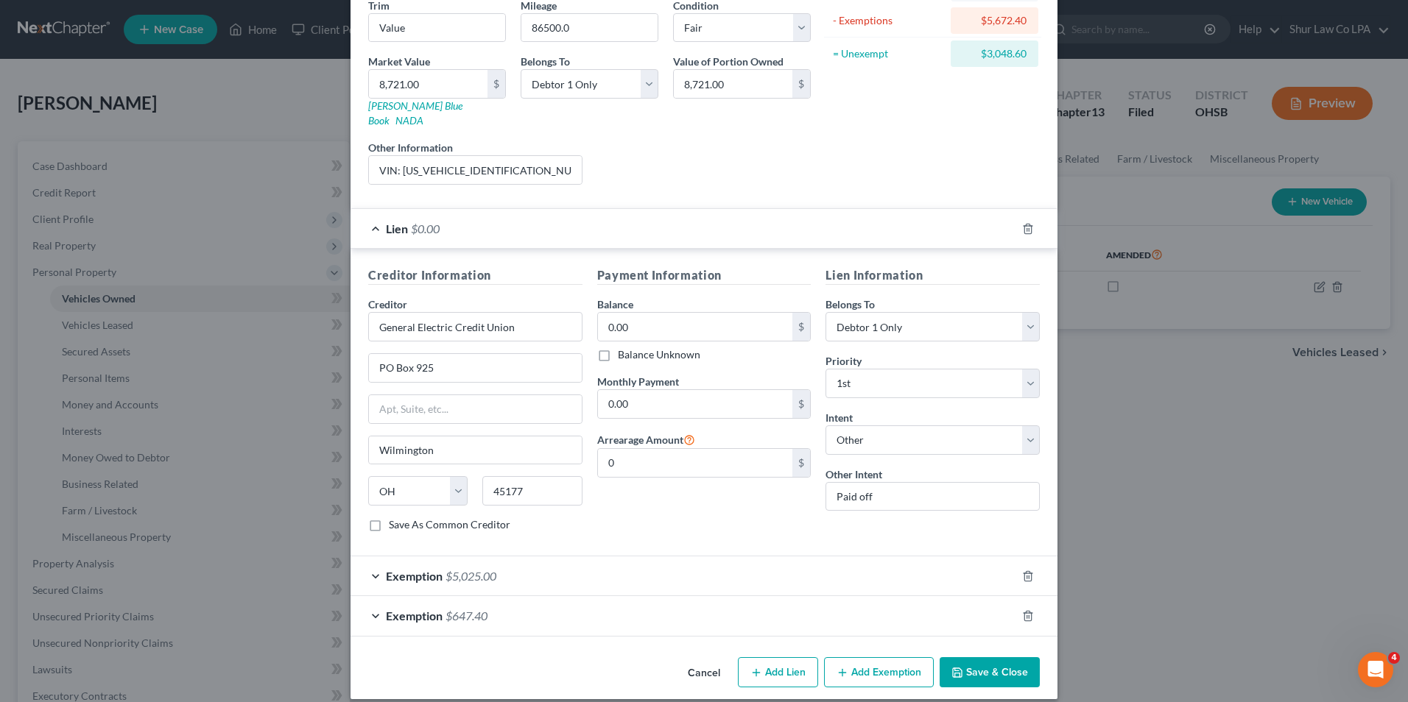
click at [987, 660] on button "Save & Close" at bounding box center [990, 673] width 100 height 31
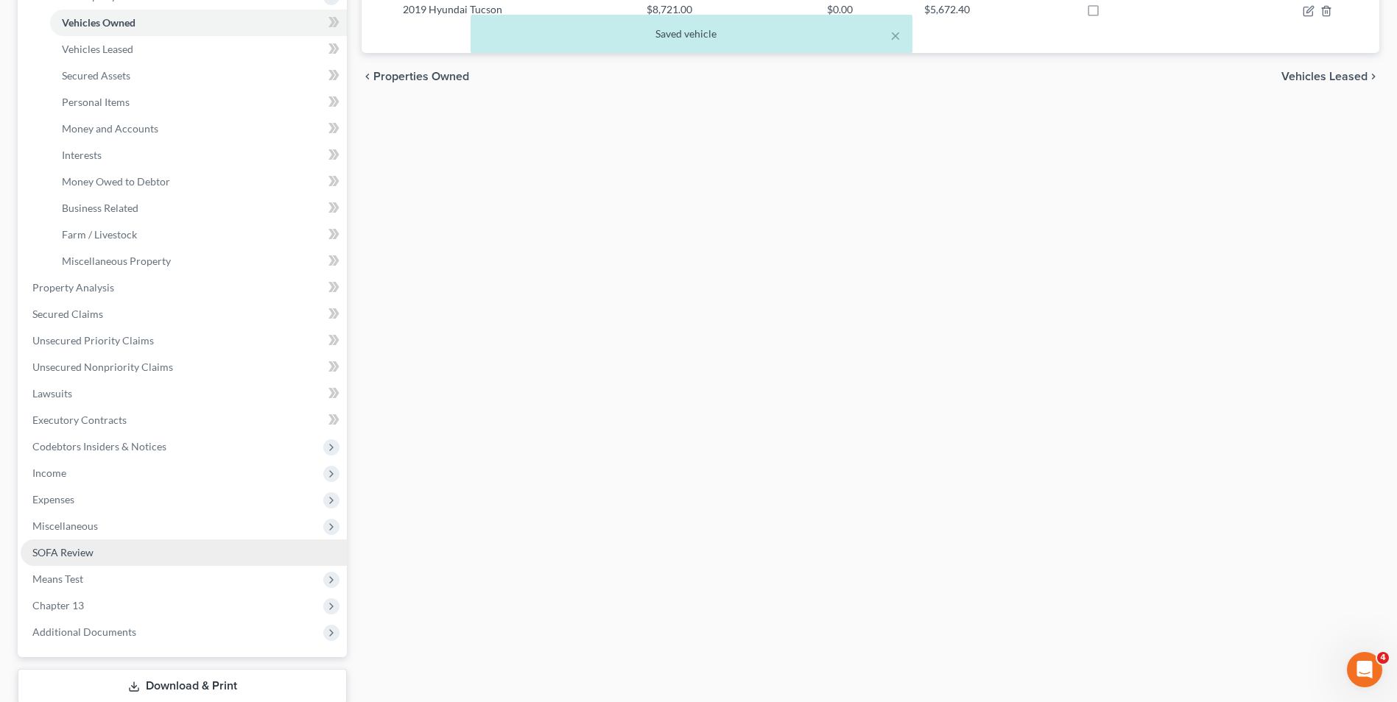
scroll to position [295, 0]
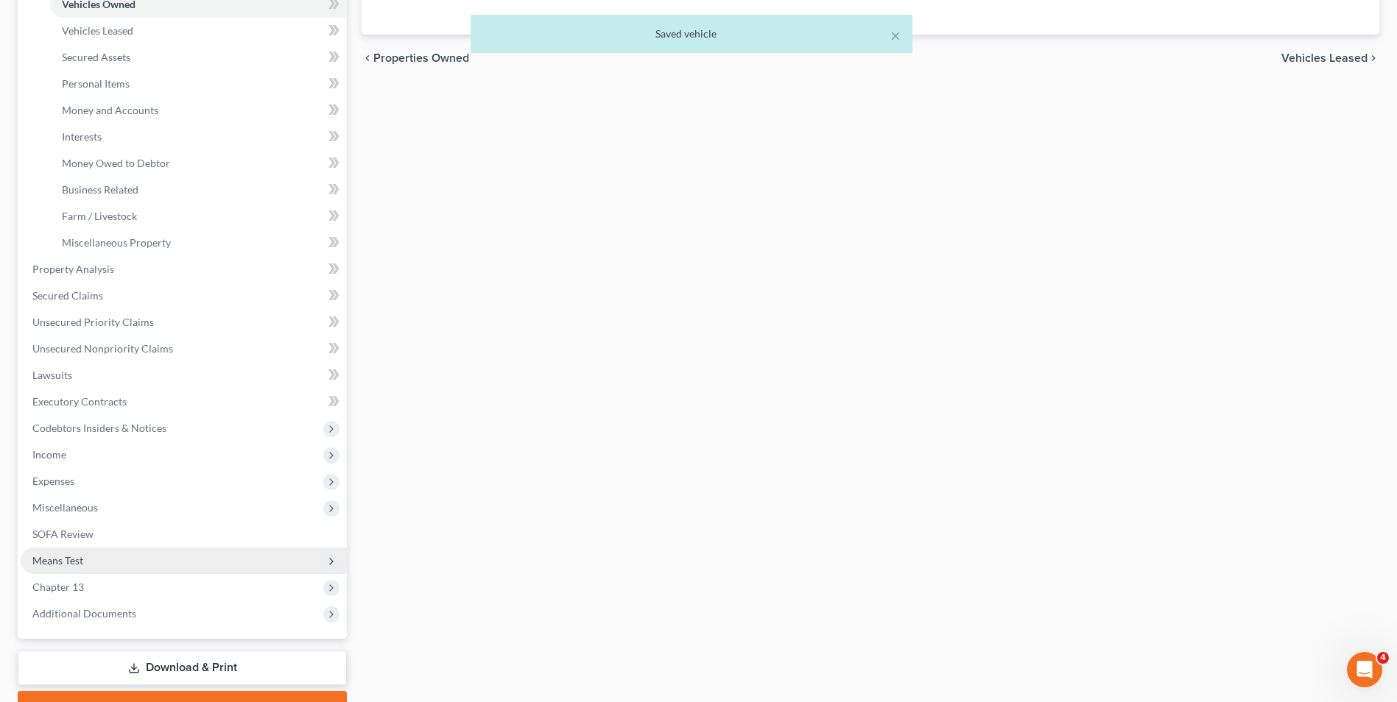
click at [82, 565] on span "Means Test" at bounding box center [57, 560] width 51 height 13
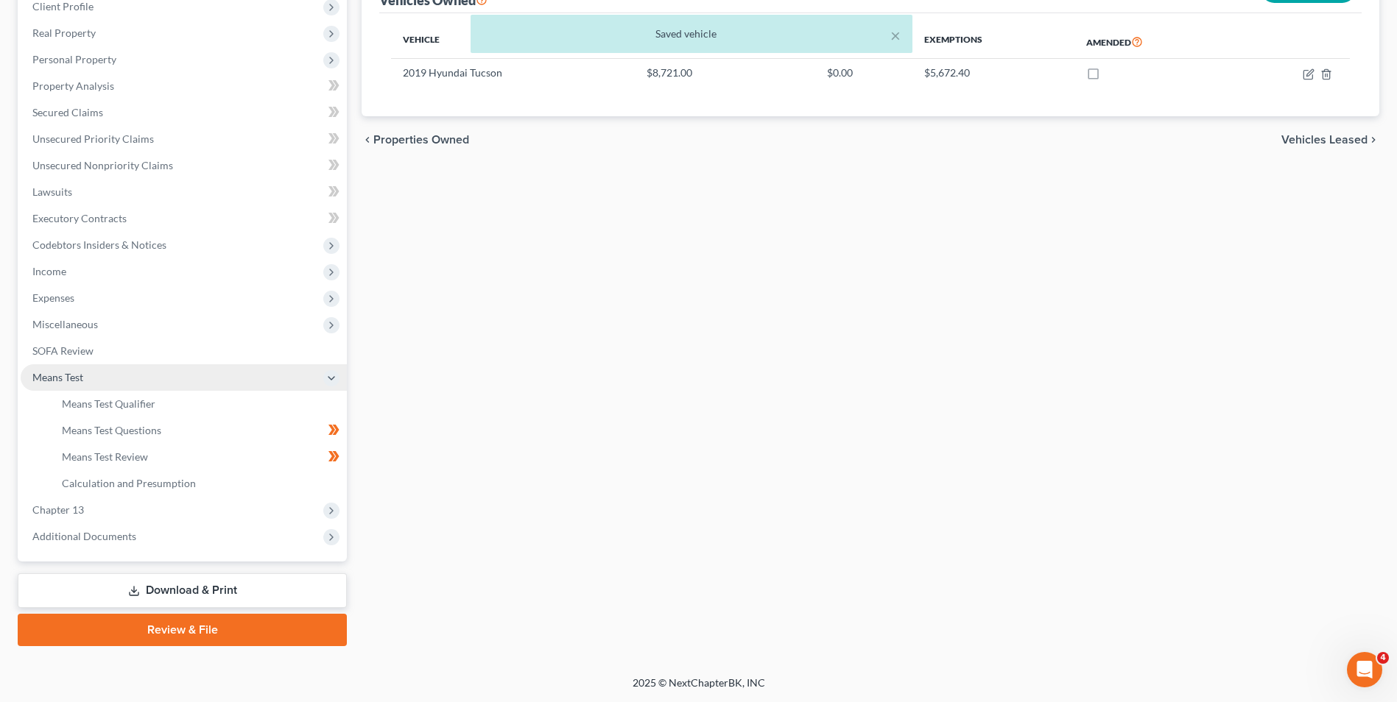
scroll to position [213, 0]
click at [130, 392] on link "Means Test Qualifier" at bounding box center [198, 404] width 297 height 27
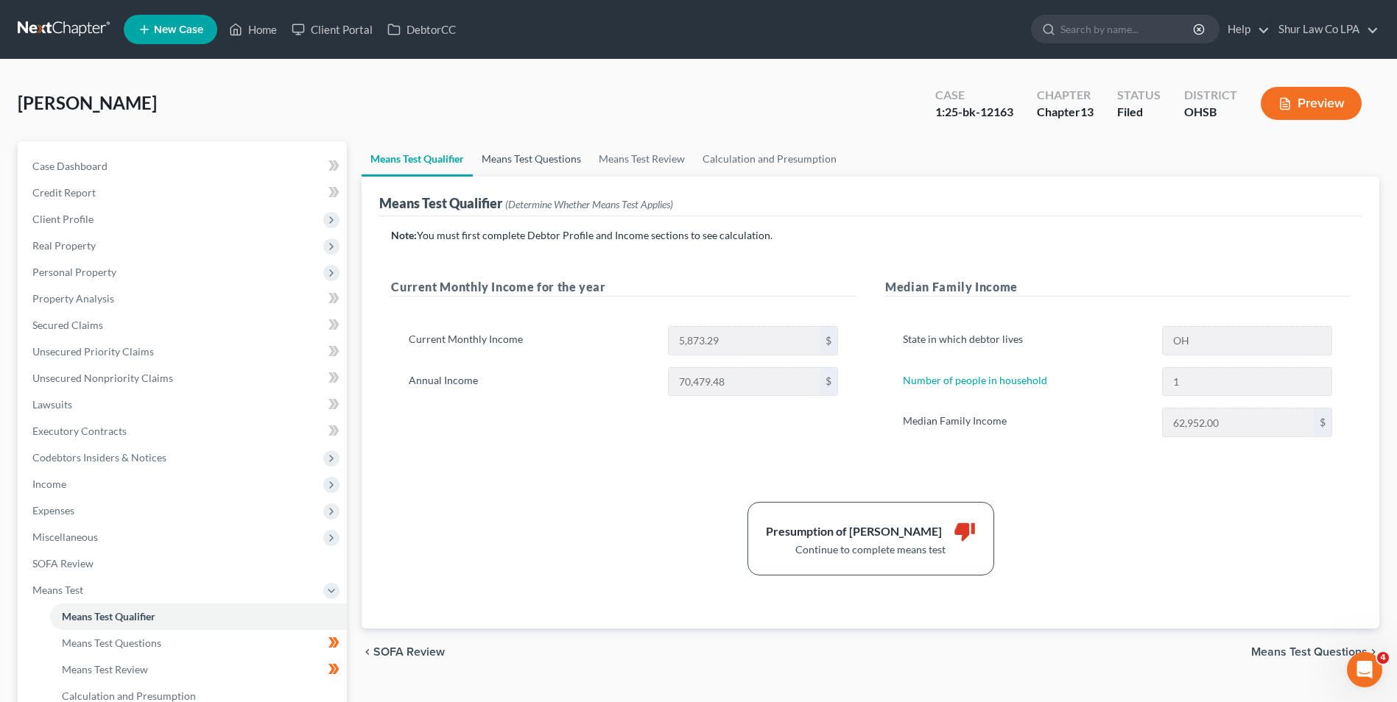
click at [546, 166] on link "Means Test Questions" at bounding box center [531, 158] width 117 height 35
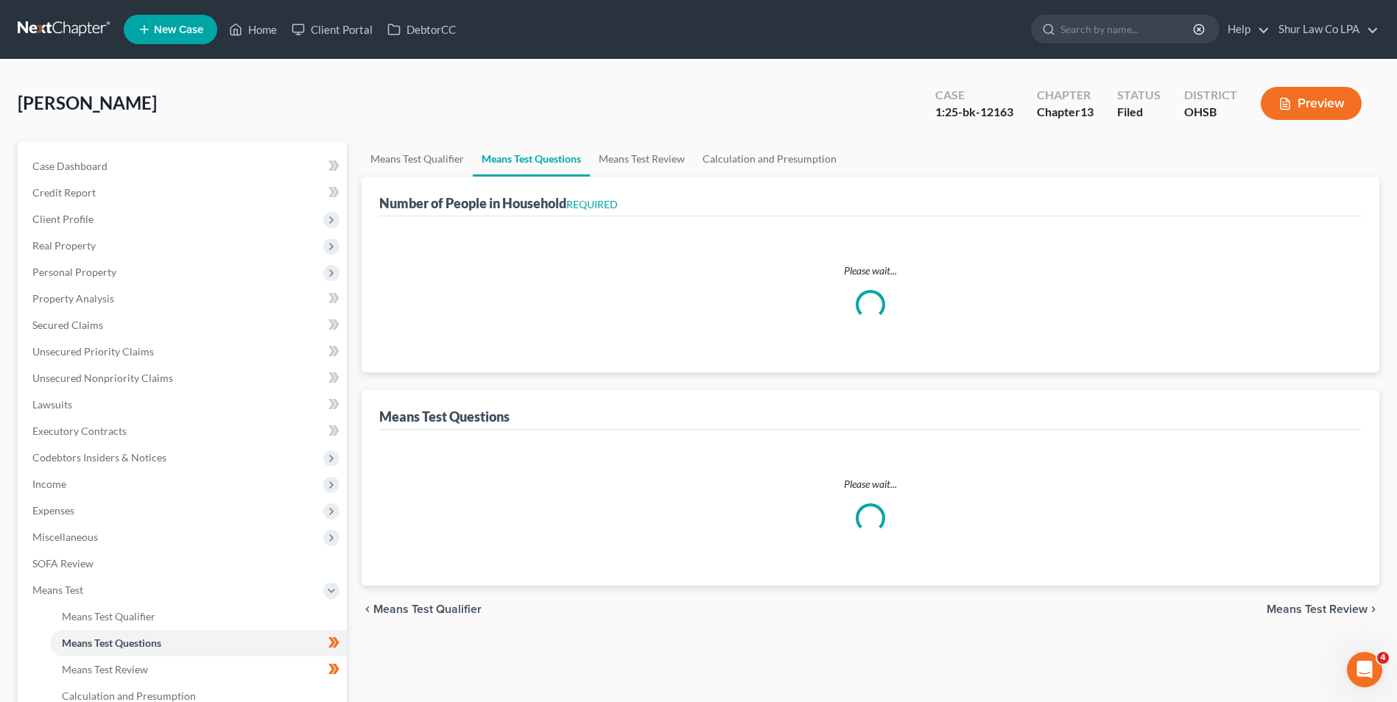
select select "0"
select select "60"
select select "1"
select select "60"
select select "1"
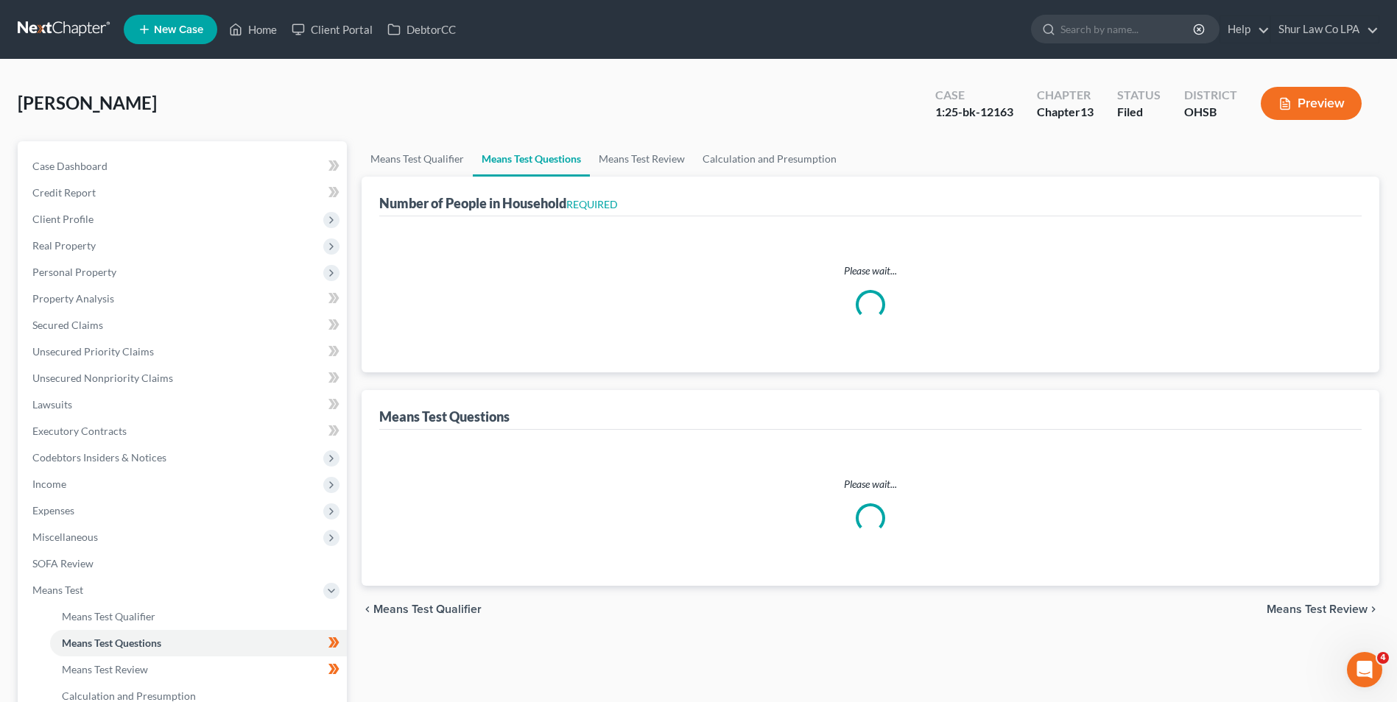
select select "0"
select select "1"
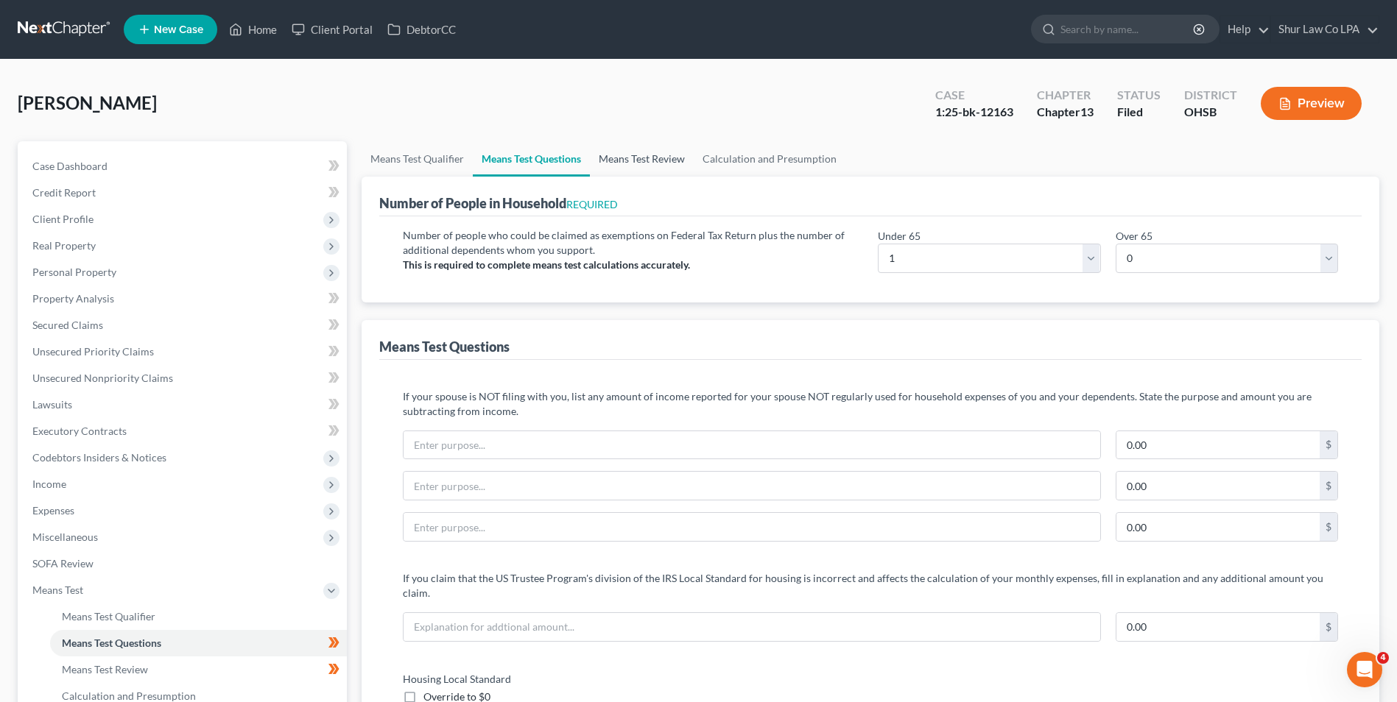
click at [635, 163] on link "Means Test Review" at bounding box center [642, 158] width 104 height 35
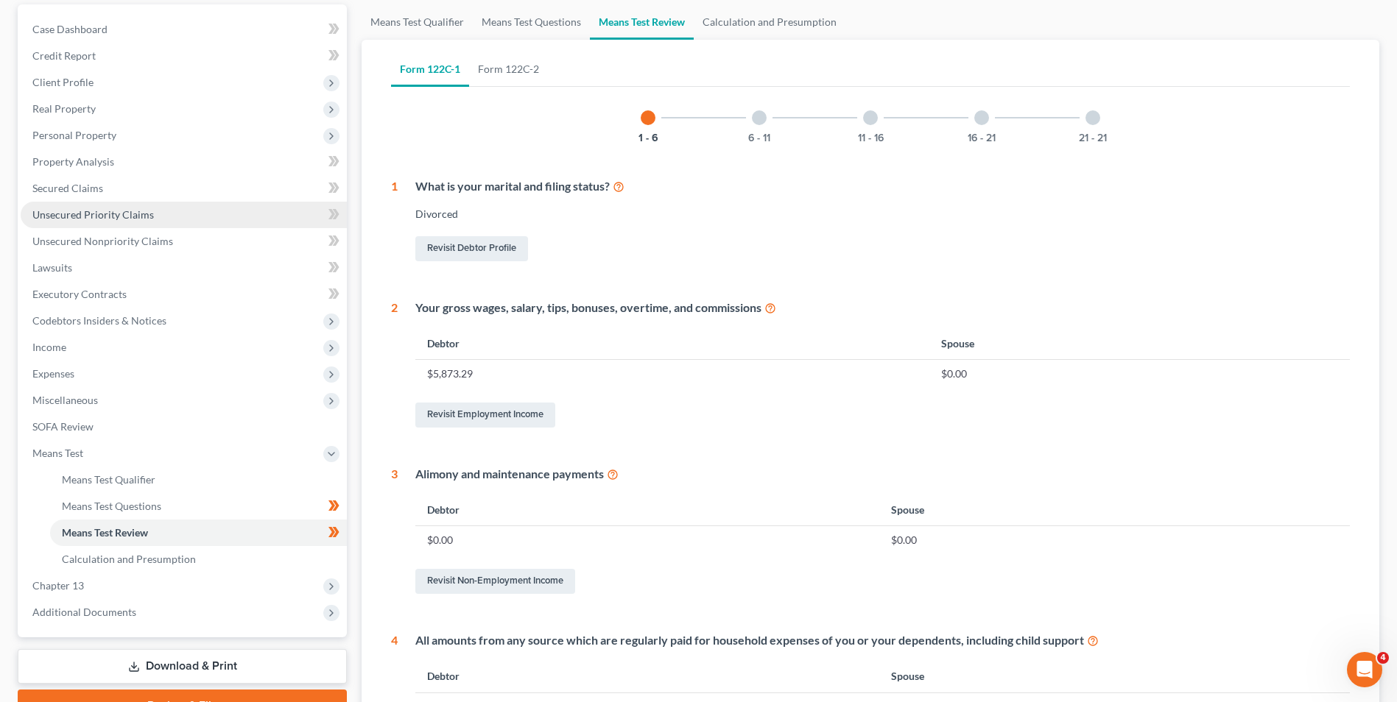
scroll to position [147, 0]
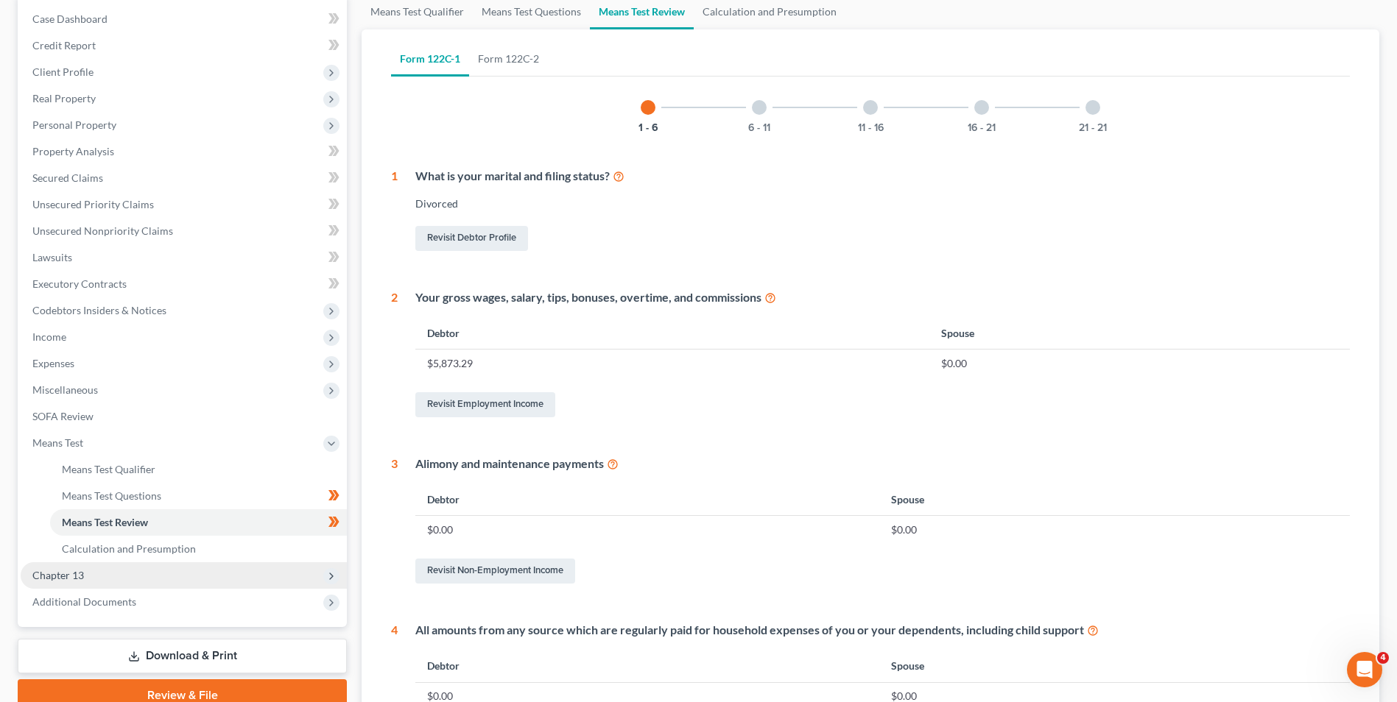
click at [93, 577] on span "Chapter 13" at bounding box center [184, 576] width 326 height 27
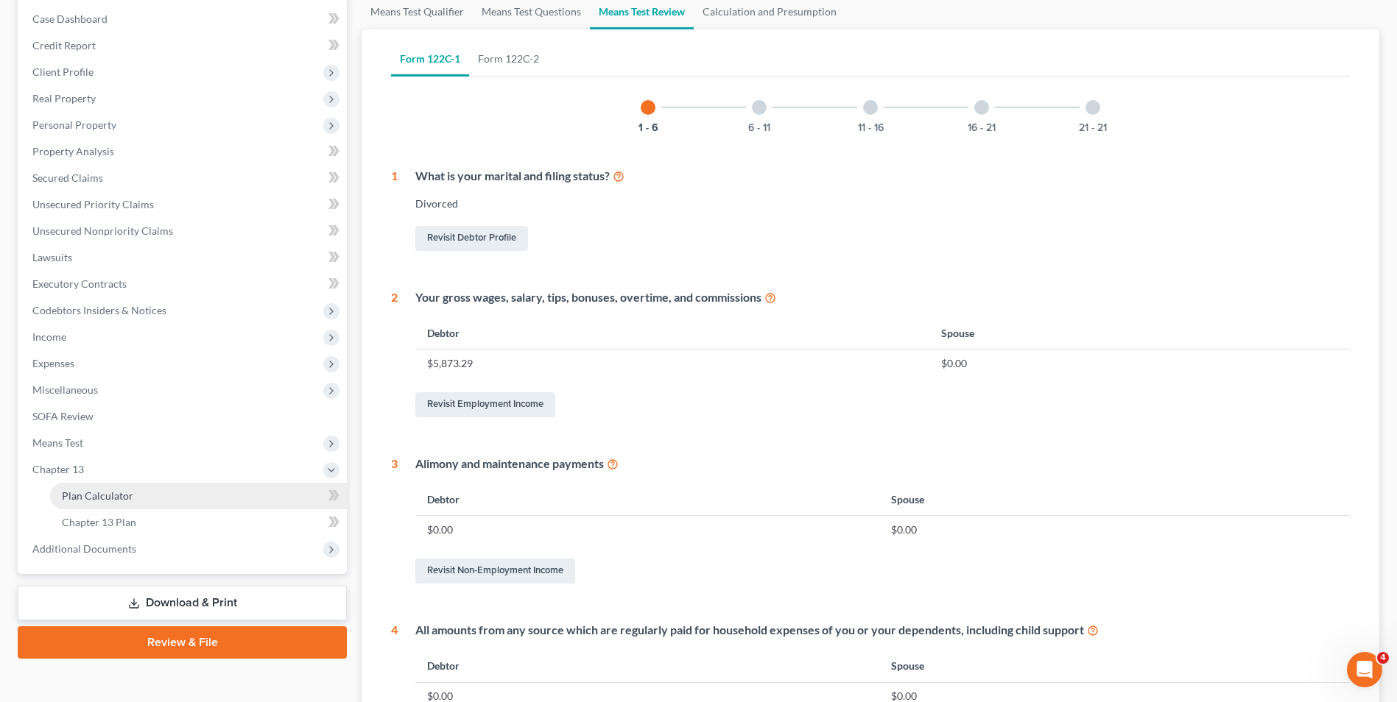
click at [127, 499] on span "Plan Calculator" at bounding box center [97, 496] width 71 height 13
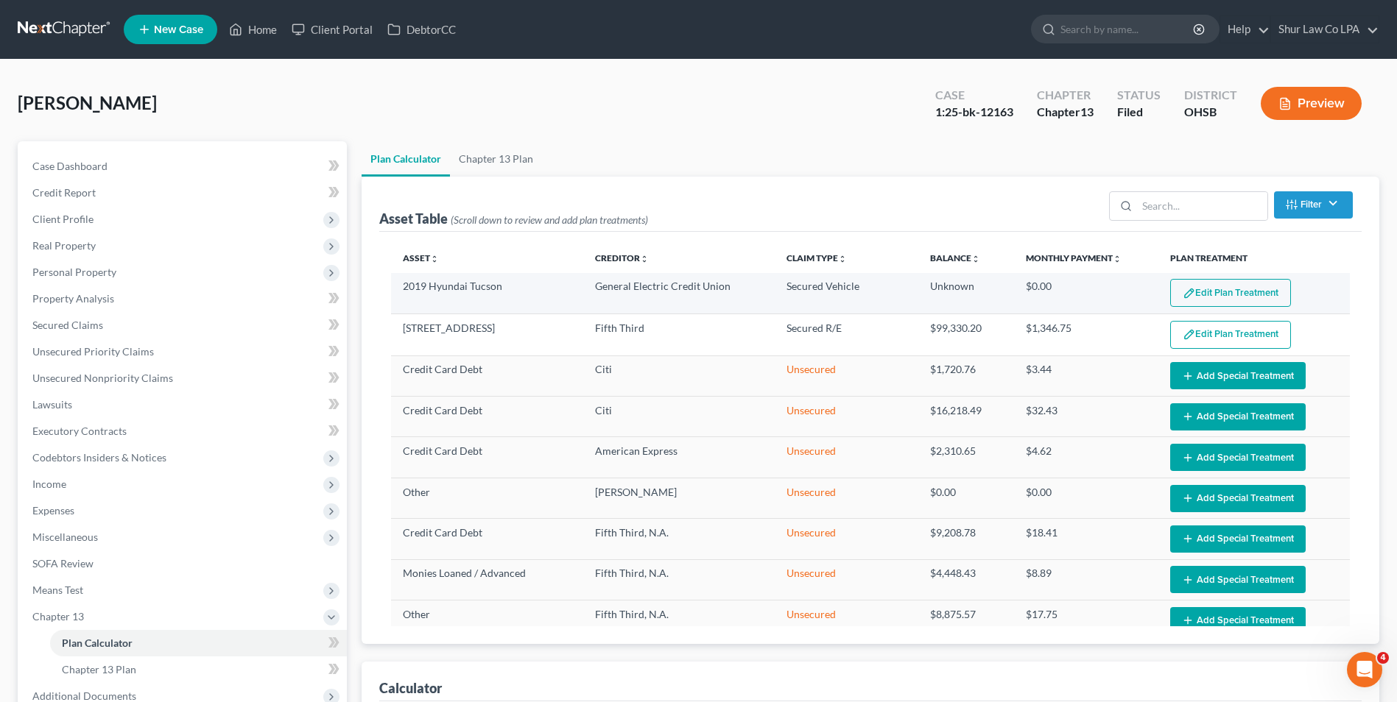
select select "59"
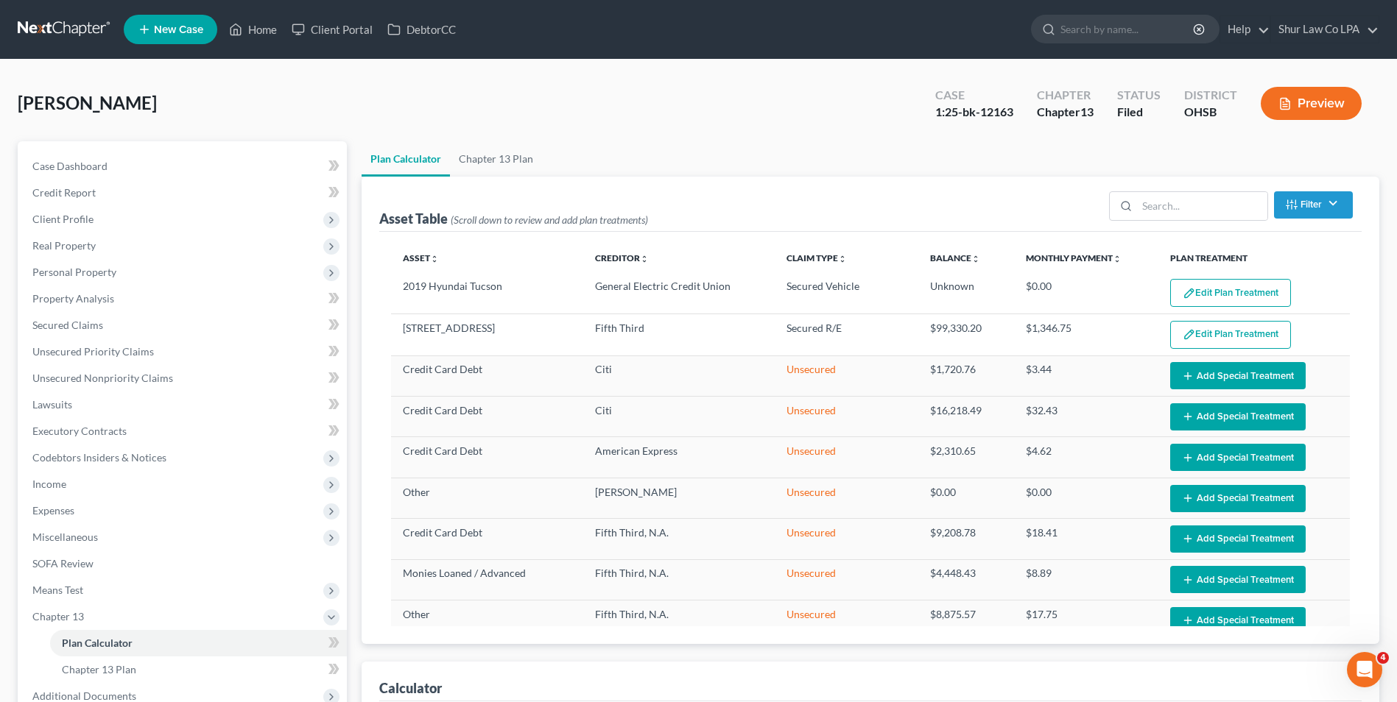
click at [1208, 290] on button "Edit Plan Treatment" at bounding box center [1230, 293] width 121 height 28
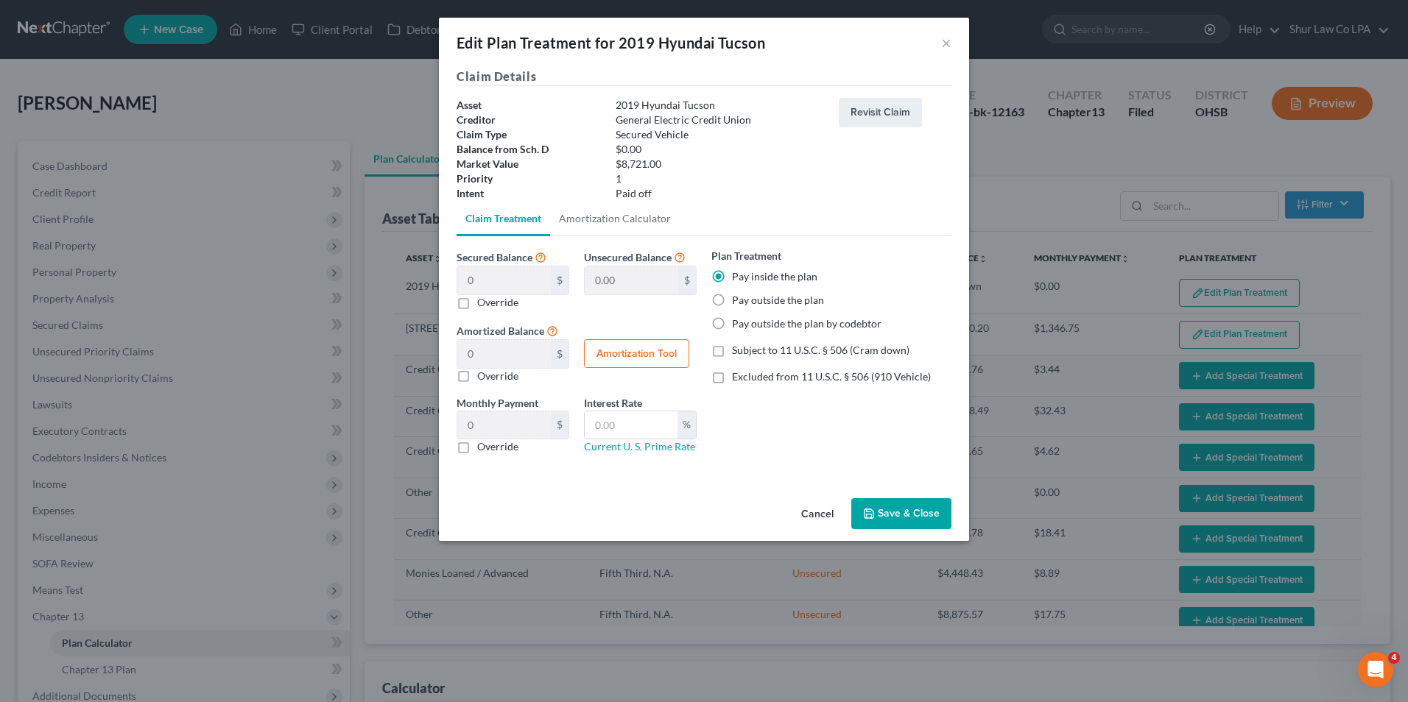
click at [732, 299] on label "Pay outside the plan" at bounding box center [778, 300] width 92 height 15
click at [738, 299] on input "Pay outside the plan" at bounding box center [743, 298] width 10 height 10
radio input "true"
click at [876, 508] on button "Save & Close" at bounding box center [901, 513] width 100 height 31
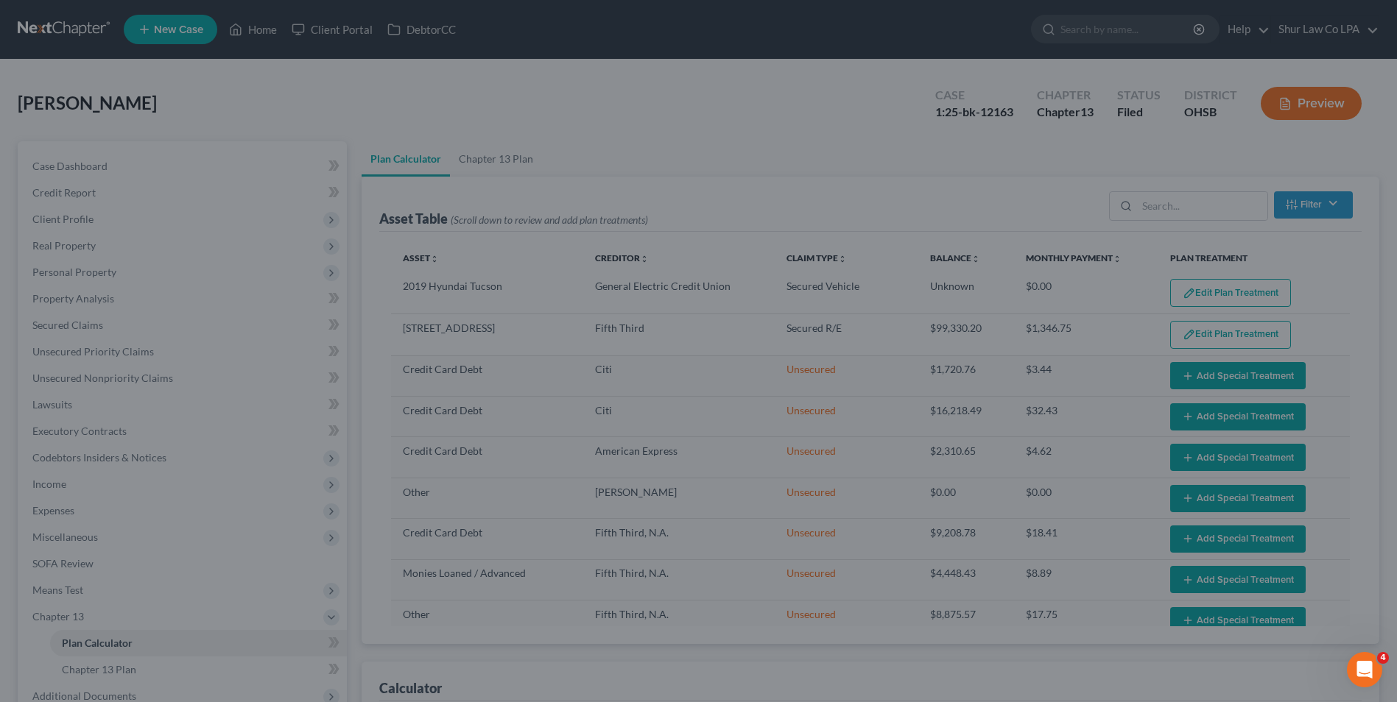
select select "59"
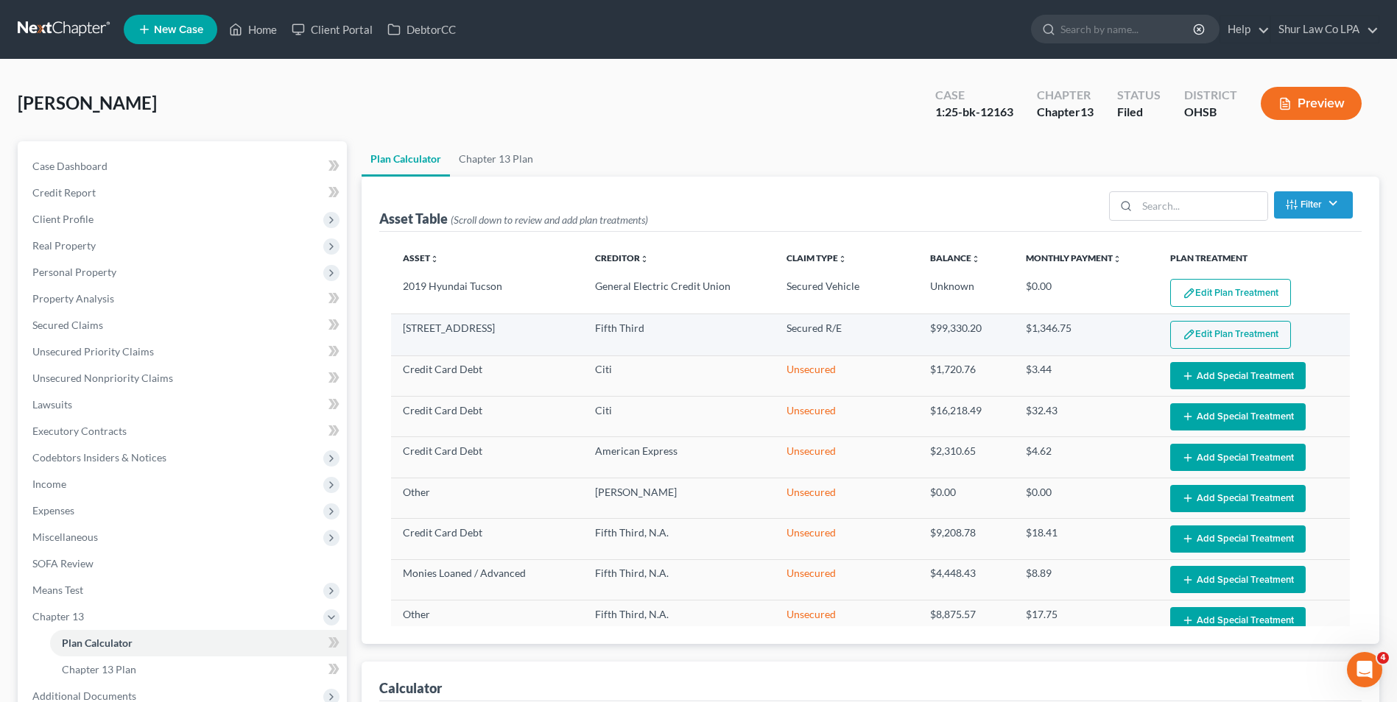
click at [1219, 336] on button "Edit Plan Treatment" at bounding box center [1230, 335] width 121 height 28
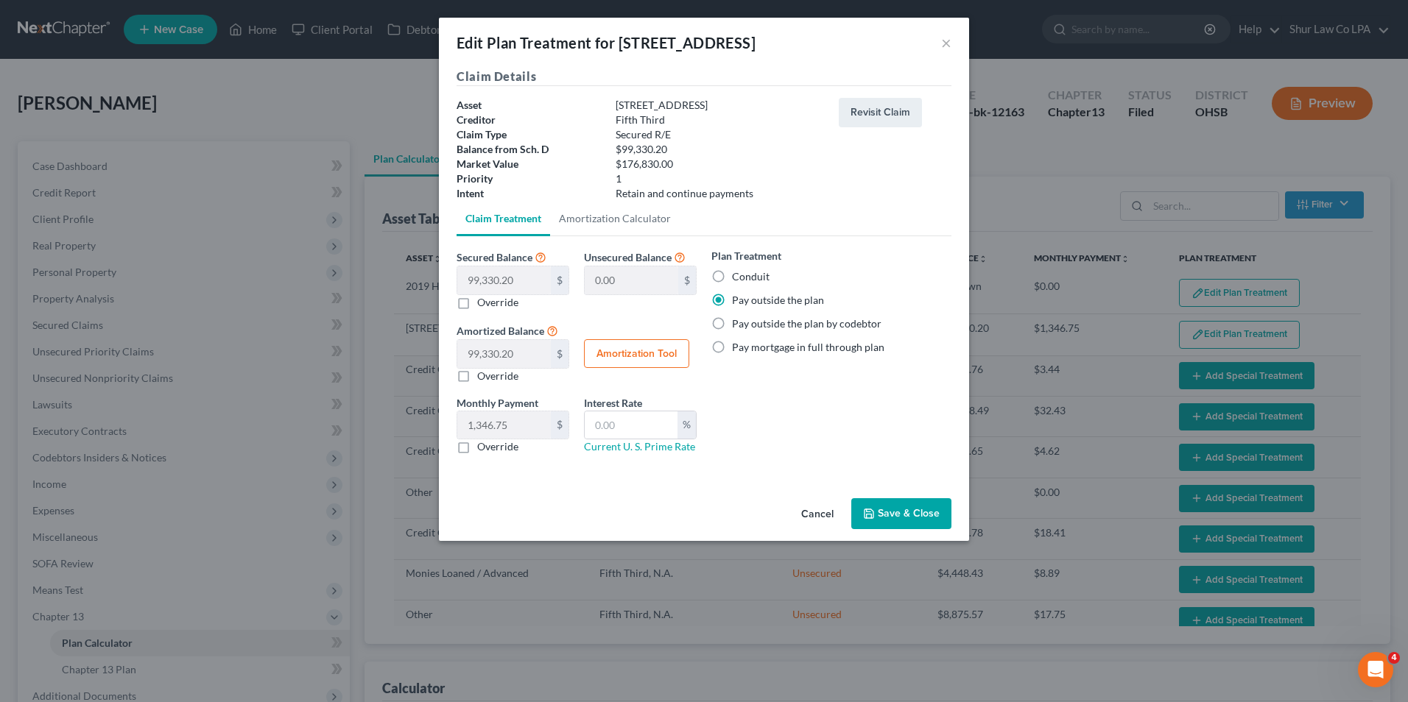
click at [883, 507] on button "Save & Close" at bounding box center [901, 513] width 100 height 31
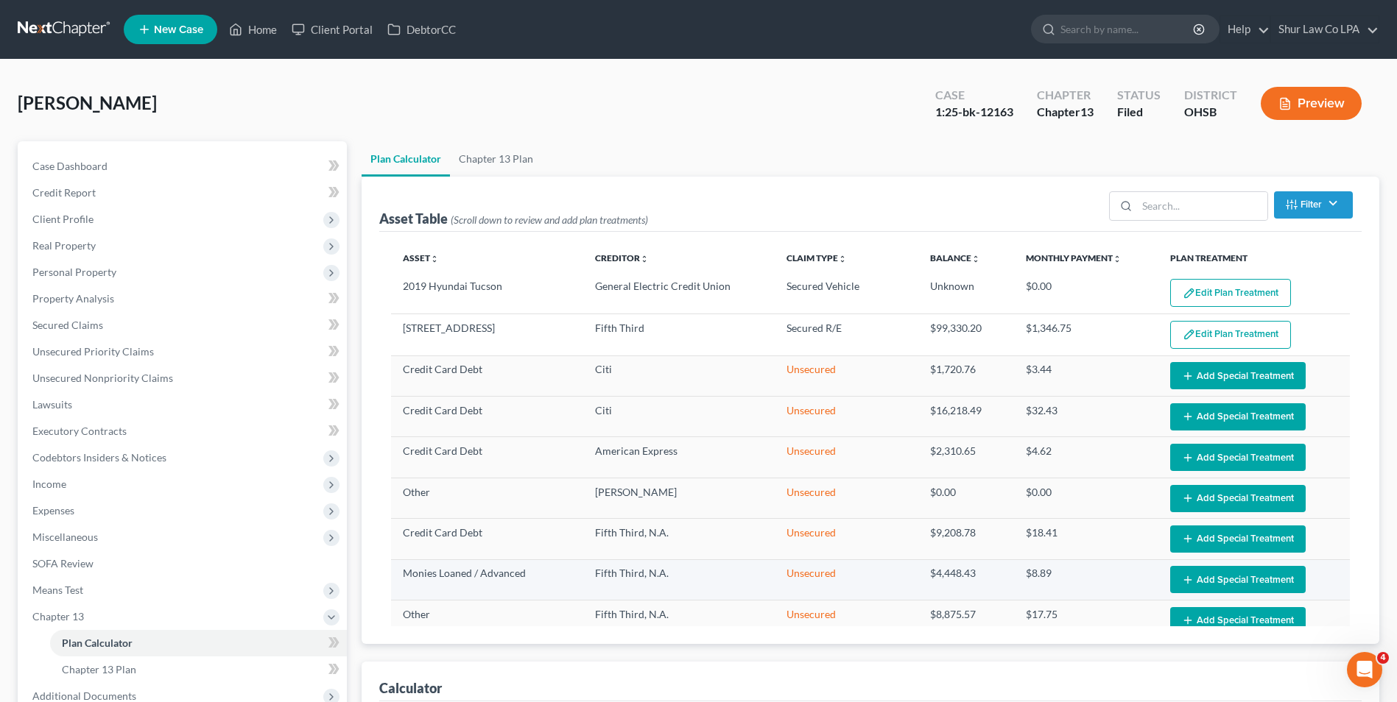
select select "59"
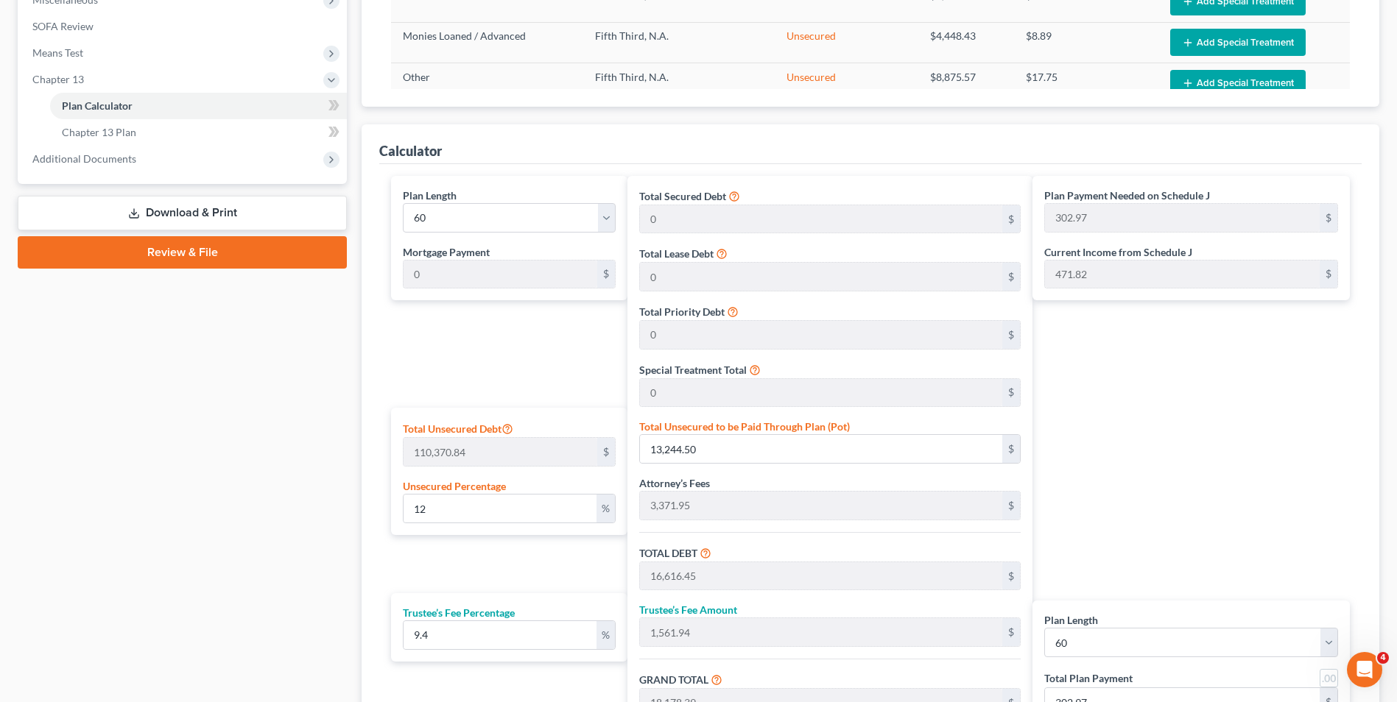
scroll to position [663, 0]
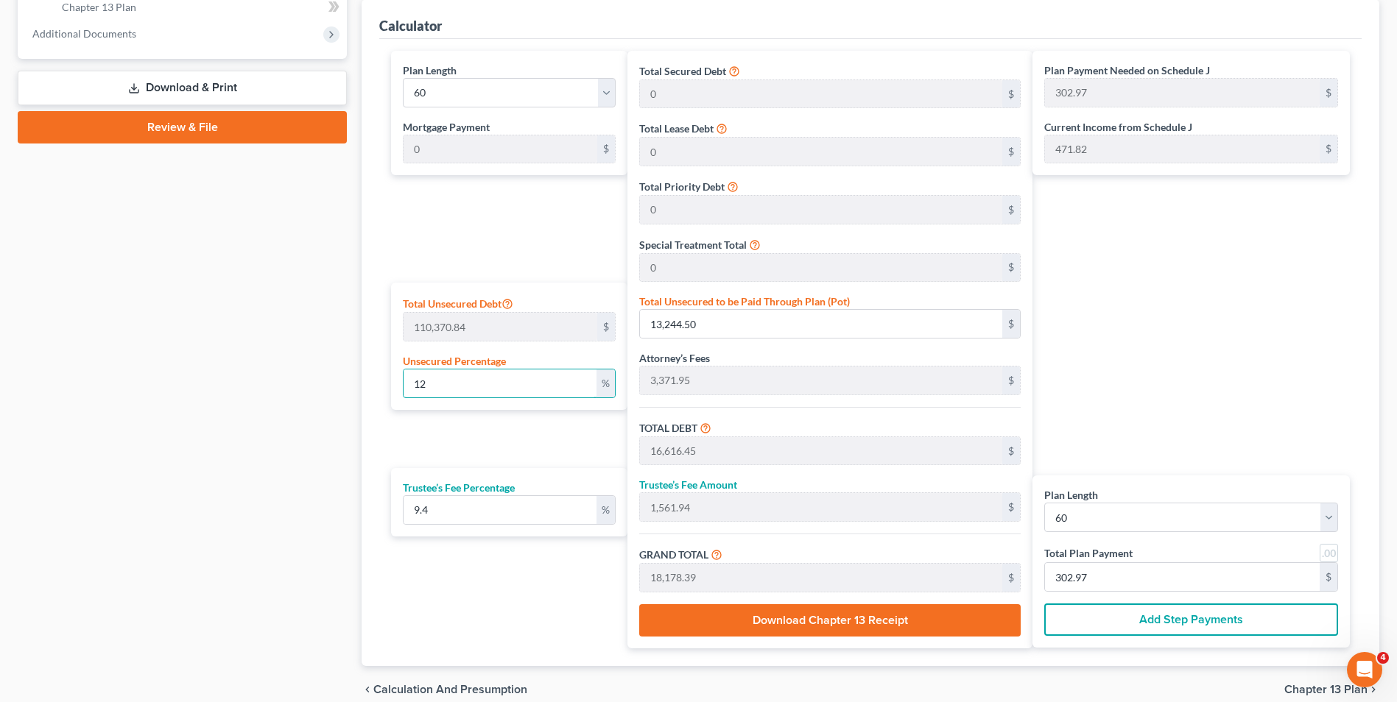
drag, startPoint x: 435, startPoint y: 391, endPoint x: 401, endPoint y: 390, distance: 34.6
click at [401, 390] on div "Total Unsecured Debt 110,370.84 $ Unsecured Percentage 12 %" at bounding box center [509, 346] width 236 height 127
type input "2"
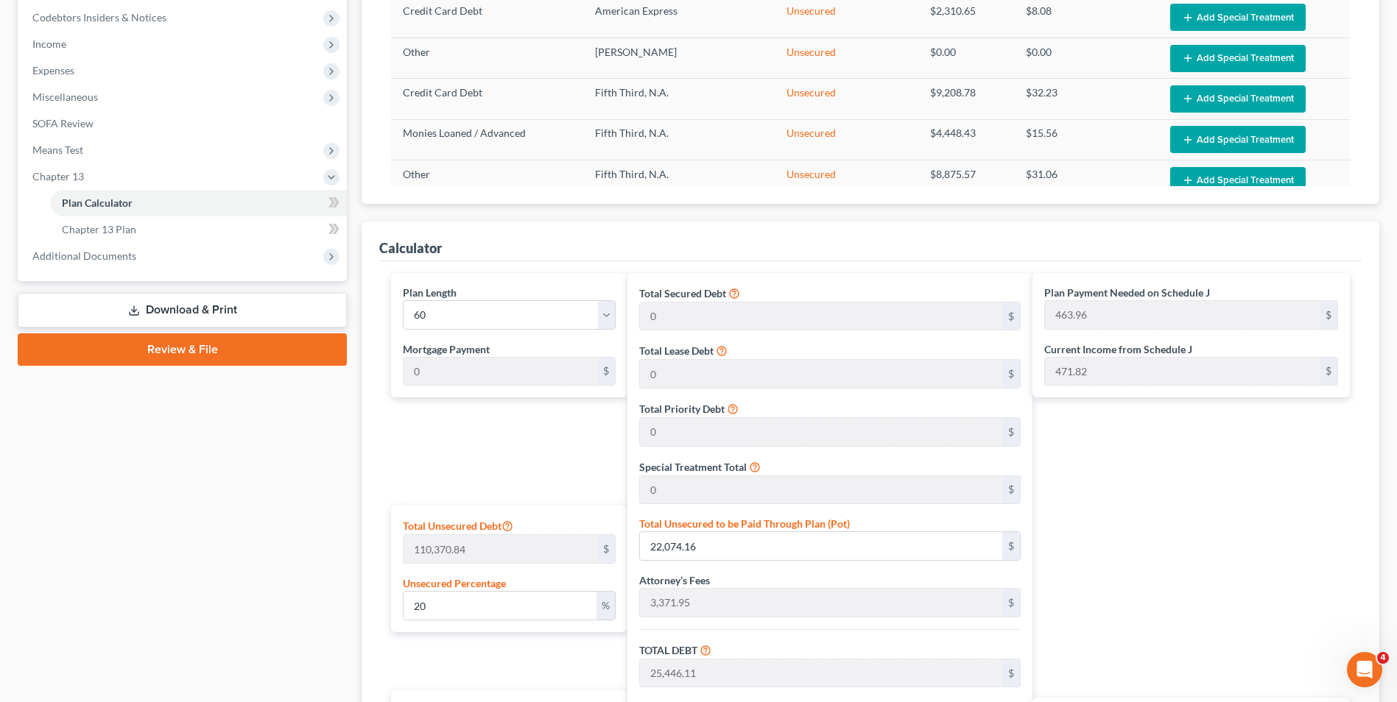
scroll to position [147, 0]
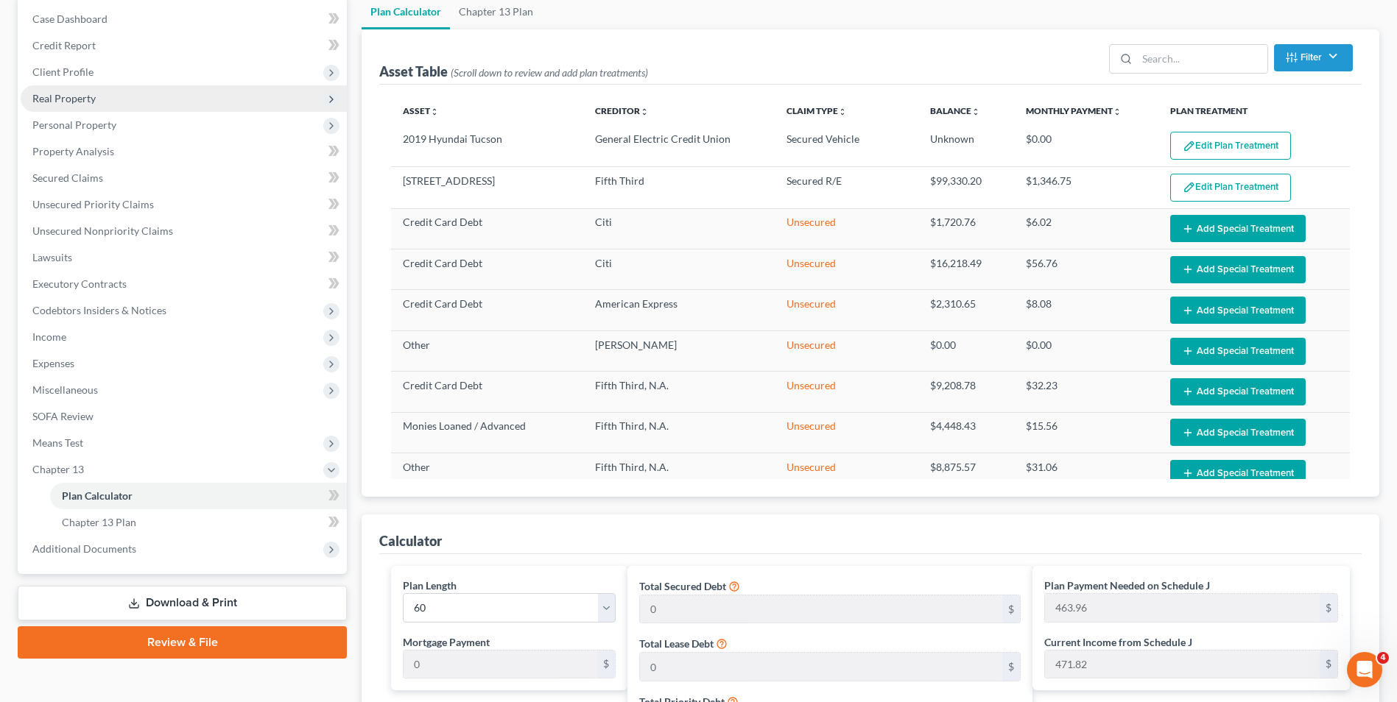
click at [77, 92] on span "Real Property" at bounding box center [63, 98] width 63 height 13
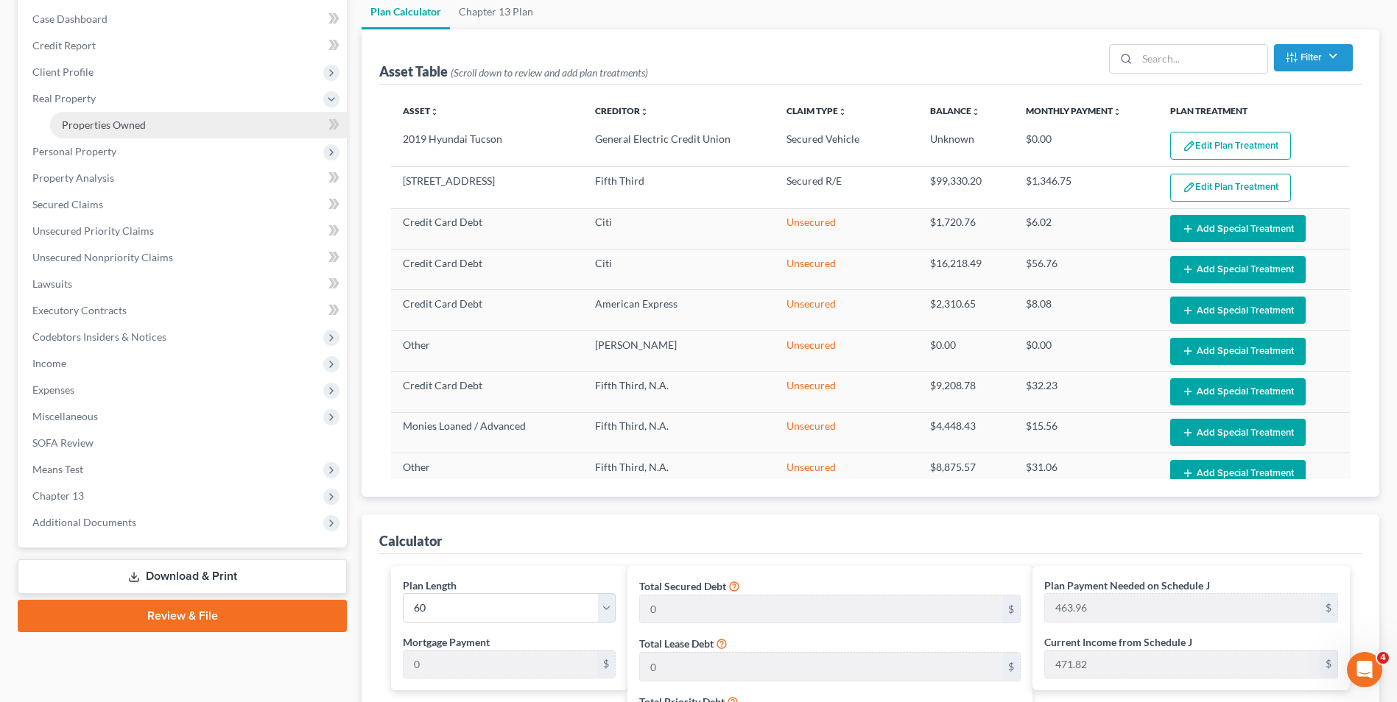
click at [119, 125] on span "Properties Owned" at bounding box center [104, 125] width 84 height 13
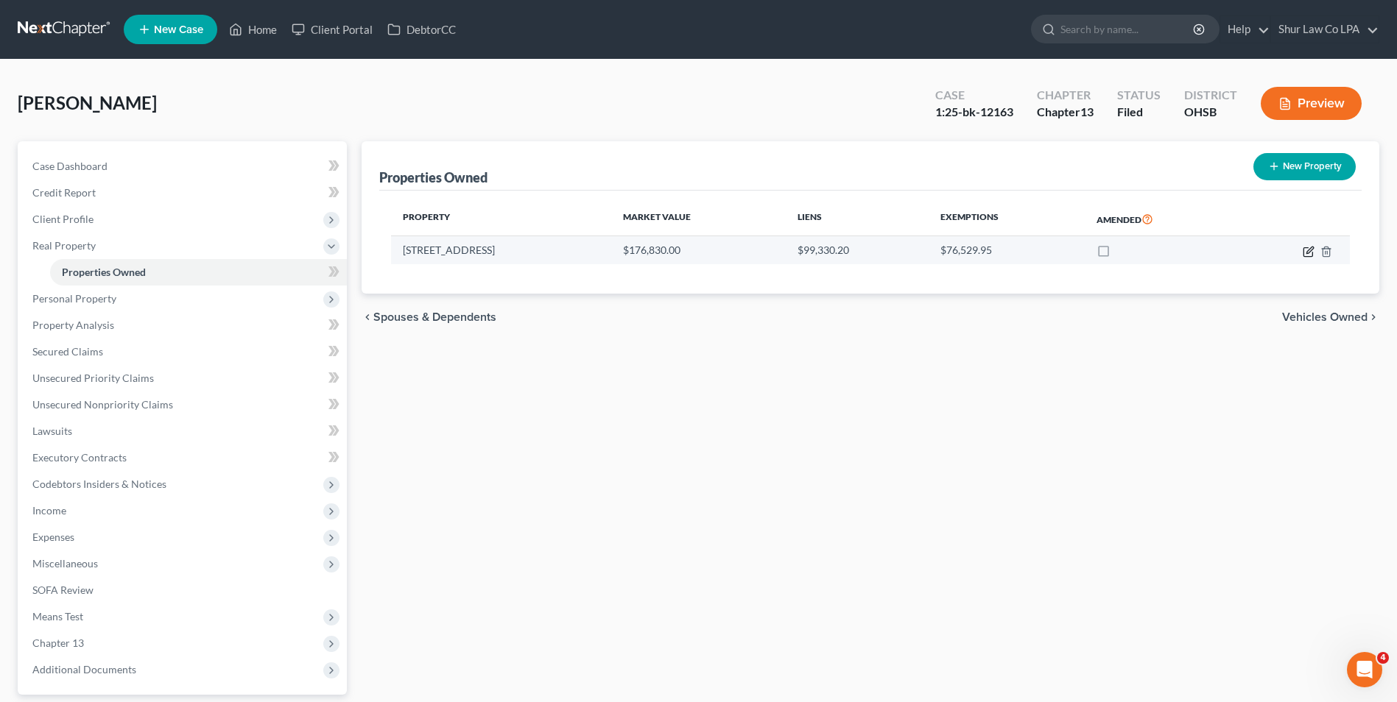
click at [1310, 253] on icon "button" at bounding box center [1309, 252] width 12 height 12
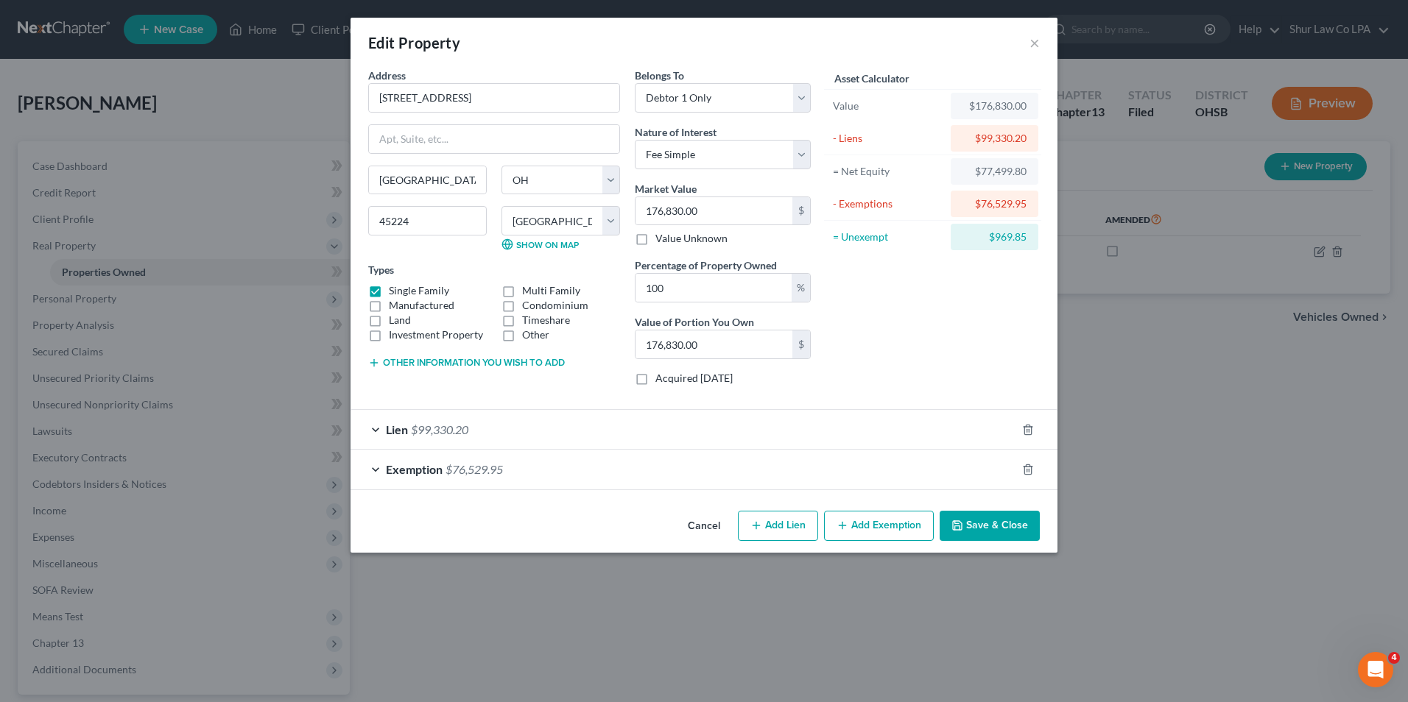
click at [378, 469] on div "Exemption $76,529.95" at bounding box center [683, 469] width 666 height 39
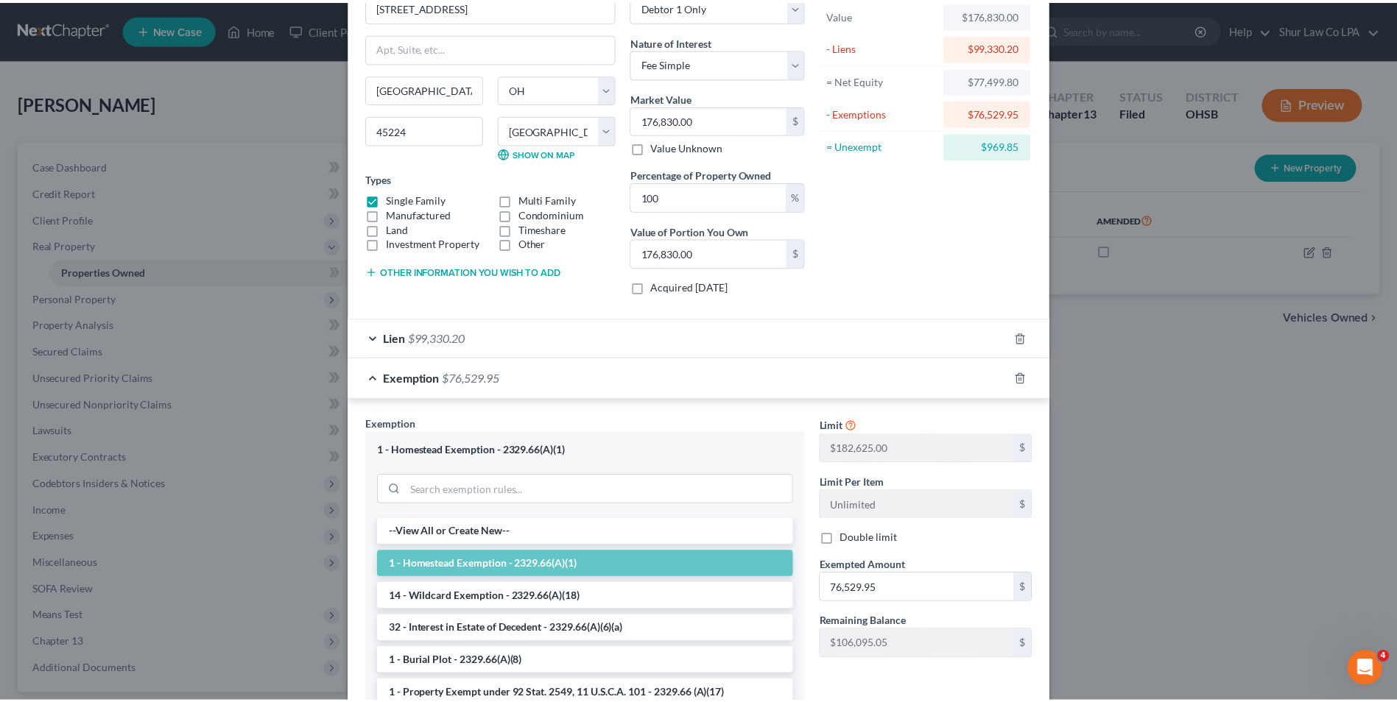
scroll to position [249, 0]
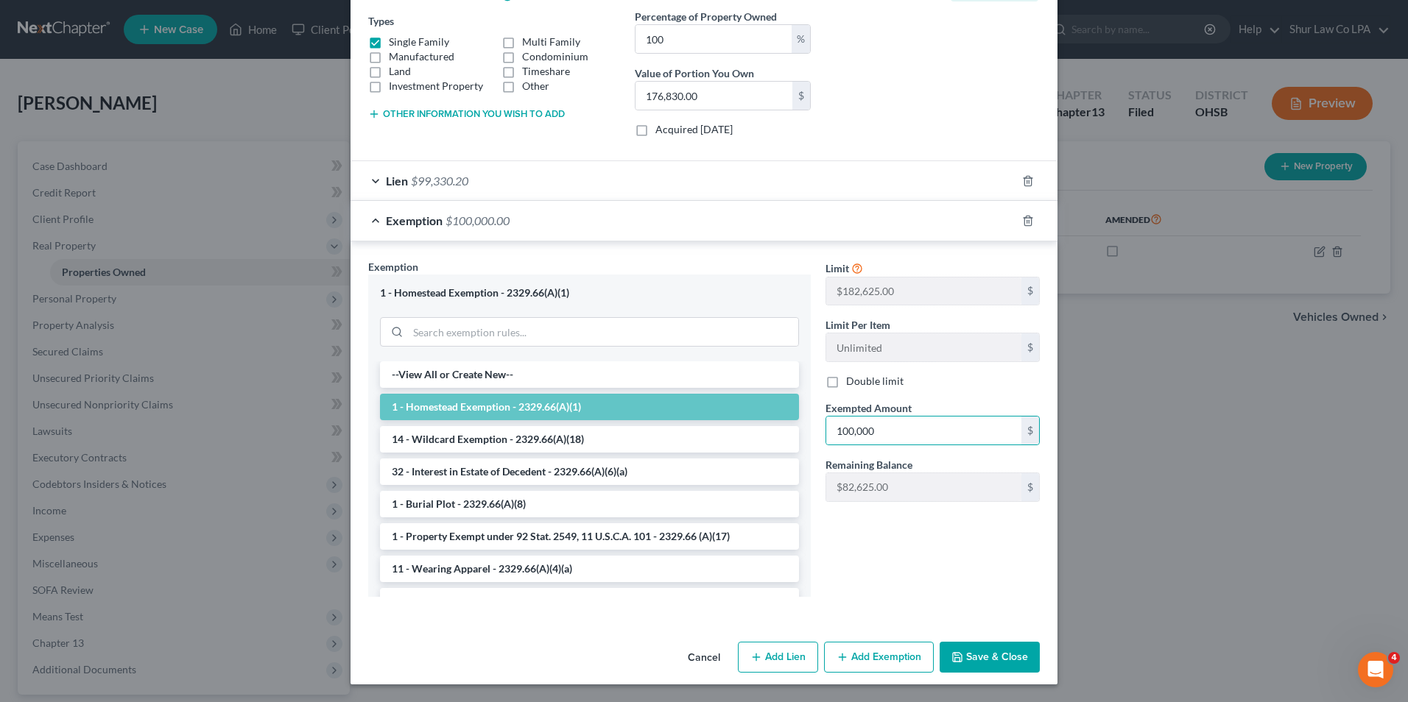
click at [998, 643] on button "Save & Close" at bounding box center [990, 657] width 100 height 31
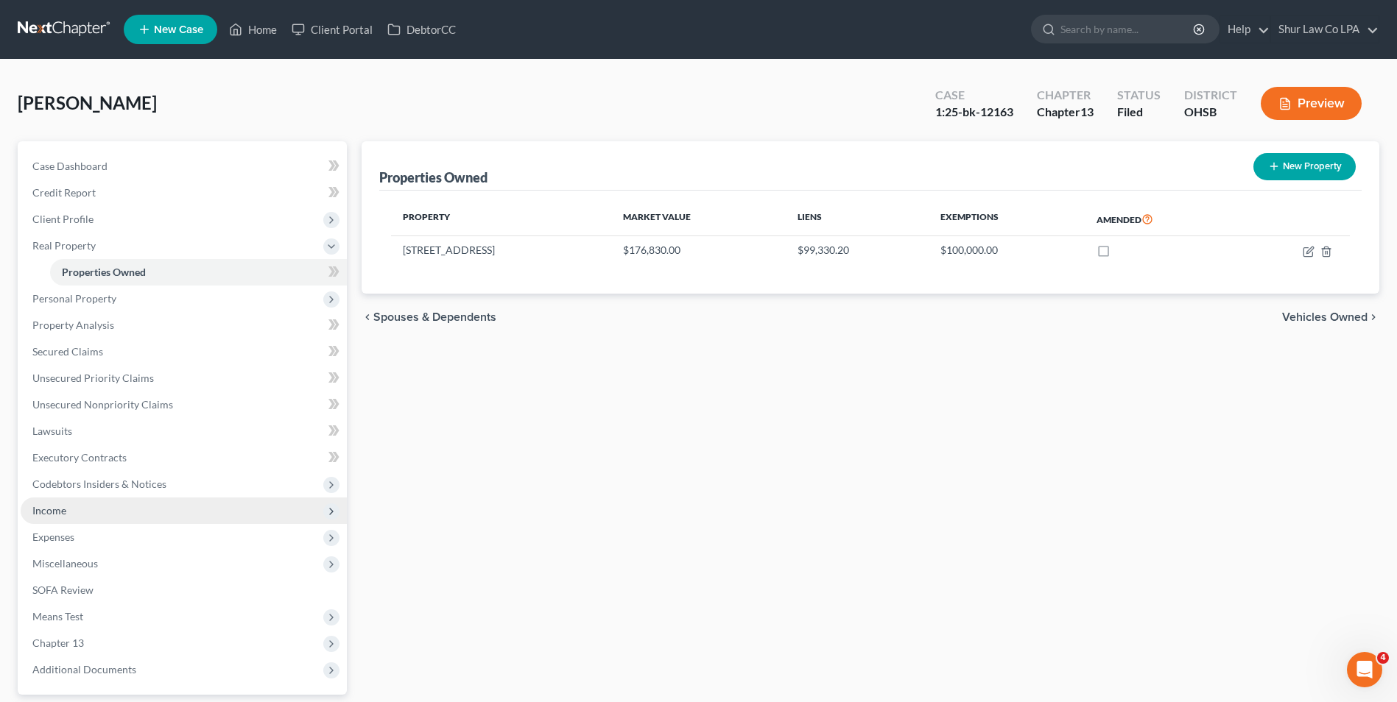
click at [68, 511] on span "Income" at bounding box center [184, 511] width 326 height 27
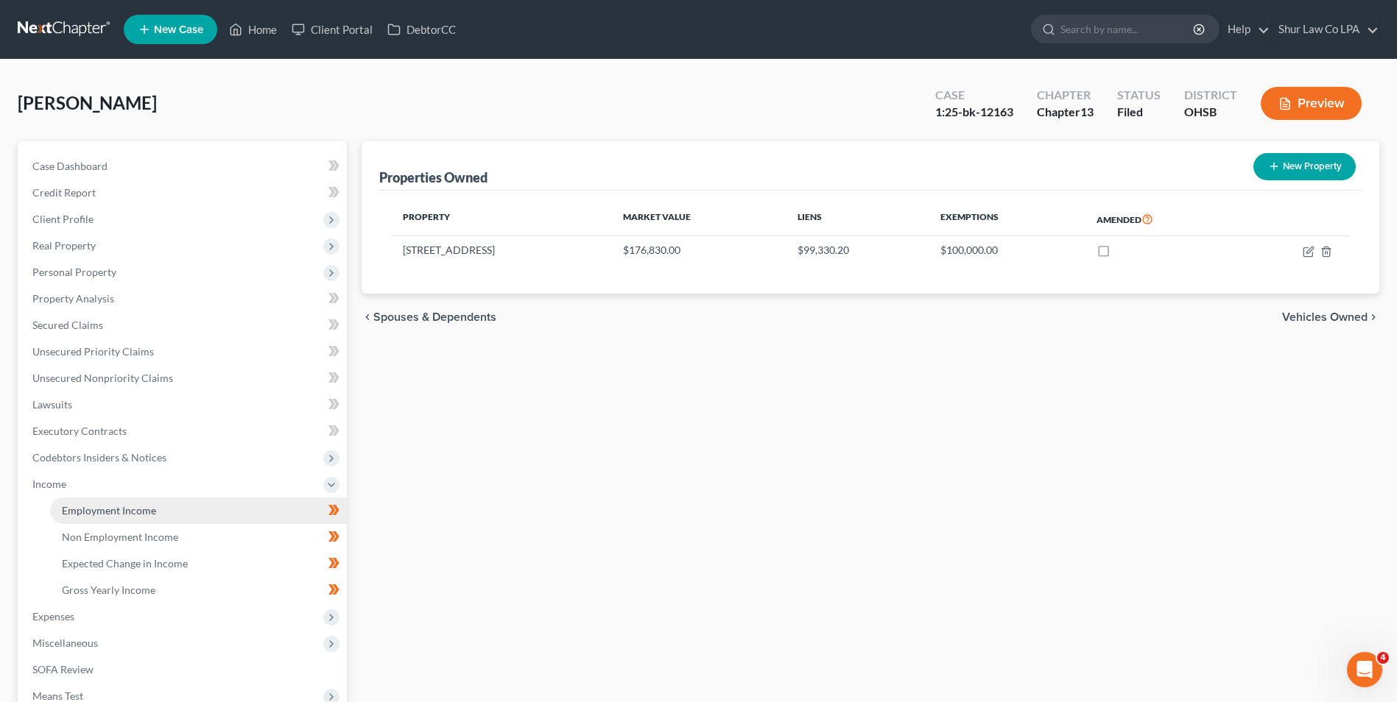
click at [98, 505] on span "Employment Income" at bounding box center [109, 510] width 94 height 13
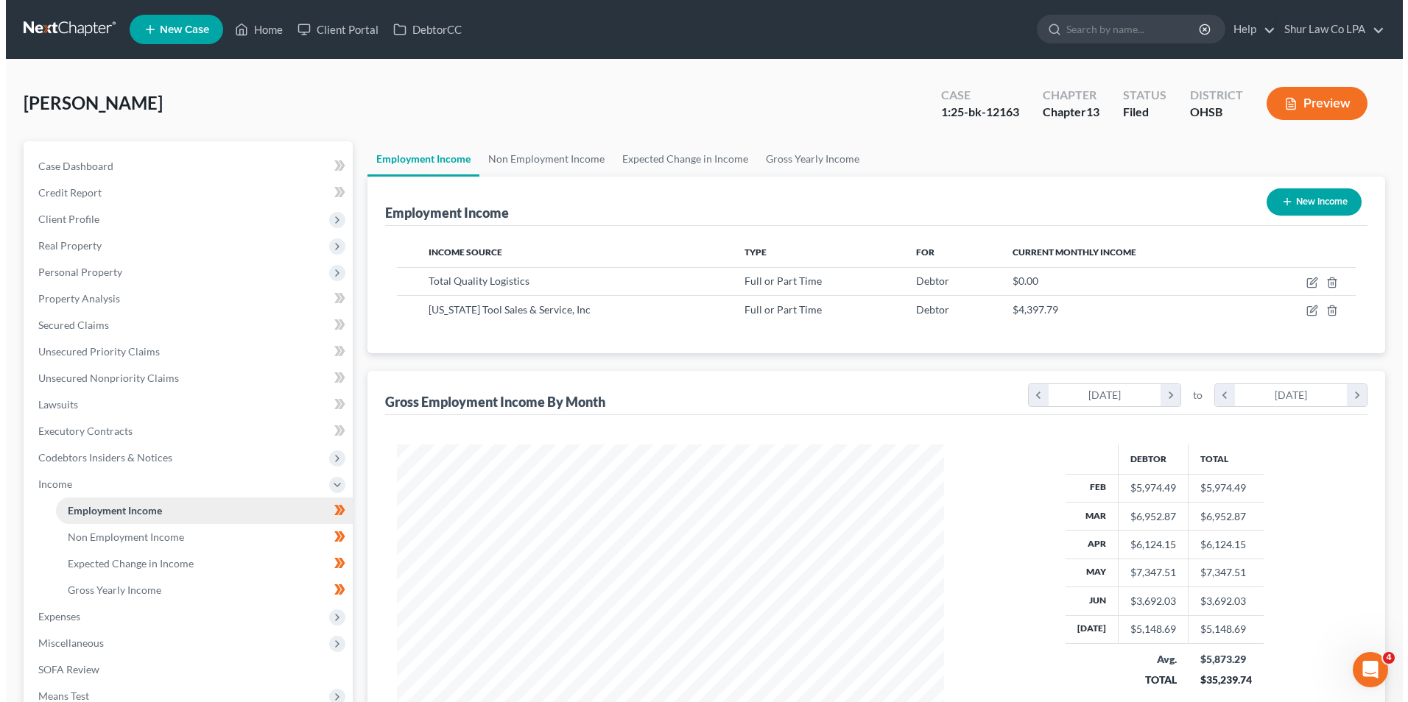
scroll to position [273, 576]
click at [426, 366] on div "Employment Income New Income Income Source Type For Current Monthly Income Tota…" at bounding box center [871, 465] width 1018 height 577
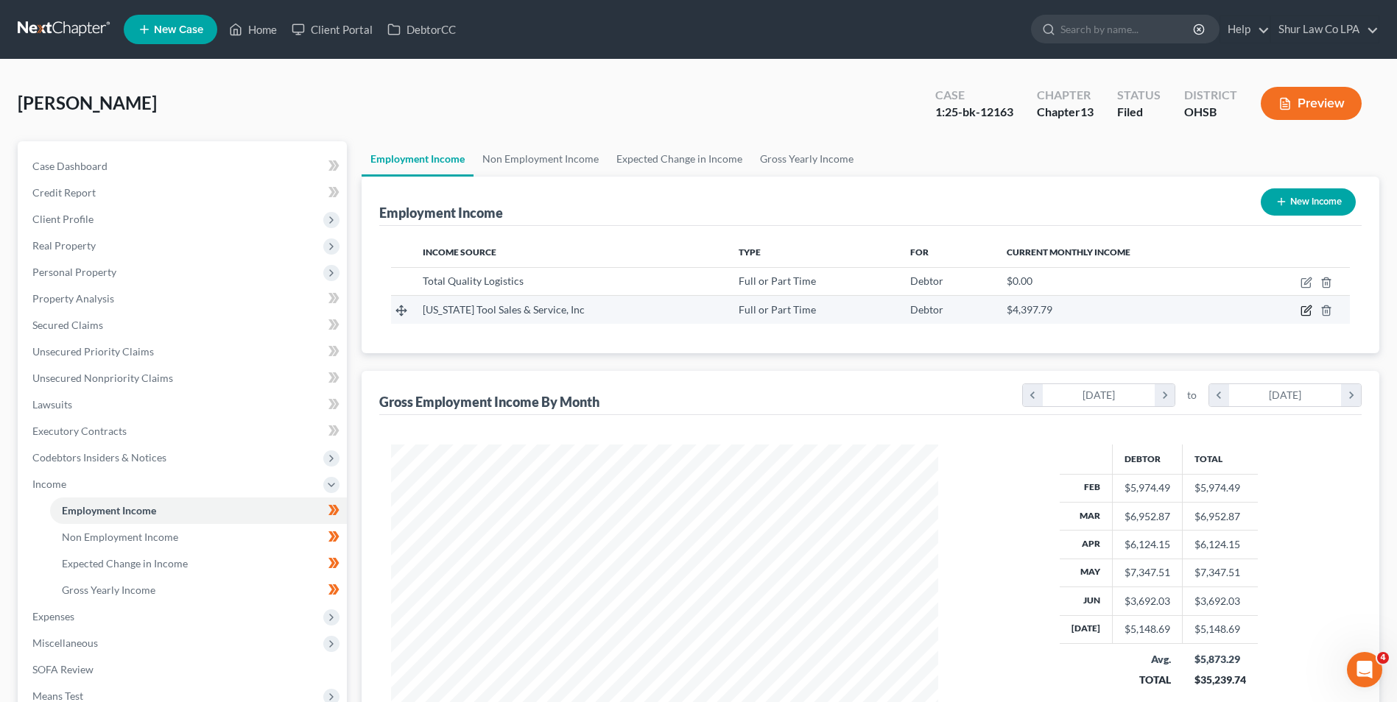
click at [1310, 314] on icon "button" at bounding box center [1305, 311] width 9 height 9
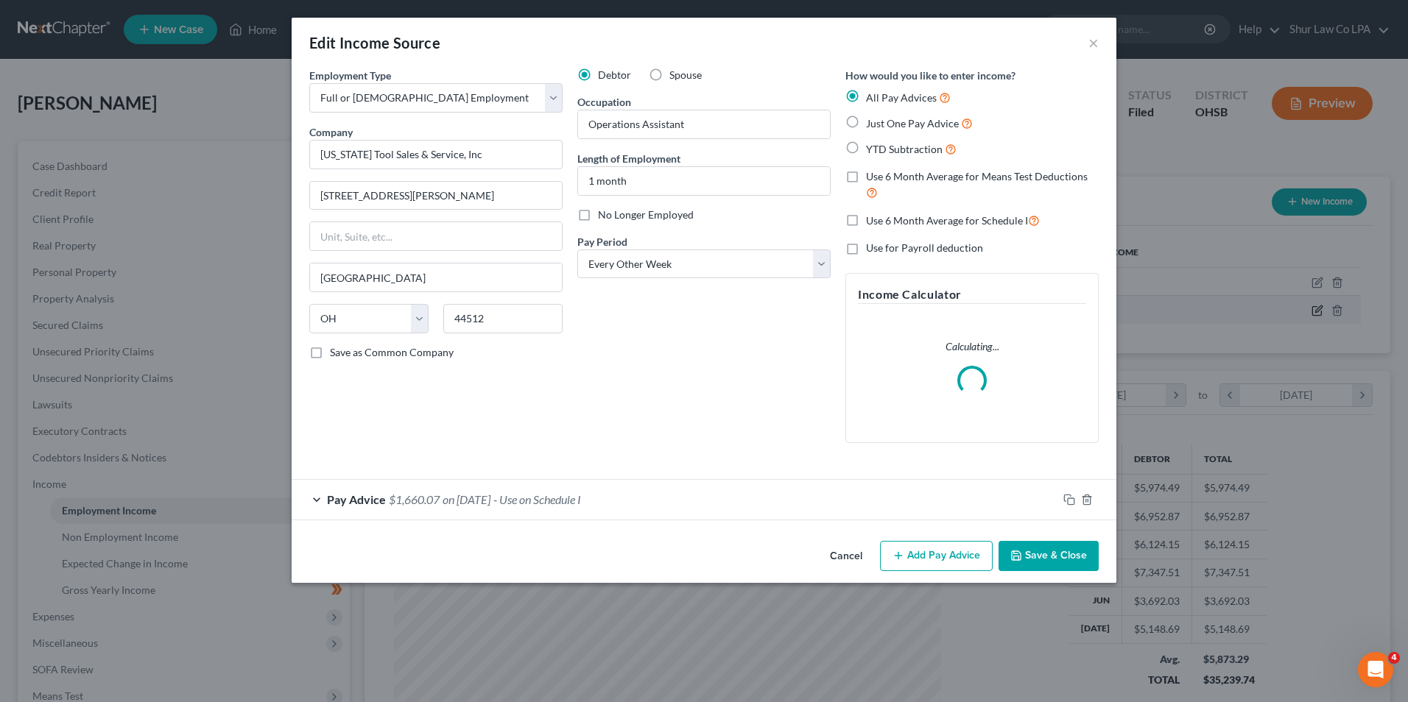
scroll to position [275, 582]
click at [325, 500] on form "Employment Type * Select Full or [DEMOGRAPHIC_DATA] Employment Self Employment …" at bounding box center [703, 294] width 789 height 453
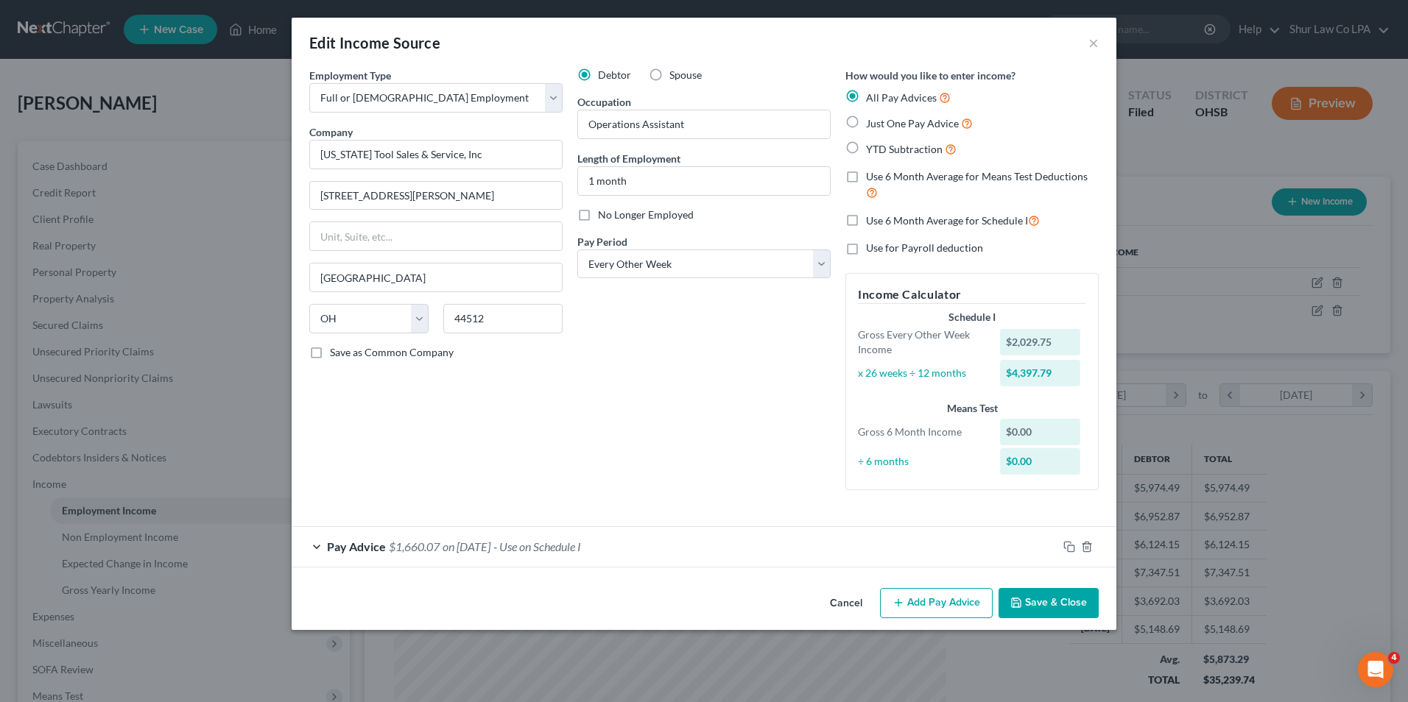
click at [314, 545] on div "Pay Advice $1,660.07 on [DATE] - Use on Schedule I" at bounding box center [675, 546] width 766 height 39
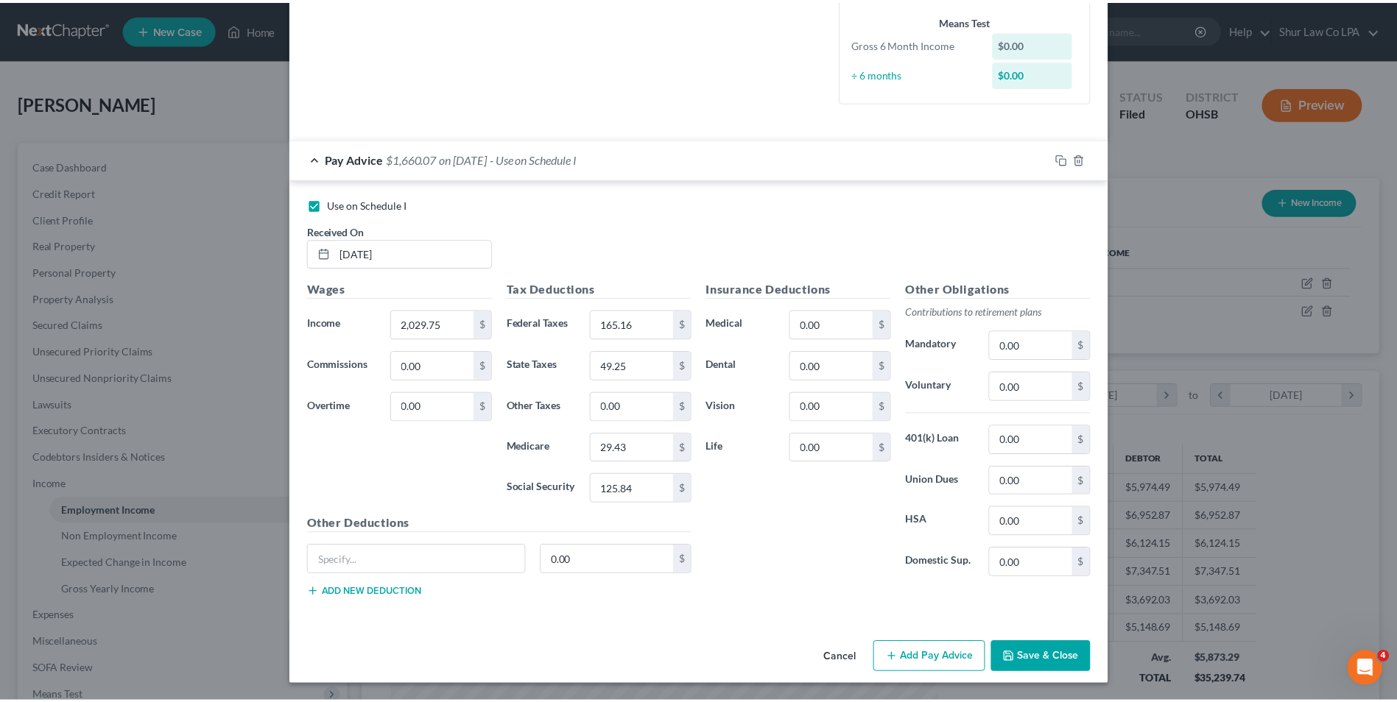
scroll to position [389, 0]
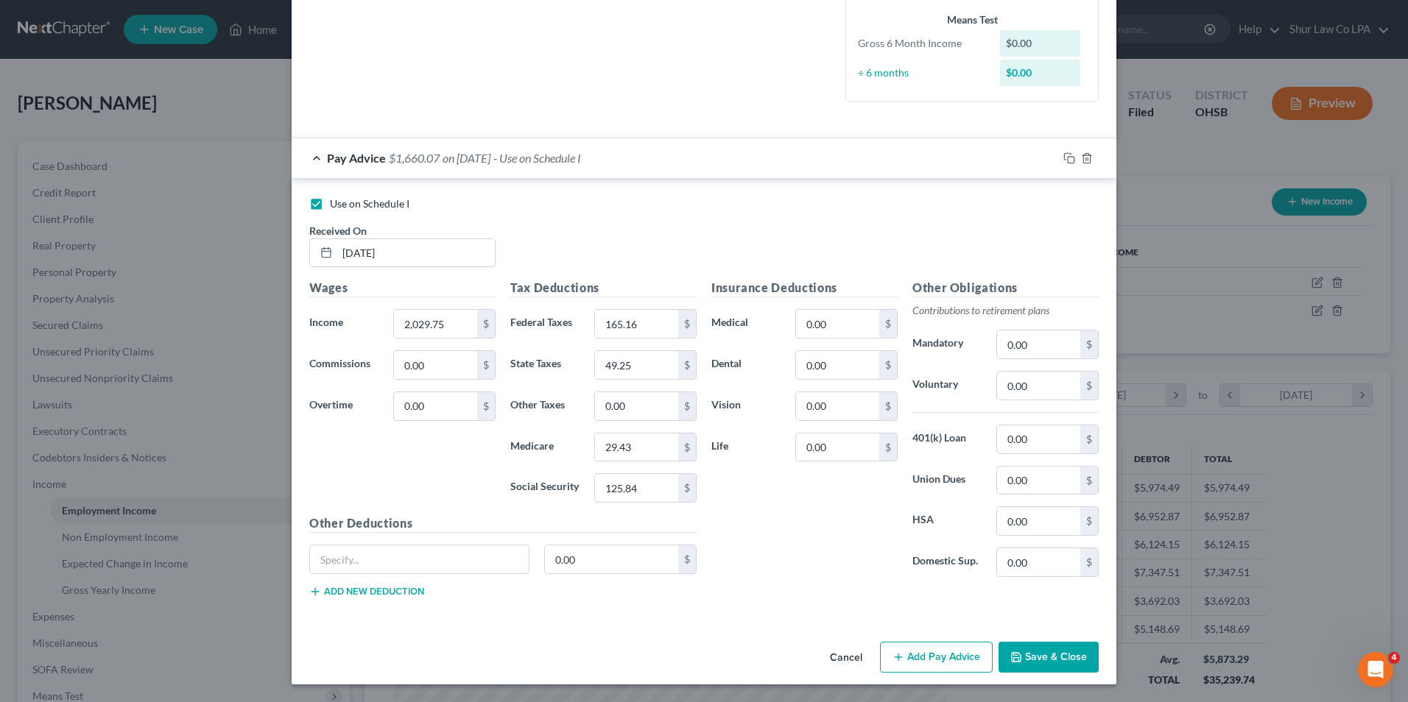
click at [1052, 651] on button "Save & Close" at bounding box center [1048, 657] width 100 height 31
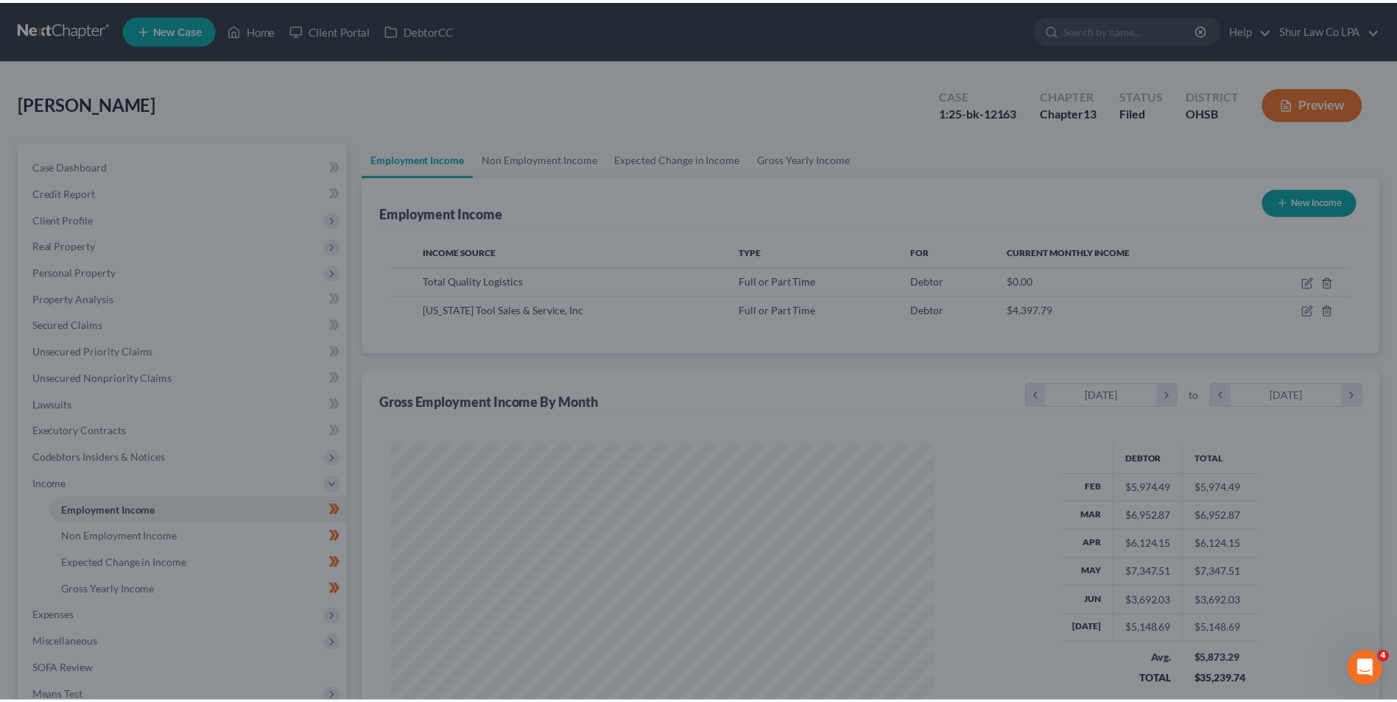
scroll to position [736033, 735730]
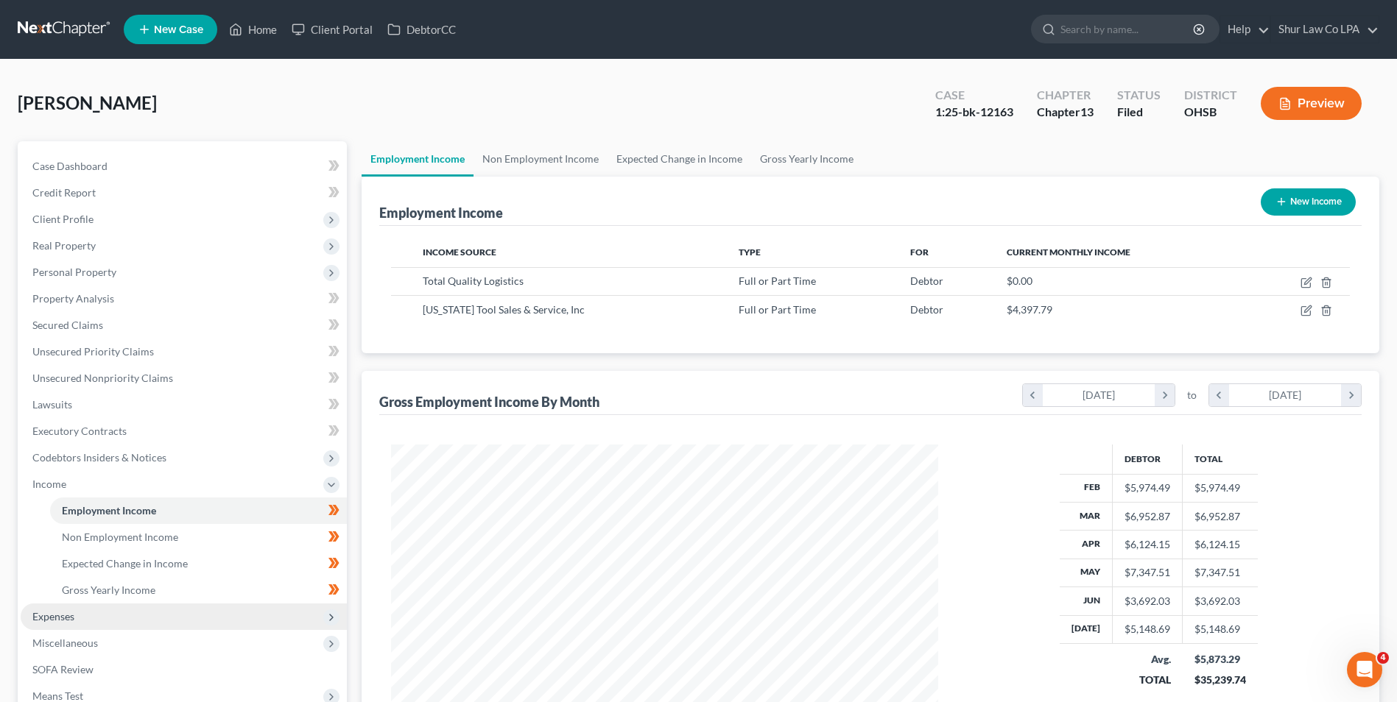
click at [60, 621] on span "Expenses" at bounding box center [53, 616] width 42 height 13
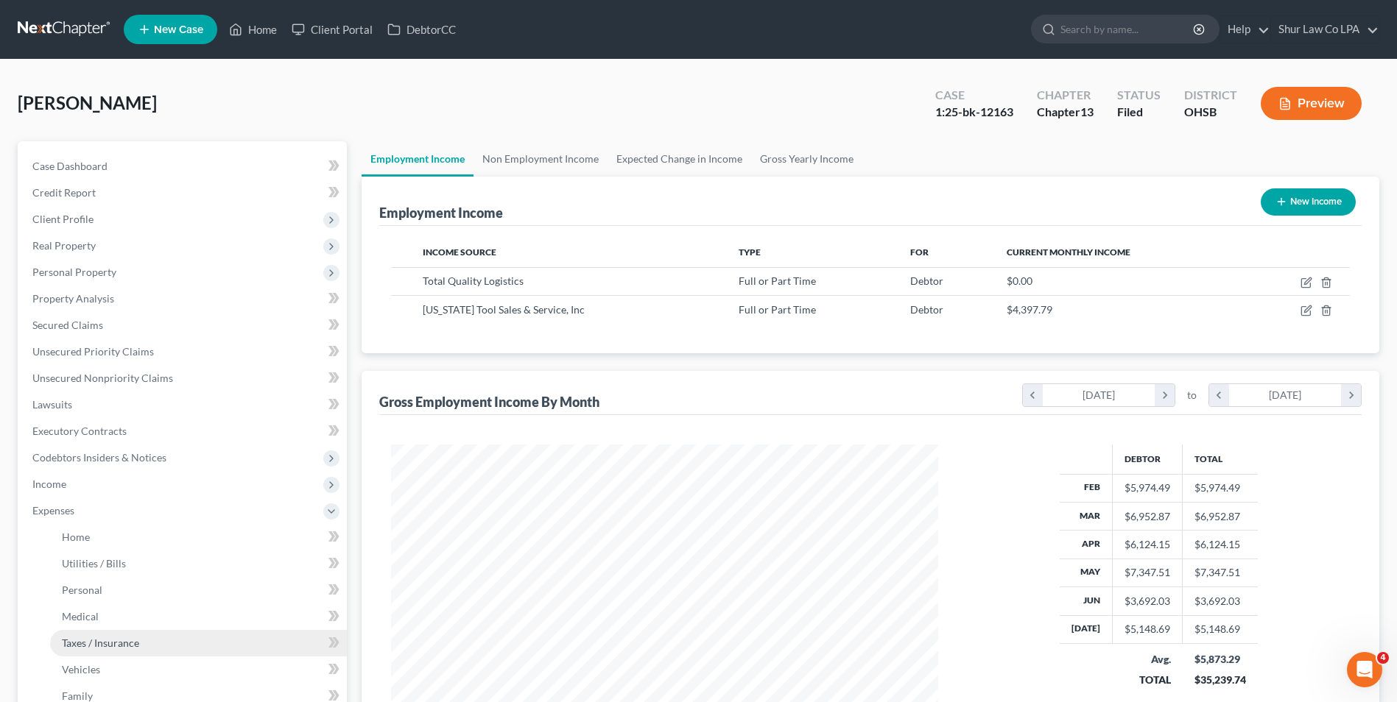
scroll to position [221, 0]
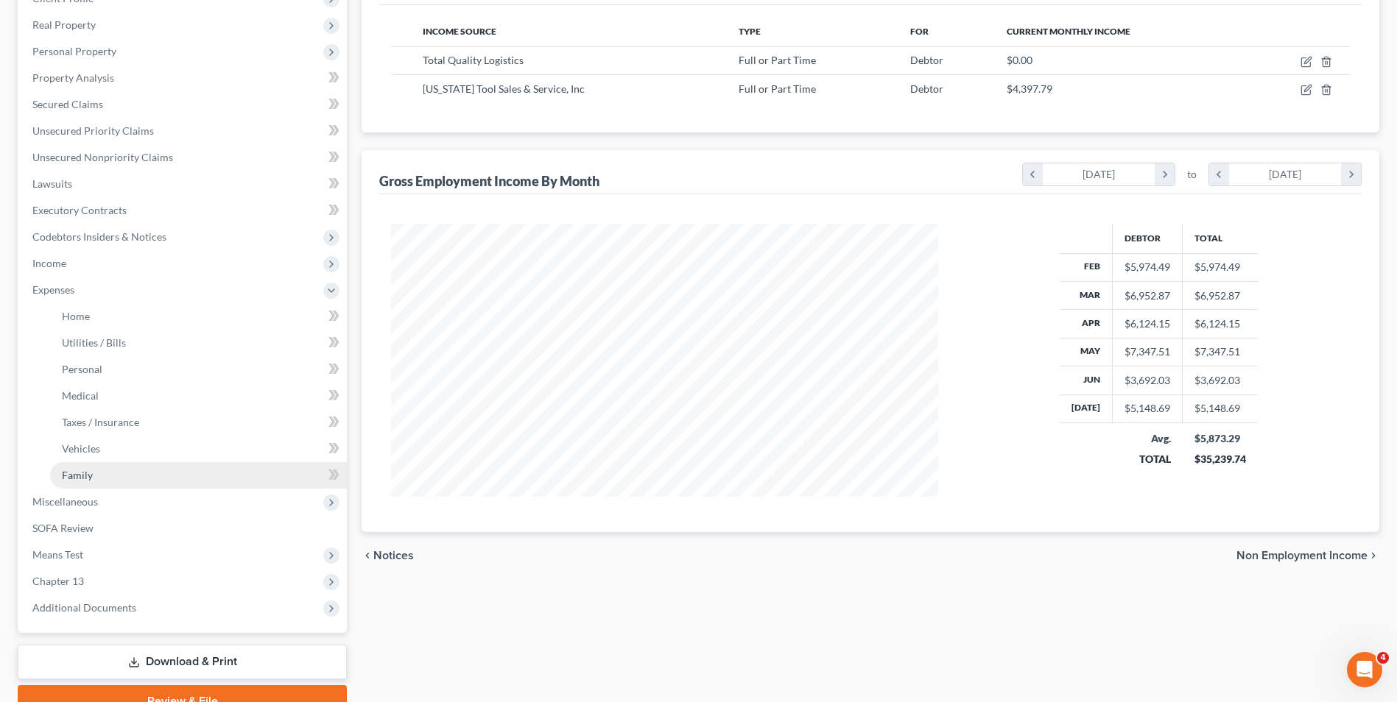
click at [83, 470] on span "Family" at bounding box center [77, 475] width 31 height 13
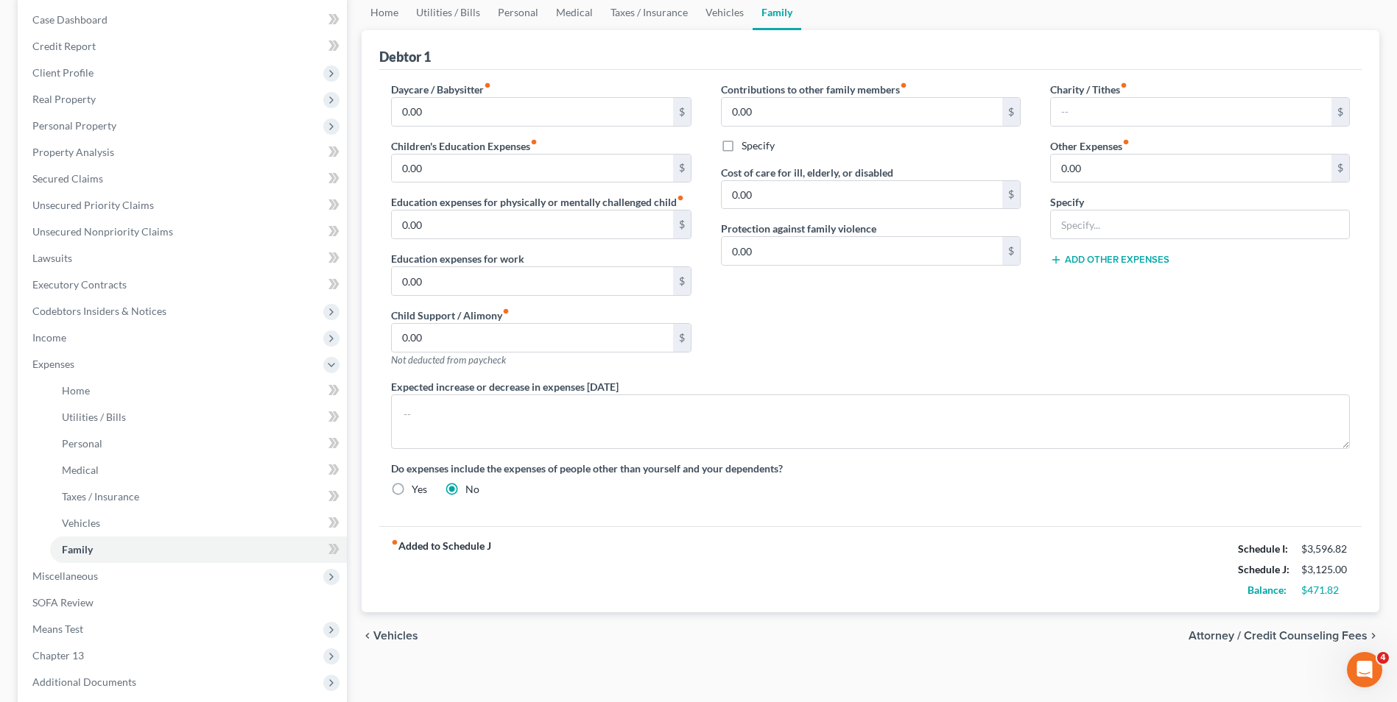
scroll to position [221, 0]
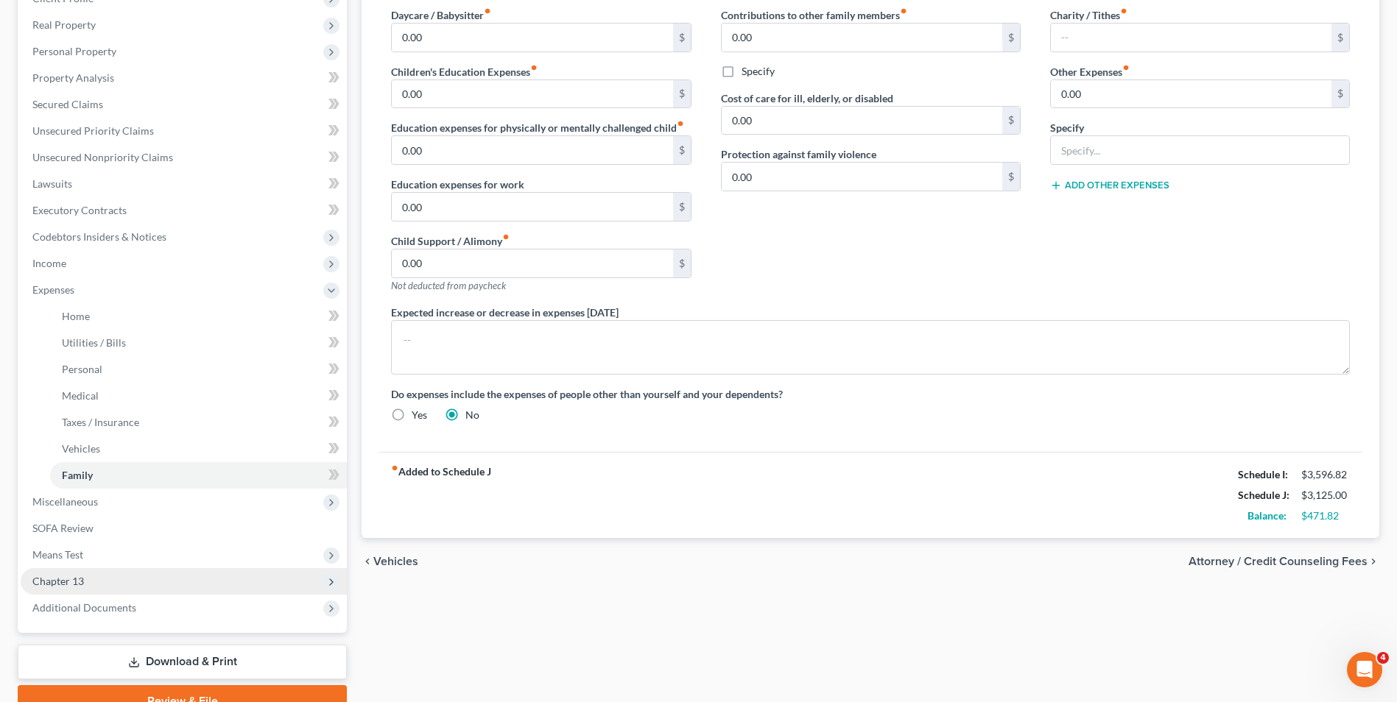
click at [72, 588] on span "Chapter 13" at bounding box center [184, 581] width 326 height 27
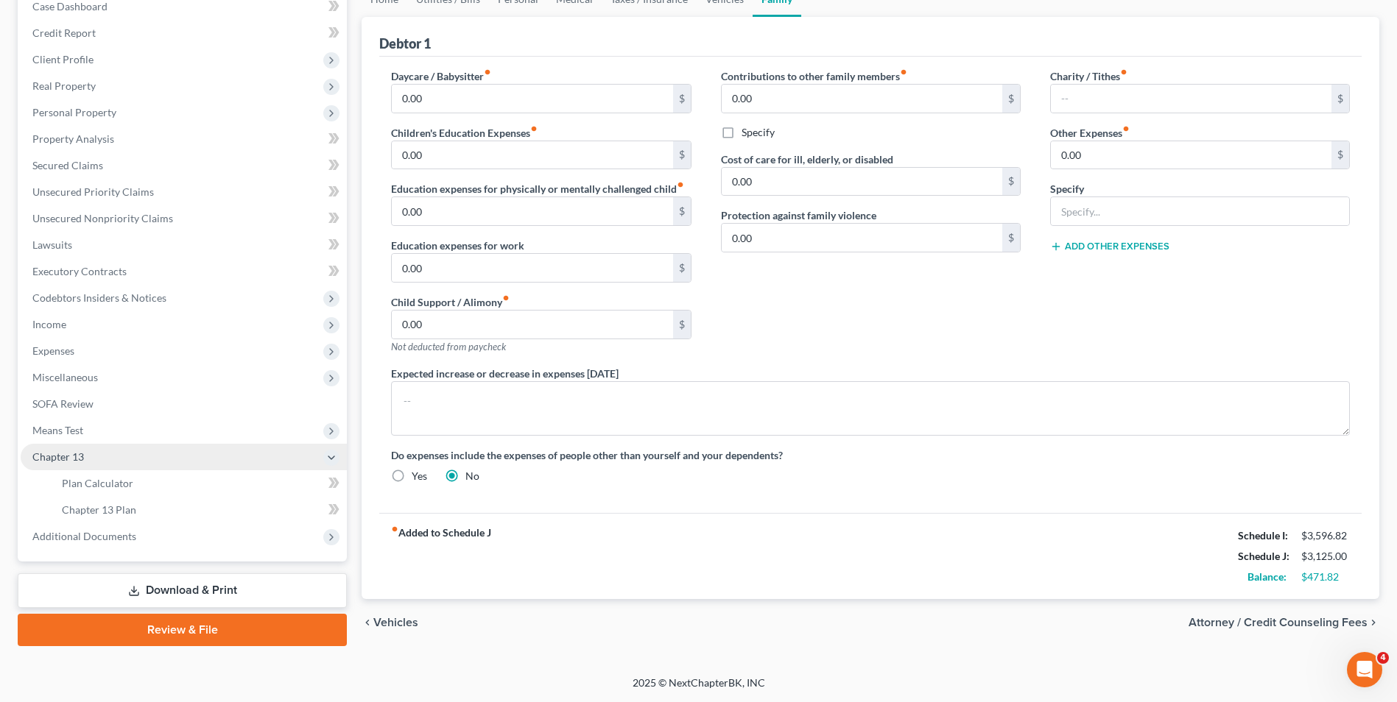
scroll to position [160, 0]
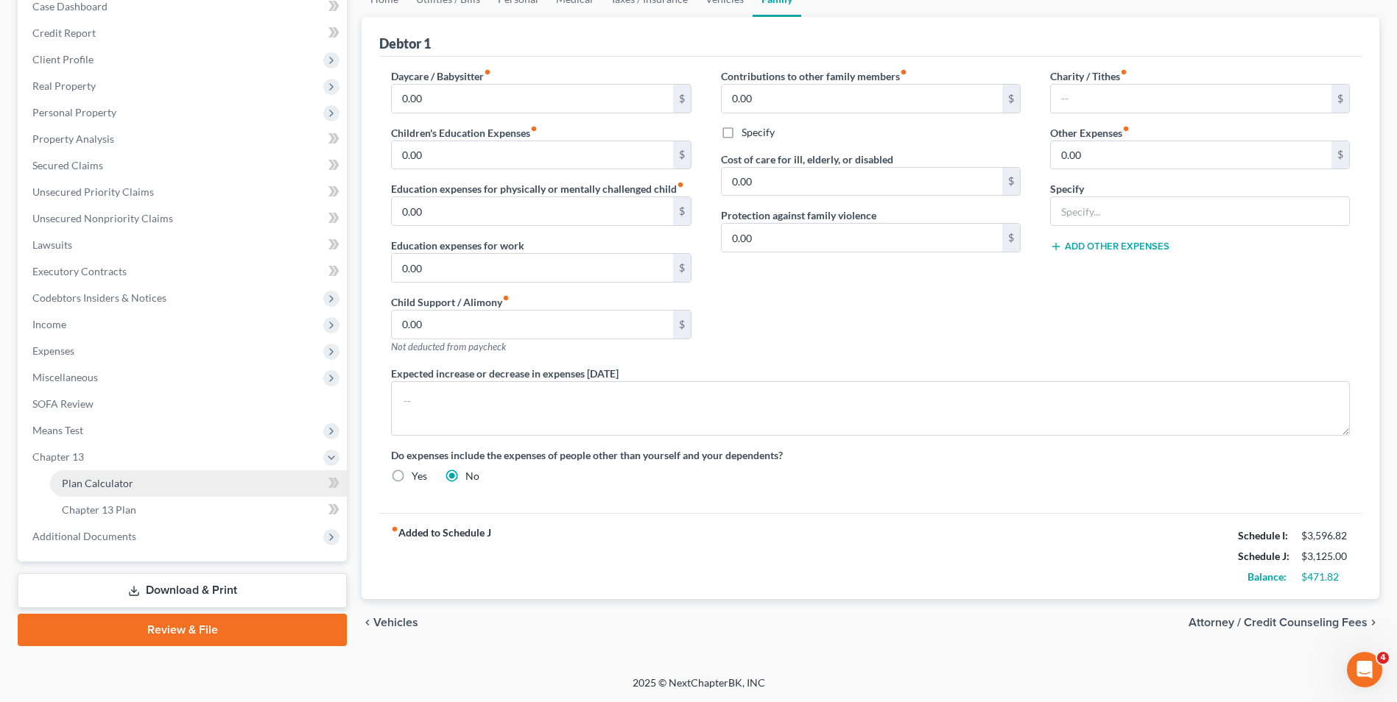
click at [119, 482] on span "Plan Calculator" at bounding box center [97, 483] width 71 height 13
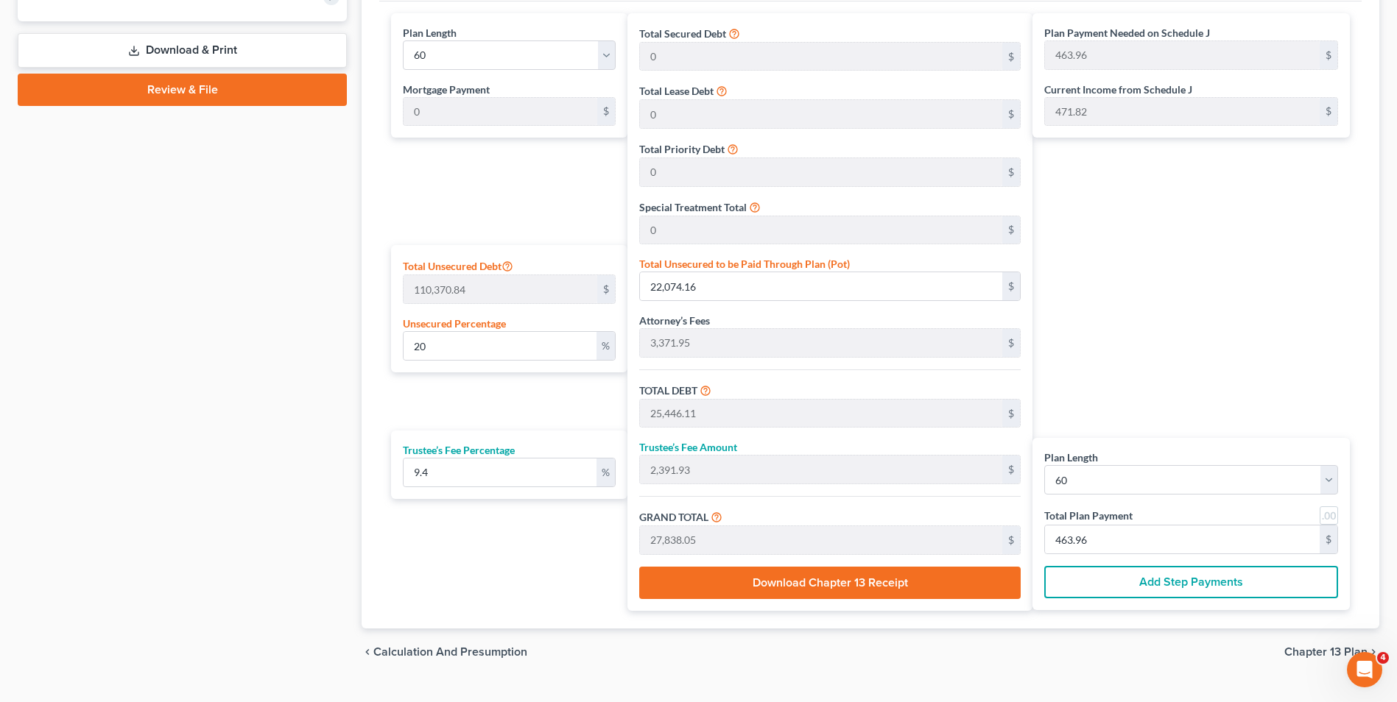
scroll to position [185, 0]
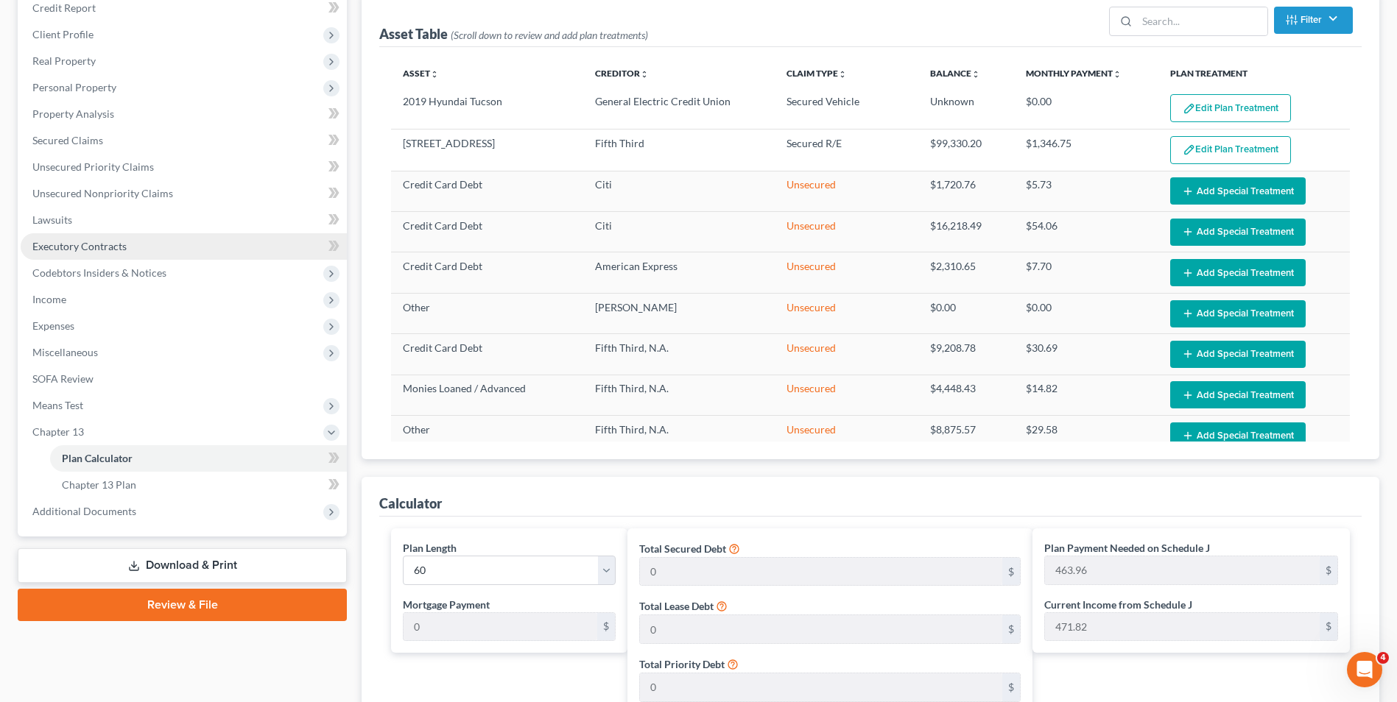
click at [71, 245] on span "Executory Contracts" at bounding box center [79, 246] width 94 height 13
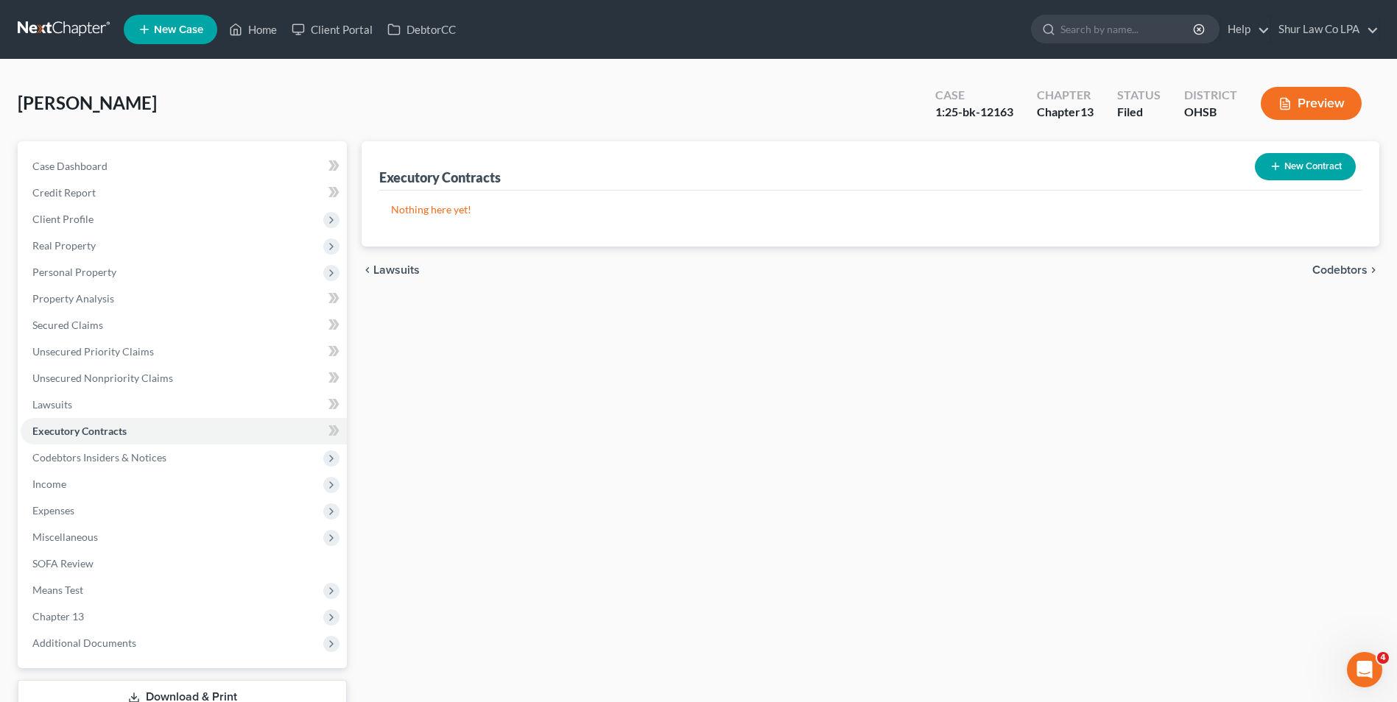
click at [47, 30] on link at bounding box center [65, 29] width 94 height 27
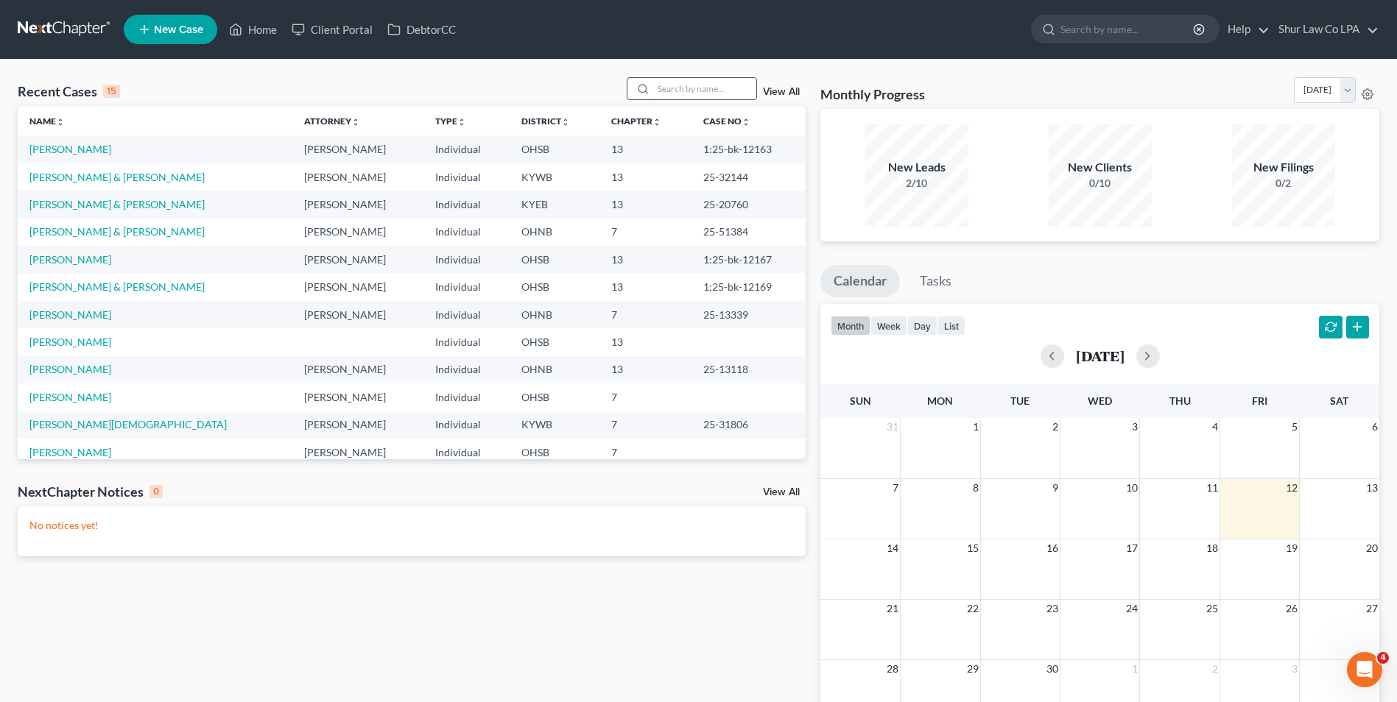
click at [728, 90] on input "search" at bounding box center [704, 88] width 103 height 21
